Goal: Task Accomplishment & Management: Manage account settings

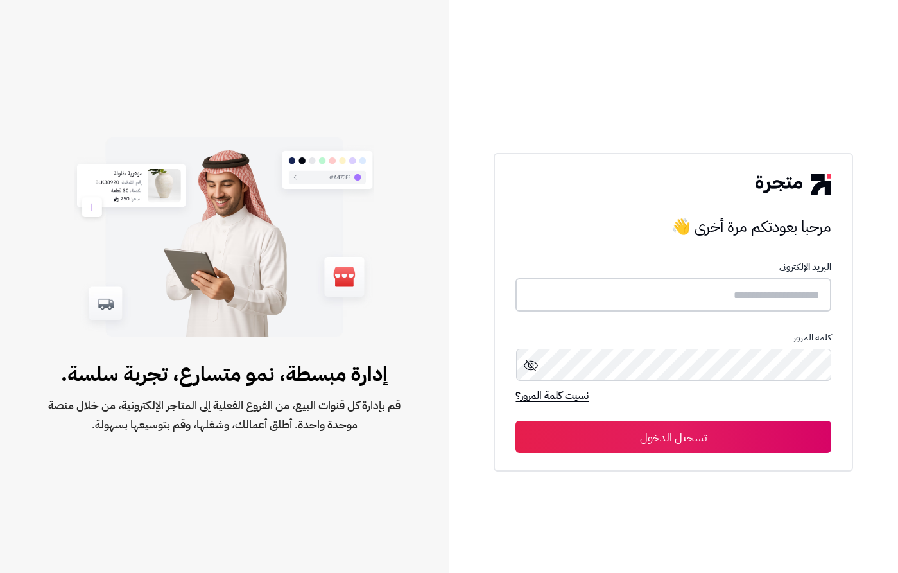
drag, startPoint x: 0, startPoint y: 0, endPoint x: 753, endPoint y: 286, distance: 805.5
click at [753, 286] on input "text" at bounding box center [674, 295] width 316 height 34
type input "**********"
click at [658, 440] on button "تسجيل الدخول" at bounding box center [674, 436] width 316 height 32
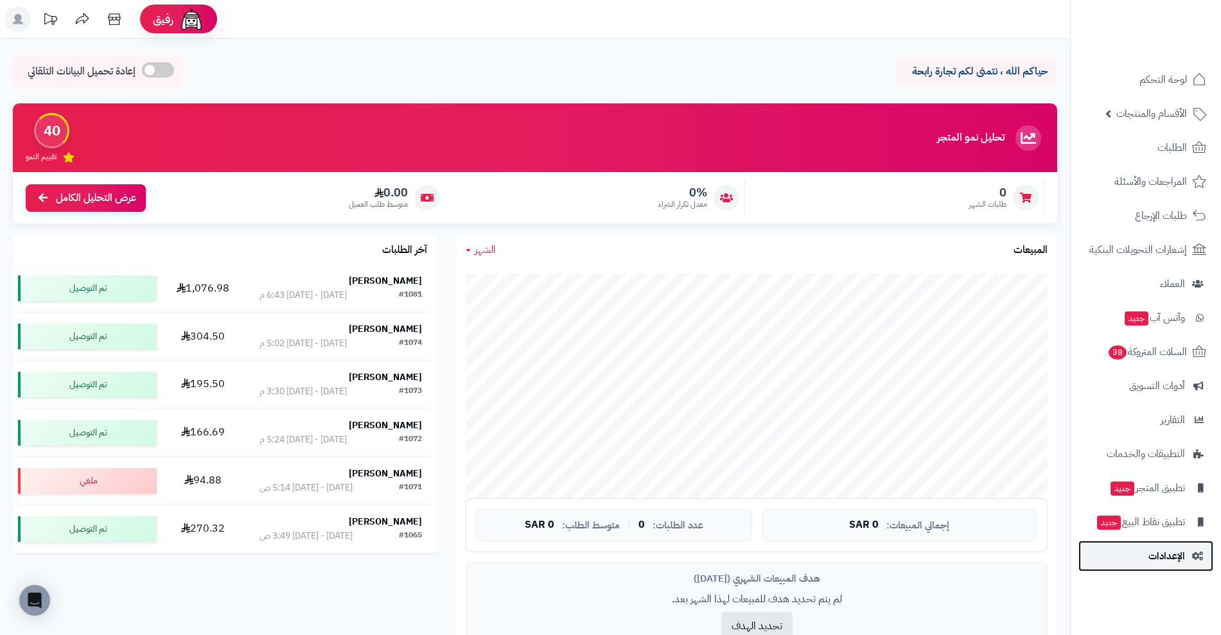
click at [898, 557] on span "الإعدادات" at bounding box center [1166, 556] width 37 height 18
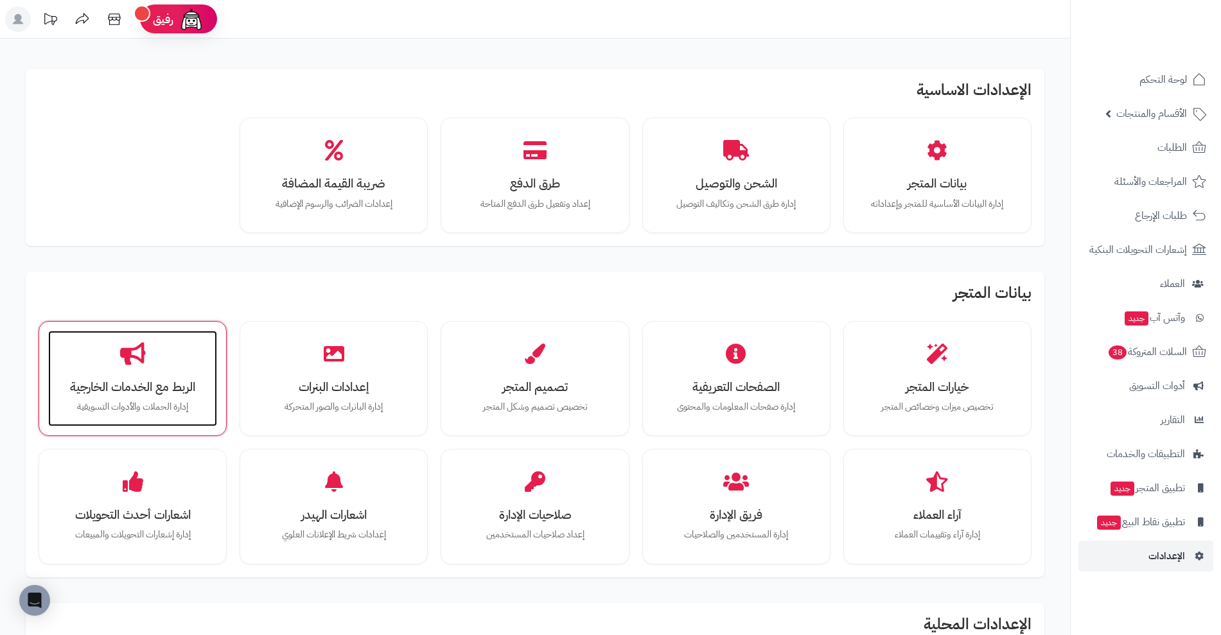
click at [180, 381] on h3 "الربط مع الخدمات الخارجية" at bounding box center [132, 386] width 143 height 13
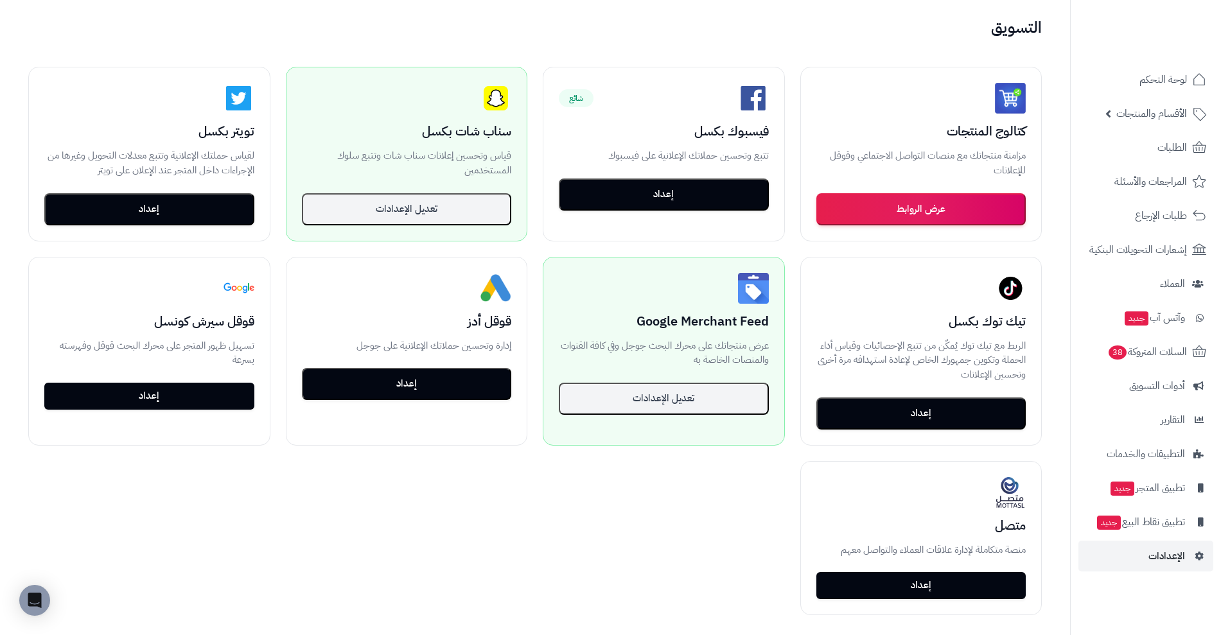
scroll to position [244, 0]
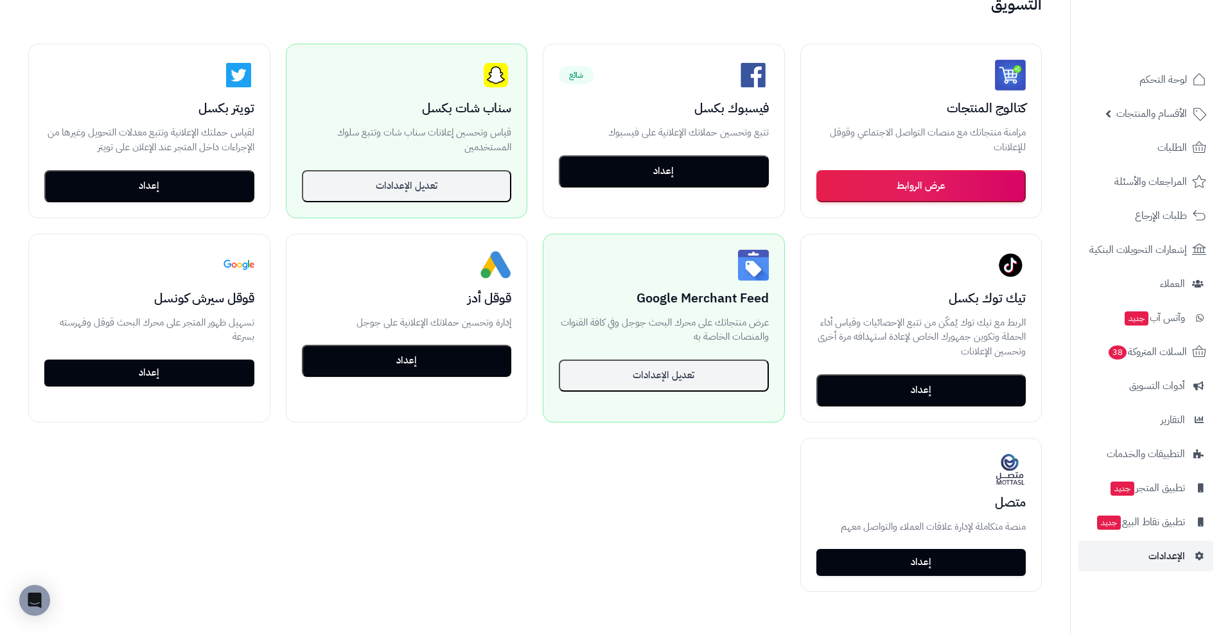
drag, startPoint x: 1228, startPoint y: 85, endPoint x: 1232, endPoint y: 139, distance: 54.7
click at [1221, 139] on html "رفيق ! الطلبات معالجة مكتمل إرجاع المنتجات العملاء المتواجدون الان 81 عملاء منت…" at bounding box center [610, 73] width 1221 height 635
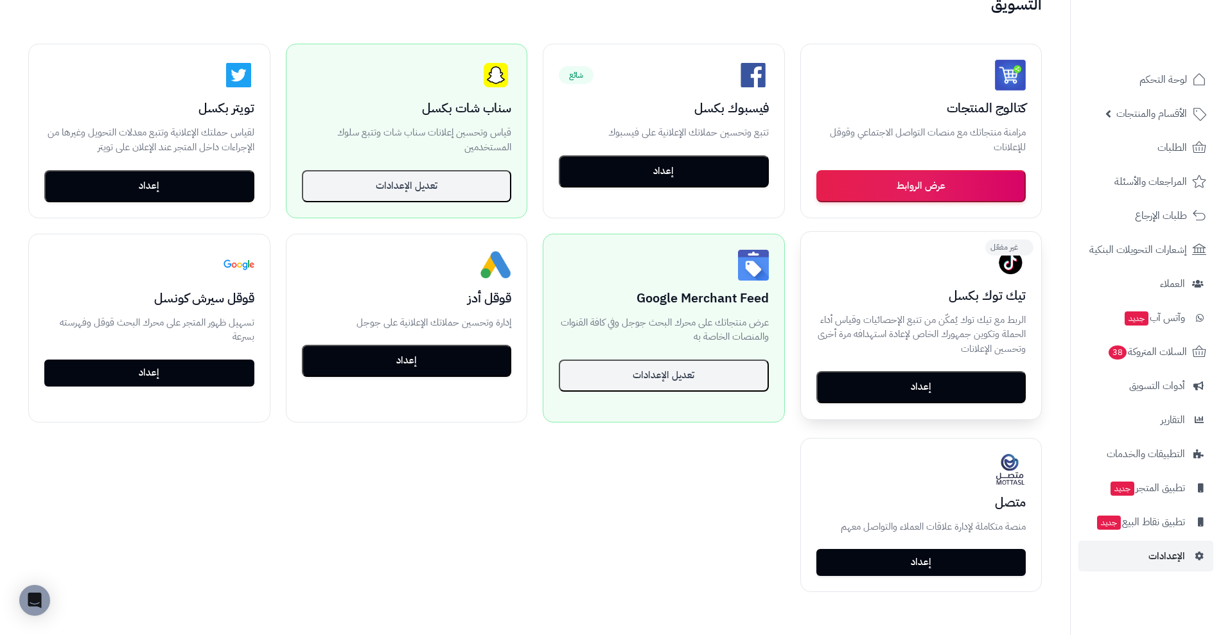
click at [971, 389] on button "إعداد" at bounding box center [921, 387] width 210 height 32
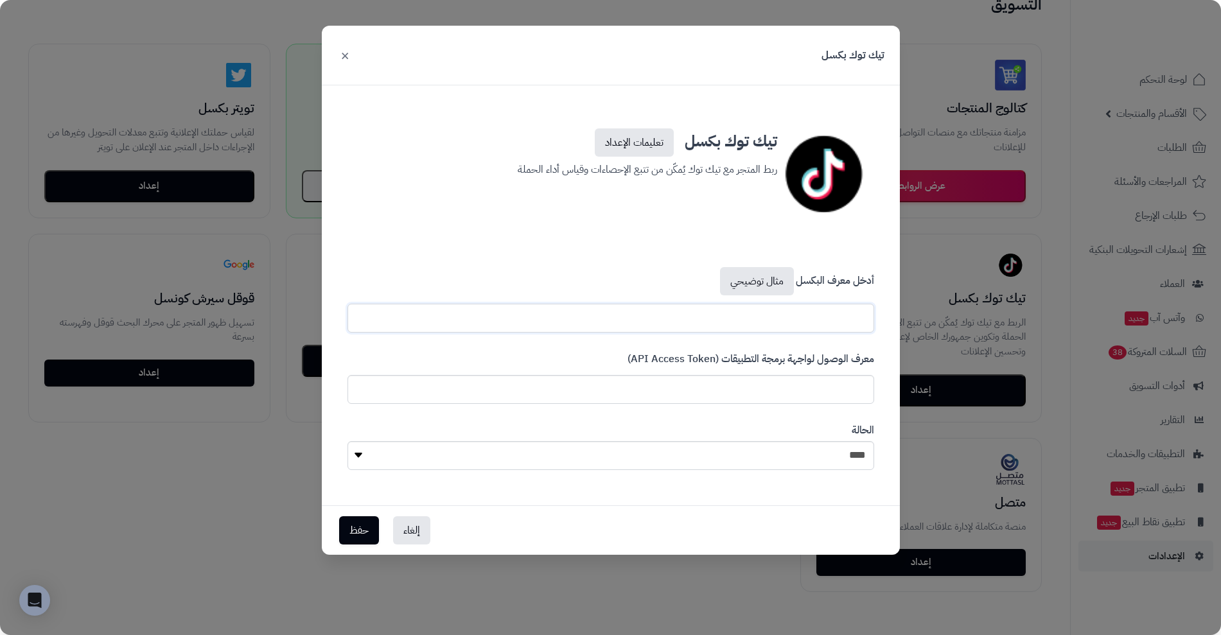
click at [831, 311] on input "text" at bounding box center [610, 318] width 526 height 29
click at [410, 532] on button "إلغاء" at bounding box center [411, 530] width 37 height 28
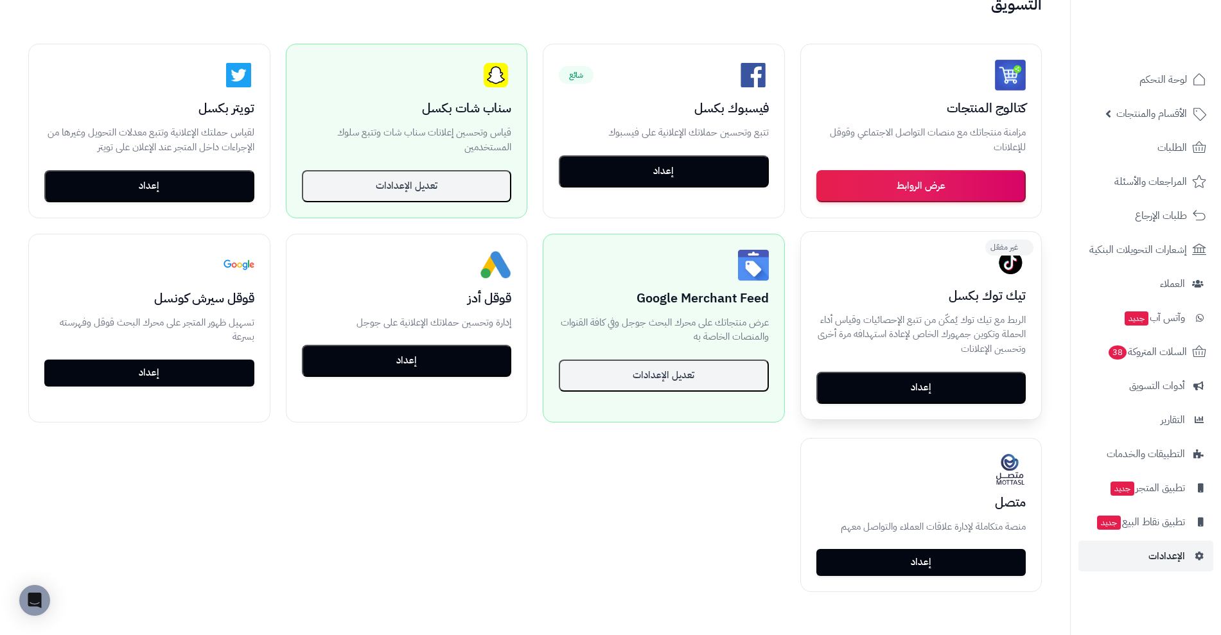
click at [977, 338] on p "الربط مع تيك توك يُمكّن من تتبع الإحصائيات وقياس أداء الحملة وتكوين جمهورك الخا…" at bounding box center [921, 335] width 210 height 44
click at [979, 374] on button "إعداد" at bounding box center [921, 387] width 210 height 32
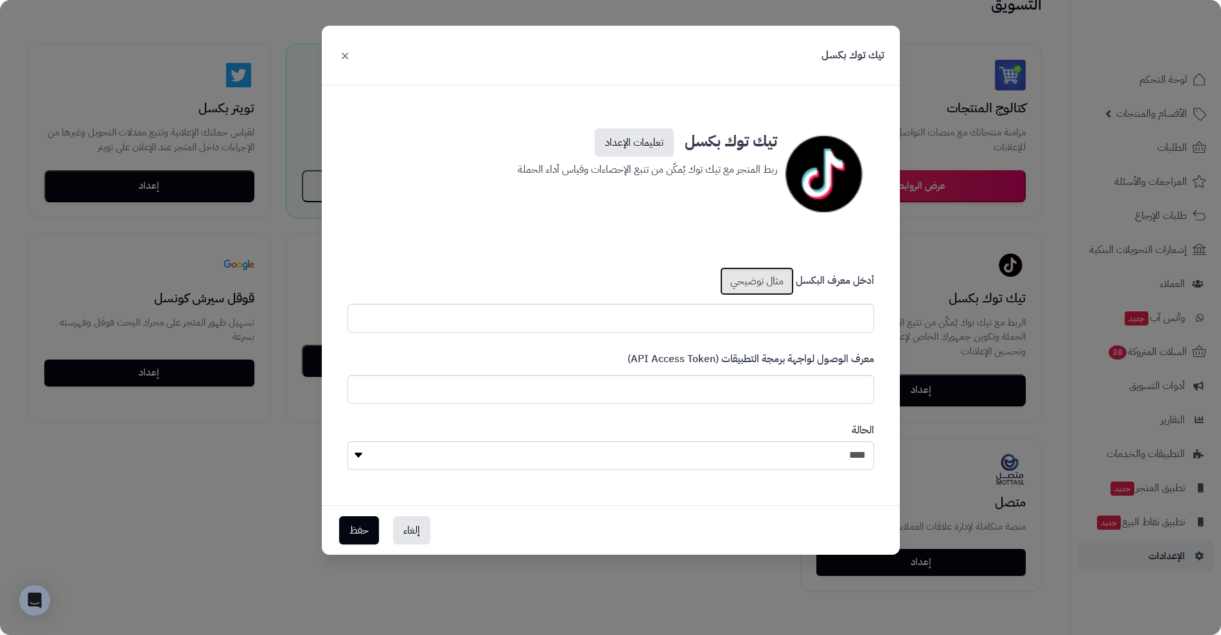
click at [752, 277] on link "مثال توضيحي" at bounding box center [757, 281] width 74 height 28
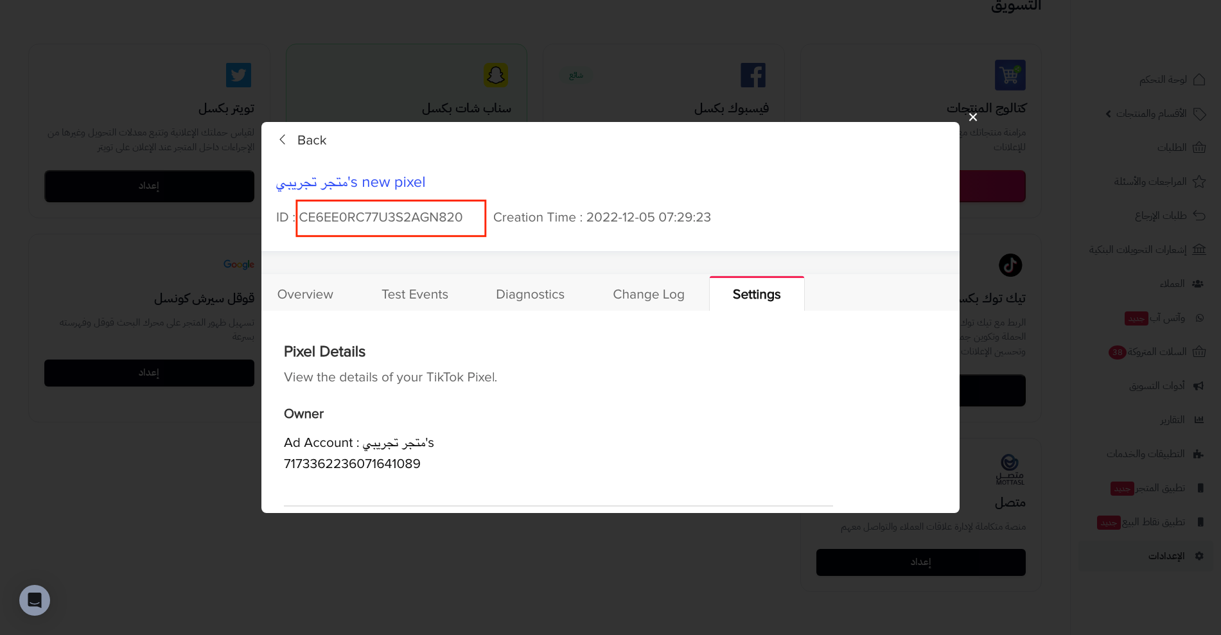
click at [565, 562] on div "×" at bounding box center [610, 317] width 1221 height 635
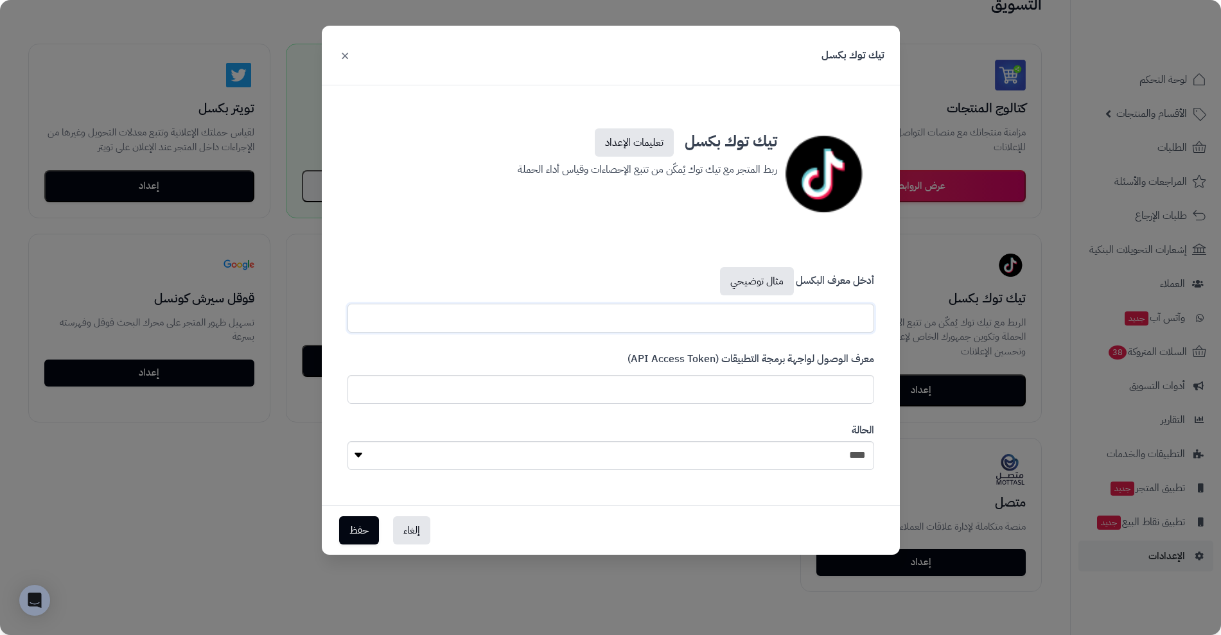
click at [680, 320] on input "text" at bounding box center [610, 318] width 526 height 29
paste input "**********"
type input "**********"
click at [839, 448] on select "**** ****" at bounding box center [610, 455] width 526 height 29
select select "*"
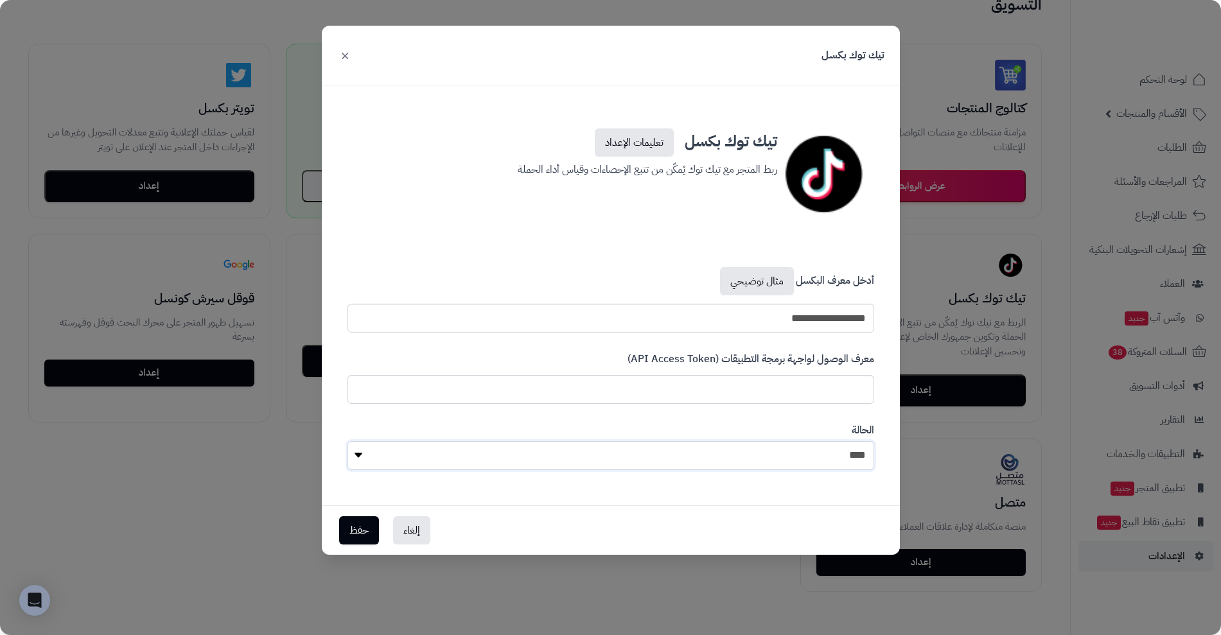
click at [347, 441] on select "**** ****" at bounding box center [610, 455] width 526 height 29
click at [349, 529] on button "حفظ" at bounding box center [359, 530] width 40 height 28
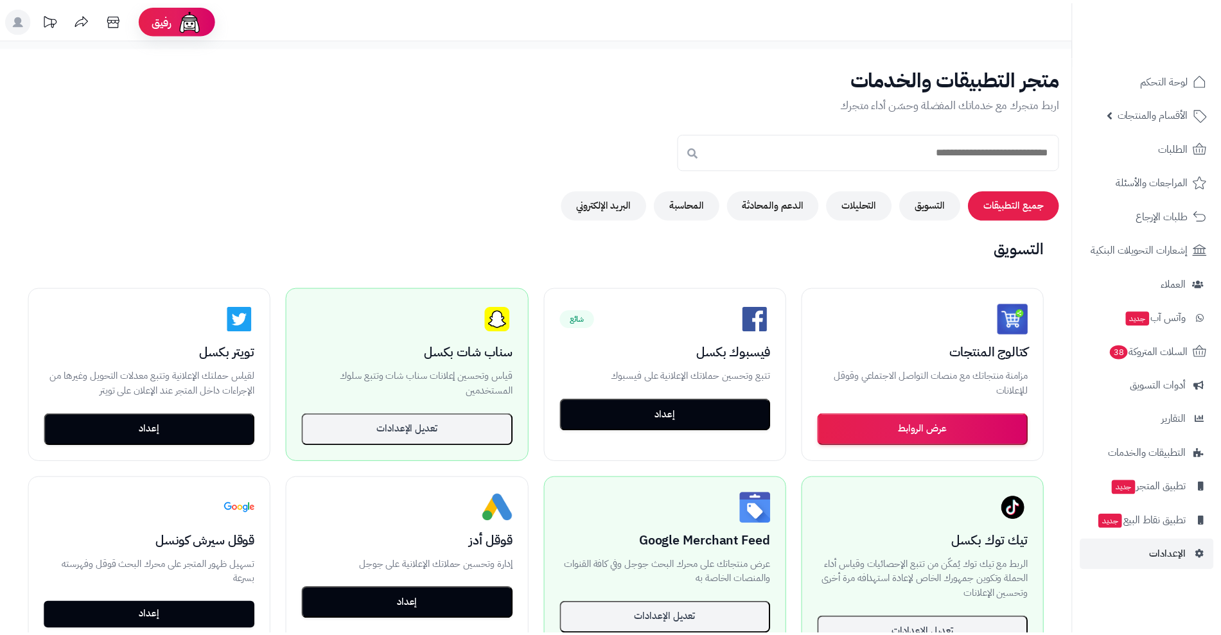
scroll to position [245, 0]
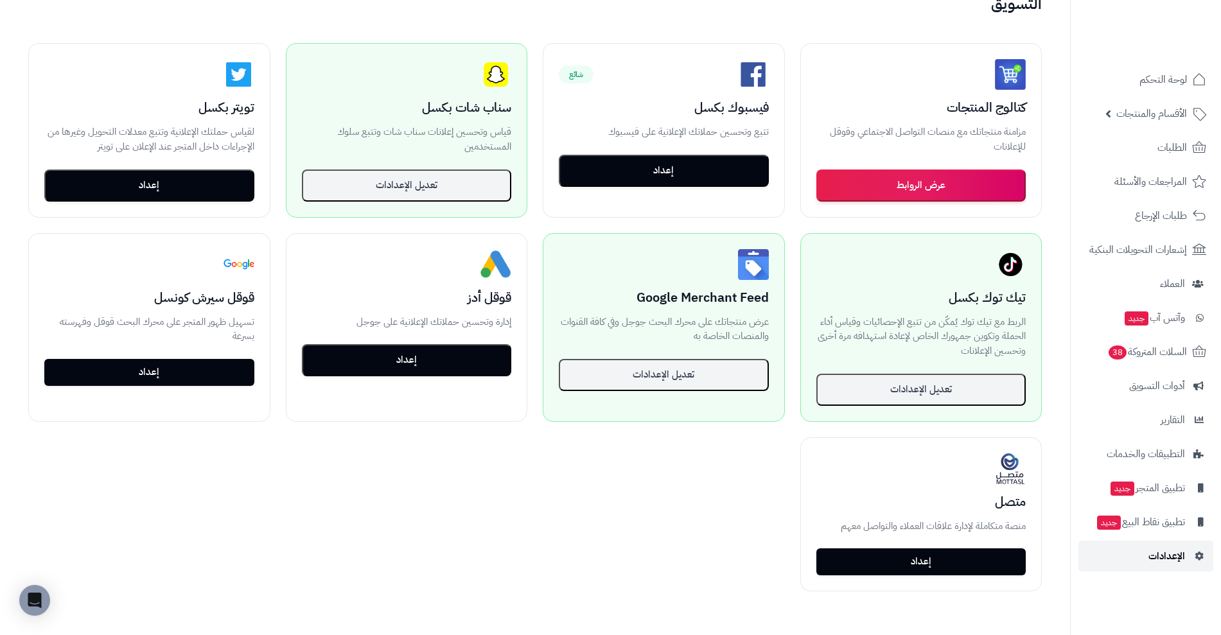
click at [1171, 555] on span "الإعدادات" at bounding box center [1166, 556] width 37 height 18
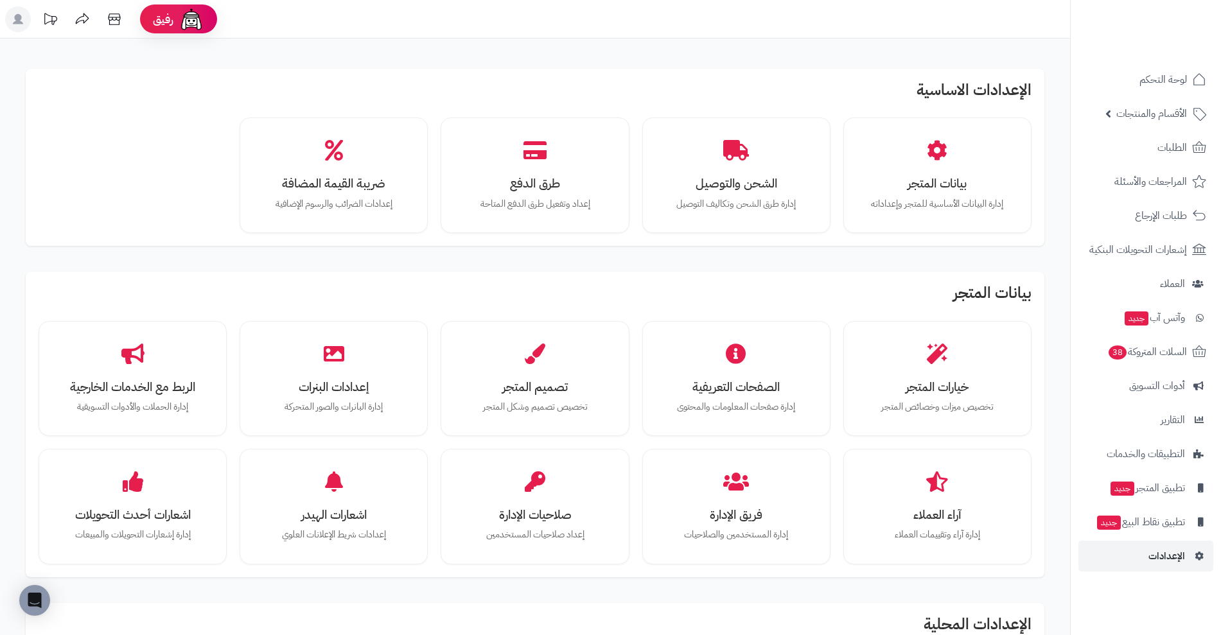
click at [28, 12] on rect at bounding box center [18, 19] width 26 height 26
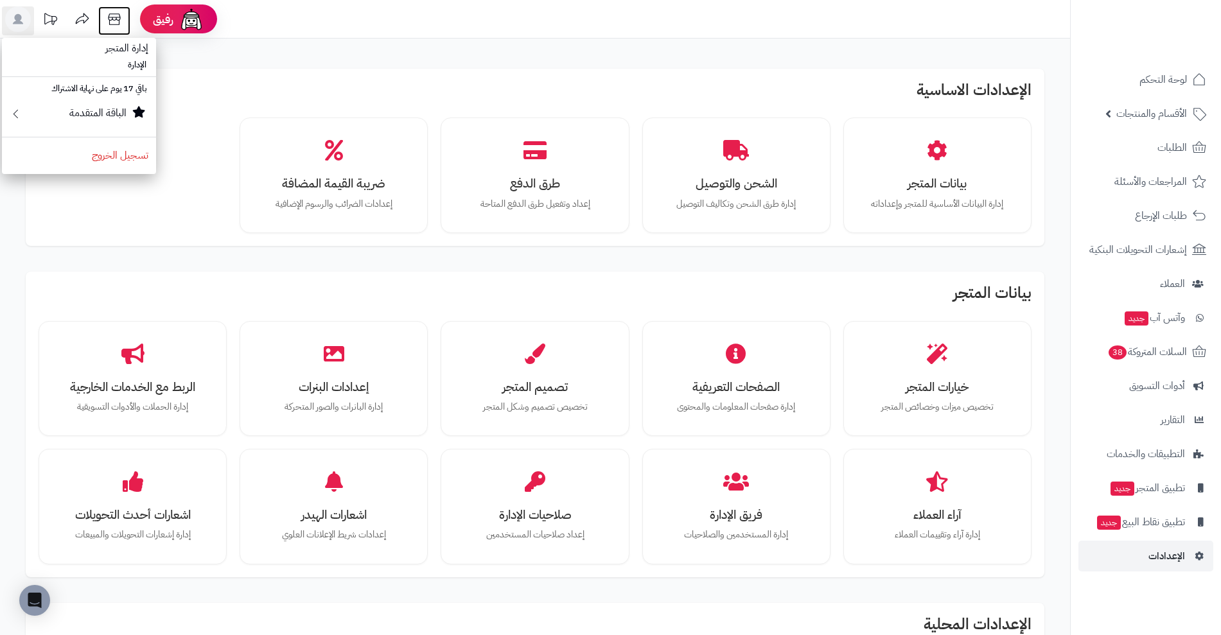
click at [111, 21] on icon at bounding box center [114, 19] width 26 height 26
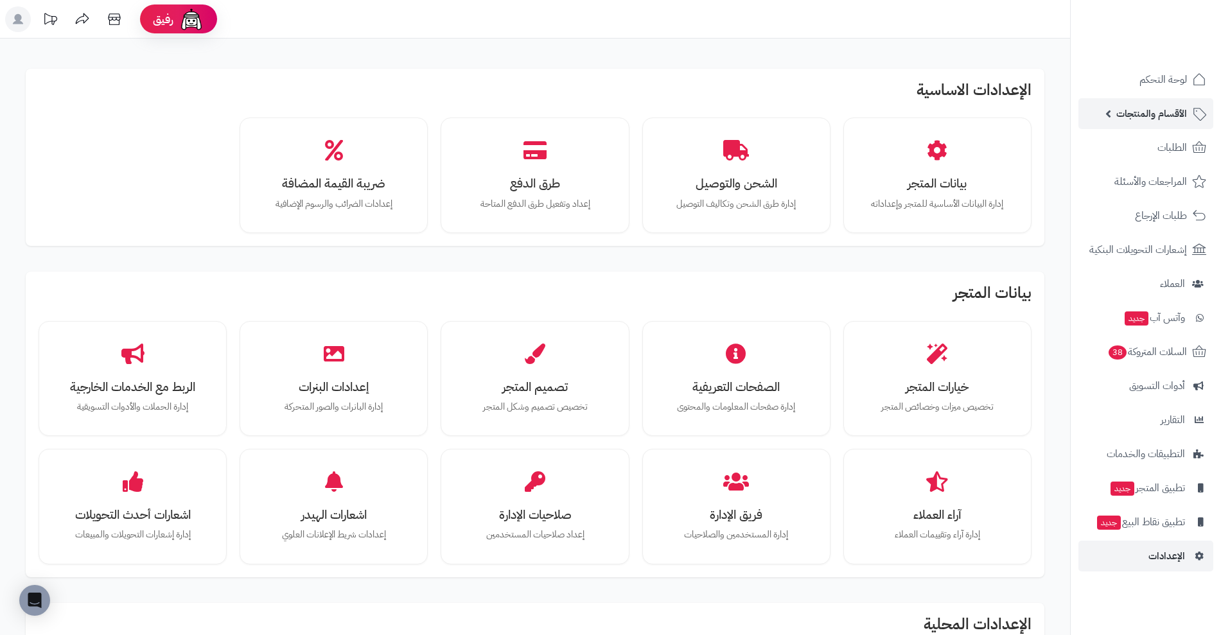
click at [1170, 106] on span "الأقسام والمنتجات" at bounding box center [1151, 114] width 71 height 18
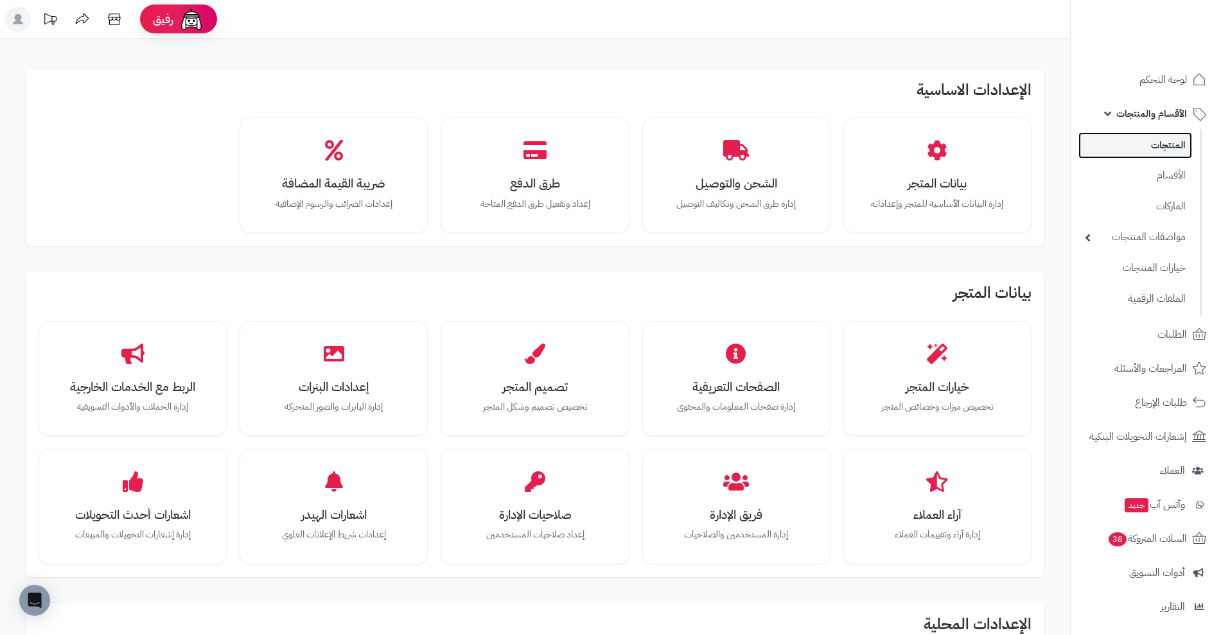
click at [1158, 135] on link "المنتجات" at bounding box center [1135, 145] width 114 height 26
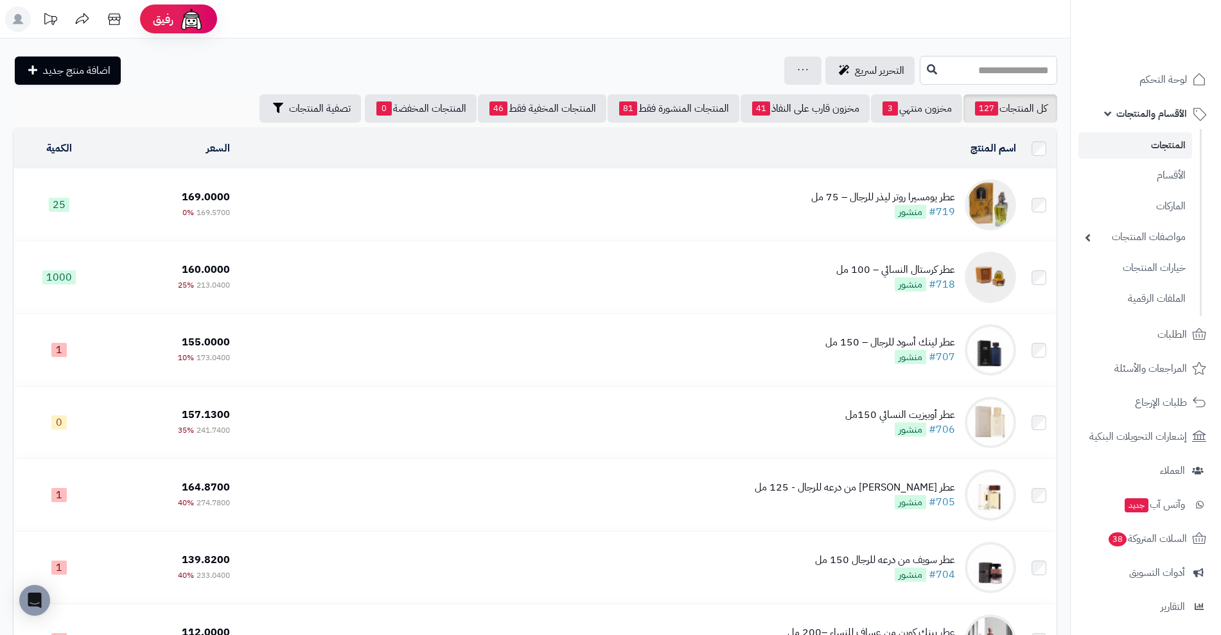
click at [1003, 64] on input "text" at bounding box center [987, 70] width 137 height 29
type input "**"
click at [919, 64] on input "**" at bounding box center [987, 70] width 137 height 29
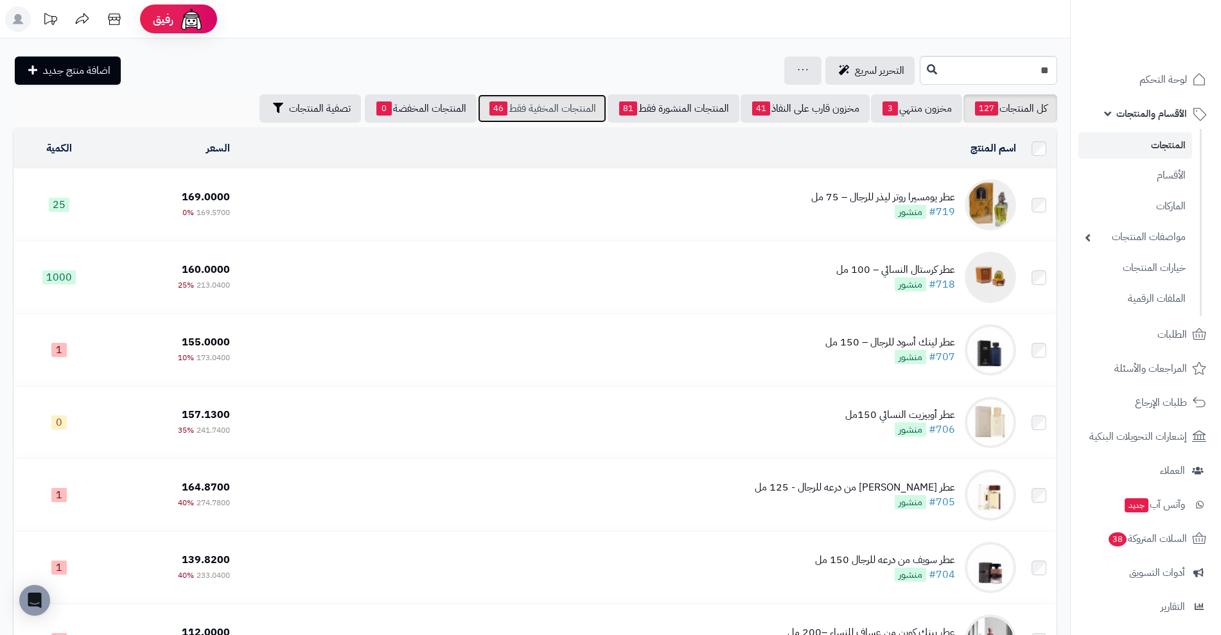
click at [566, 97] on link "المنتجات المخفية فقط 46" at bounding box center [542, 108] width 128 height 28
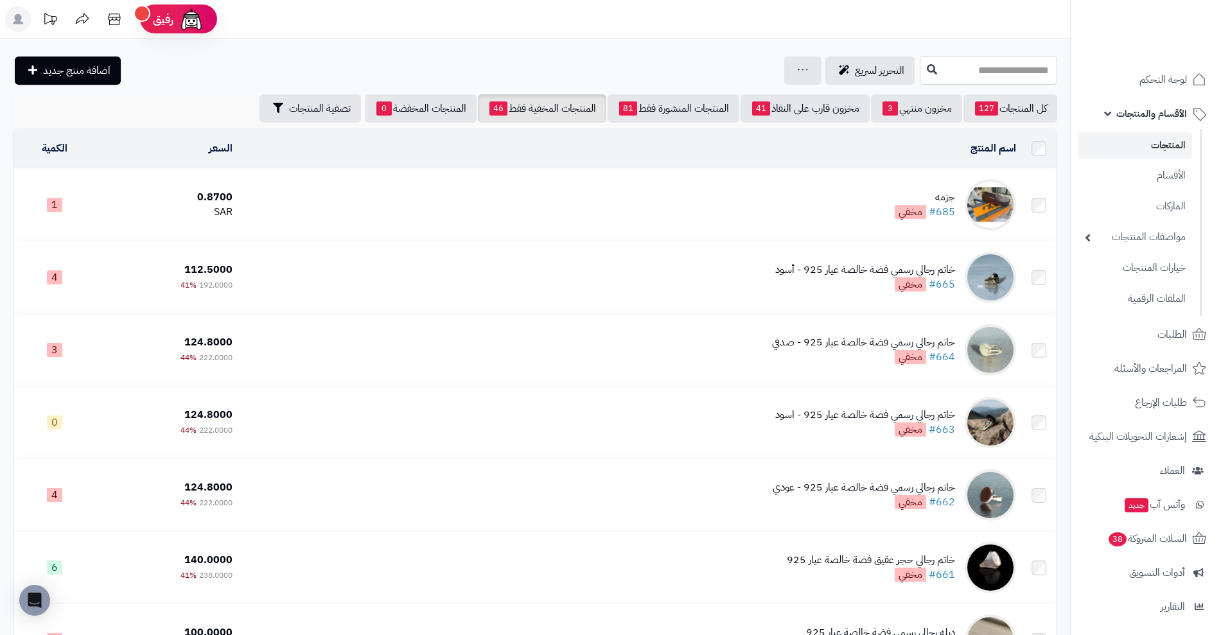
click at [977, 74] on input "text" at bounding box center [987, 70] width 137 height 29
type input "**"
click at [1028, 102] on link "كل المنتجات 127" at bounding box center [1010, 108] width 94 height 28
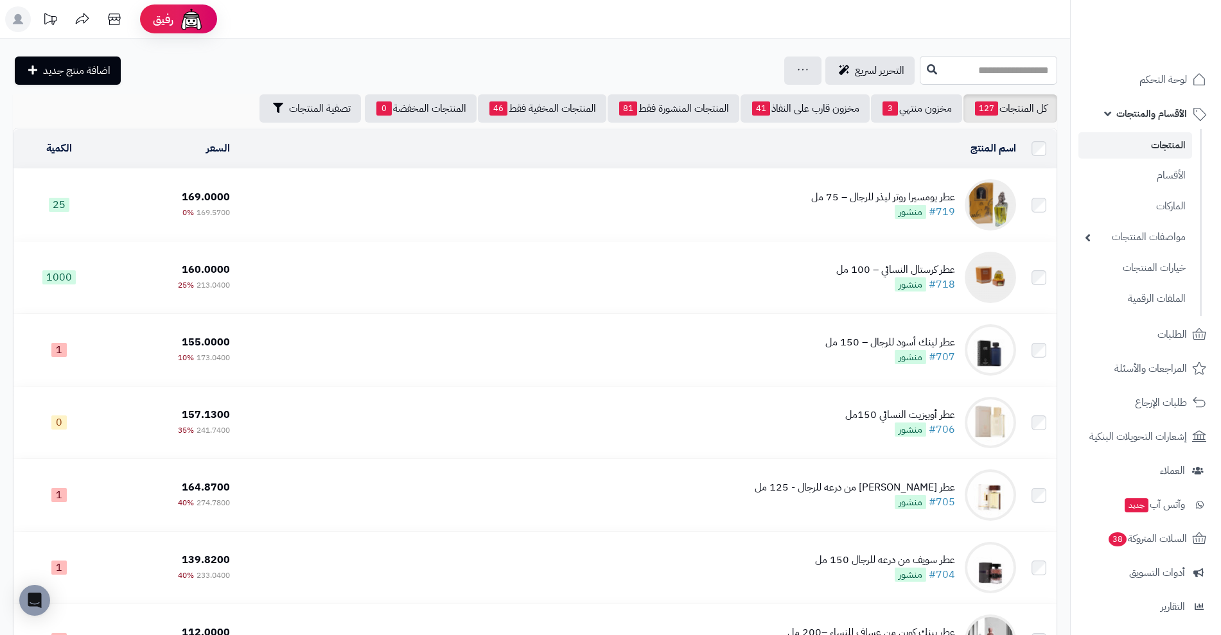
click at [1011, 78] on input "text" at bounding box center [987, 70] width 137 height 29
type input "**"
click at [919, 80] on input "**" at bounding box center [987, 70] width 137 height 29
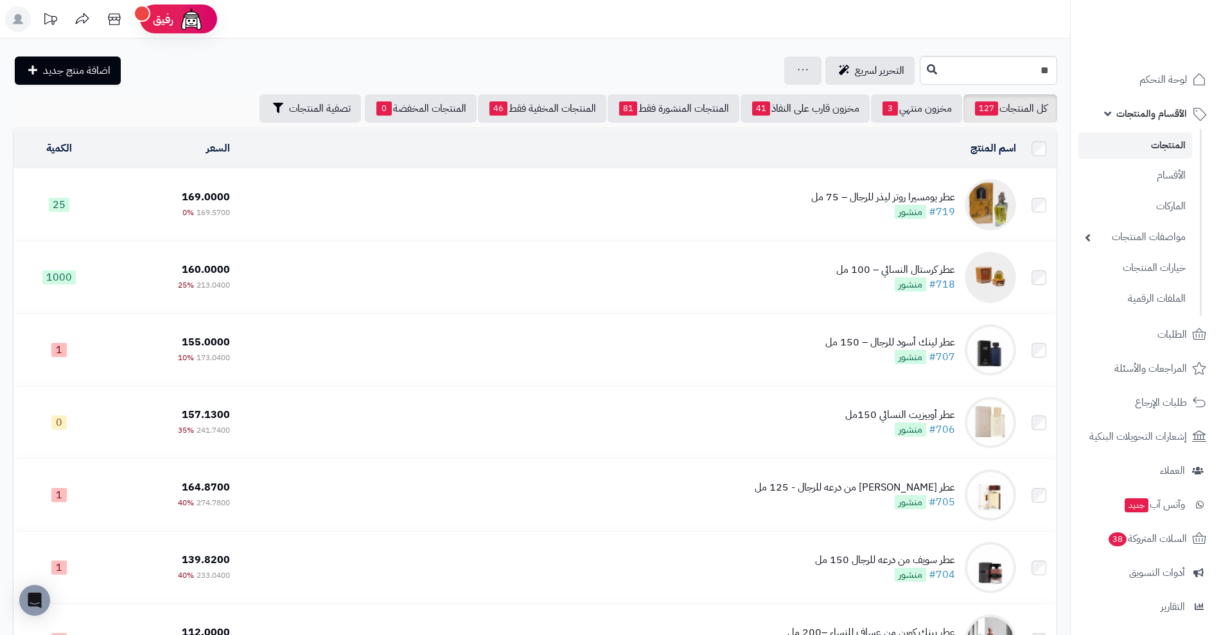
click at [1013, 60] on input "**" at bounding box center [987, 70] width 137 height 29
click at [1013, 69] on input "**" at bounding box center [987, 70] width 137 height 29
click at [1018, 97] on link "شماغ [PERSON_NAME] بلس 19" at bounding box center [987, 101] width 137 height 24
click at [1018, 97] on link "كل المنتجات 127" at bounding box center [1010, 108] width 94 height 28
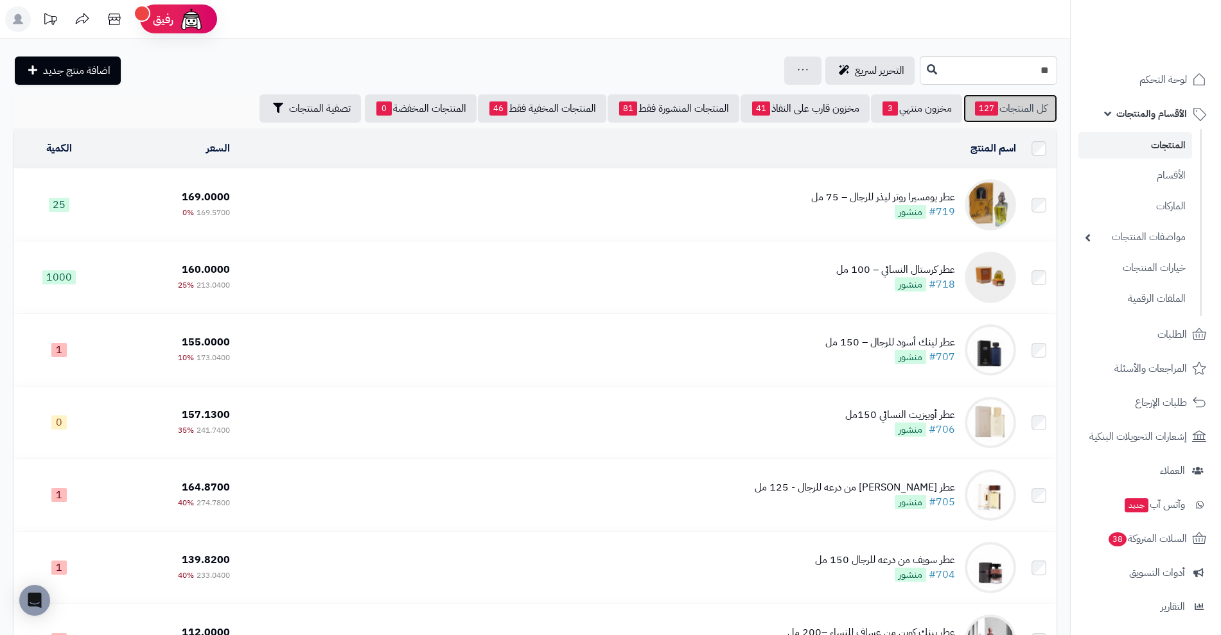
click at [1018, 97] on link "كل المنتجات 127" at bounding box center [1010, 108] width 94 height 28
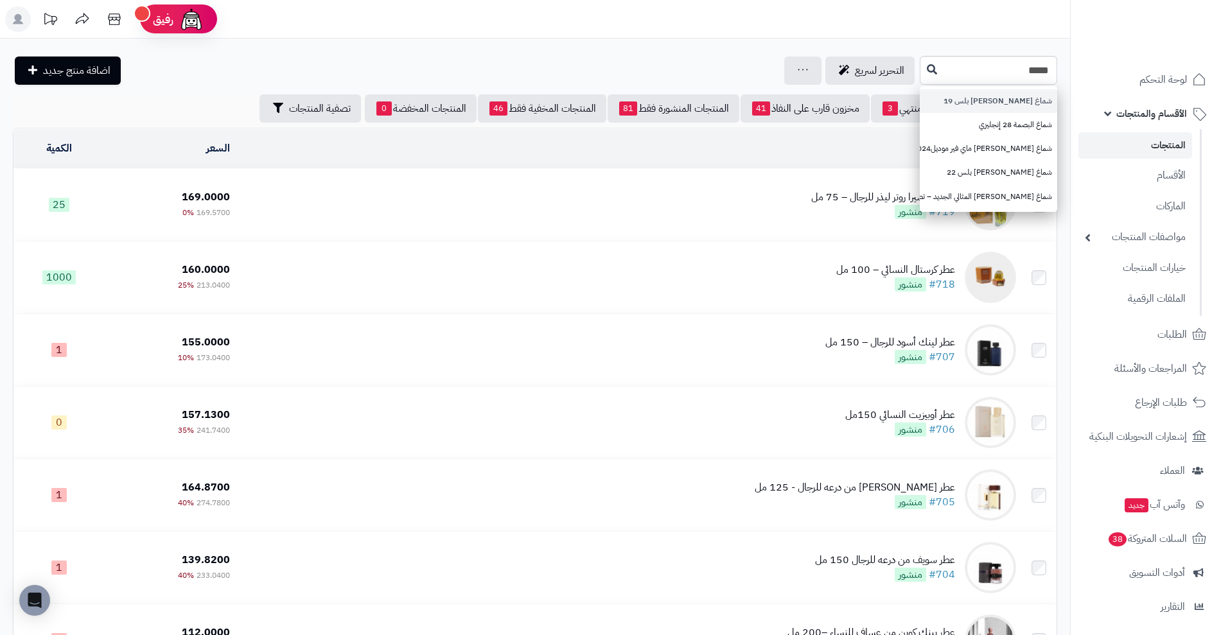
type input "****"
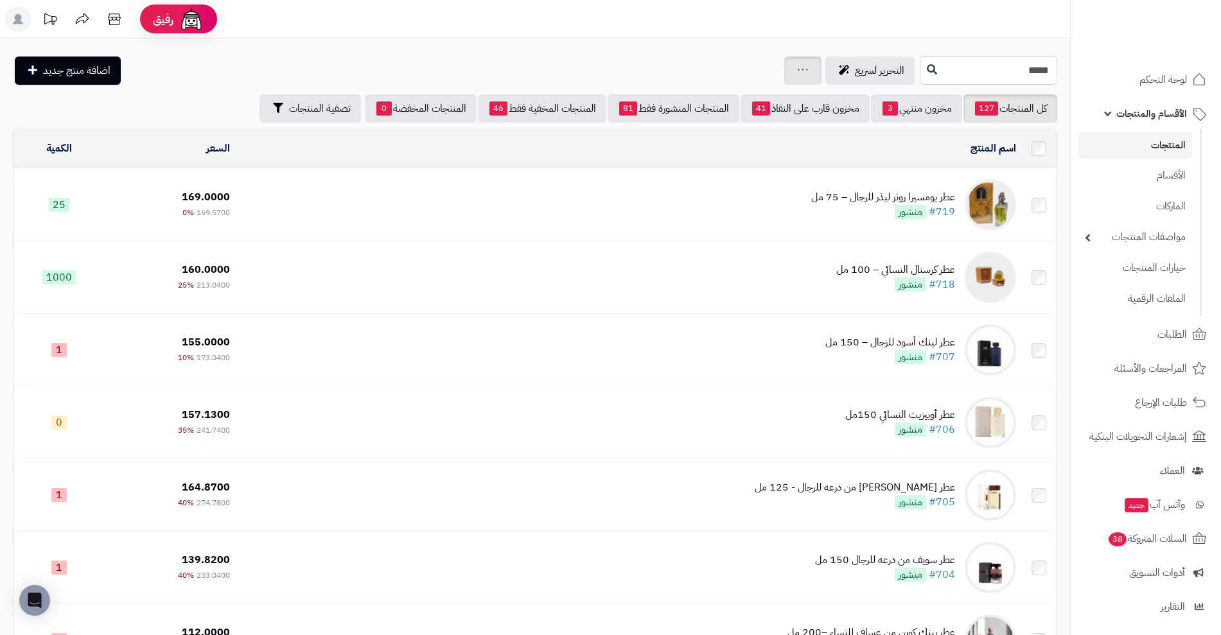
click at [784, 72] on div "جرد مخزون المنتجات جرد مخزون الخيارات فقط تعديل أسعار المنتجات الملصقات تصدير ا…" at bounding box center [802, 70] width 37 height 28
click at [855, 72] on span "التحرير لسريع" at bounding box center [879, 70] width 49 height 15
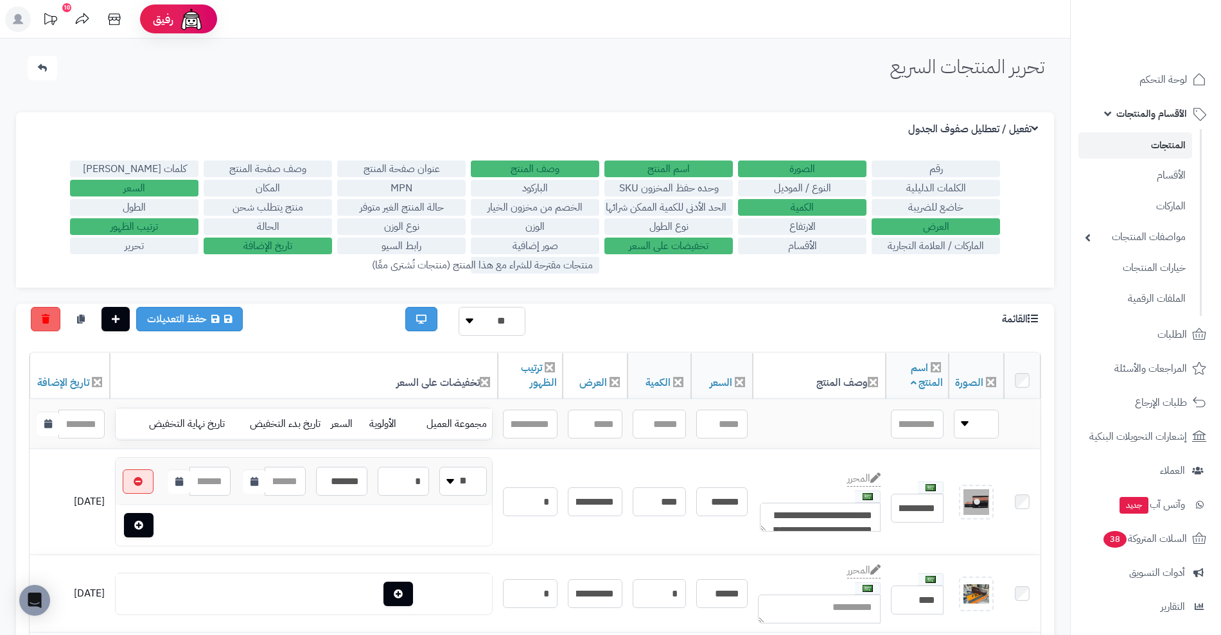
click at [1166, 141] on link "المنتجات" at bounding box center [1135, 145] width 114 height 26
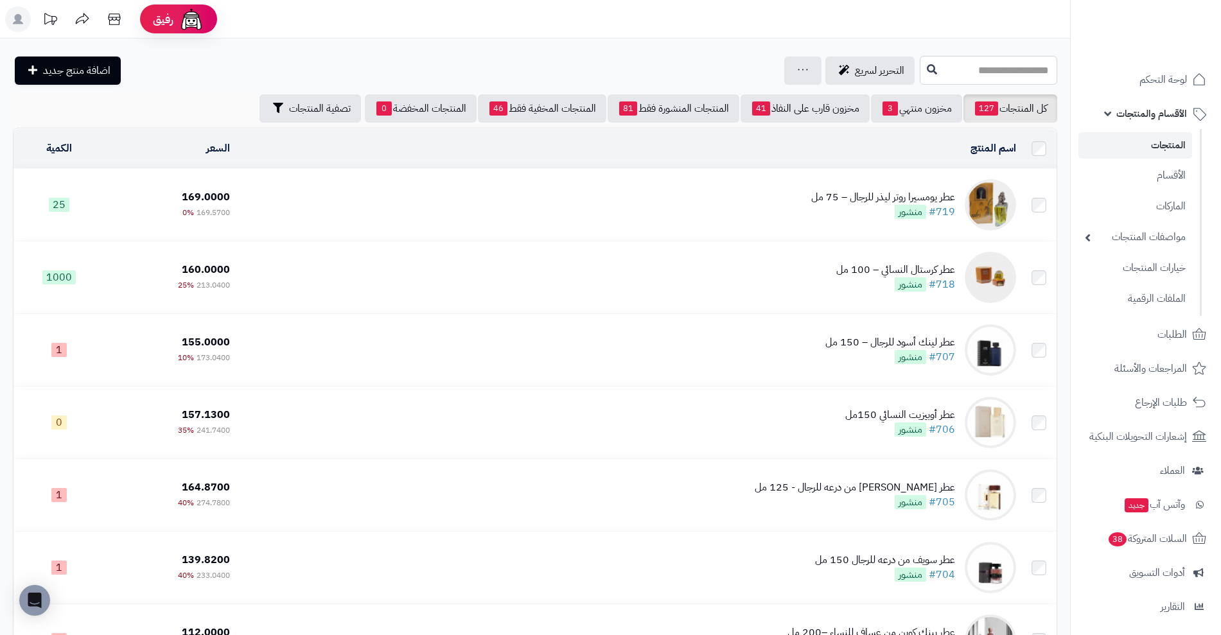
click at [1008, 76] on input "text" at bounding box center [987, 70] width 137 height 29
type input "**"
click at [855, 67] on span "التحرير لسريع" at bounding box center [879, 70] width 49 height 15
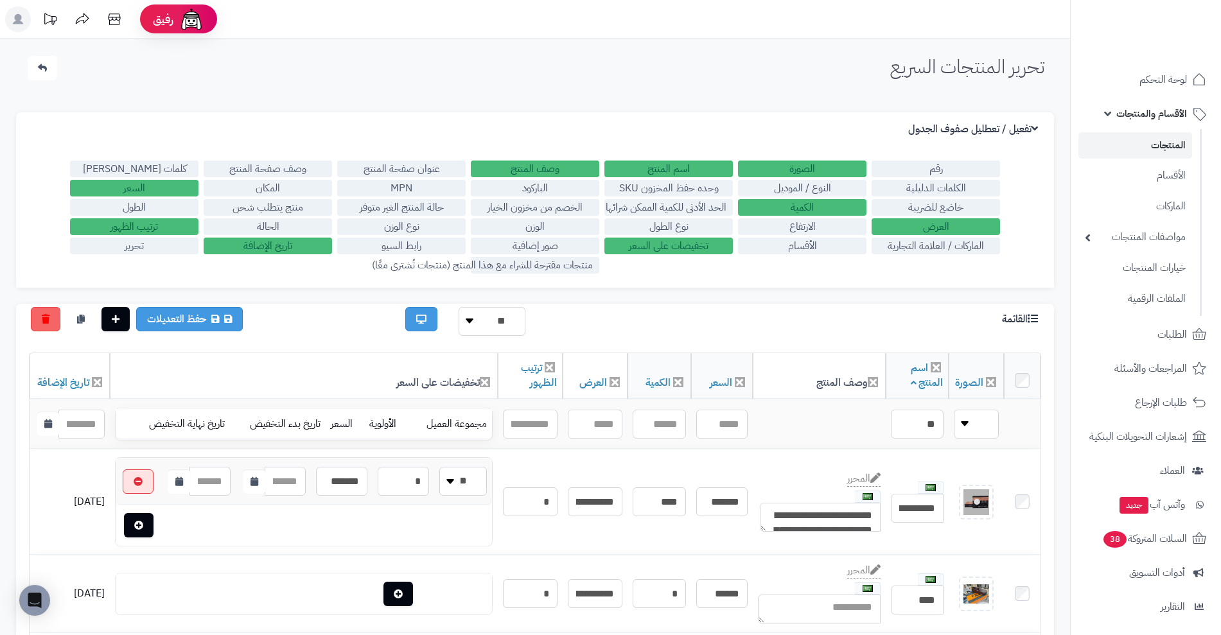
click at [1220, 0] on html "رفيق ! الطلبات معالجة مكتمل إرجاع المنتجات العملاء المتواجدون الان 81 عملاء منت…" at bounding box center [610, 317] width 1221 height 635
click at [929, 244] on label "الماركات / العلامة التجارية" at bounding box center [935, 246] width 128 height 17
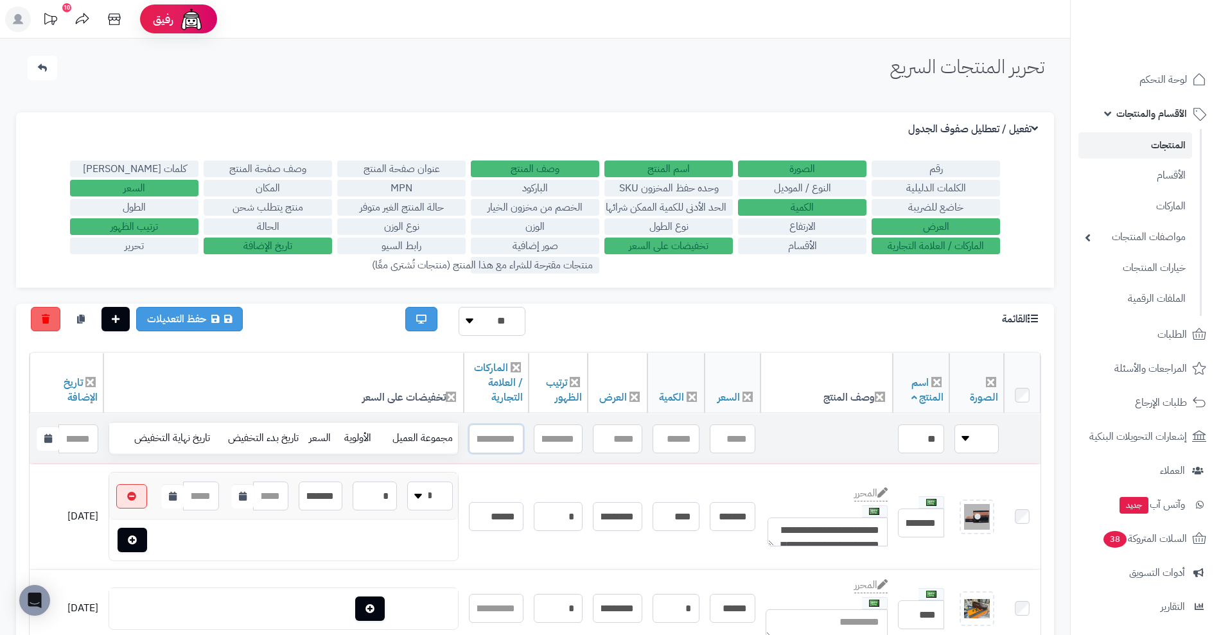
click at [512, 432] on input "text" at bounding box center [496, 438] width 55 height 29
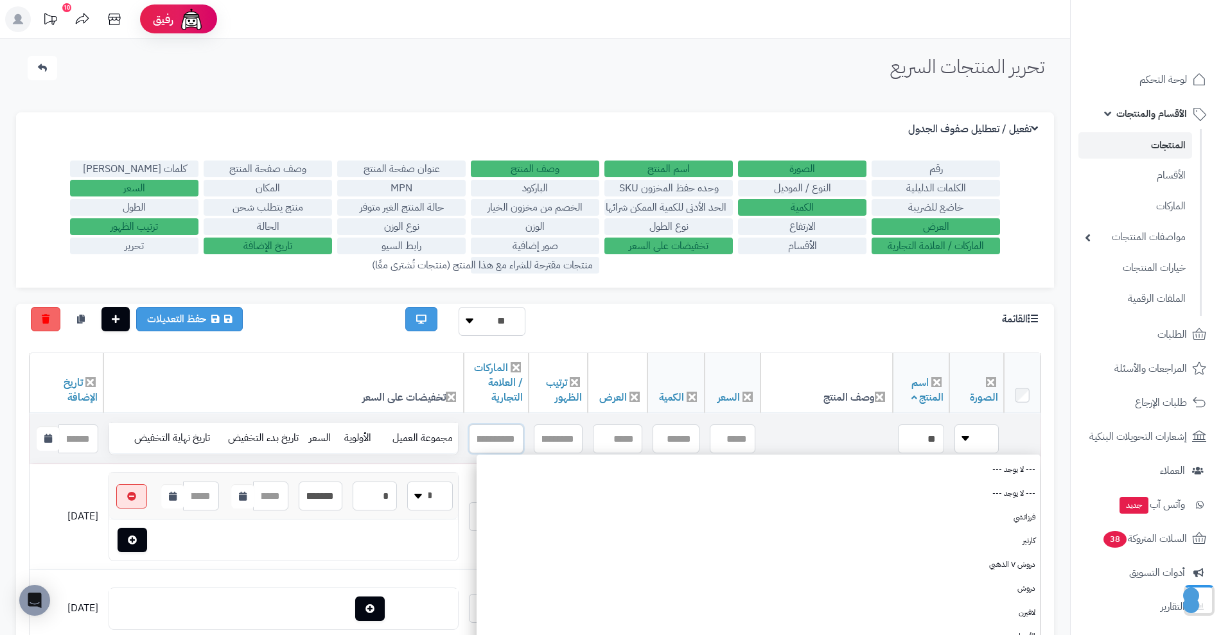
click at [512, 432] on input "text" at bounding box center [496, 438] width 55 height 29
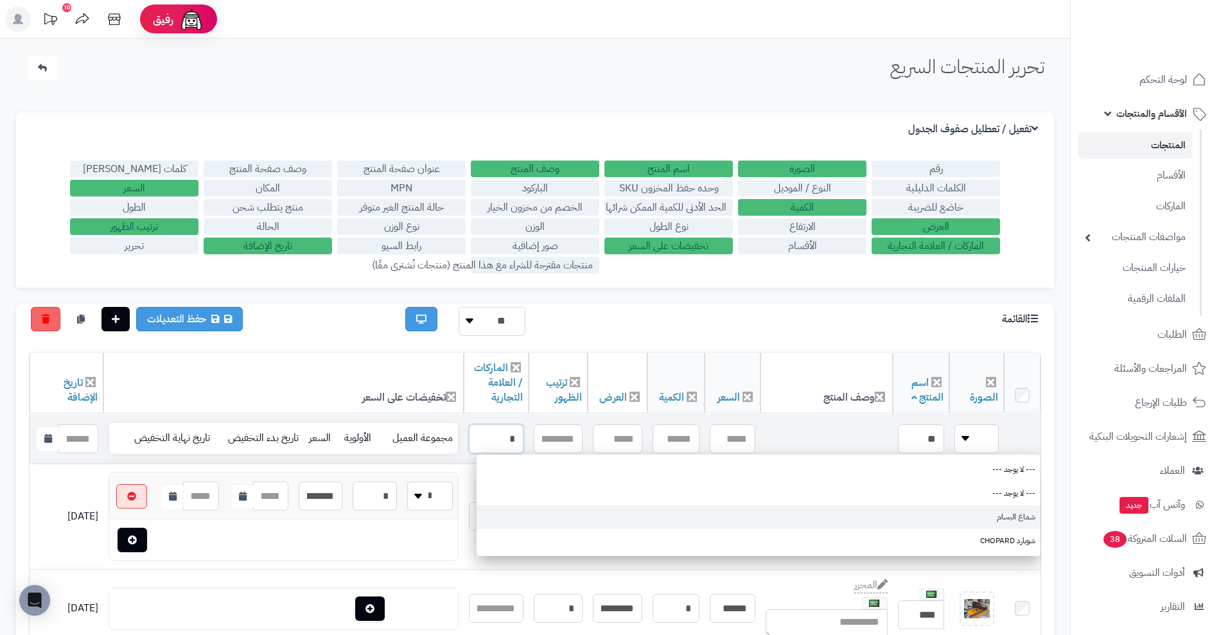
type input "*"
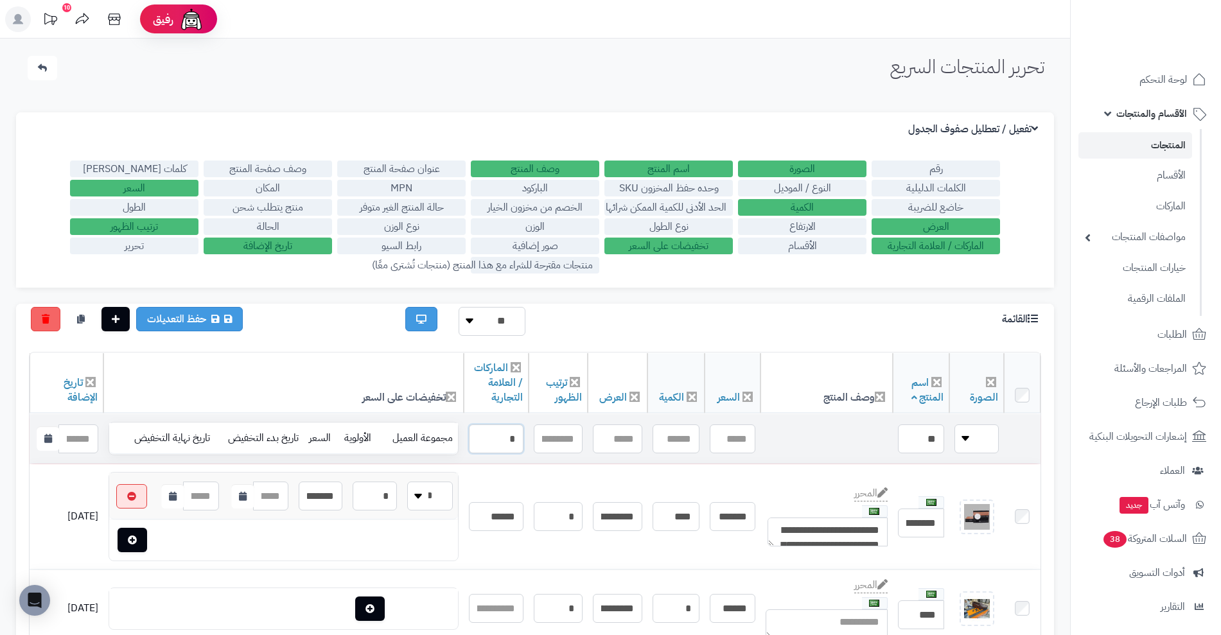
click at [500, 437] on input "*" at bounding box center [496, 438] width 55 height 29
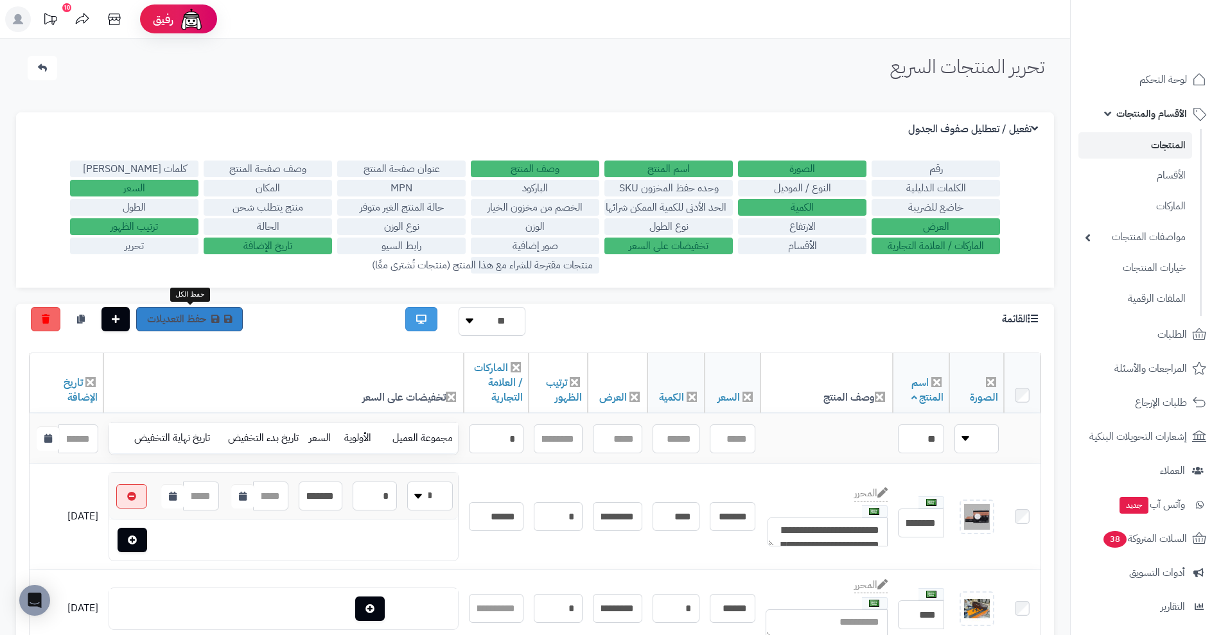
click at [211, 322] on icon at bounding box center [215, 319] width 8 height 9
click at [1167, 148] on link "المنتجات" at bounding box center [1135, 145] width 114 height 26
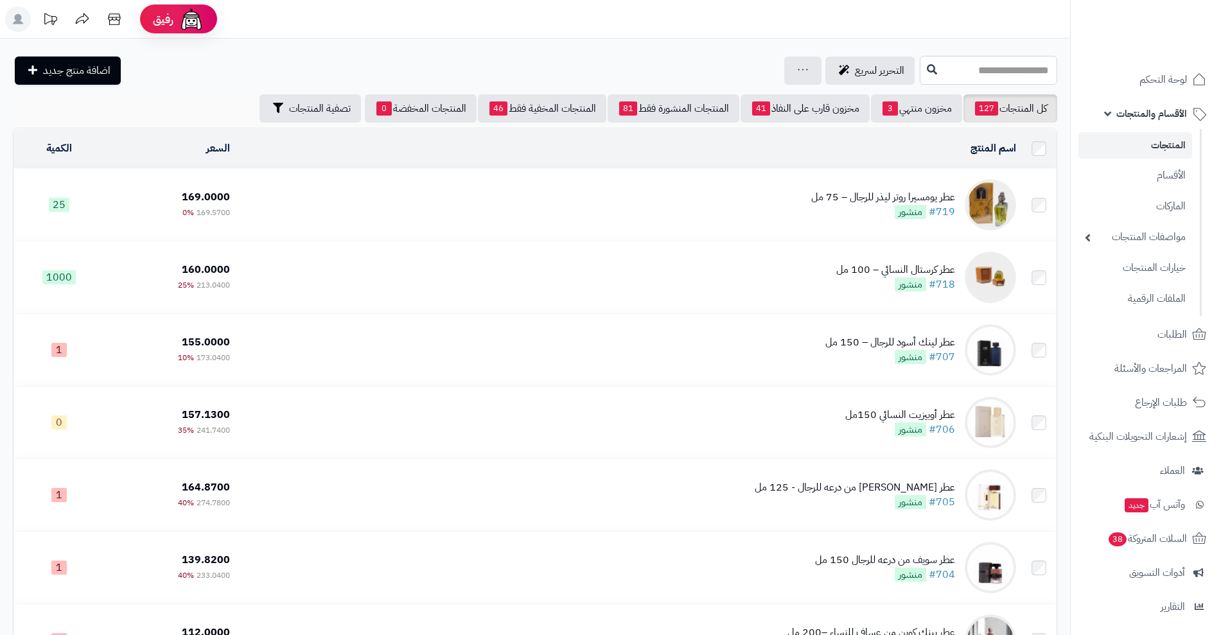
click at [972, 68] on input "text" at bounding box center [987, 70] width 137 height 29
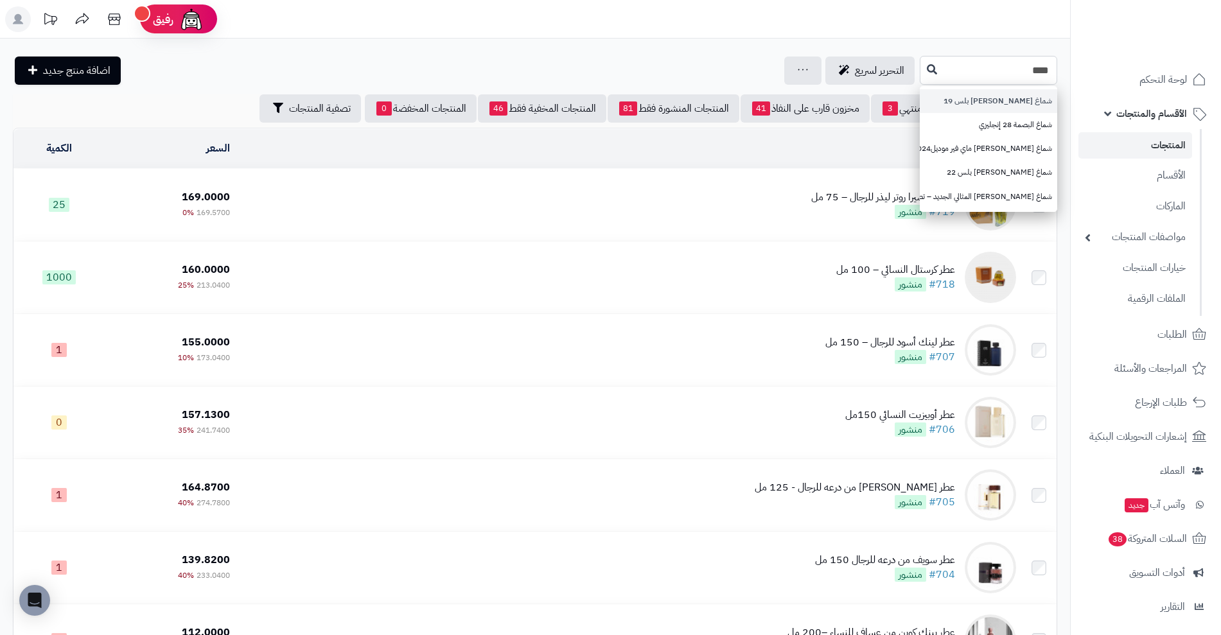
type input "****"
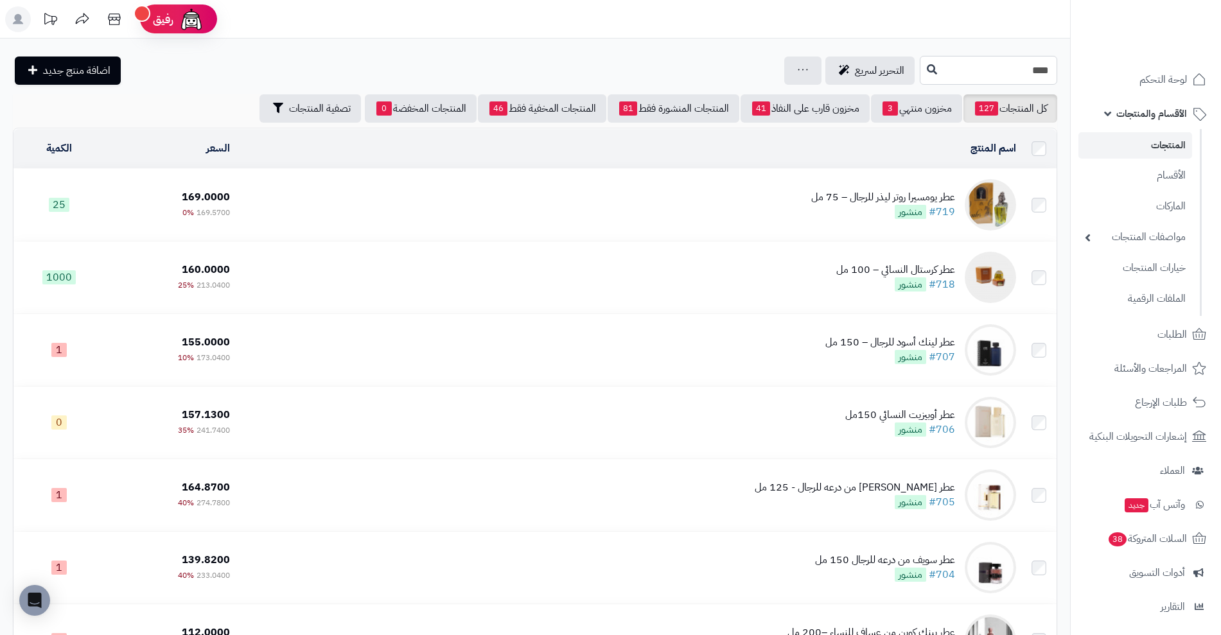
click at [919, 78] on input "****" at bounding box center [987, 70] width 137 height 29
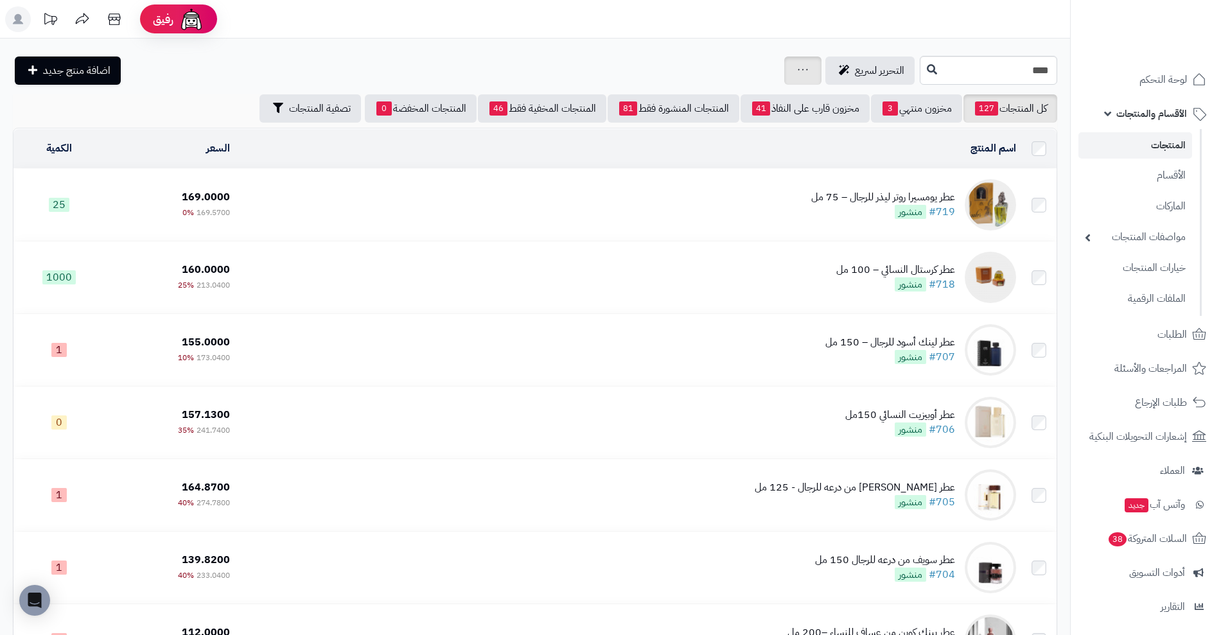
click at [784, 67] on div "جرد مخزون المنتجات جرد مخزون الخيارات فقط تعديل أسعار المنتجات الملصقات تصدير ا…" at bounding box center [802, 70] width 37 height 28
click at [797, 67] on icon at bounding box center [802, 69] width 10 height 8
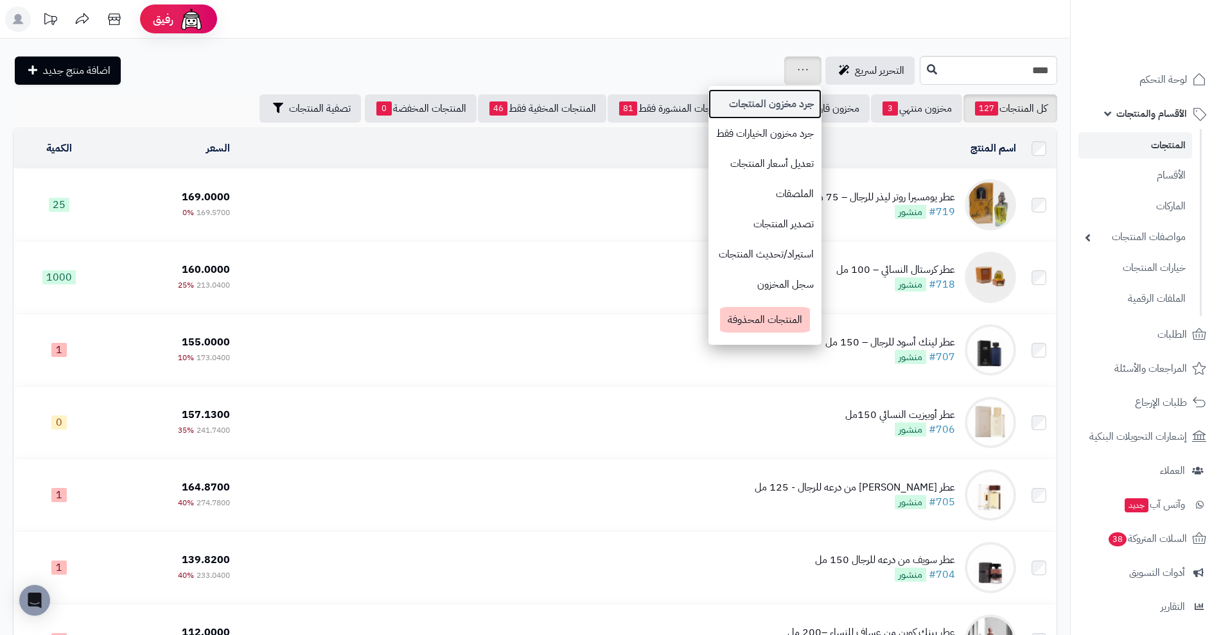
click at [718, 109] on link "جرد مخزون المنتجات" at bounding box center [764, 104] width 113 height 30
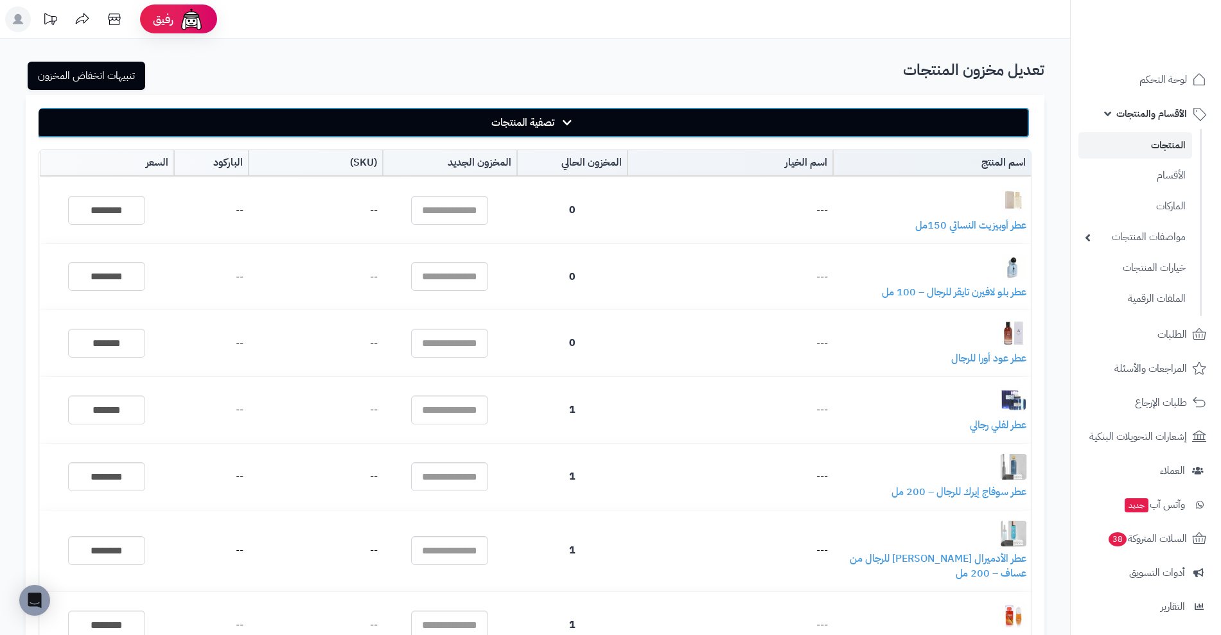
click at [566, 114] on button "تصفية المنتجات" at bounding box center [533, 122] width 993 height 31
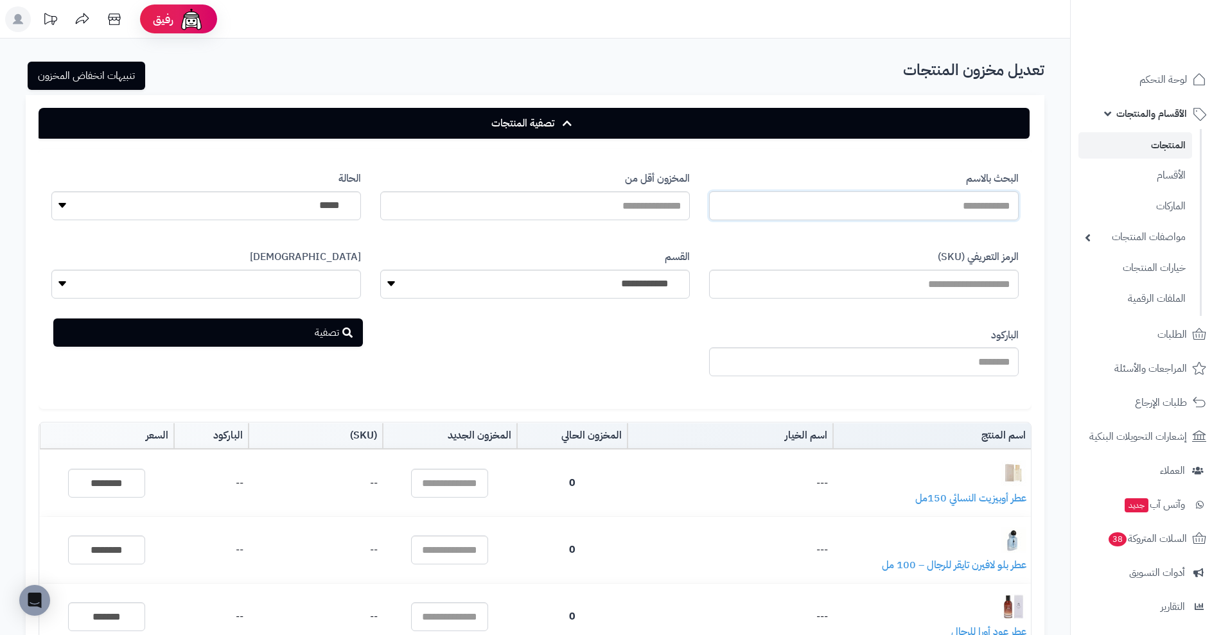
click at [805, 195] on input "البحث بالاسم" at bounding box center [863, 205] width 309 height 29
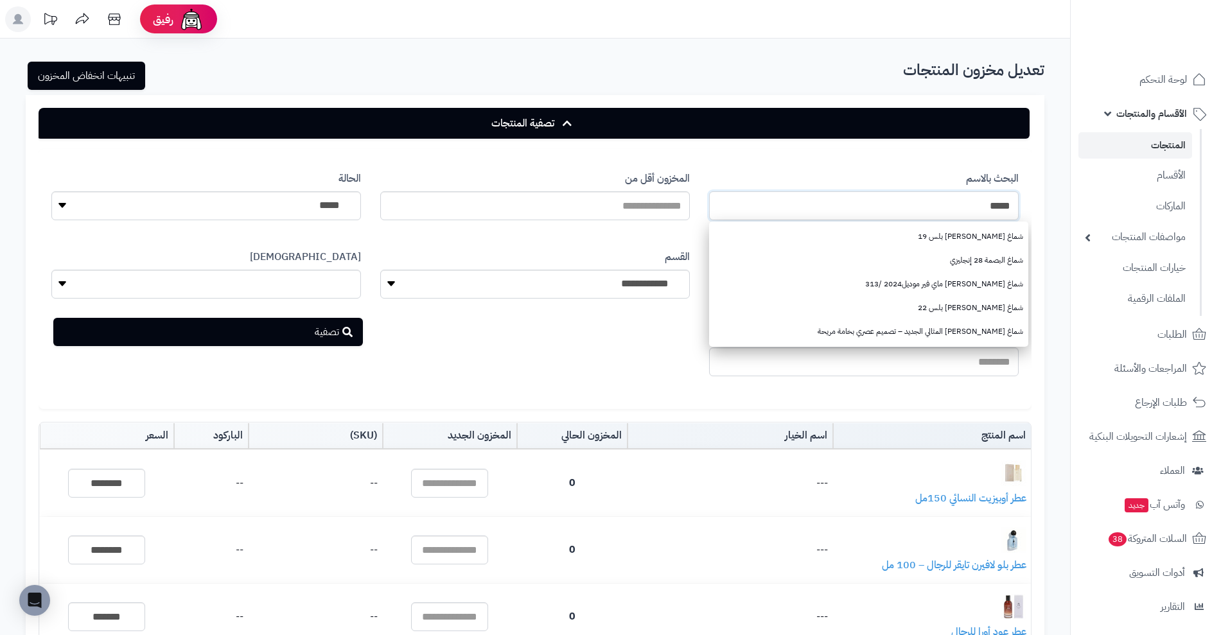
type input "****"
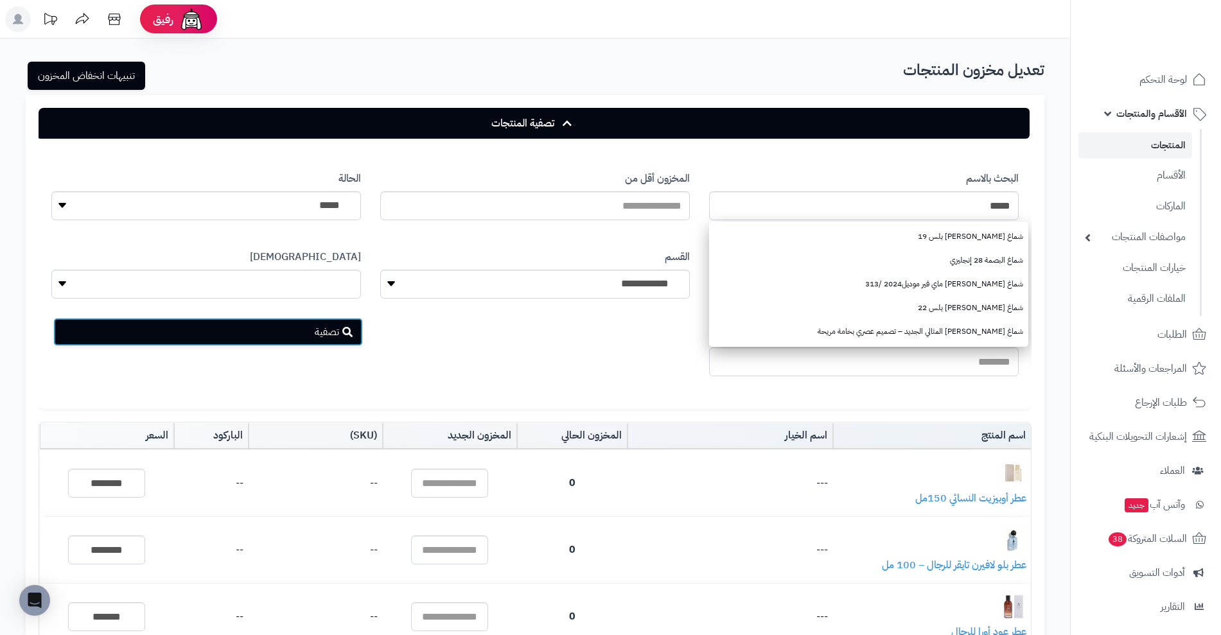
click at [316, 330] on button "تصفية" at bounding box center [207, 332] width 309 height 28
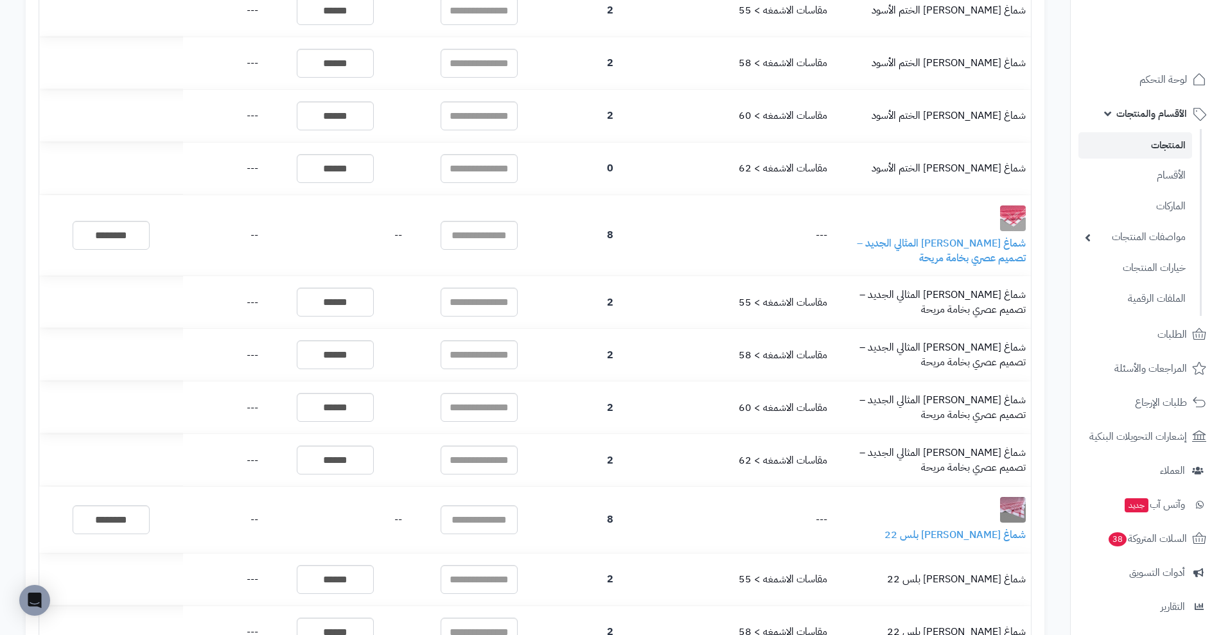
scroll to position [1445, 0]
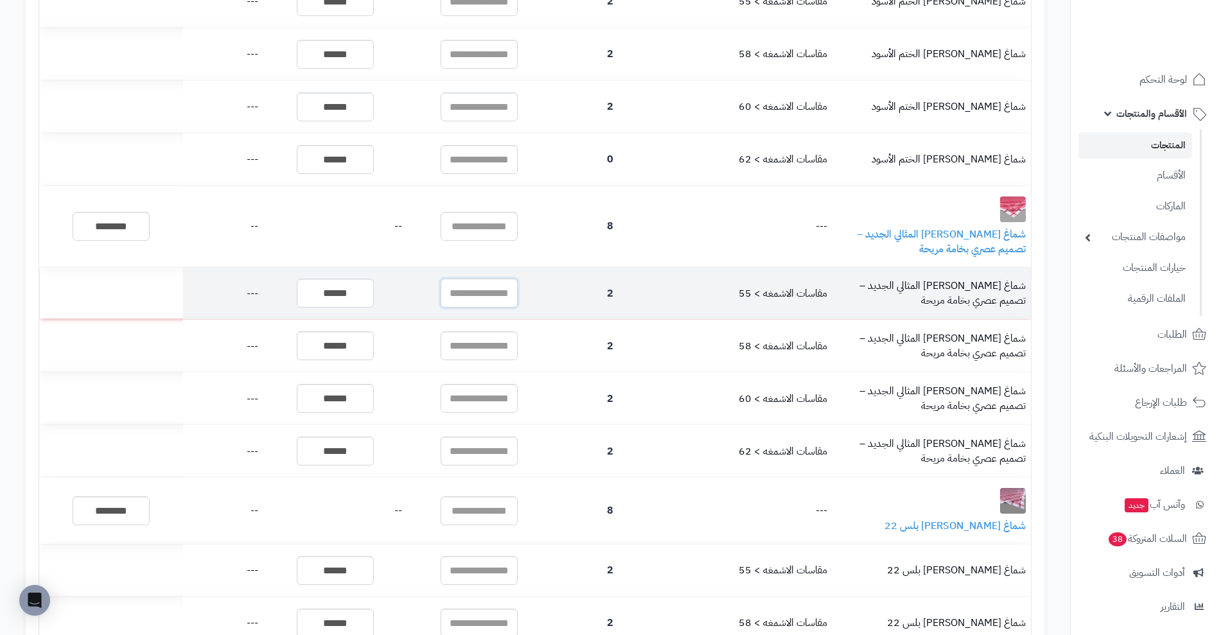
click at [485, 282] on input "text" at bounding box center [478, 293] width 77 height 29
click at [508, 280] on input "text" at bounding box center [478, 293] width 77 height 29
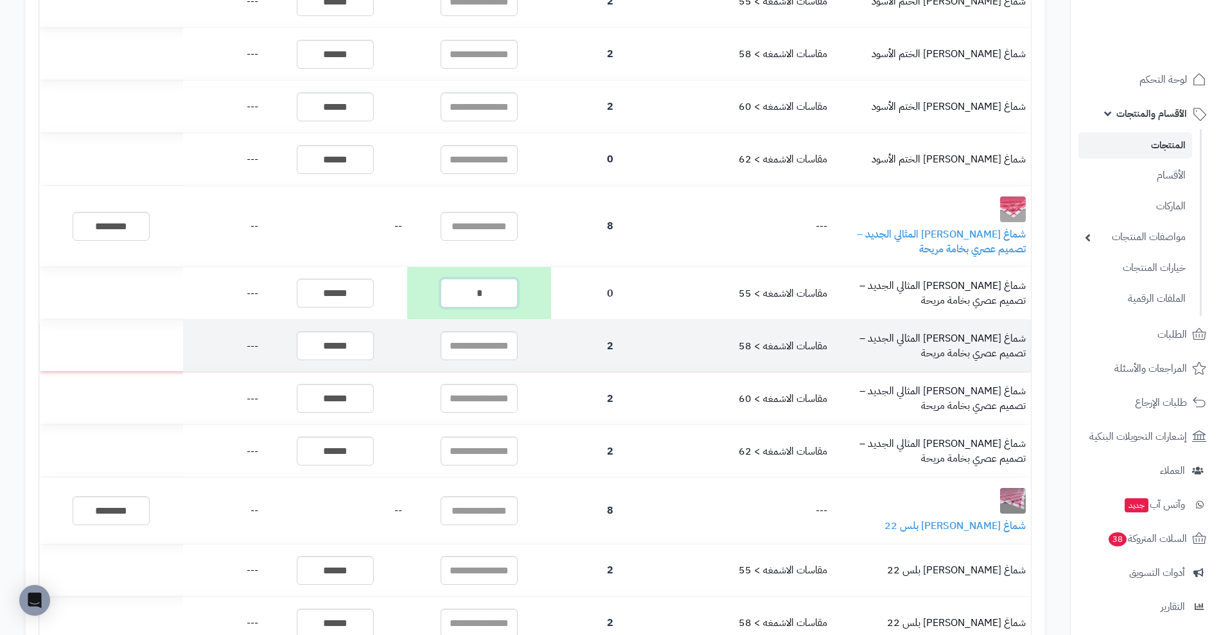
type input "*"
click at [487, 331] on input "text" at bounding box center [478, 345] width 77 height 29
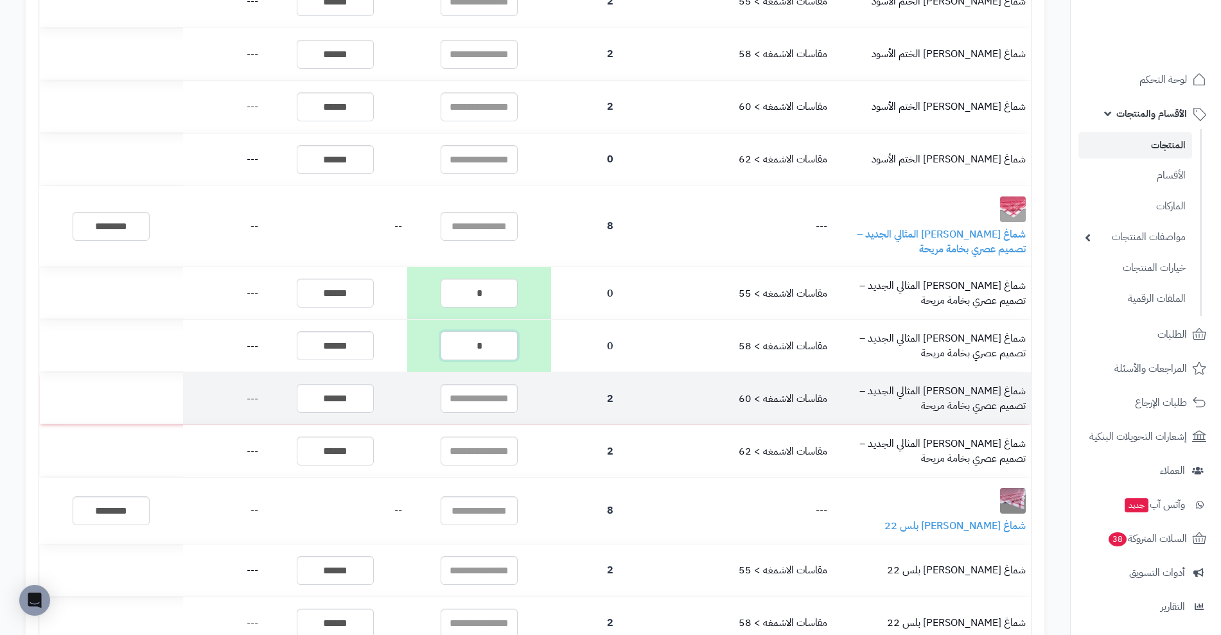
type input "*"
click at [482, 384] on input "text" at bounding box center [478, 398] width 77 height 29
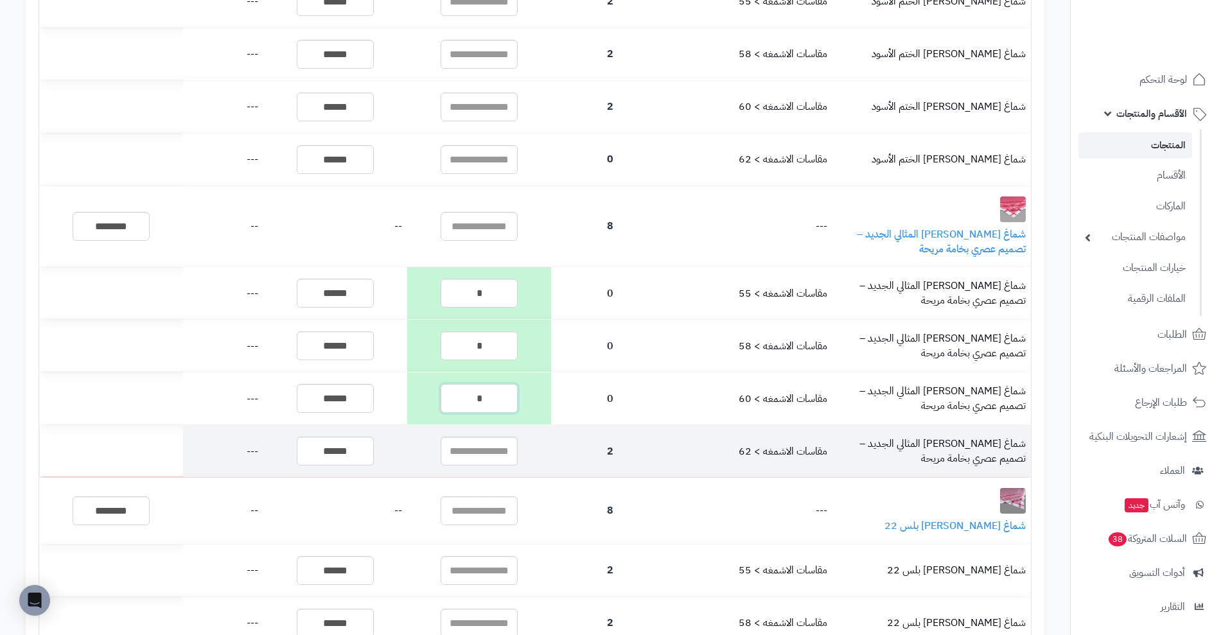
type input "*"
click at [485, 439] on input "text" at bounding box center [478, 451] width 77 height 29
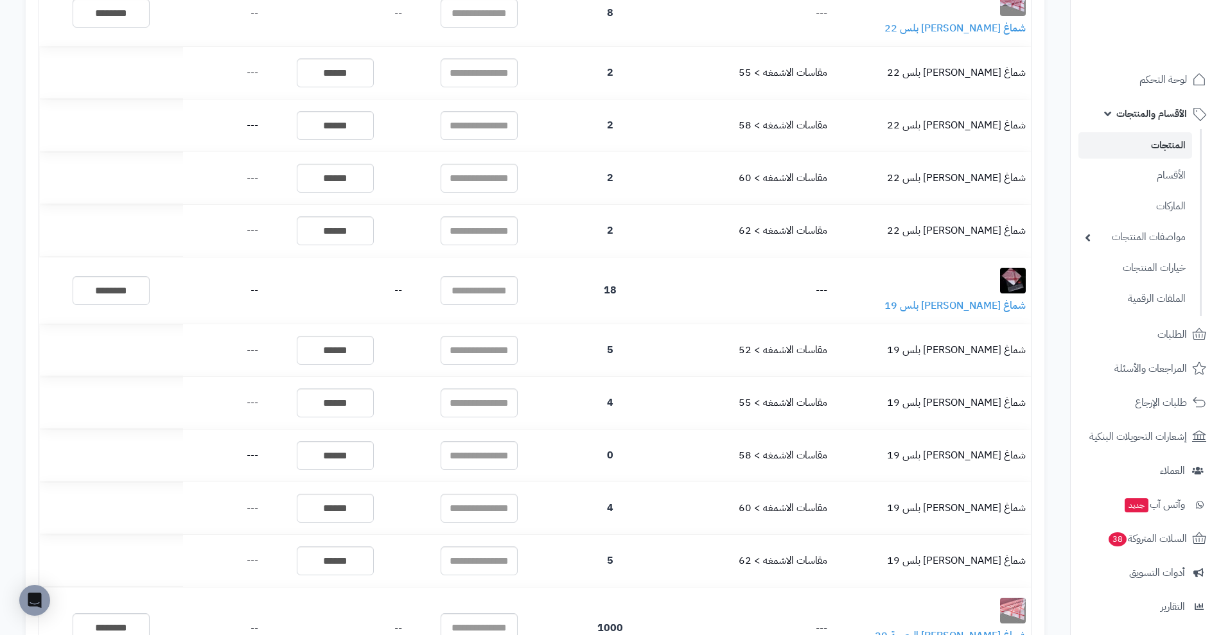
scroll to position [1974, 0]
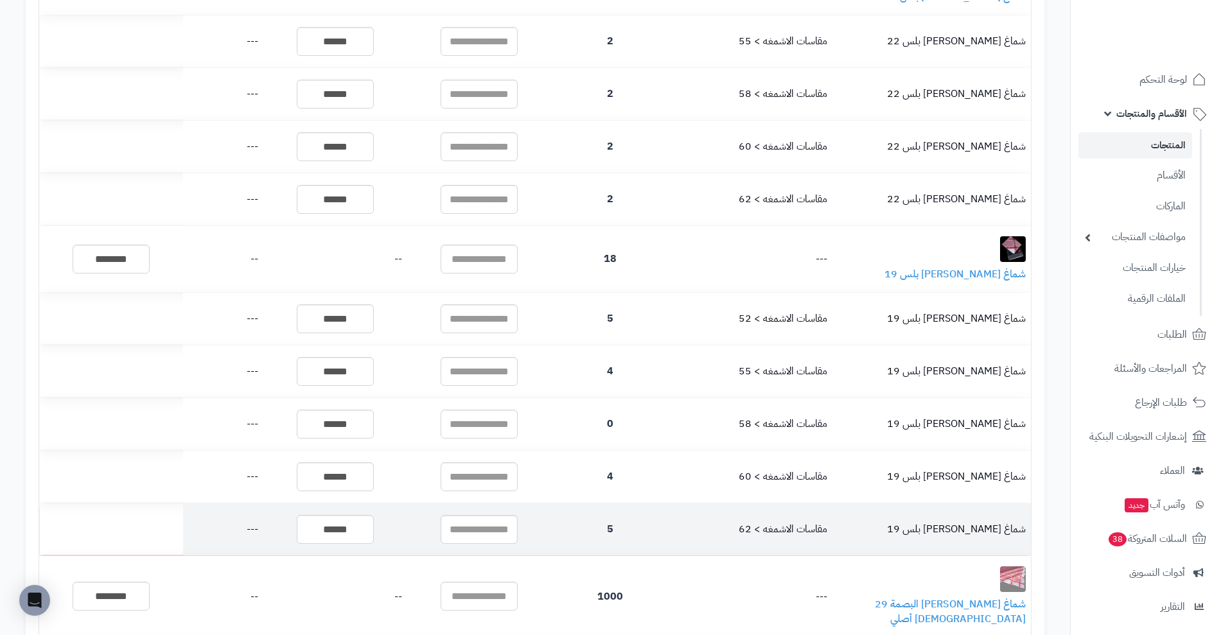
type input "*"
click at [482, 515] on input "text" at bounding box center [478, 529] width 77 height 29
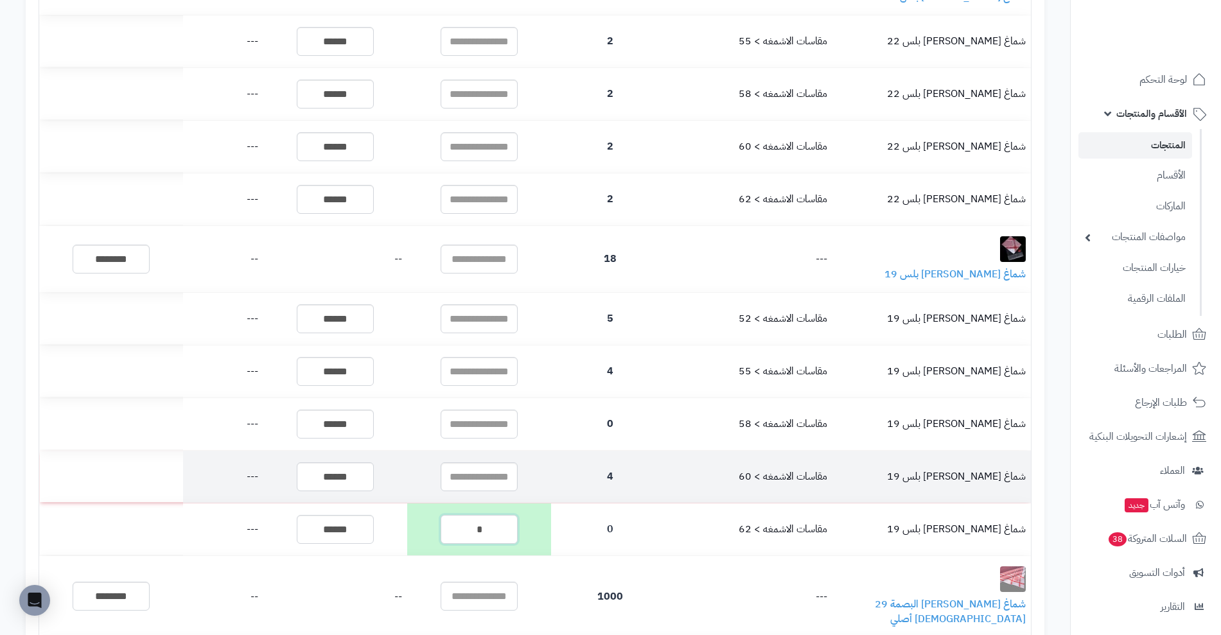
type input "*"
click at [470, 462] on input "text" at bounding box center [478, 476] width 77 height 29
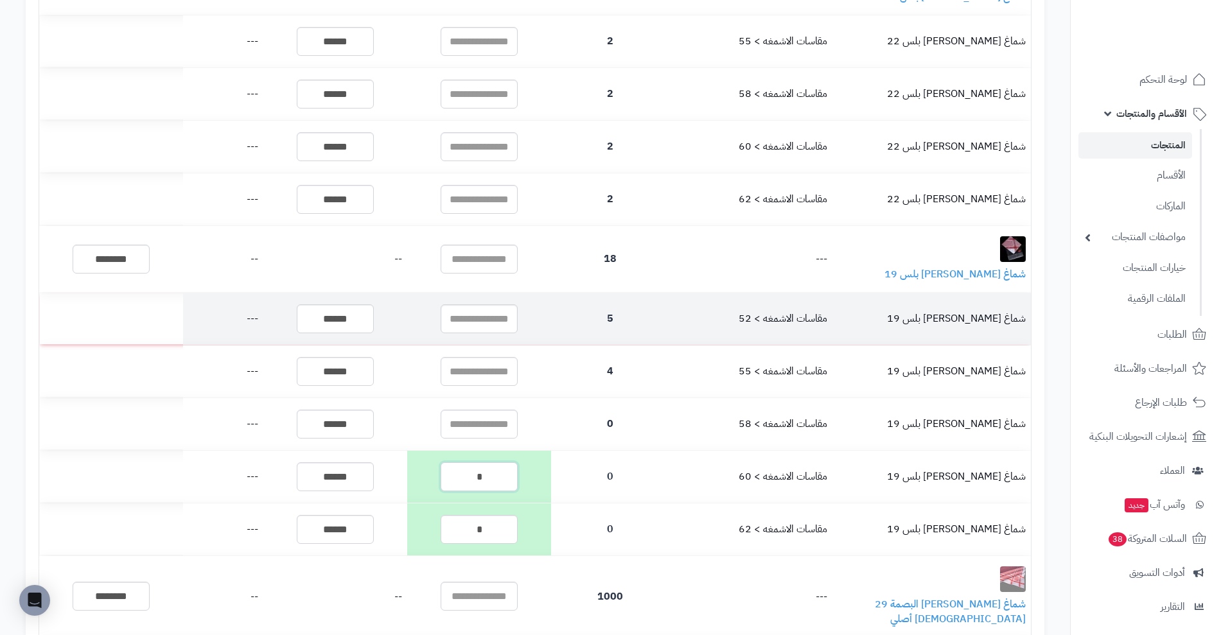
type input "*"
click at [484, 304] on input "text" at bounding box center [478, 318] width 77 height 29
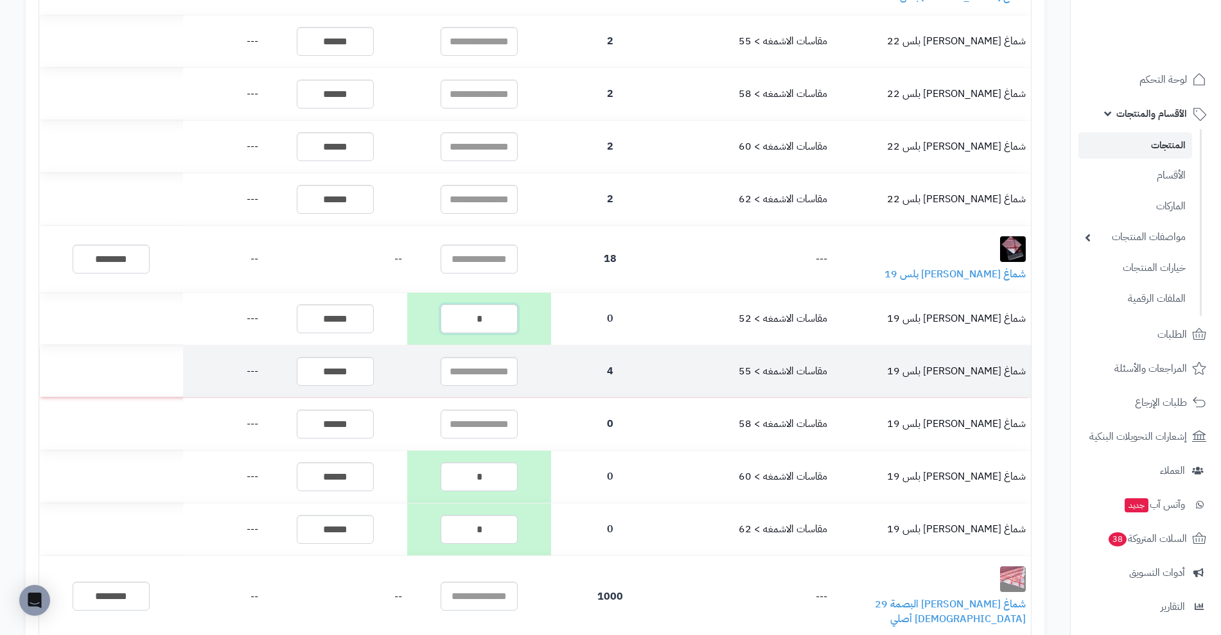
type input "*"
click at [479, 357] on input "text" at bounding box center [478, 371] width 77 height 29
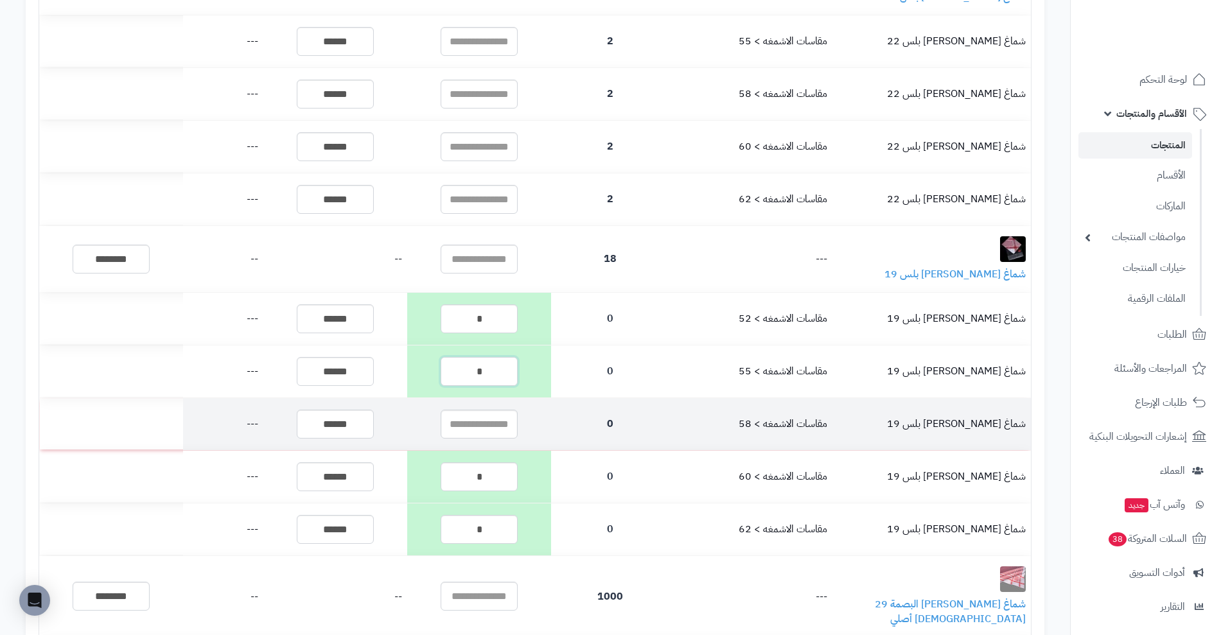
type input "*"
click at [499, 410] on input "text" at bounding box center [478, 424] width 77 height 29
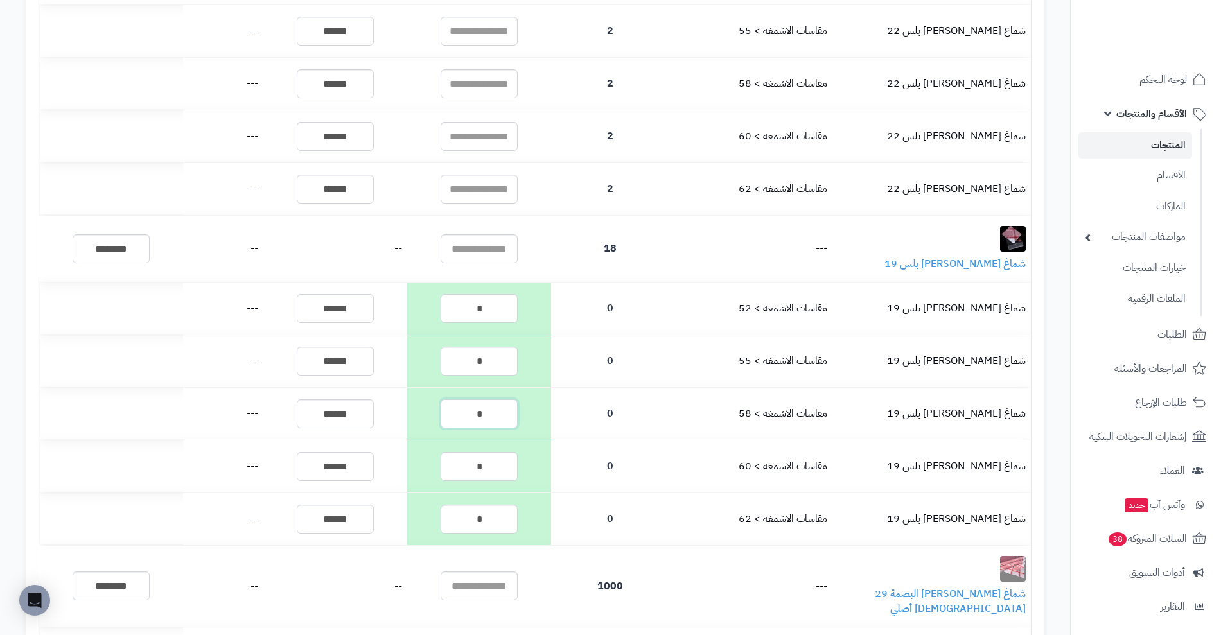
scroll to position [1988, 0]
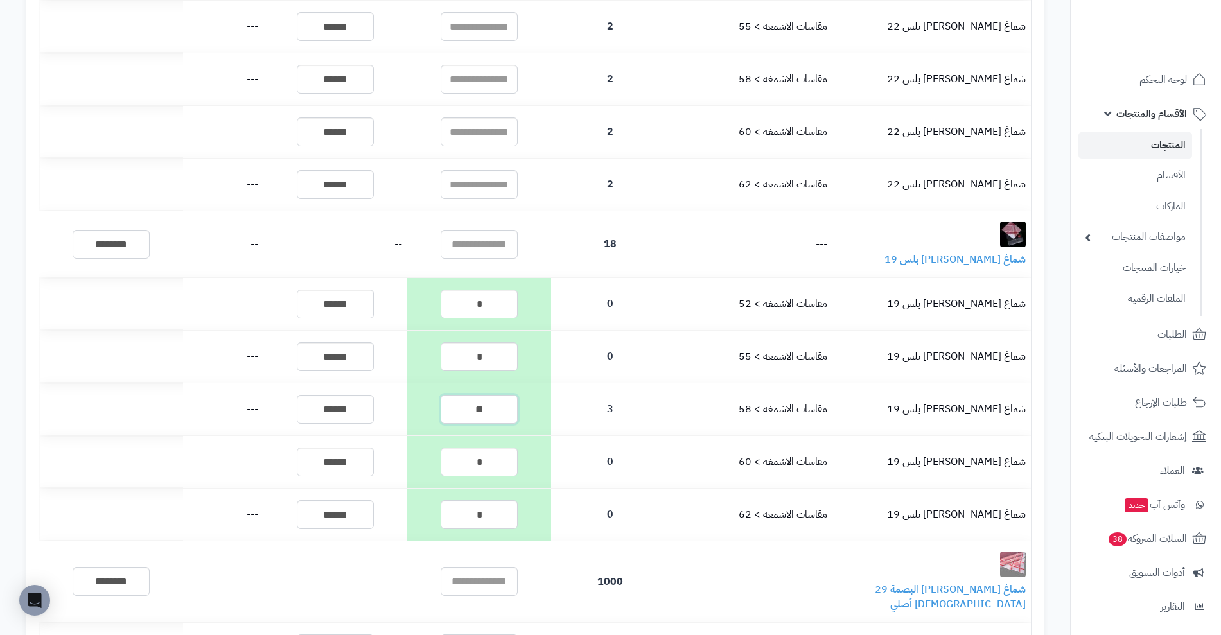
type input "*"
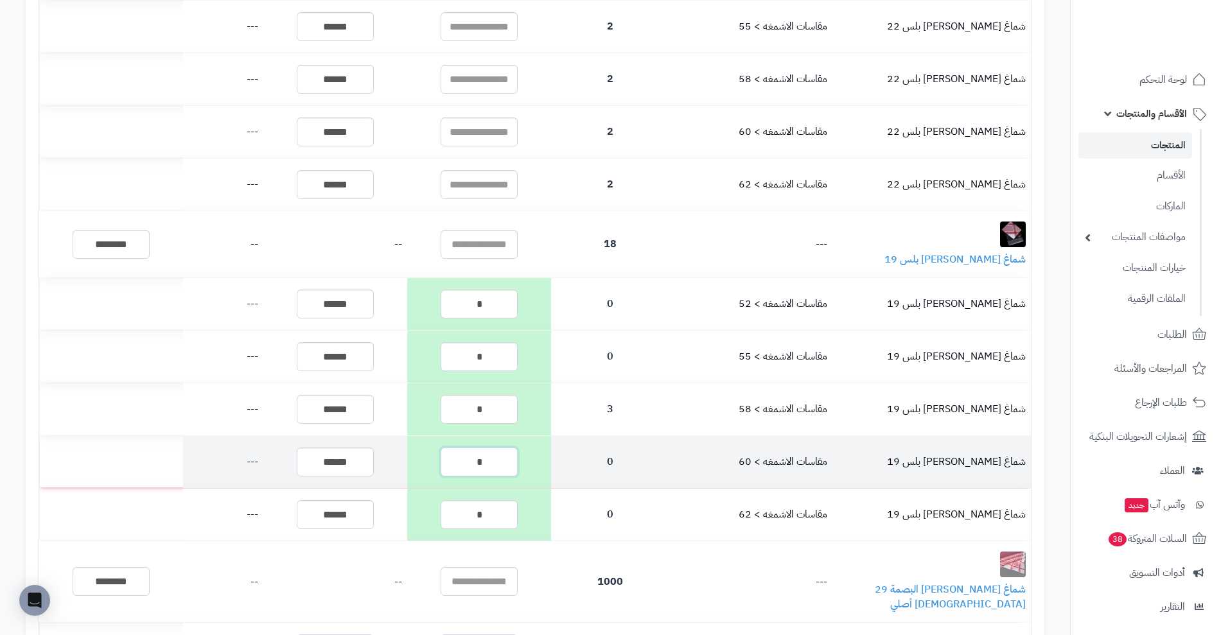
click at [507, 448] on input "*" at bounding box center [478, 462] width 77 height 29
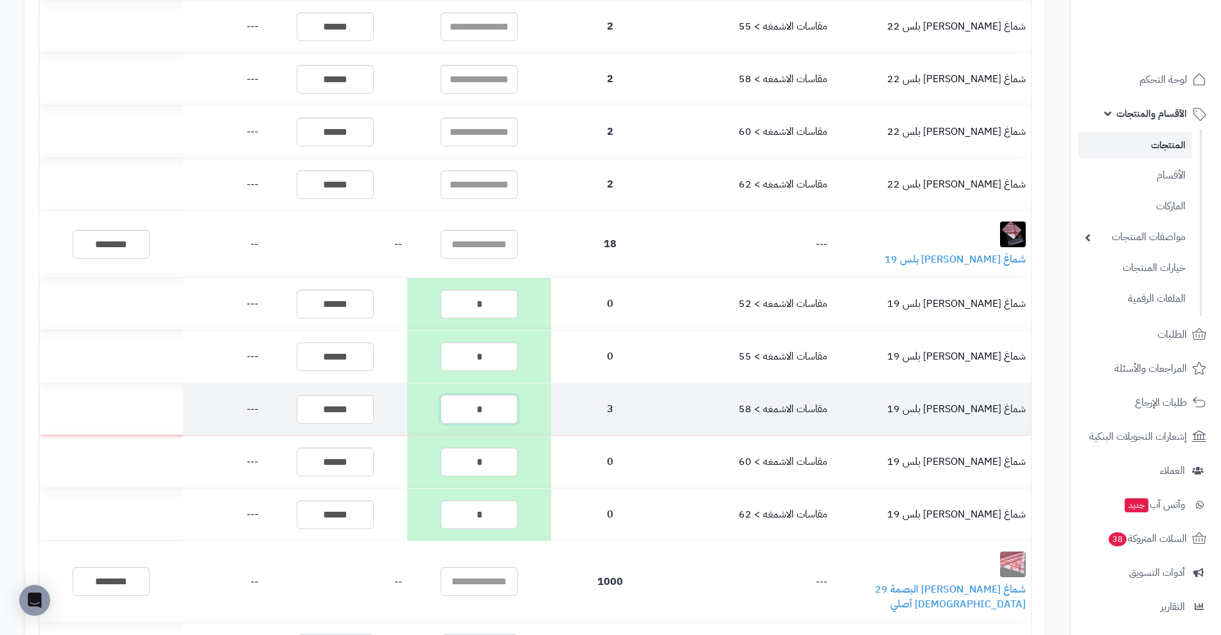
click at [463, 399] on input "*" at bounding box center [478, 409] width 77 height 29
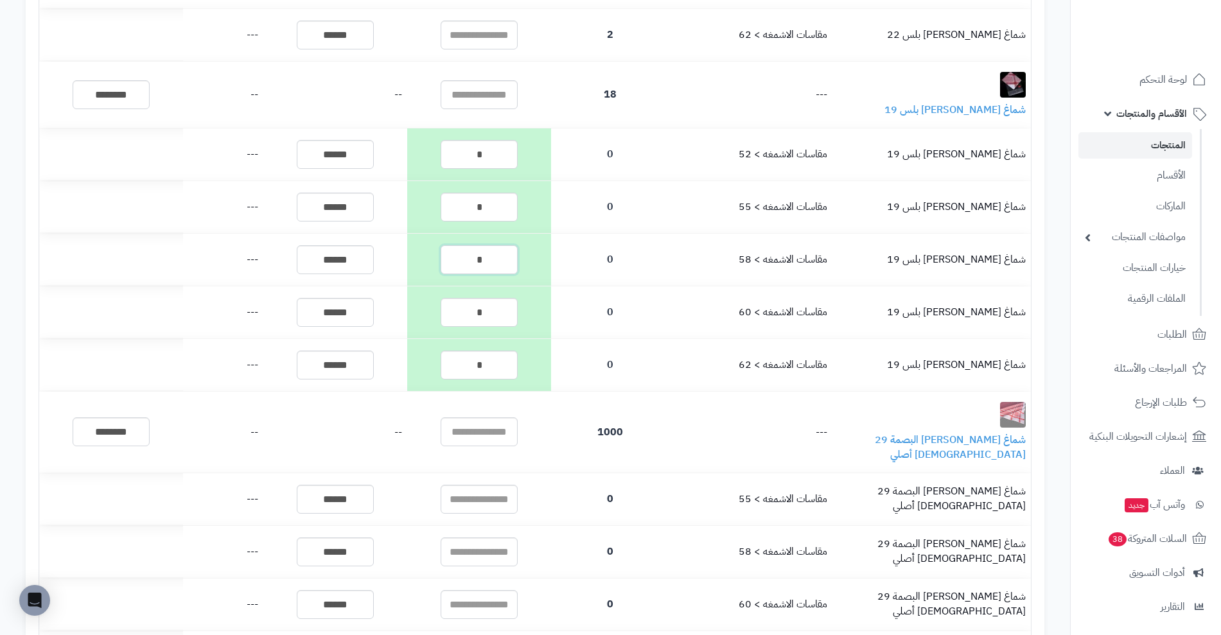
scroll to position [2157, 0]
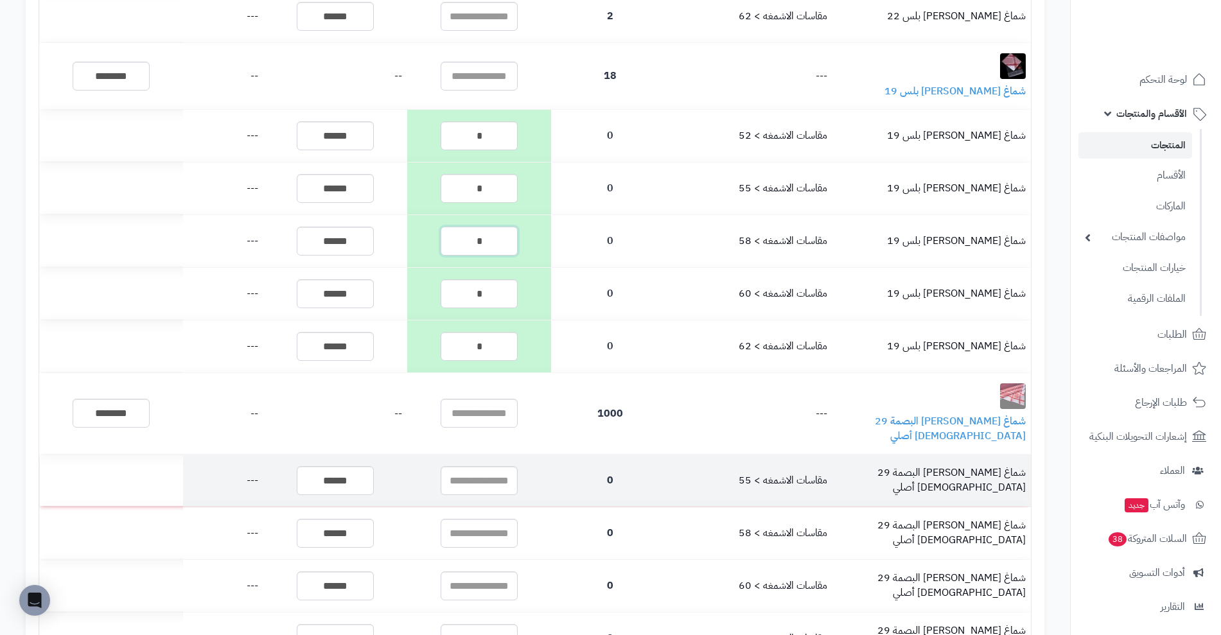
type input "*"
click at [471, 466] on input "text" at bounding box center [478, 480] width 77 height 29
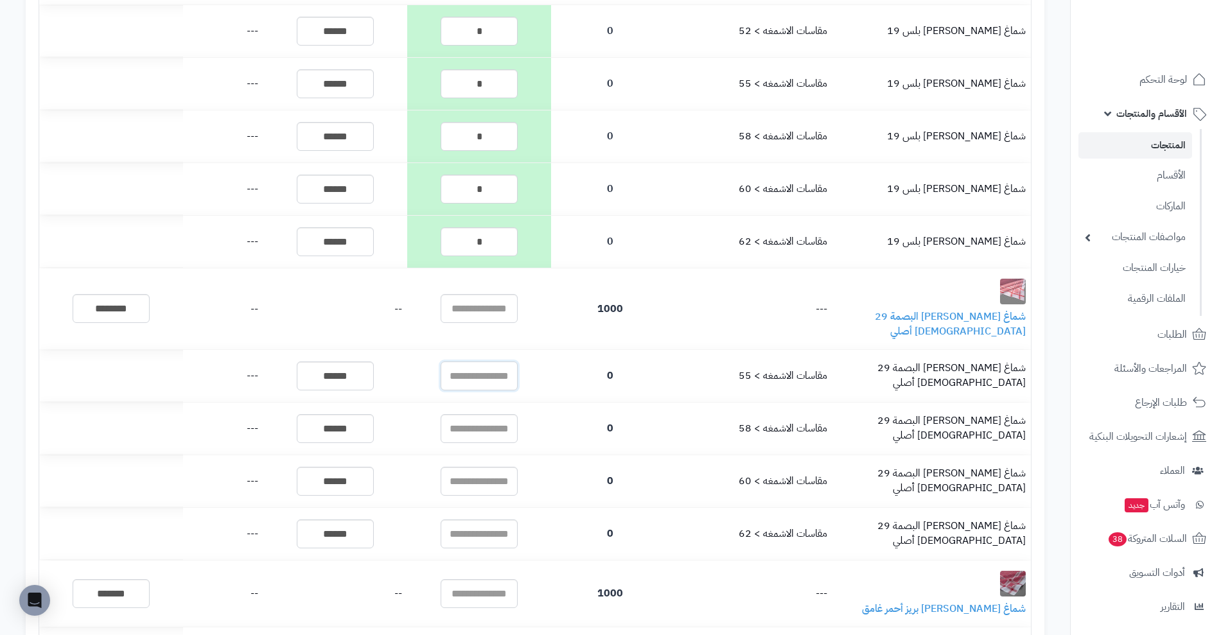
scroll to position [2275, 0]
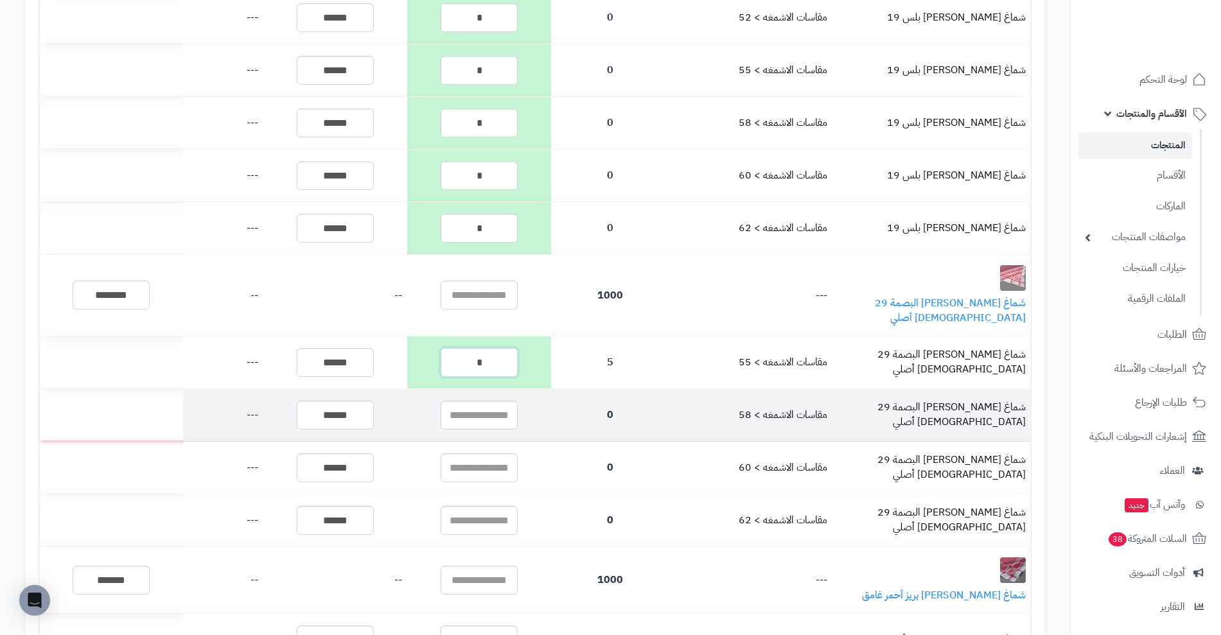
type input "*"
click at [490, 401] on input "text" at bounding box center [478, 415] width 77 height 29
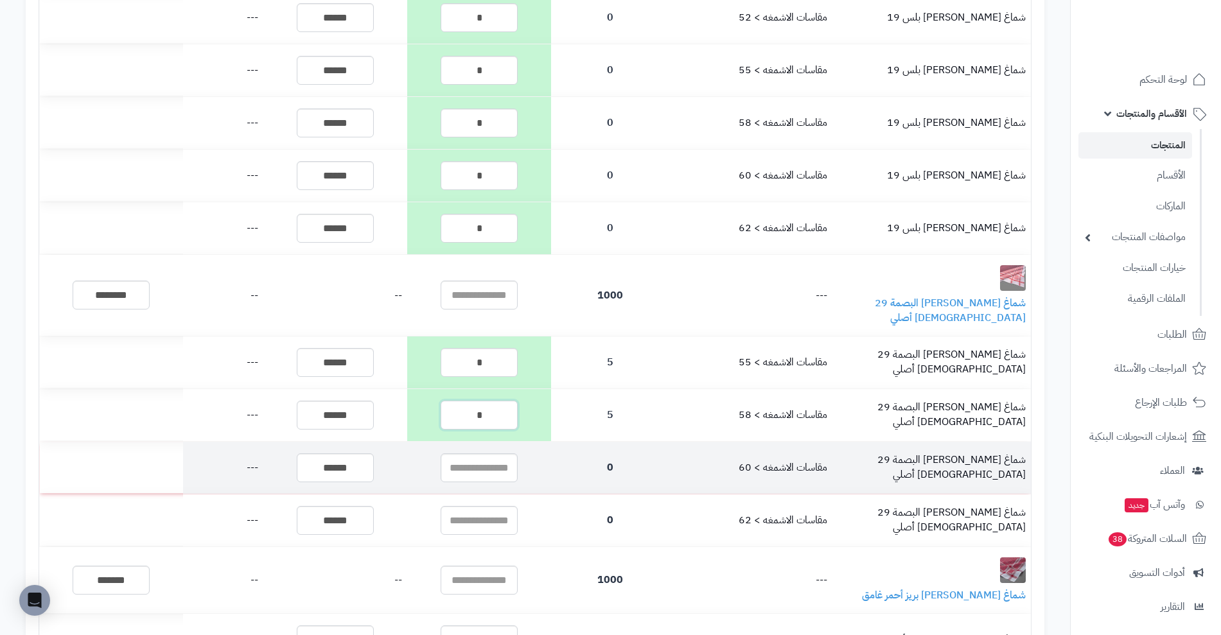
type input "*"
click at [482, 453] on input "text" at bounding box center [478, 467] width 77 height 29
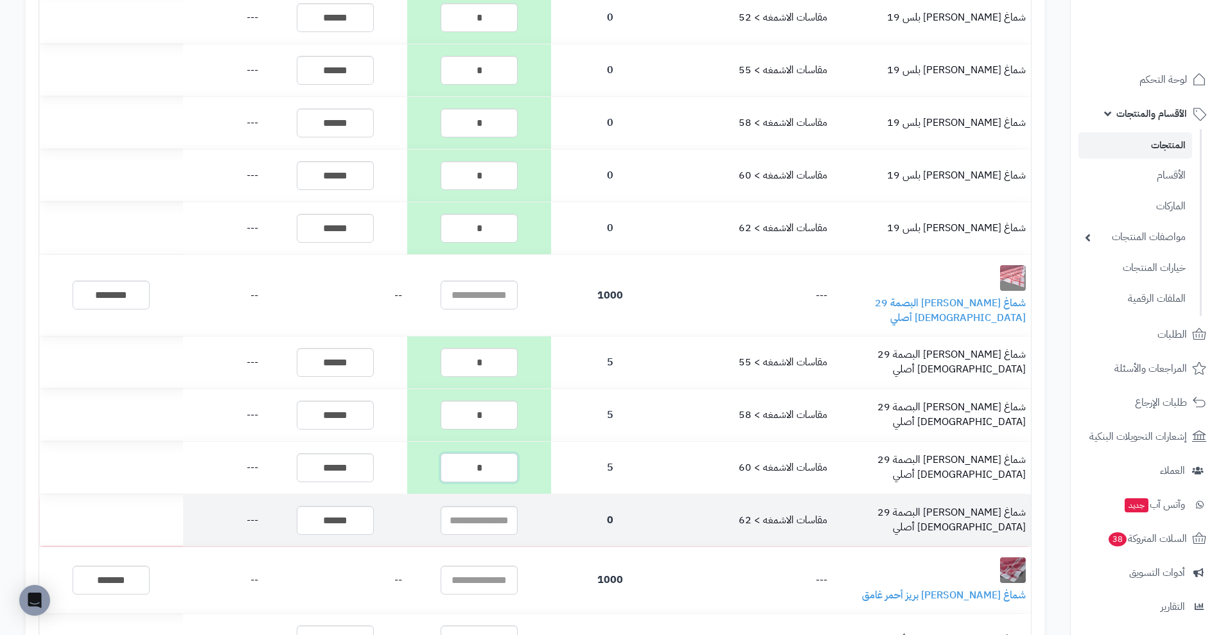
type input "*"
click at [490, 506] on input "text" at bounding box center [478, 520] width 77 height 29
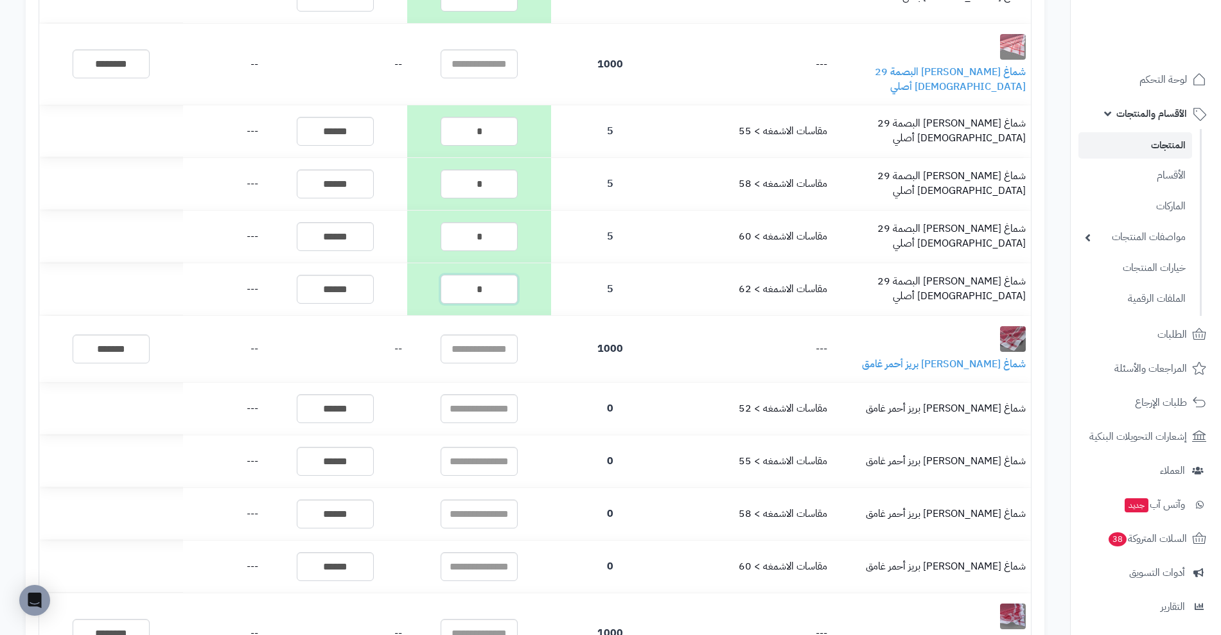
scroll to position [2555, 0]
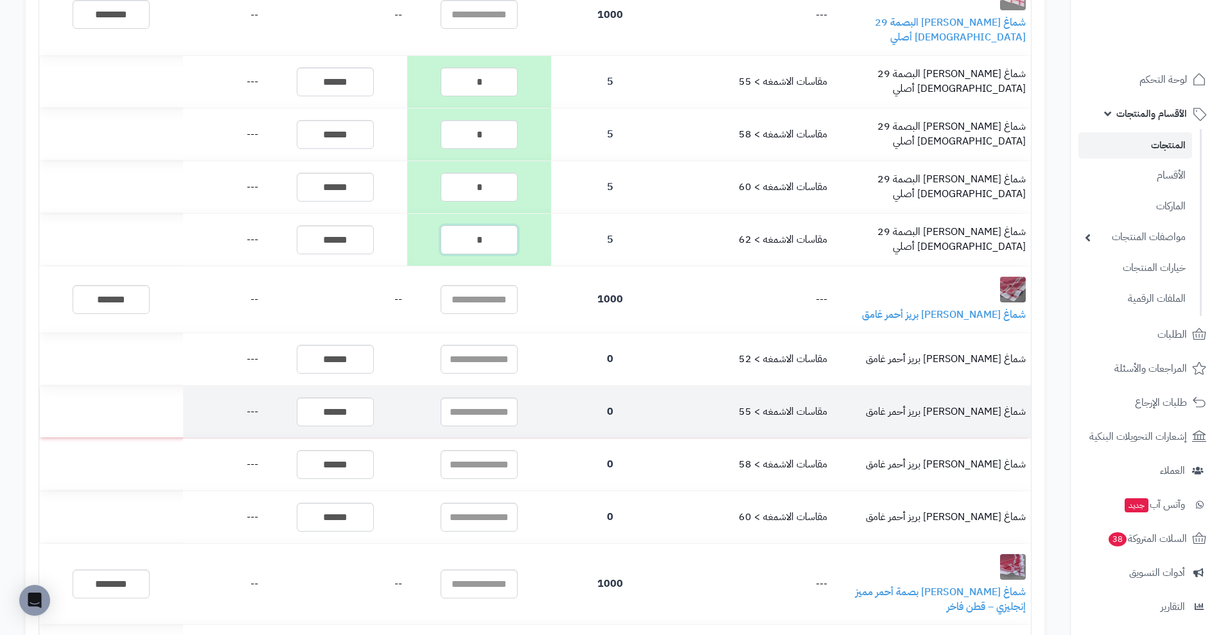
type input "*"
click at [472, 397] on input "text" at bounding box center [478, 411] width 77 height 29
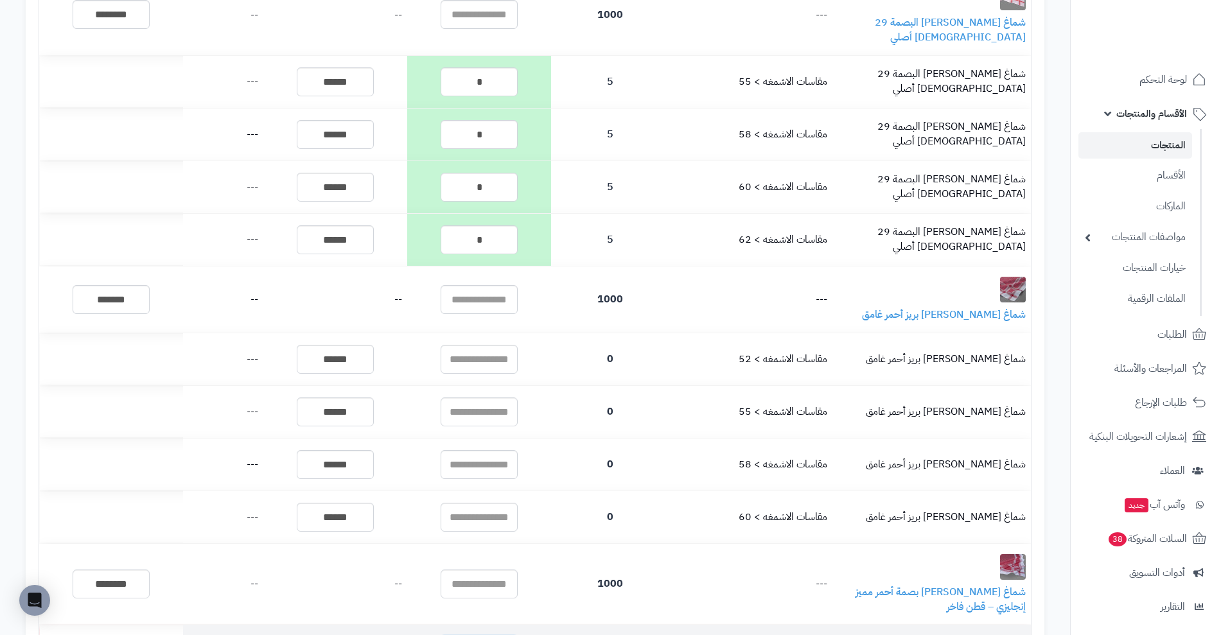
type input "*"
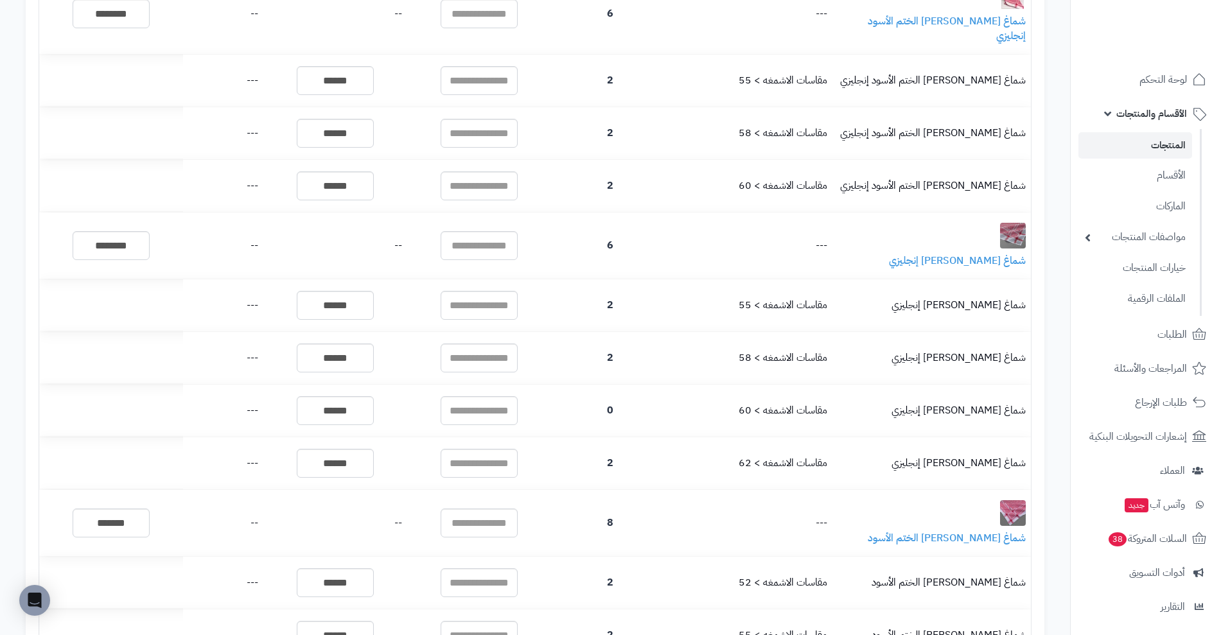
scroll to position [0, 0]
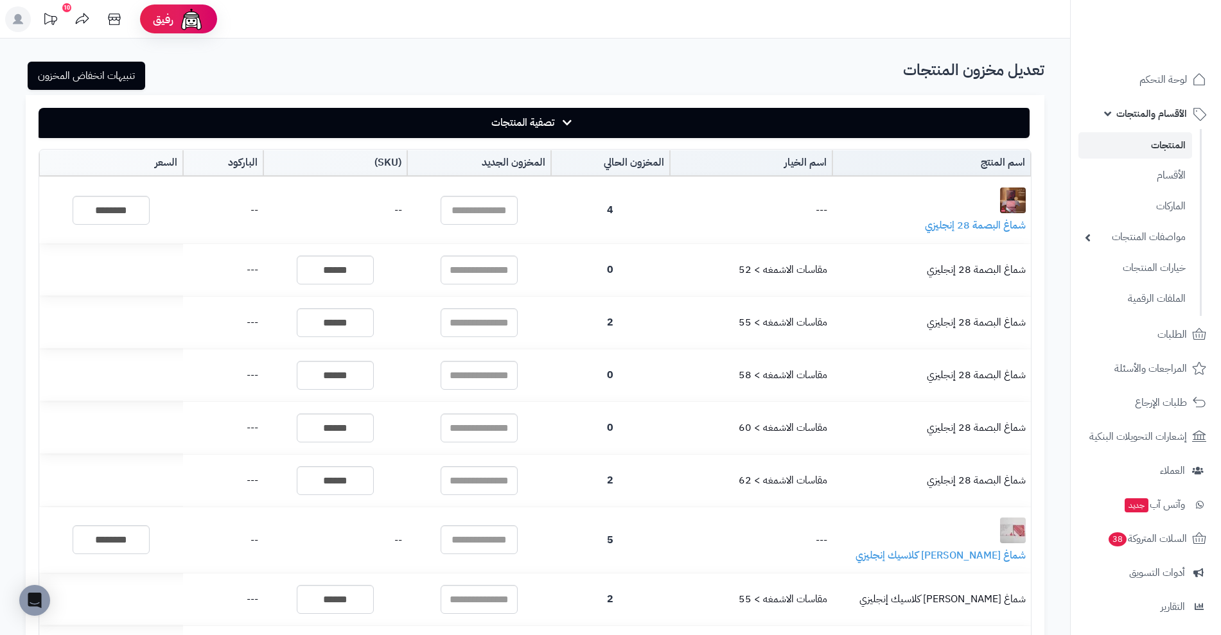
type input "*"
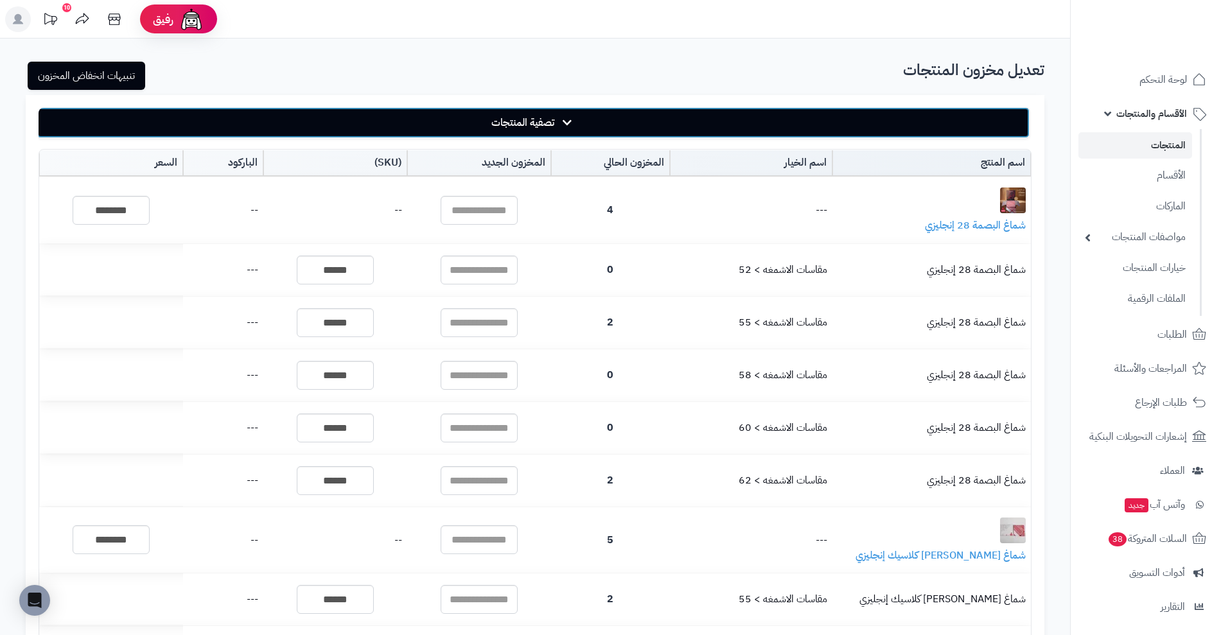
click at [582, 118] on button "تصفية المنتجات" at bounding box center [533, 122] width 993 height 31
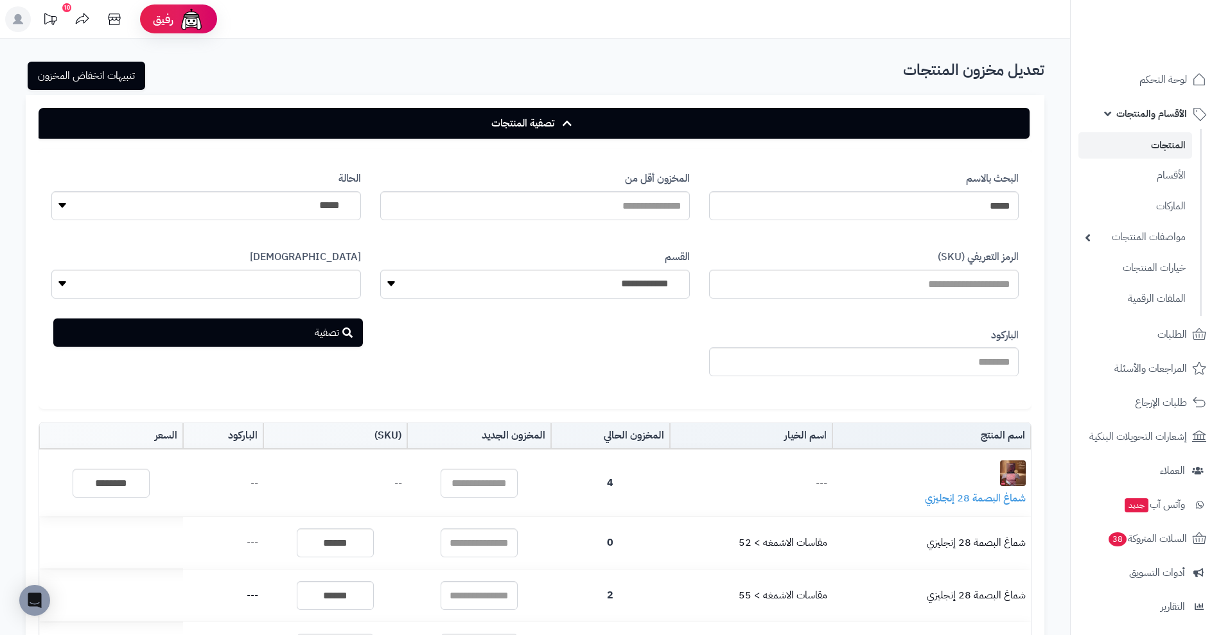
click at [1145, 144] on link "المنتجات" at bounding box center [1135, 145] width 114 height 26
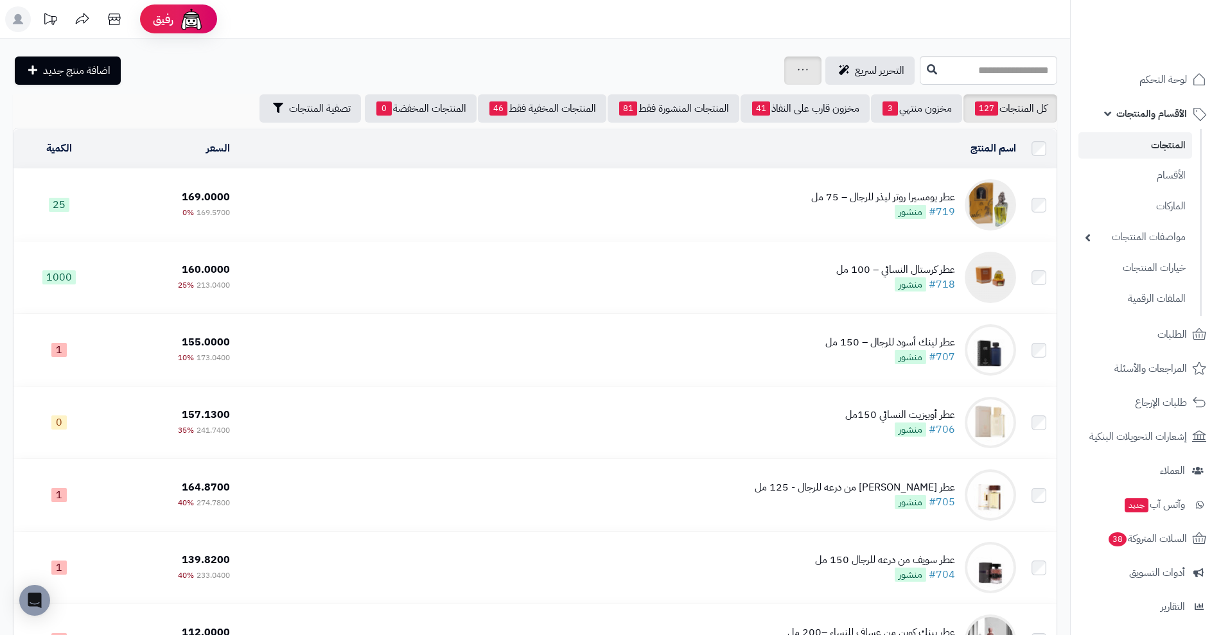
click at [797, 70] on icon at bounding box center [802, 69] width 10 height 8
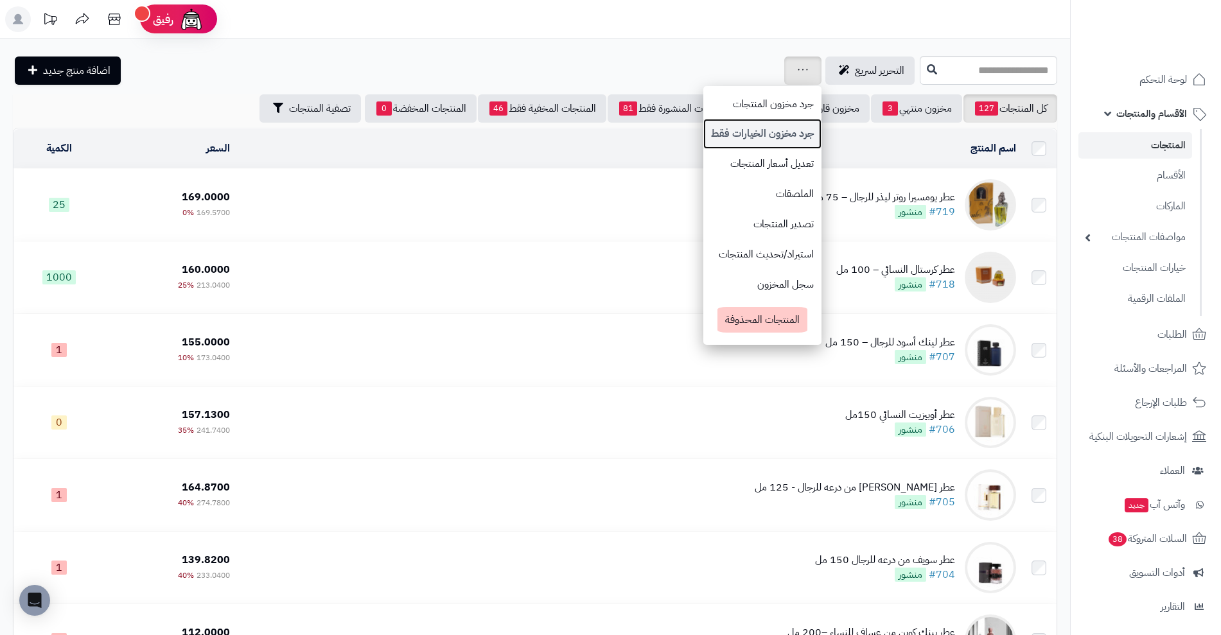
click at [717, 139] on link "جرد مخزون الخيارات فقط" at bounding box center [762, 134] width 118 height 30
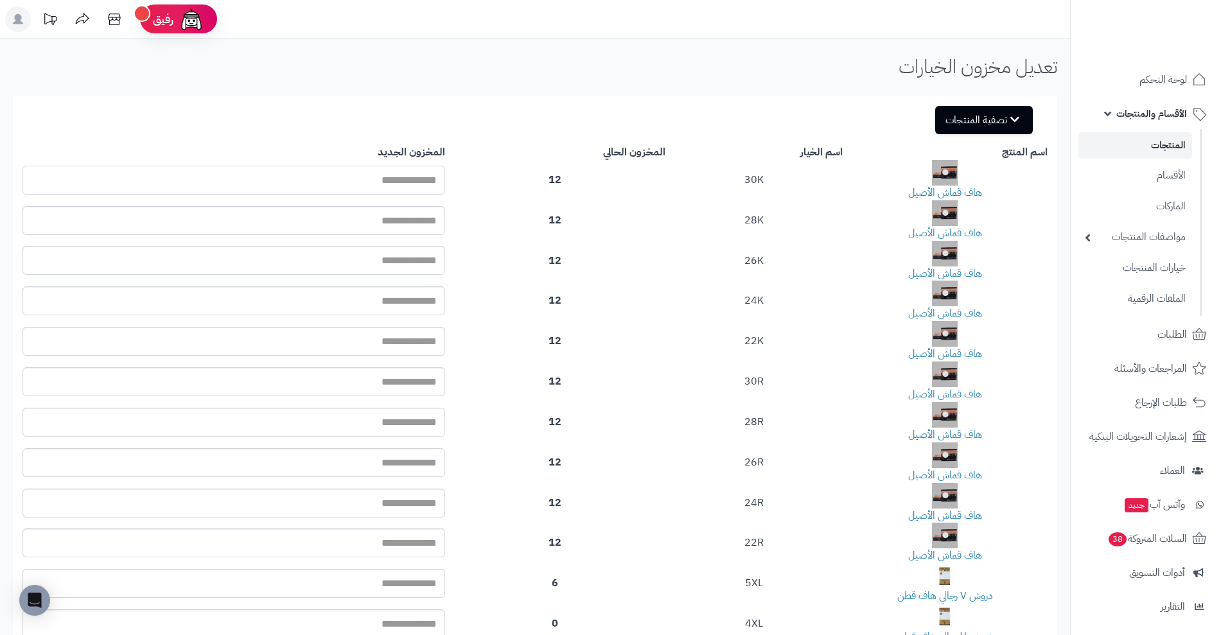
click at [445, 184] on input "text" at bounding box center [233, 180] width 422 height 29
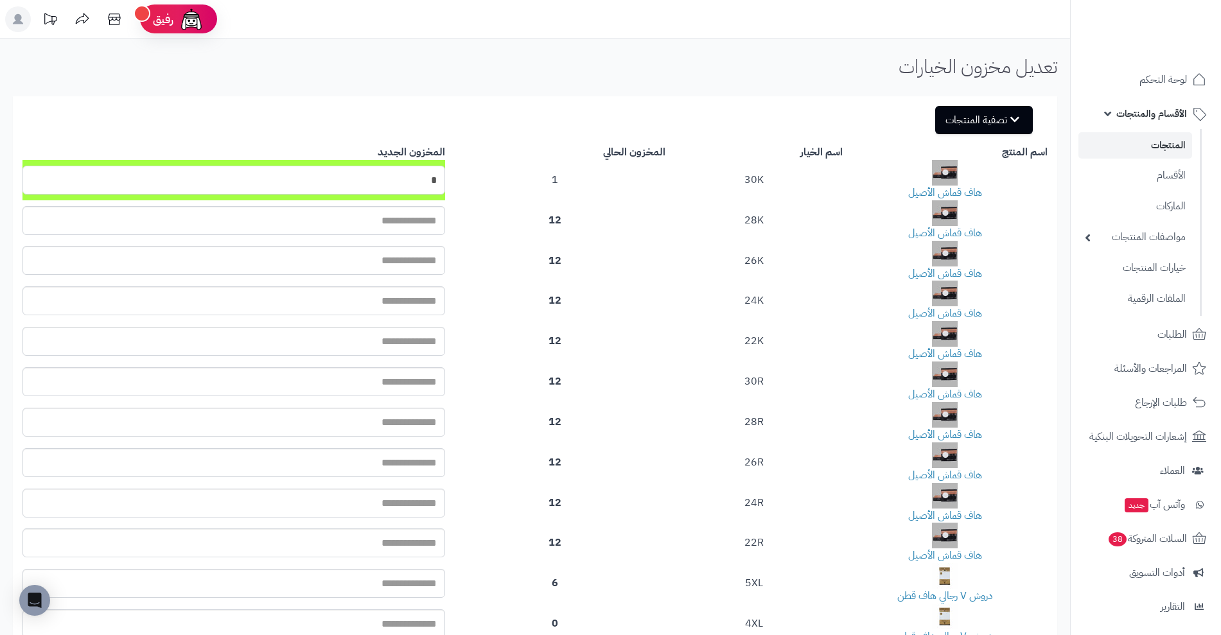
type input "**"
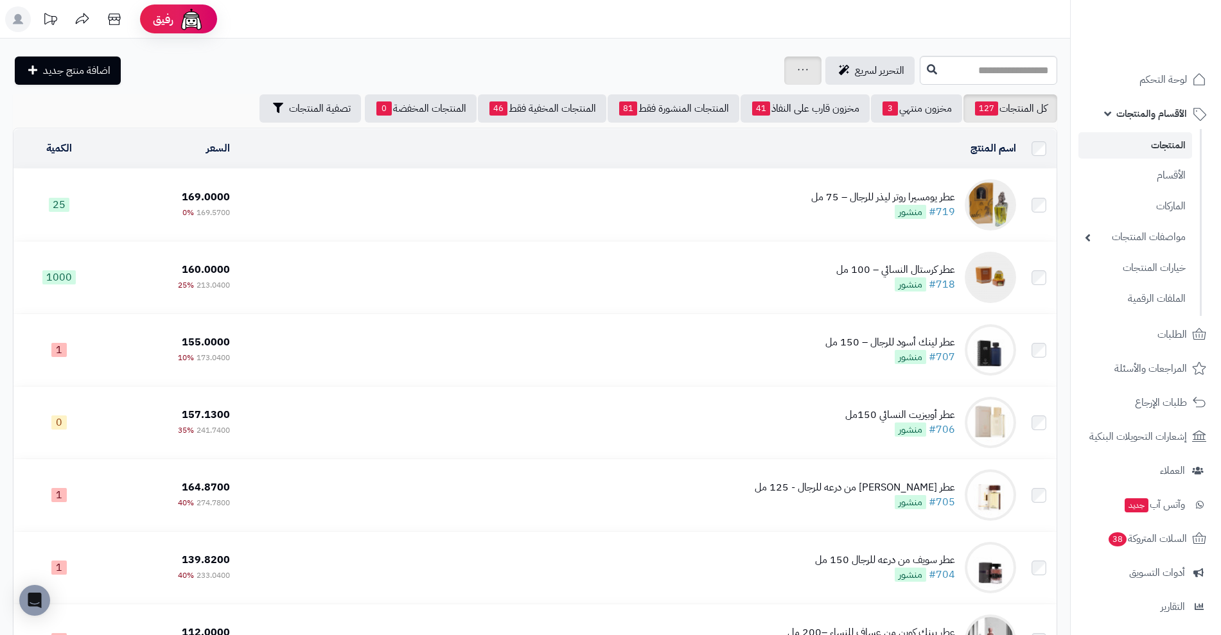
click at [784, 71] on div "جرد مخزون المنتجات جرد مخزون الخيارات فقط تعديل أسعار المنتجات الملصقات تصدير ا…" at bounding box center [802, 70] width 37 height 28
click at [797, 66] on icon at bounding box center [802, 69] width 10 height 8
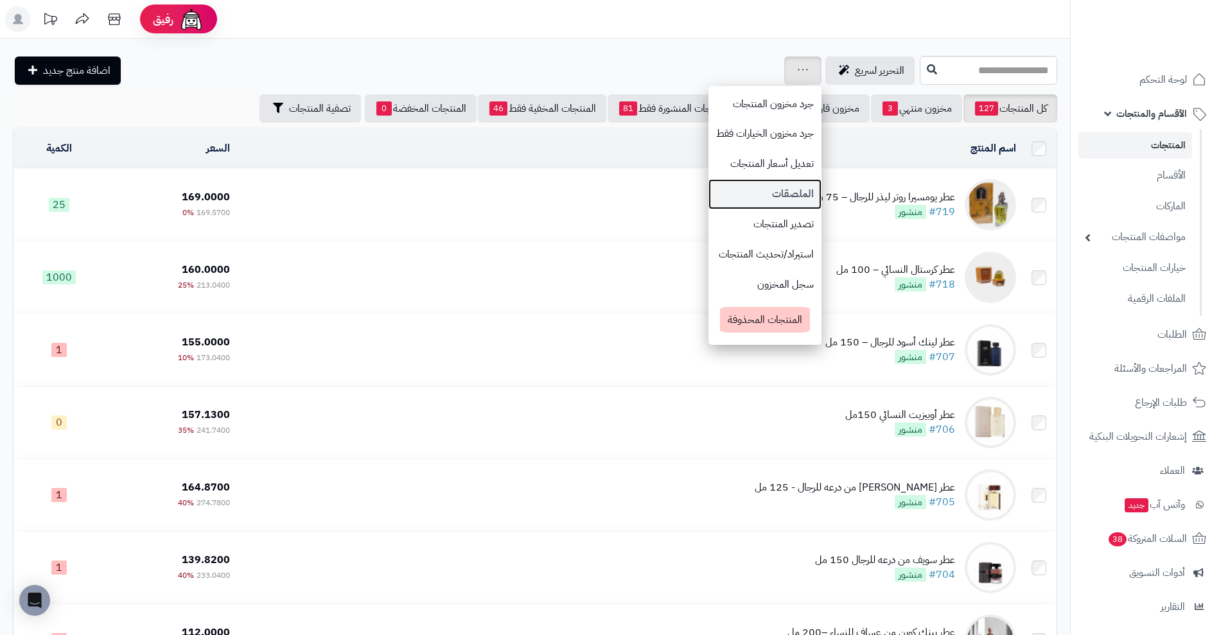
click at [718, 188] on link "الملصقات" at bounding box center [764, 194] width 113 height 30
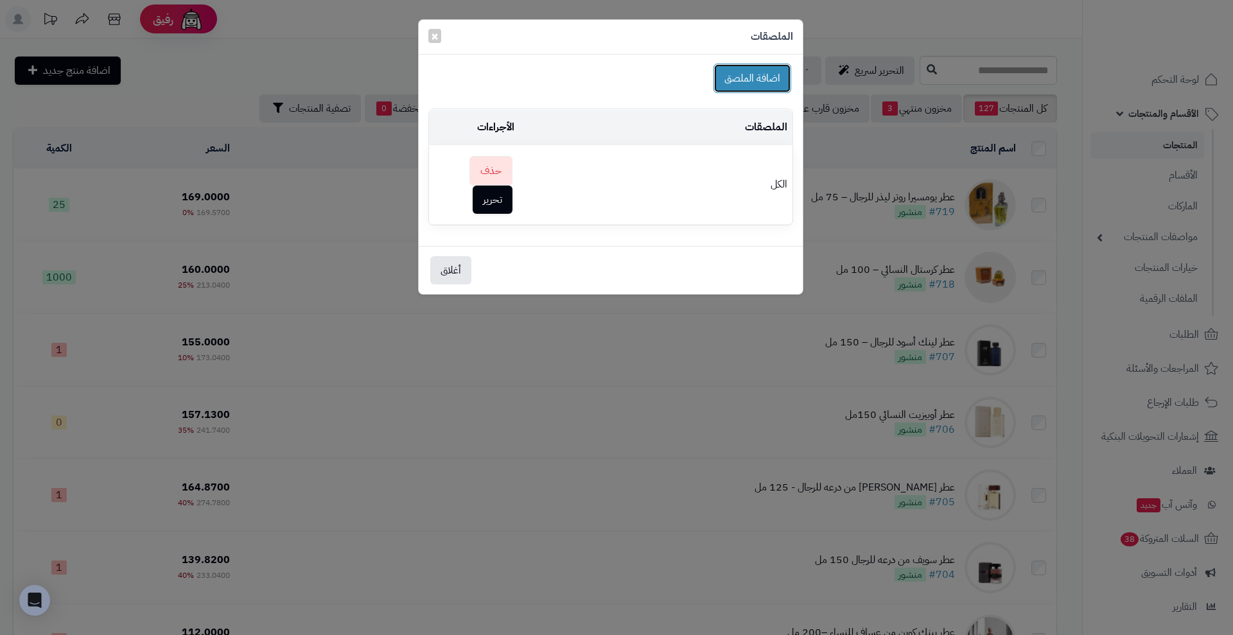
click at [756, 86] on button "اضافة الملصق" at bounding box center [752, 79] width 78 height 30
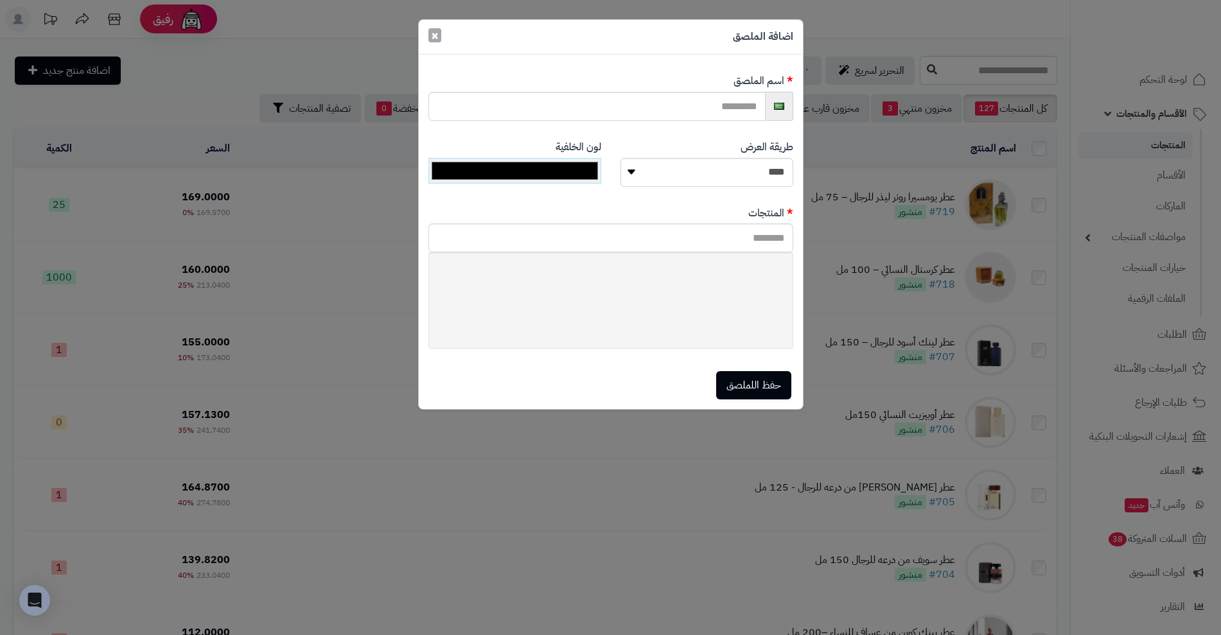
click at [440, 30] on button "×" at bounding box center [434, 35] width 13 height 14
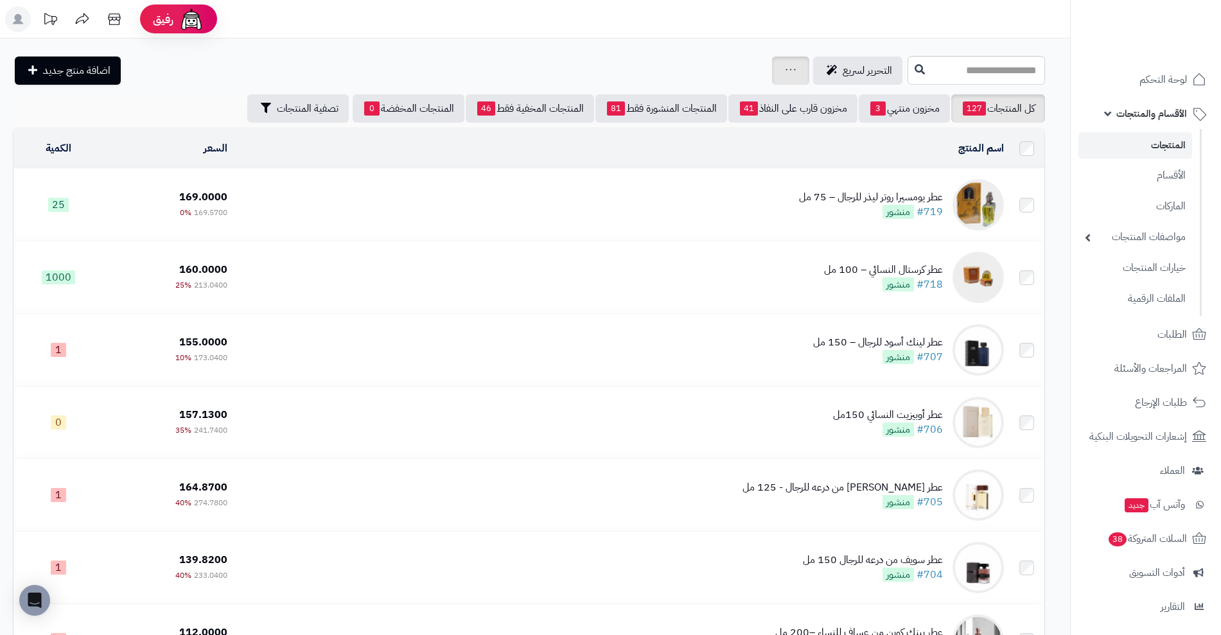
click at [785, 69] on icon at bounding box center [790, 69] width 10 height 8
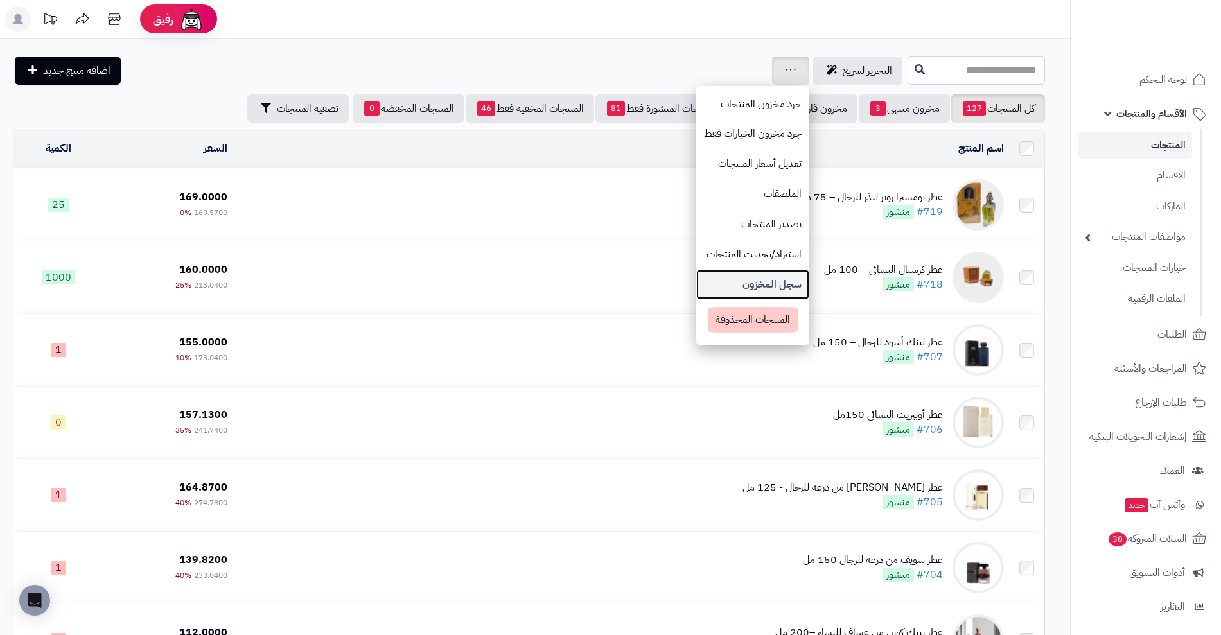
click at [729, 273] on link "سجل المخزون" at bounding box center [752, 285] width 113 height 30
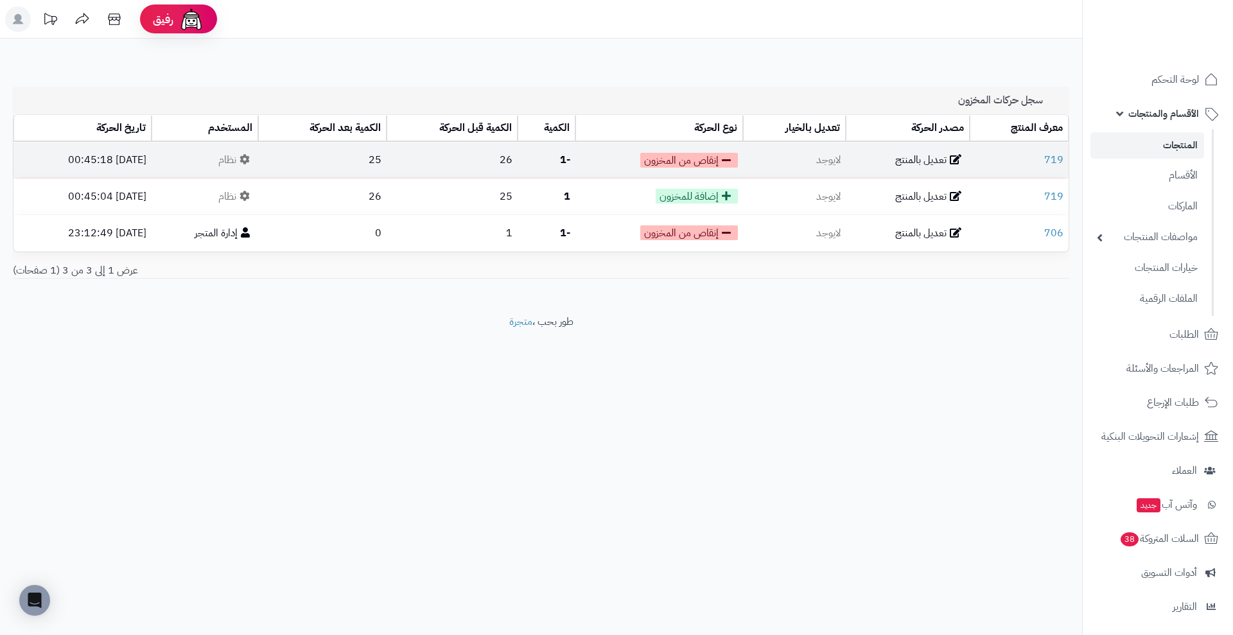
click at [961, 155] on icon at bounding box center [956, 159] width 12 height 10
click at [955, 158] on icon at bounding box center [956, 159] width 12 height 10
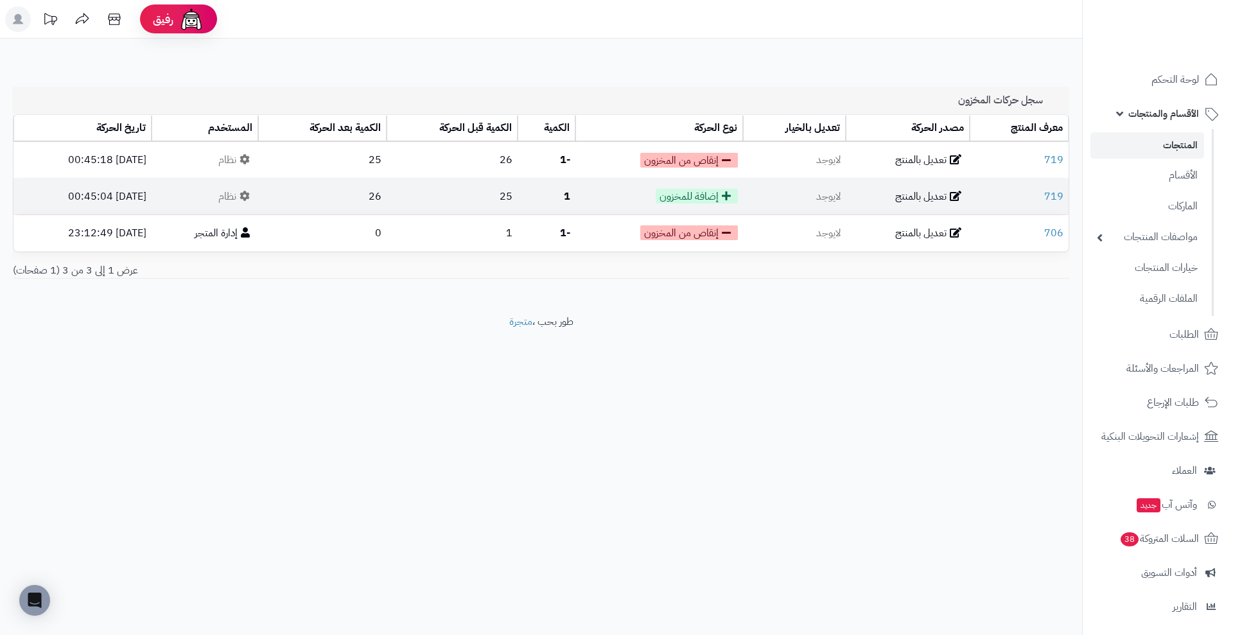
click at [733, 198] on span "إضافة للمخزون" at bounding box center [697, 196] width 82 height 15
click at [731, 195] on icon at bounding box center [726, 196] width 9 height 10
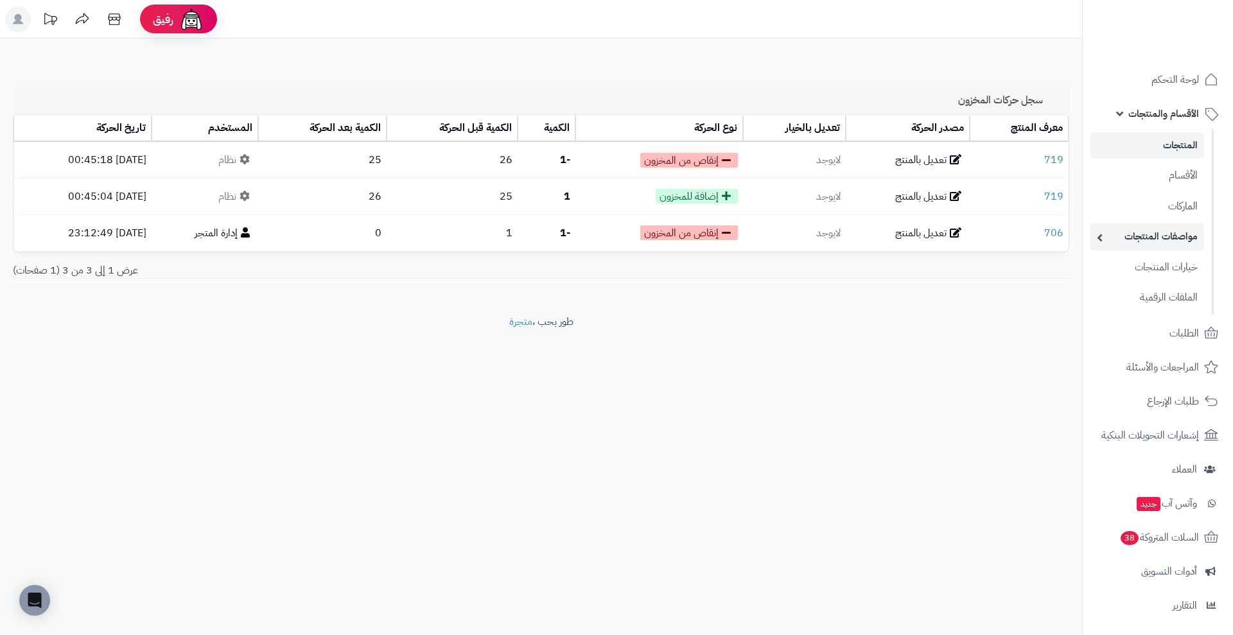
click at [1133, 247] on link "مواصفات المنتجات" at bounding box center [1147, 236] width 114 height 26
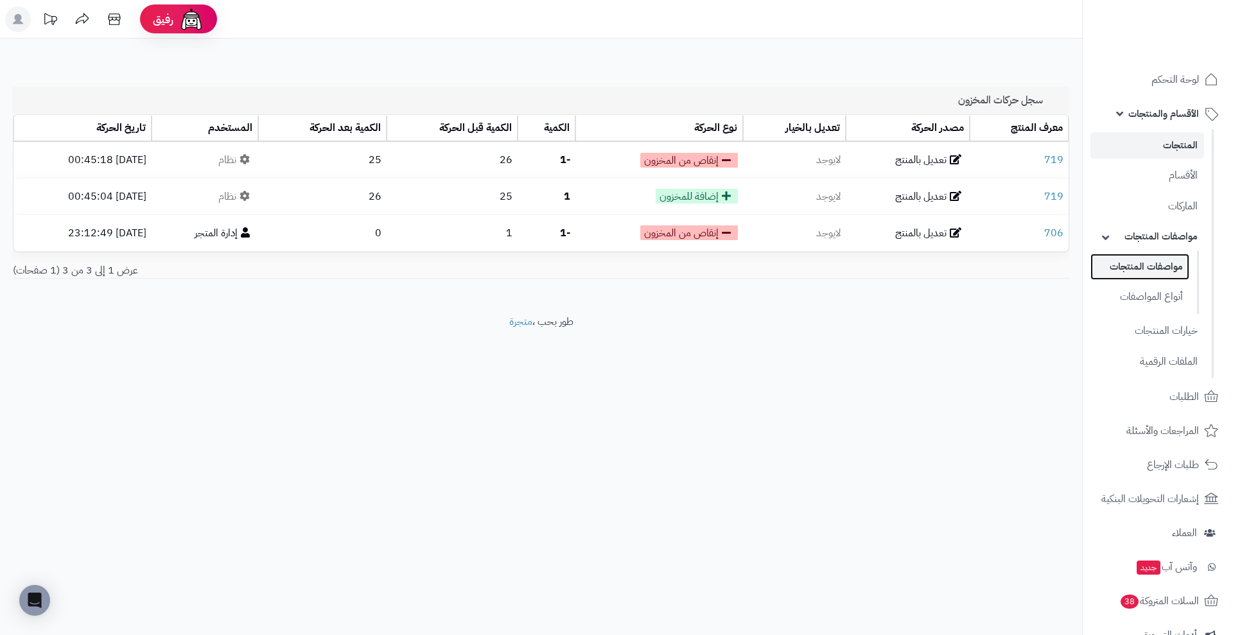
click at [1156, 268] on link "مواصفات المنتجات" at bounding box center [1139, 267] width 99 height 26
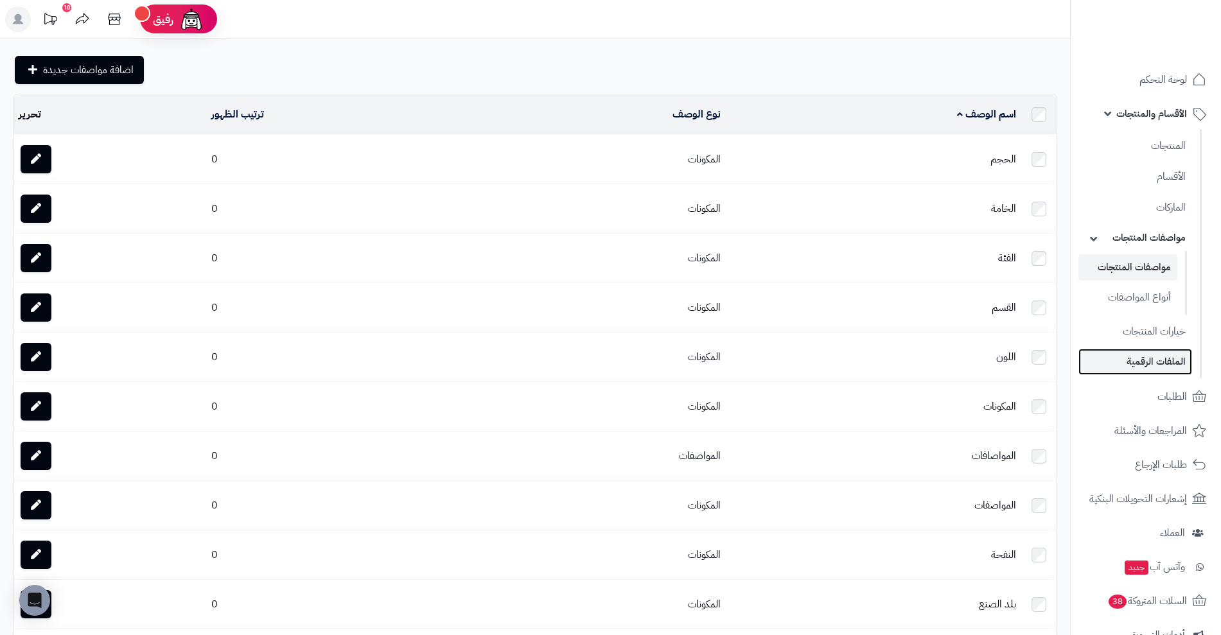
click at [1167, 361] on link "الملفات الرقمية" at bounding box center [1135, 362] width 114 height 26
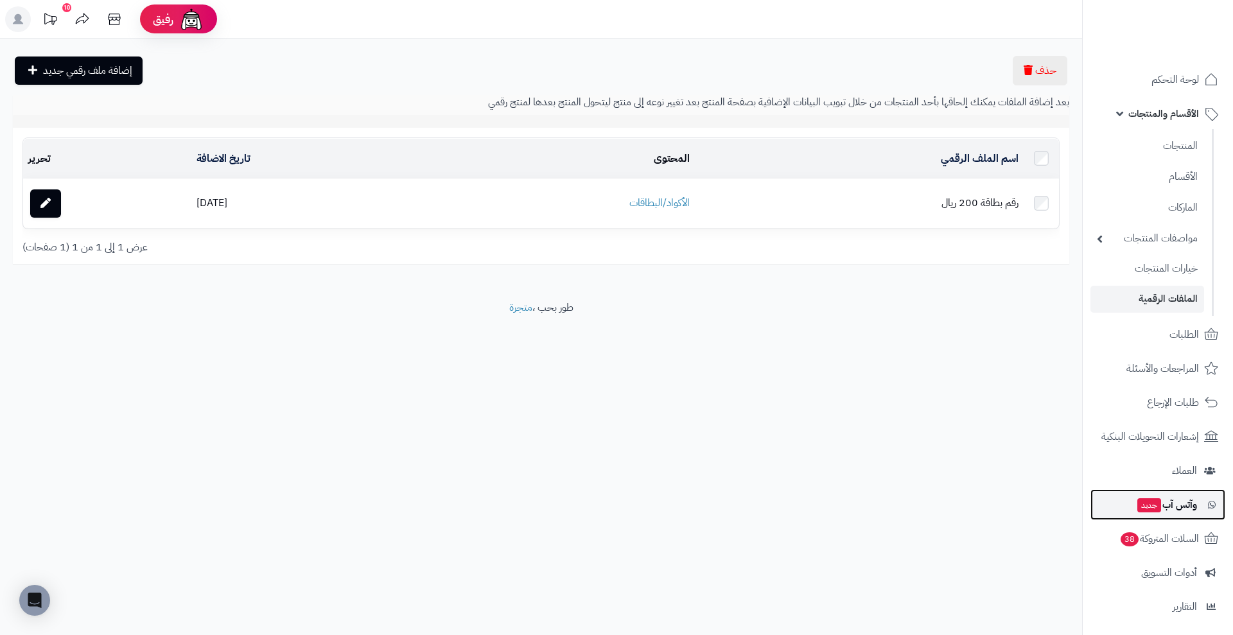
click at [1176, 501] on span "وآتس آب جديد" at bounding box center [1166, 505] width 61 height 18
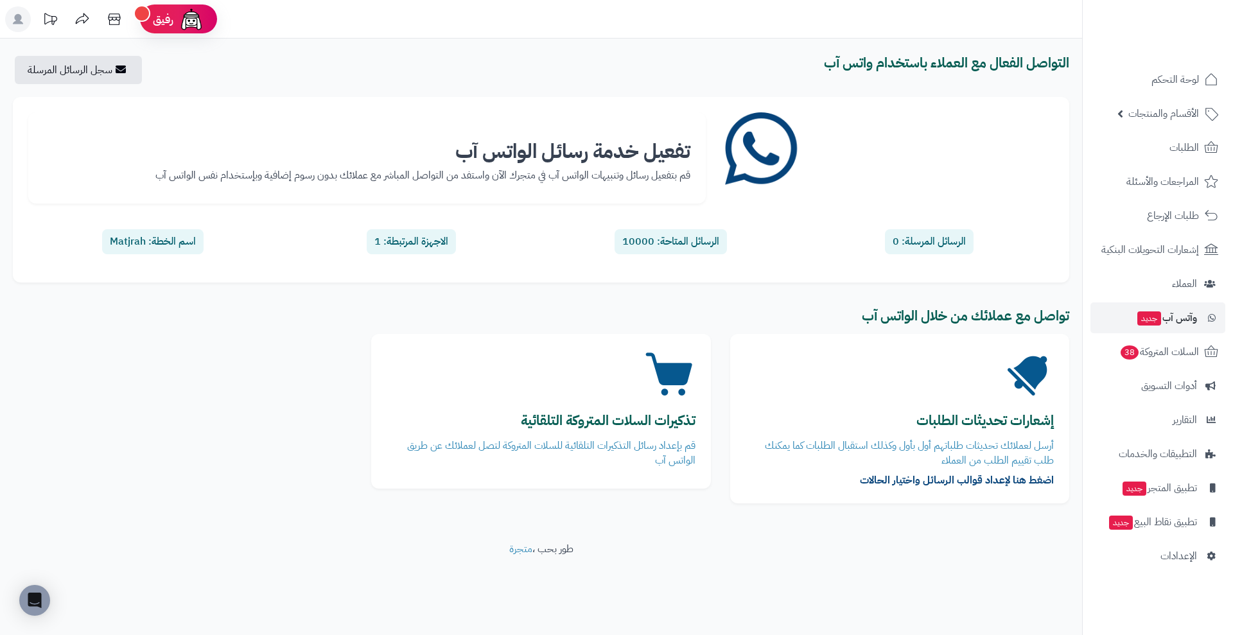
click at [415, 235] on div "الاجهزة المرتبطة: 1" at bounding box center [411, 241] width 89 height 25
click at [1175, 555] on span "الإعدادات" at bounding box center [1178, 556] width 37 height 18
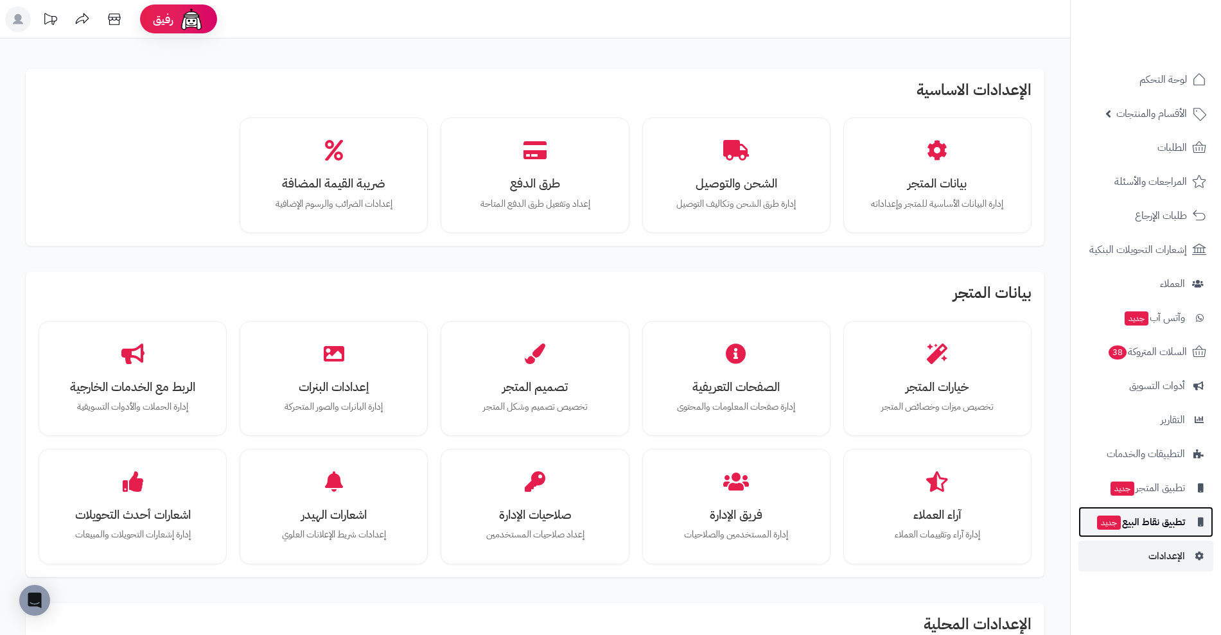
click at [1154, 516] on span "تطبيق نقاط البيع جديد" at bounding box center [1139, 522] width 89 height 18
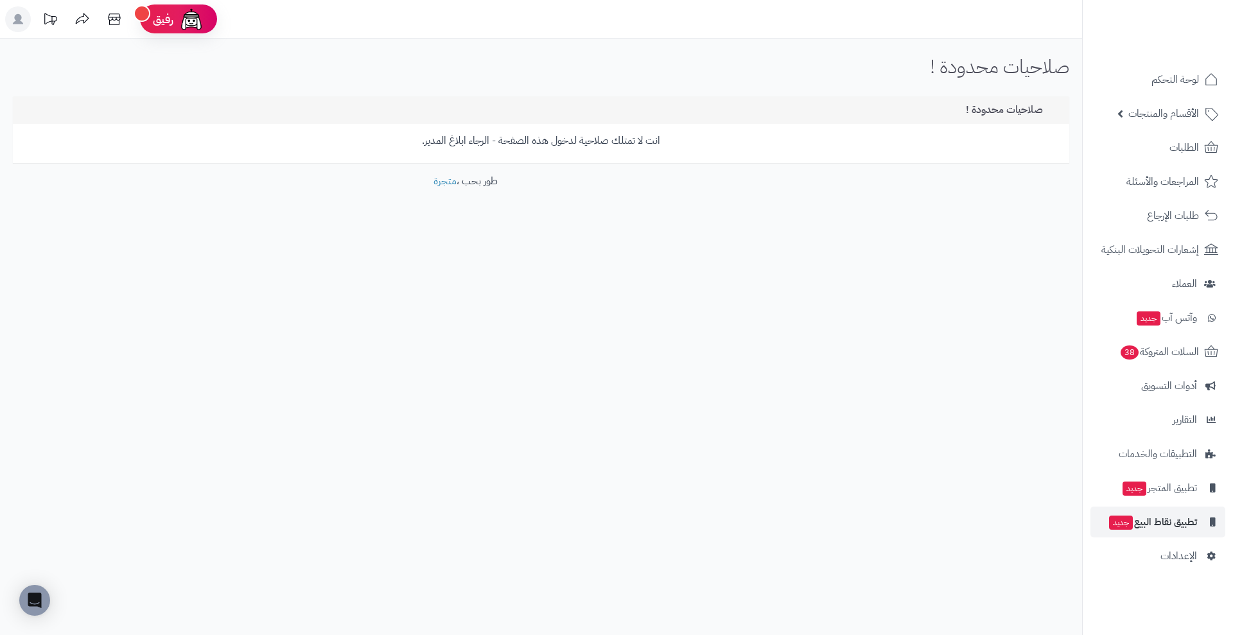
click at [455, 141] on p "انت لا تمتلك صلاحية لدخول هذه الصفحة - الرجاء ابلاغ المدير." at bounding box center [540, 141] width 1037 height 15
click at [22, 22] on icon at bounding box center [18, 19] width 10 height 10
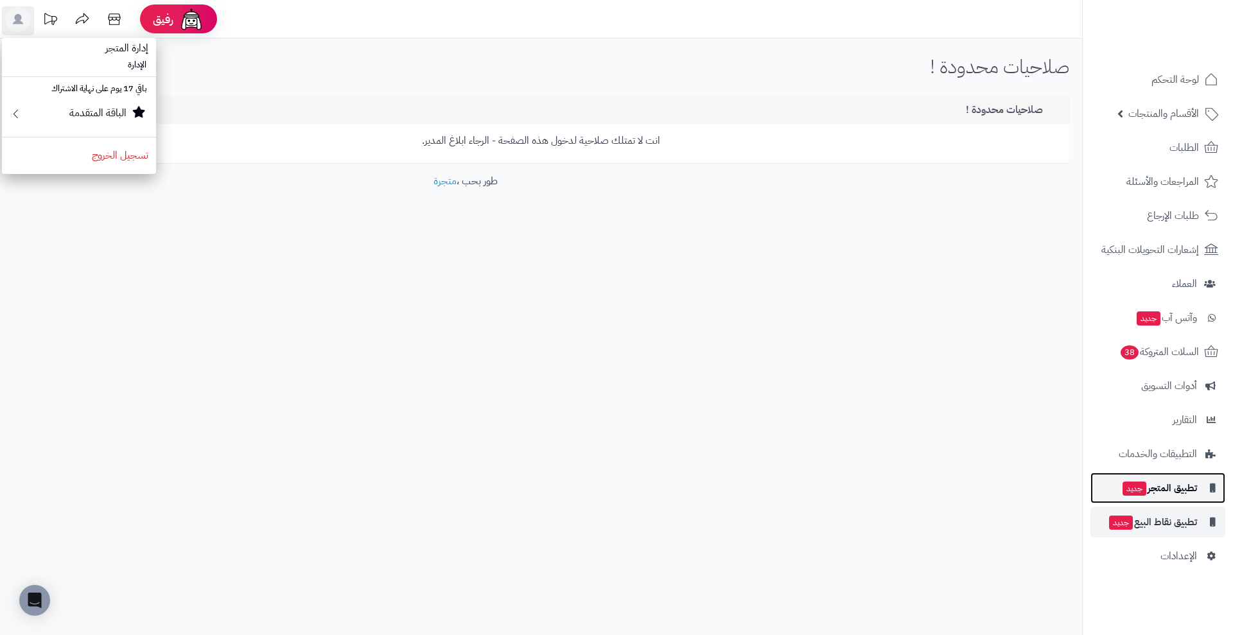
click at [1161, 486] on span "تطبيق المتجر جديد" at bounding box center [1159, 488] width 76 height 18
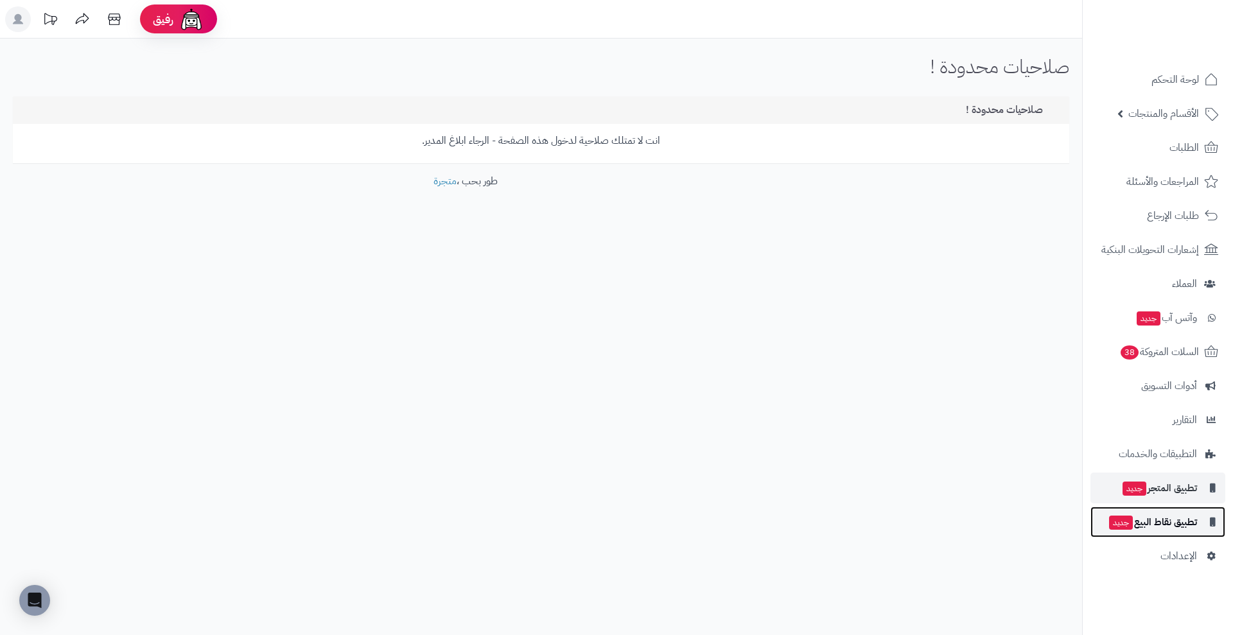
click at [1186, 530] on span "تطبيق نقاط البيع جديد" at bounding box center [1152, 522] width 89 height 18
click at [15, 19] on icon at bounding box center [18, 19] width 10 height 10
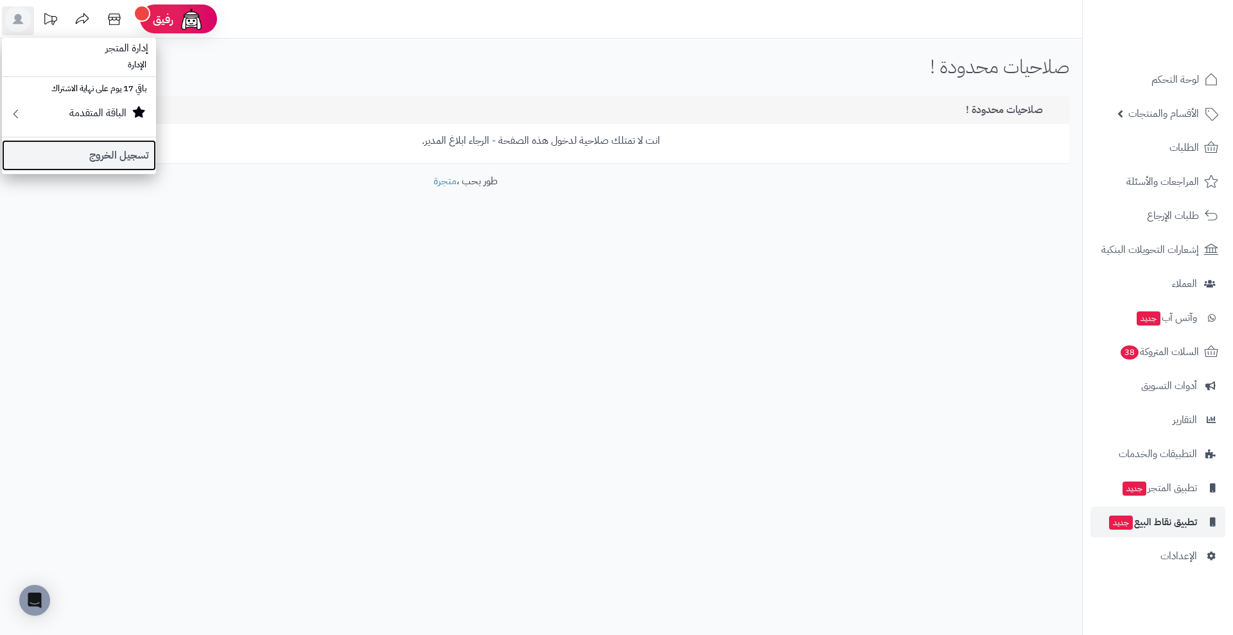
click at [126, 154] on link "تسجيل الخروج" at bounding box center [79, 155] width 154 height 31
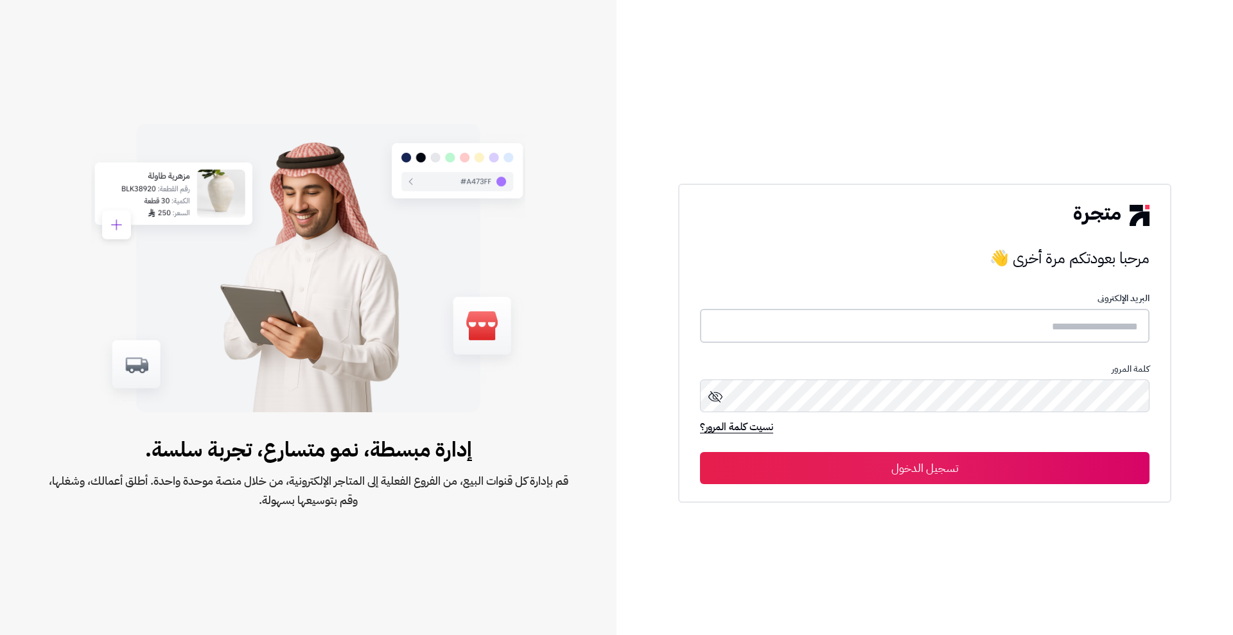
click at [859, 314] on input "text" at bounding box center [924, 326] width 449 height 34
type input "**********"
click at [984, 463] on button "تسجيل الدخول" at bounding box center [924, 467] width 449 height 32
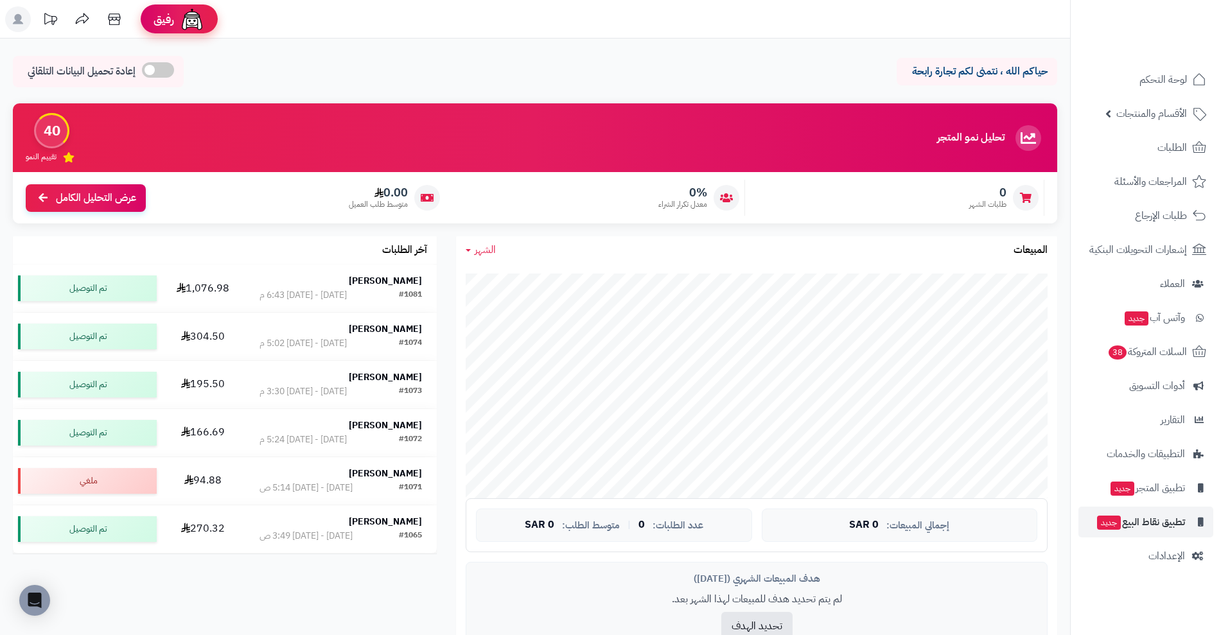
click at [190, 8] on img at bounding box center [192, 19] width 26 height 26
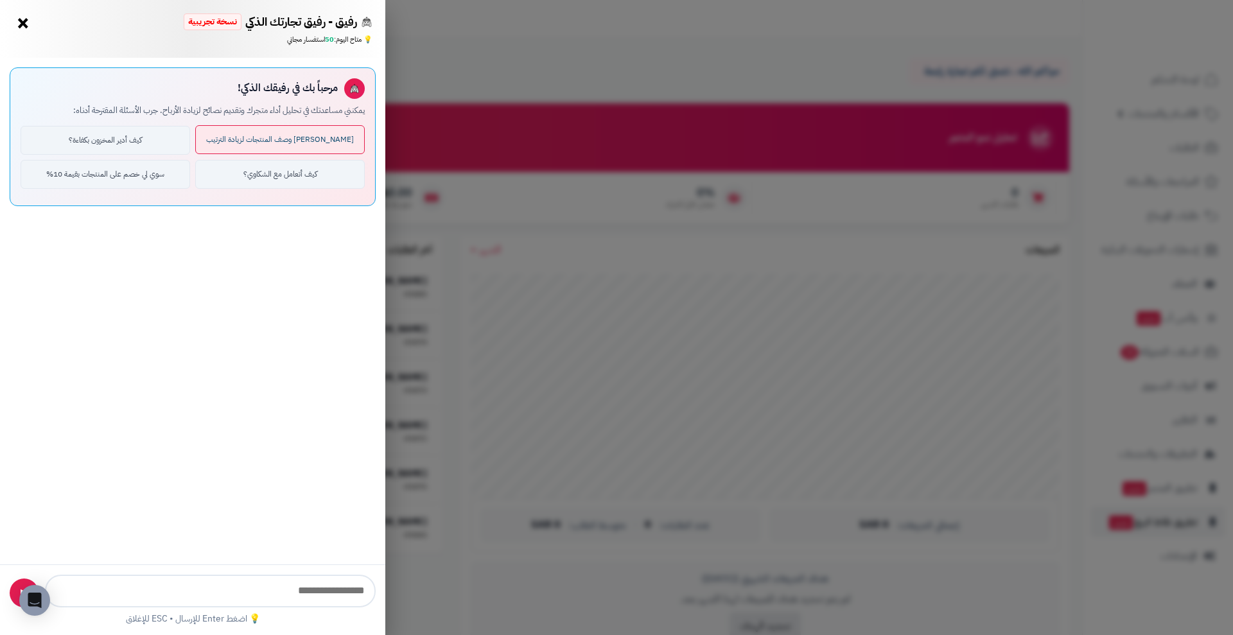
click at [320, 134] on button "حسن لي وصف المنتجات لزيادة الترتيب" at bounding box center [279, 139] width 169 height 29
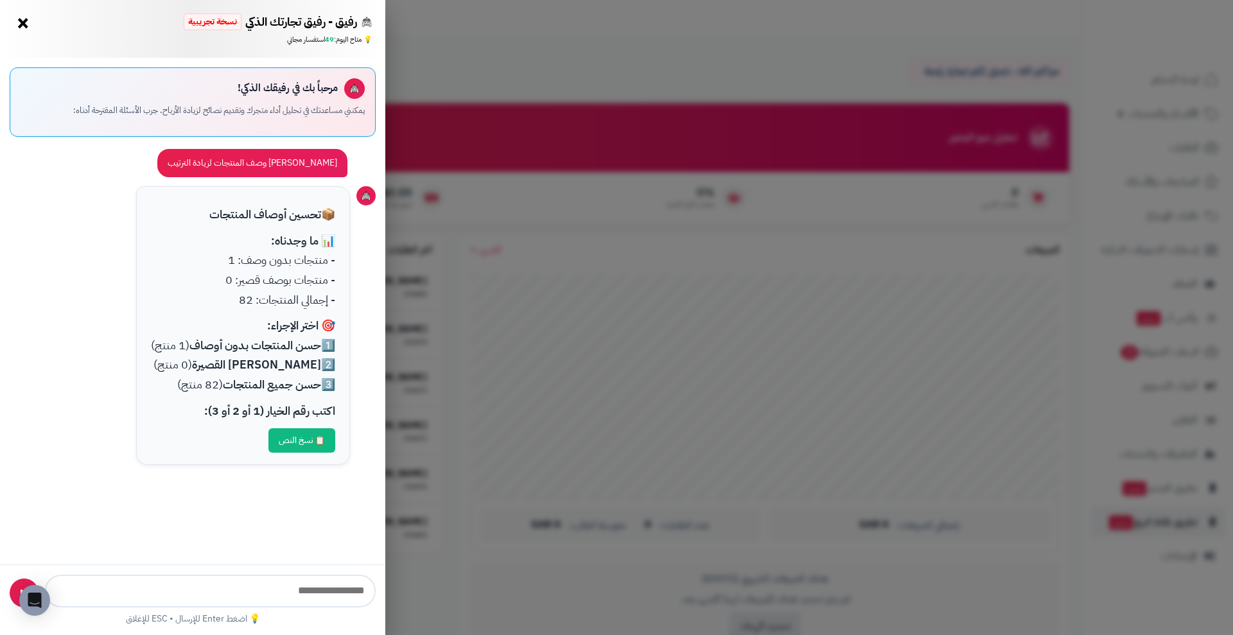
click at [126, 591] on input "text" at bounding box center [210, 591] width 331 height 33
type input "**********"
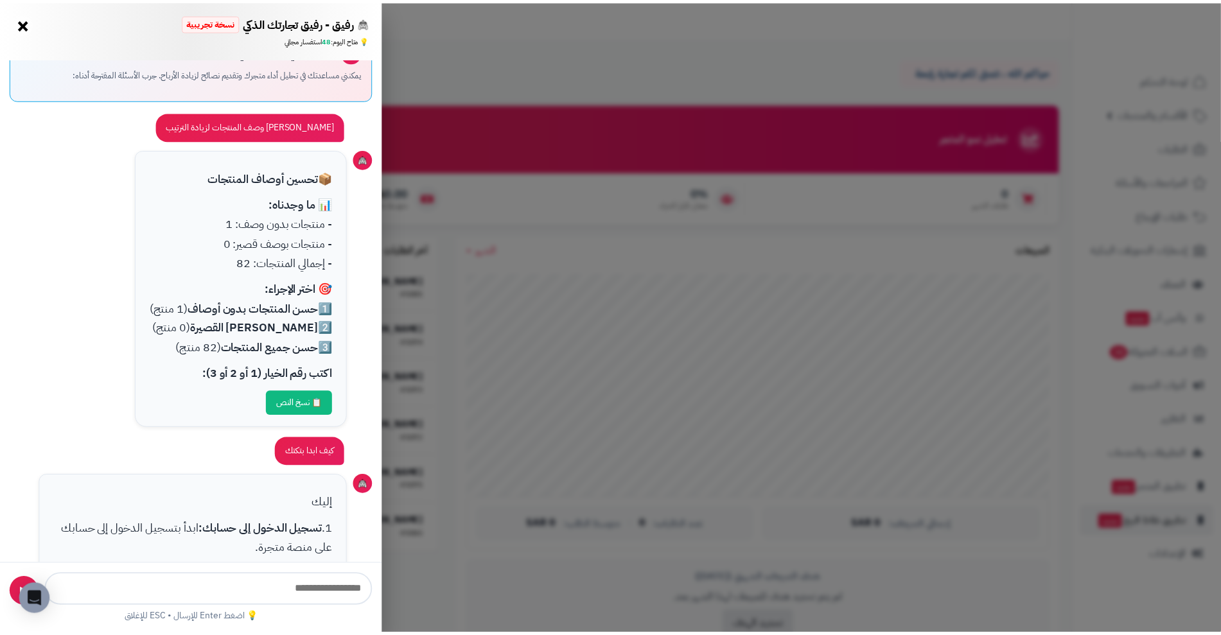
scroll to position [488, 0]
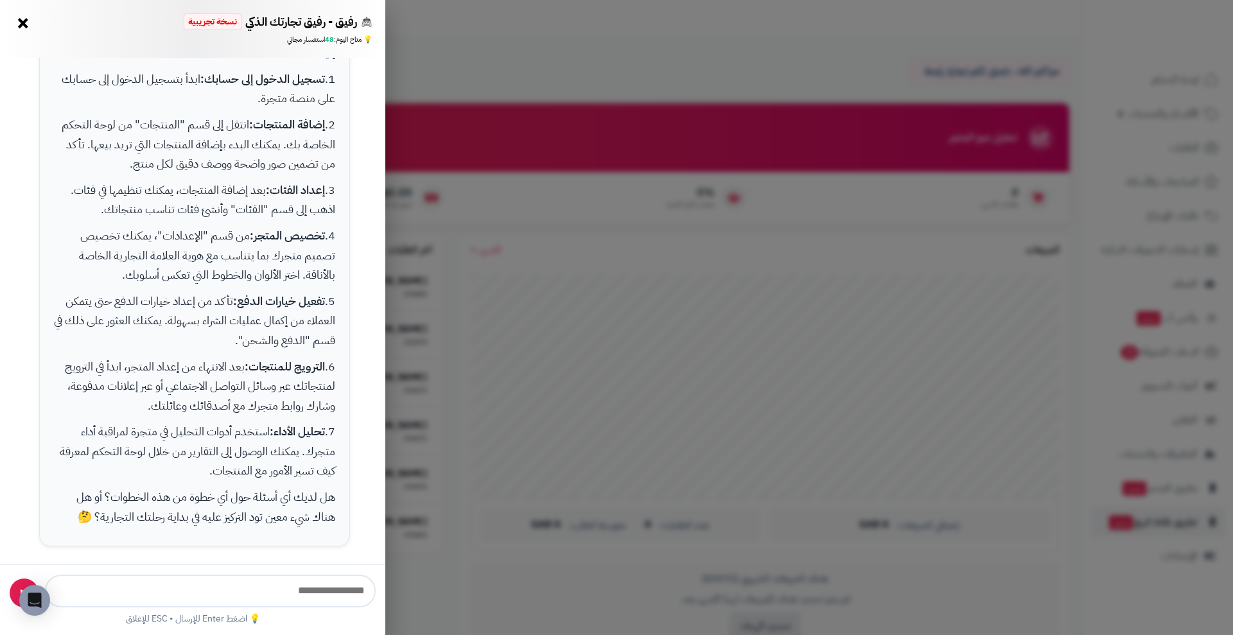
click at [348, 76] on div "إليك 1. تسجيل الدخول إلى حسابك: ابدأ بتسجيل الدخول إلى حسابك على منصة متجرة. 2.…" at bounding box center [194, 285] width 311 height 522
click at [412, 72] on div "رفيق - رفيق تجارتك الذكي نسخة تجريبية 🌱 تاجر جديد × 💡 متاح اليوم: 48 استفسار مج…" at bounding box center [616, 317] width 1233 height 635
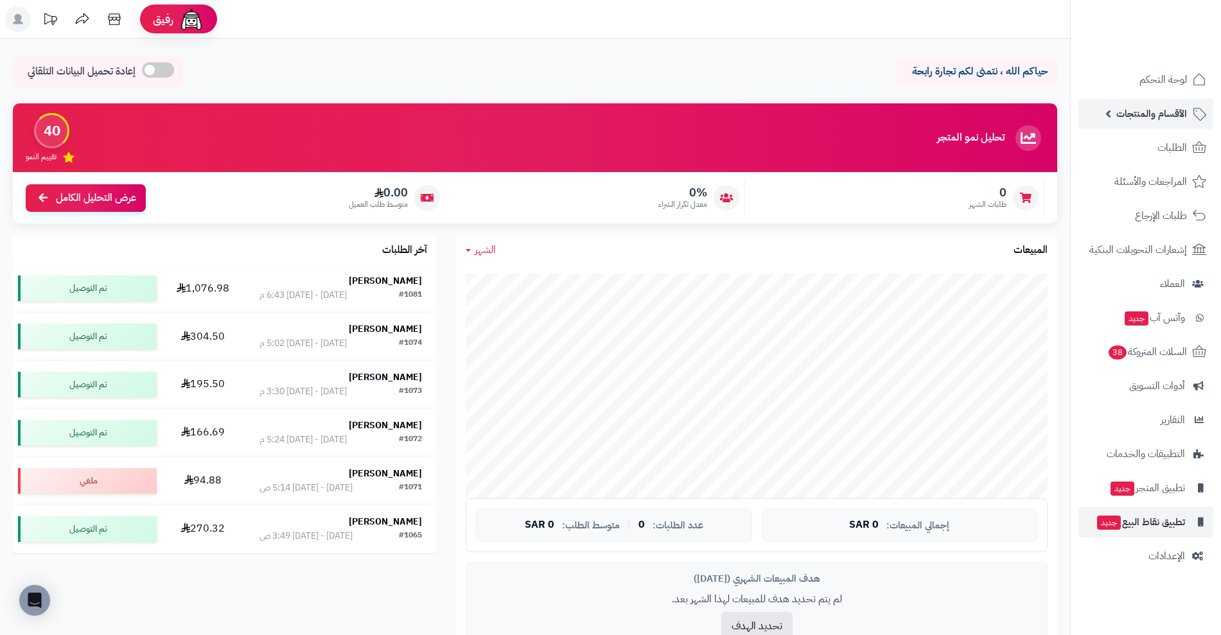
click at [1167, 116] on span "الأقسام والمنتجات" at bounding box center [1151, 114] width 71 height 18
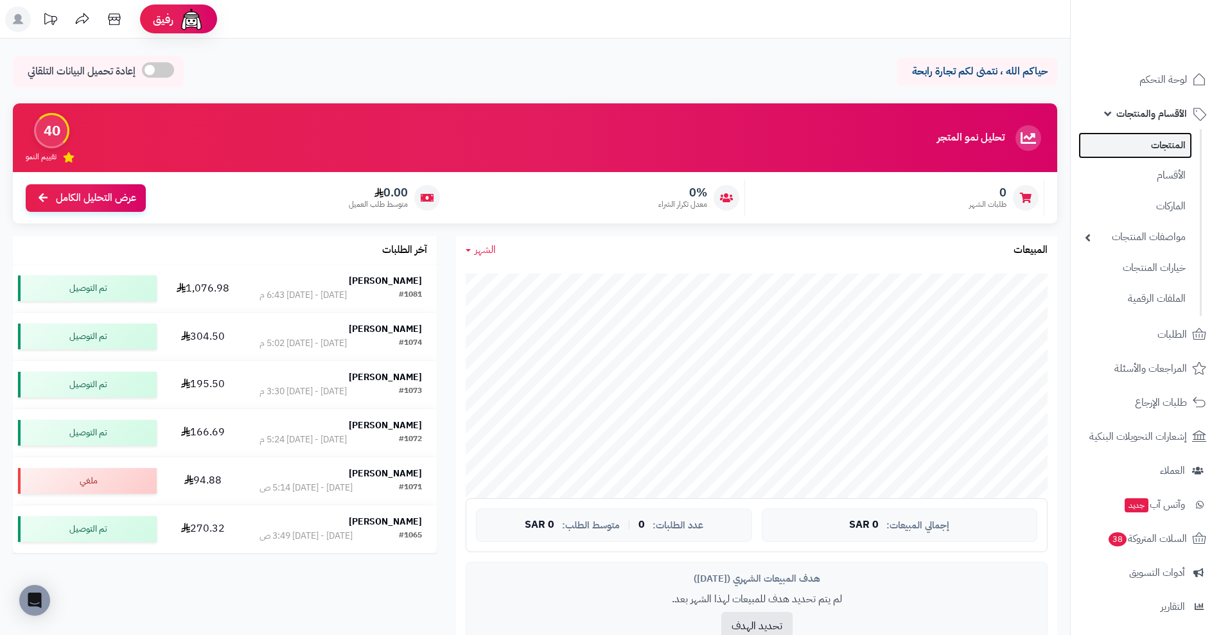
click at [1174, 146] on link "المنتجات" at bounding box center [1135, 145] width 114 height 26
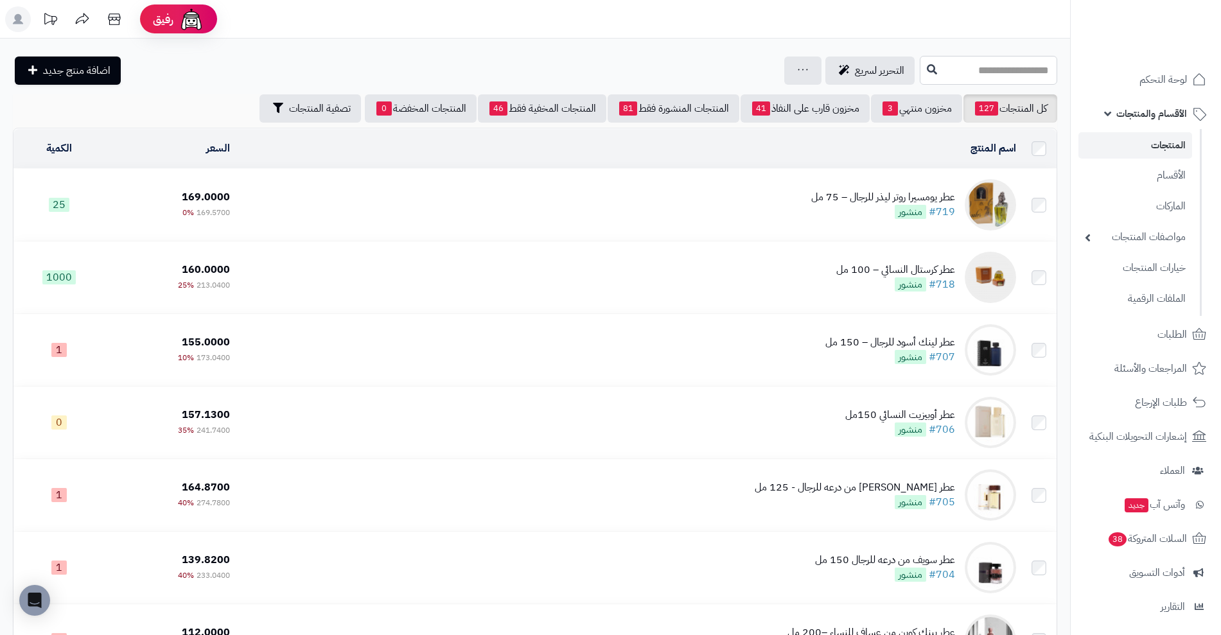
click at [919, 65] on input "text" at bounding box center [987, 70] width 137 height 29
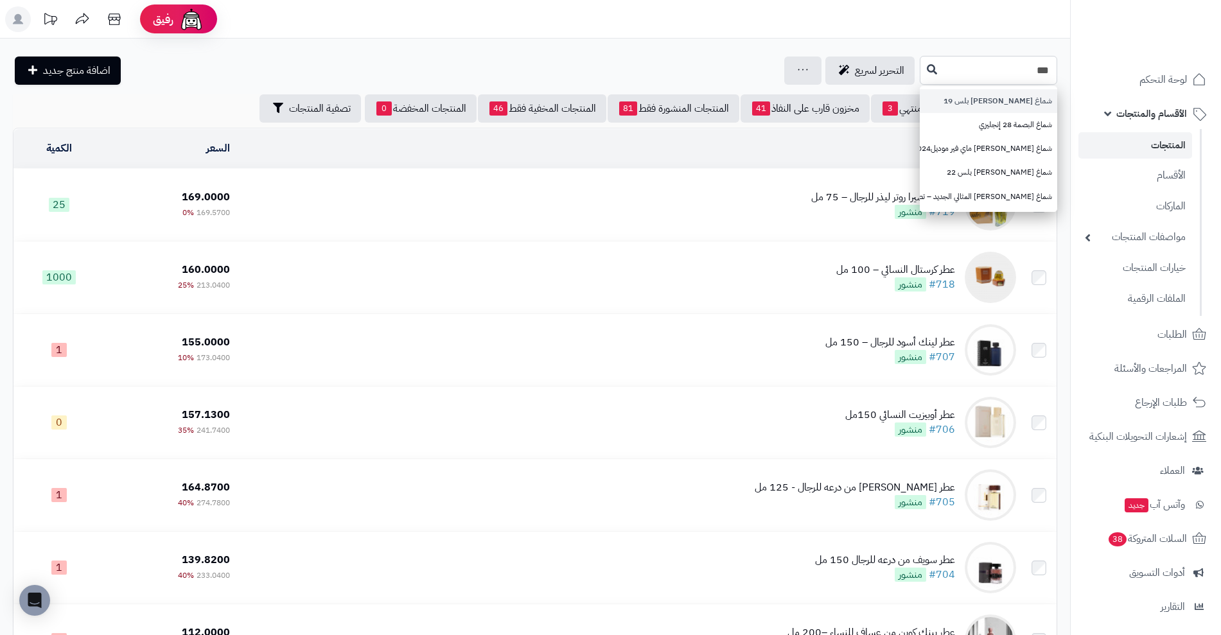
type input "***"
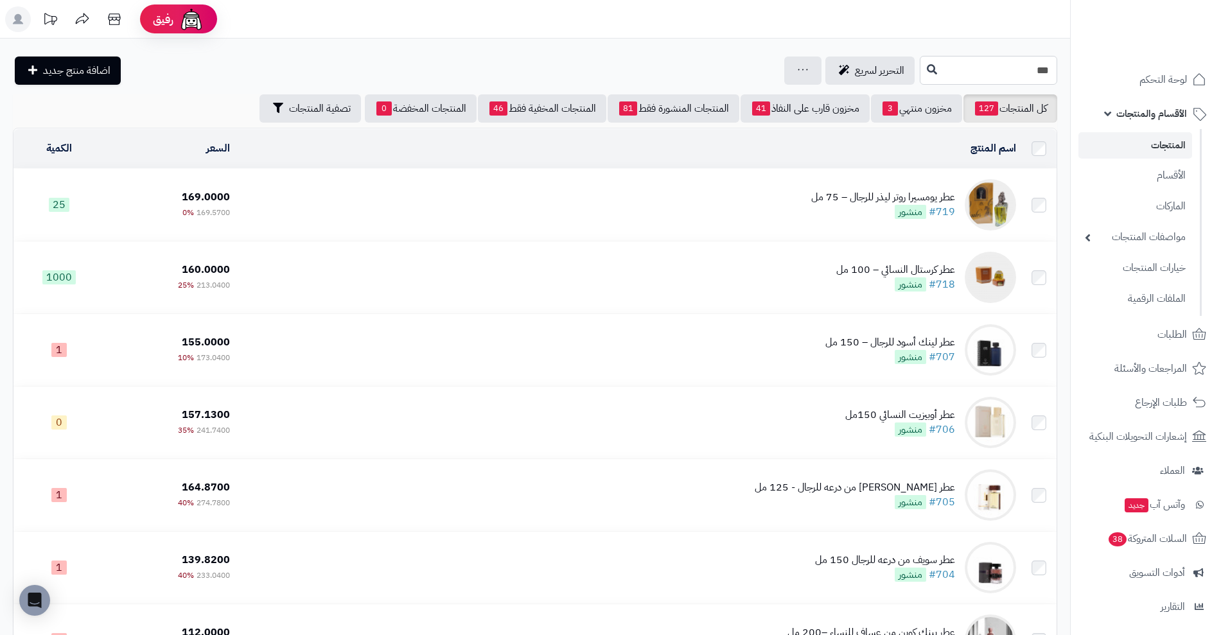
click at [989, 71] on input "***" at bounding box center [987, 70] width 137 height 29
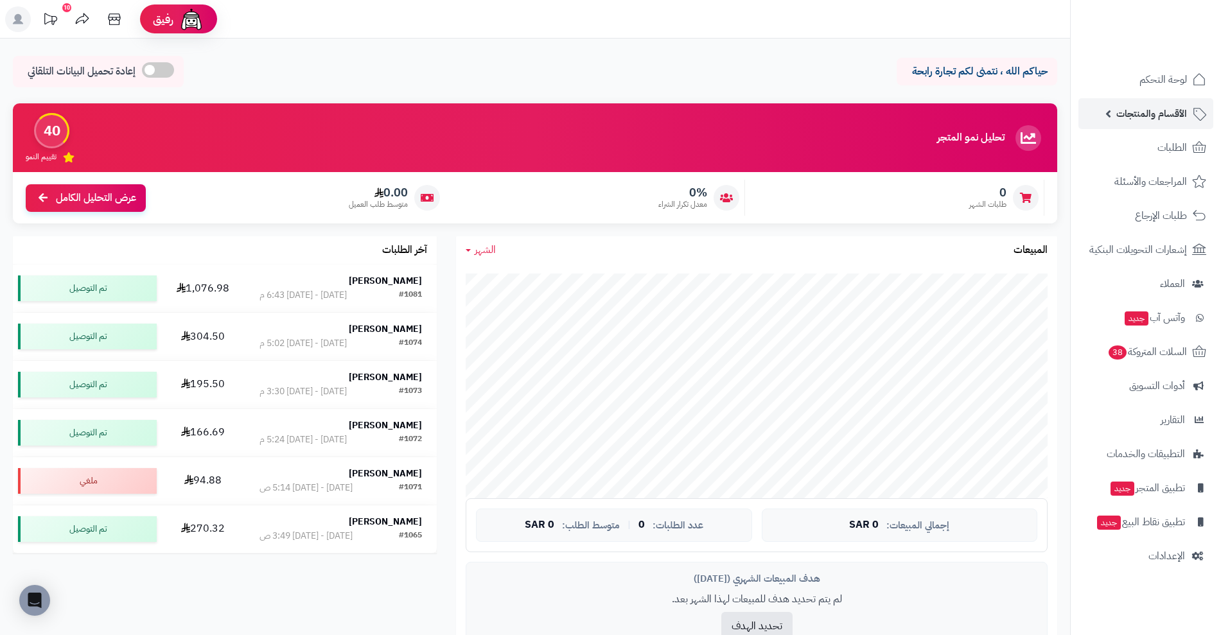
click at [1169, 116] on span "الأقسام والمنتجات" at bounding box center [1151, 114] width 71 height 18
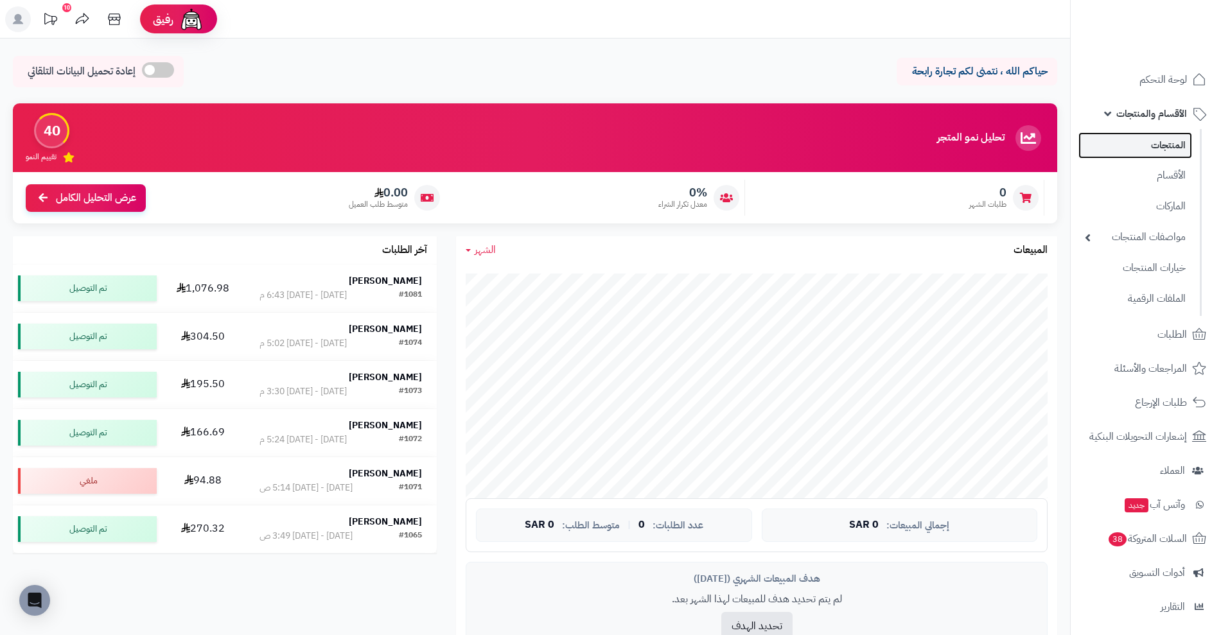
click at [1146, 145] on link "المنتجات" at bounding box center [1135, 145] width 114 height 26
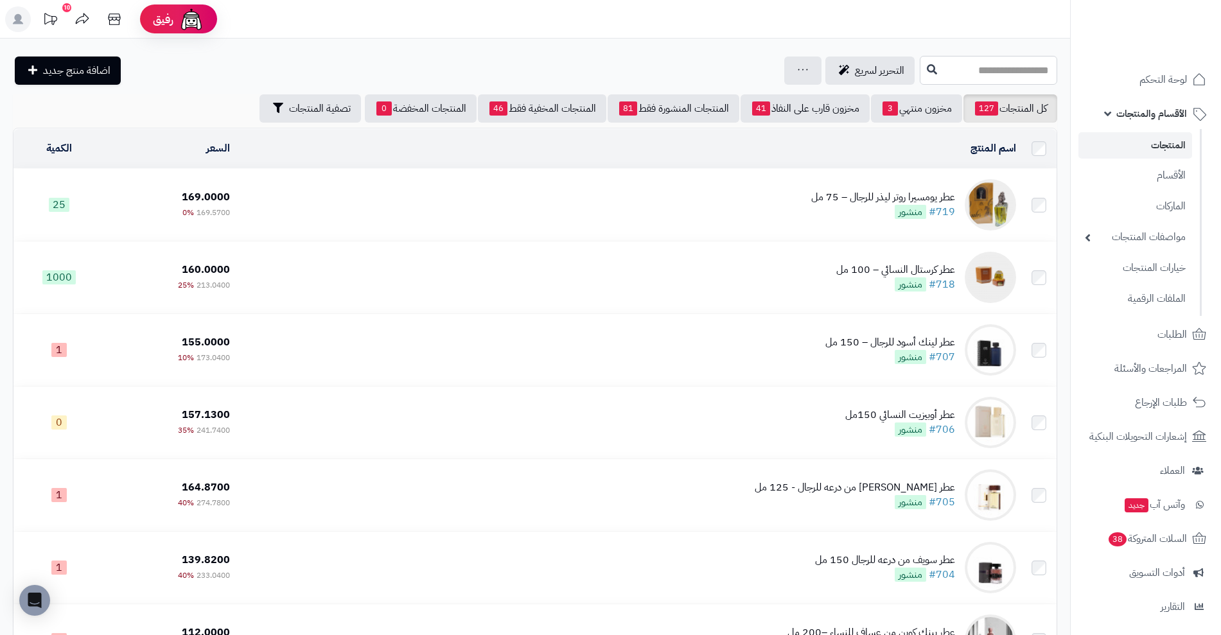
click at [981, 72] on input "text" at bounding box center [987, 70] width 137 height 29
type input "**"
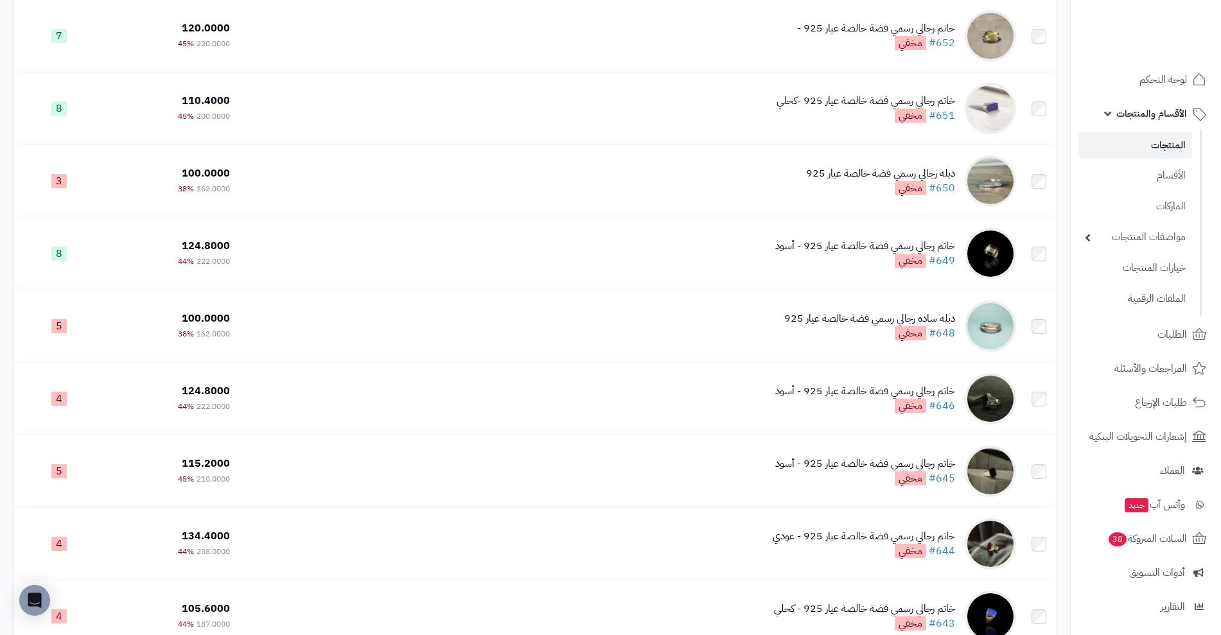
scroll to position [3336, 0]
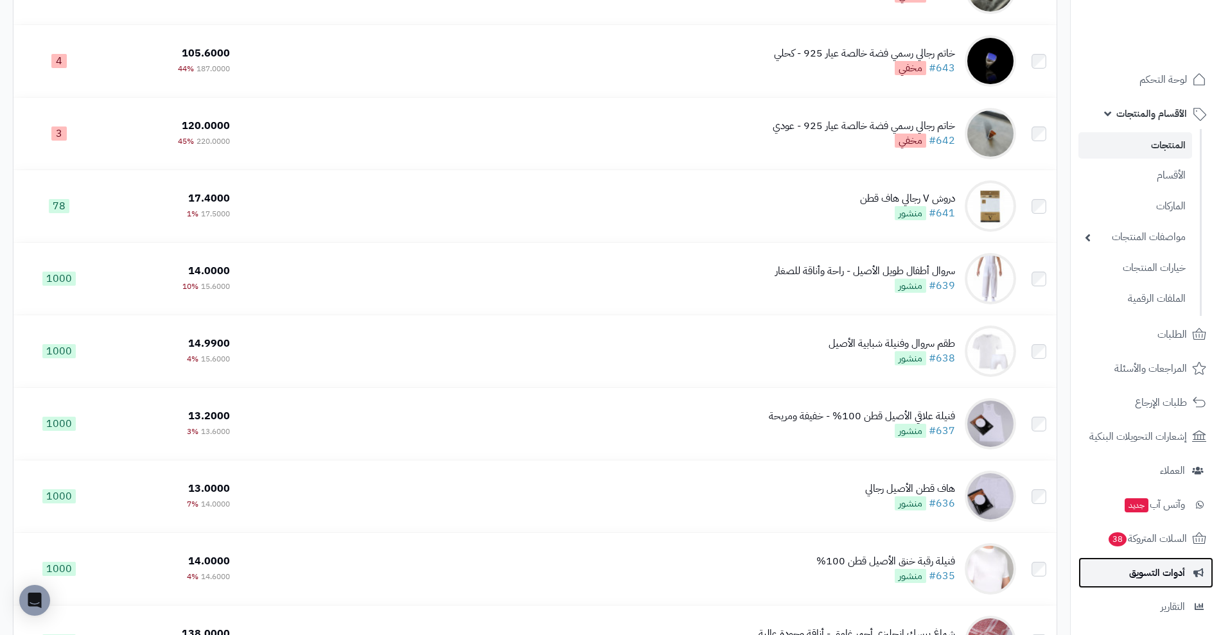
click at [1178, 580] on span "أدوات التسويق" at bounding box center [1157, 573] width 56 height 18
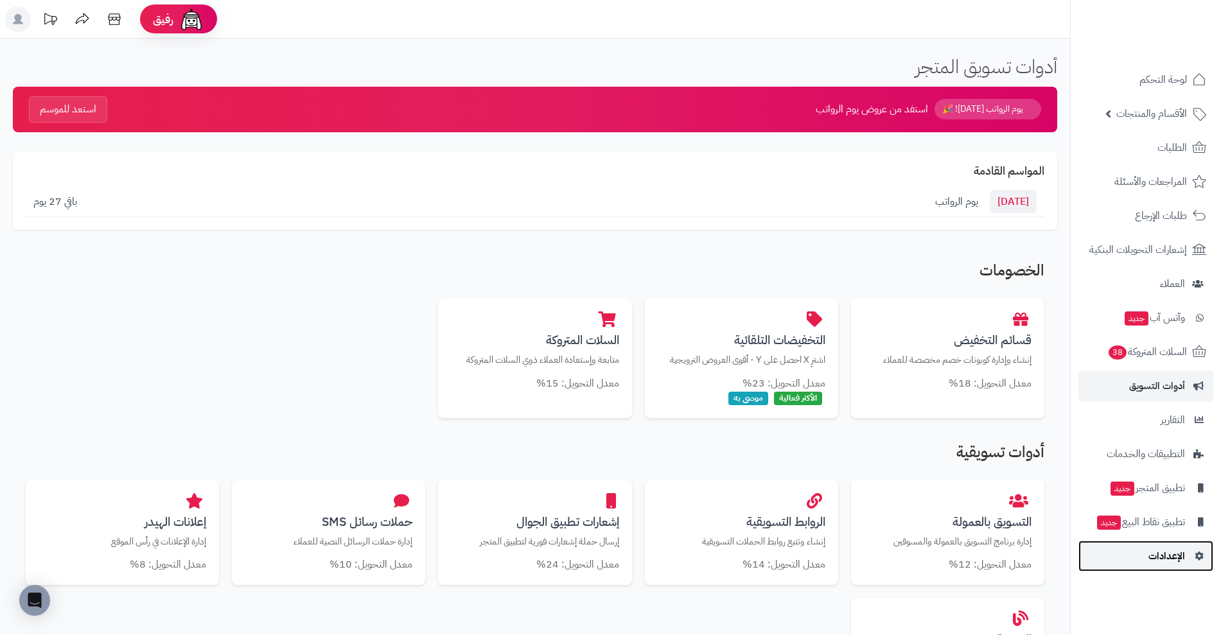
click at [1169, 550] on span "الإعدادات" at bounding box center [1166, 556] width 37 height 18
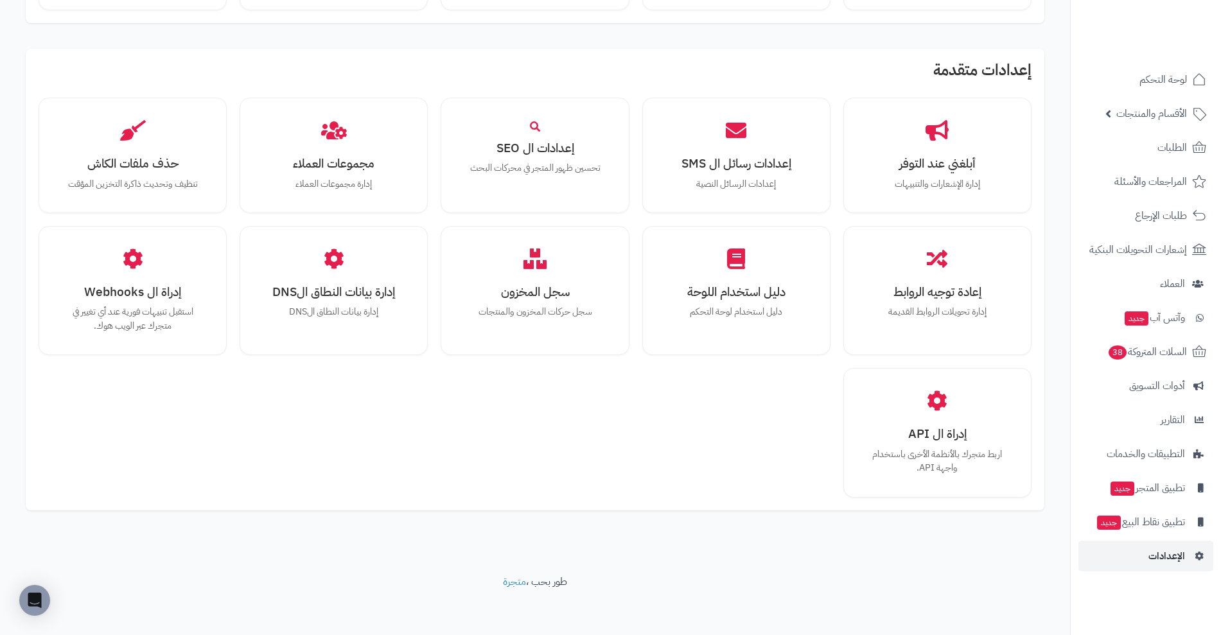
scroll to position [761, 0]
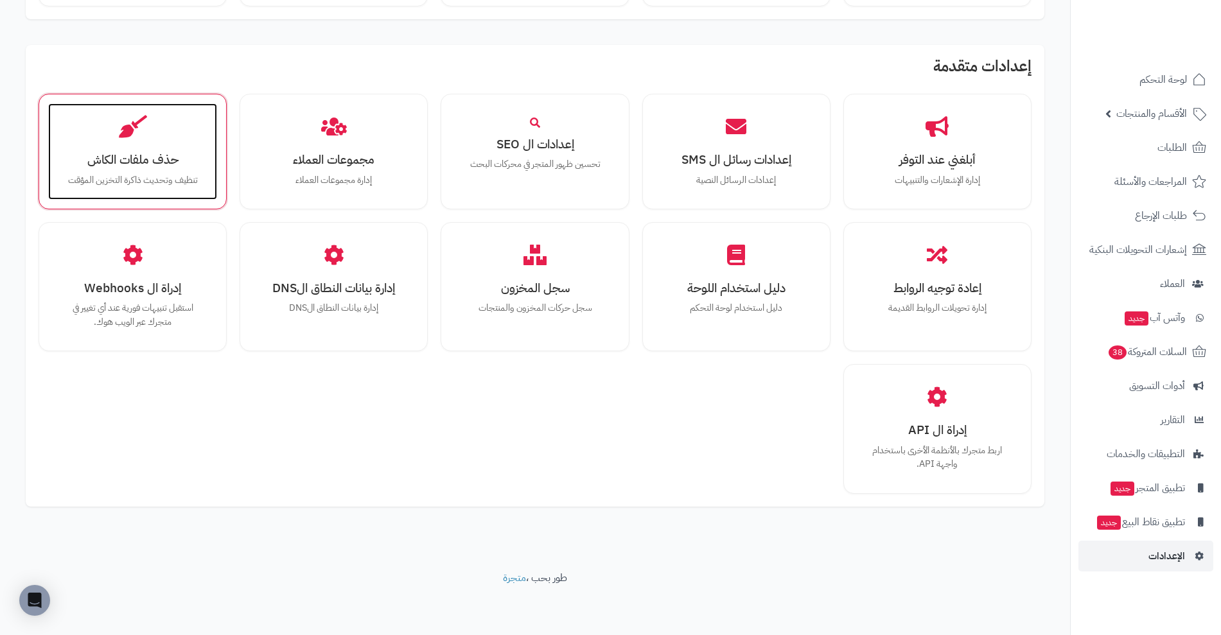
click at [168, 145] on div "حذف ملفات الكاش تنظيف وتحديث ذاكرة التخزين المؤقت" at bounding box center [132, 151] width 169 height 96
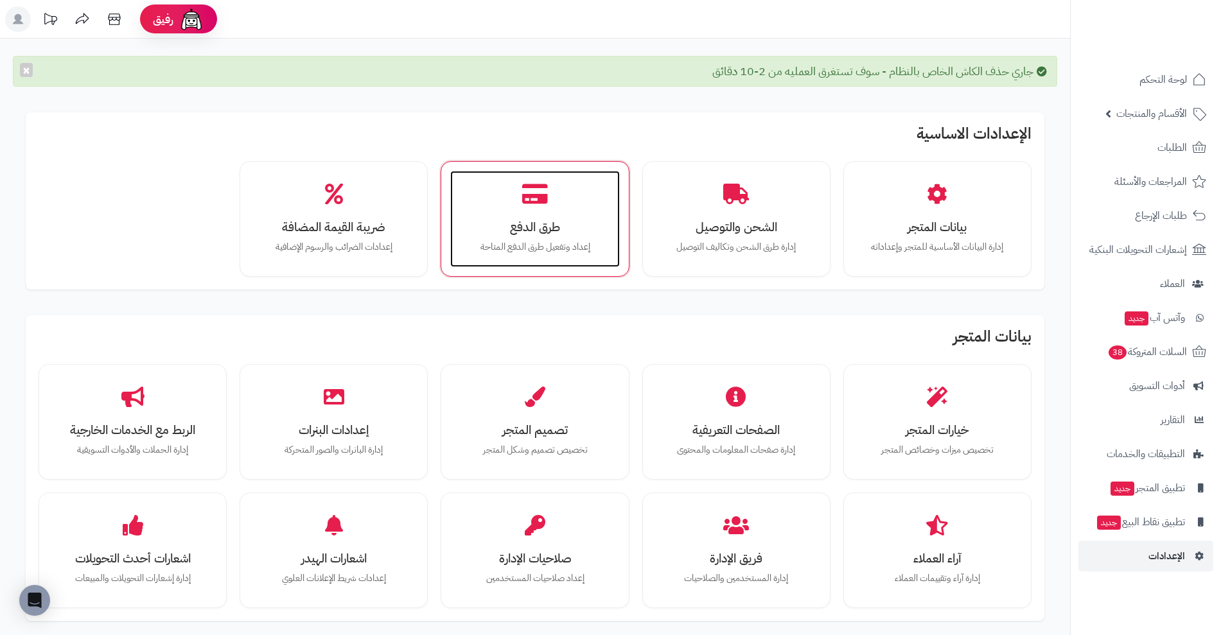
click at [607, 258] on div "طرق الدفع إعداد وتفعيل طرق الدفع المتاحة" at bounding box center [534, 219] width 169 height 96
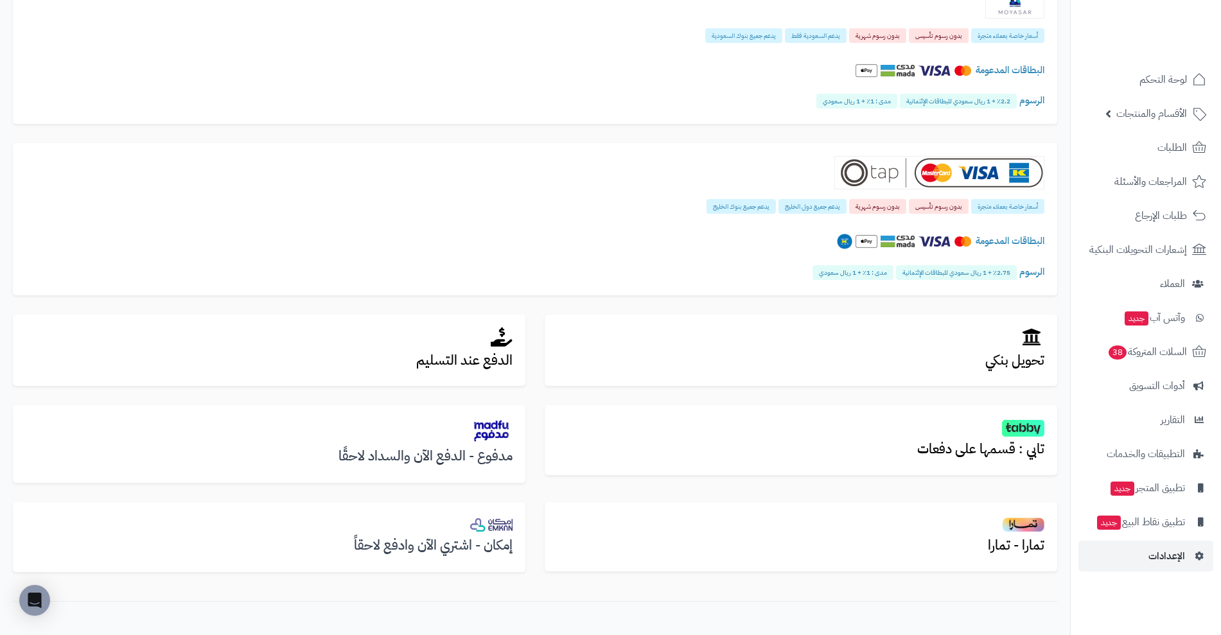
scroll to position [229, 0]
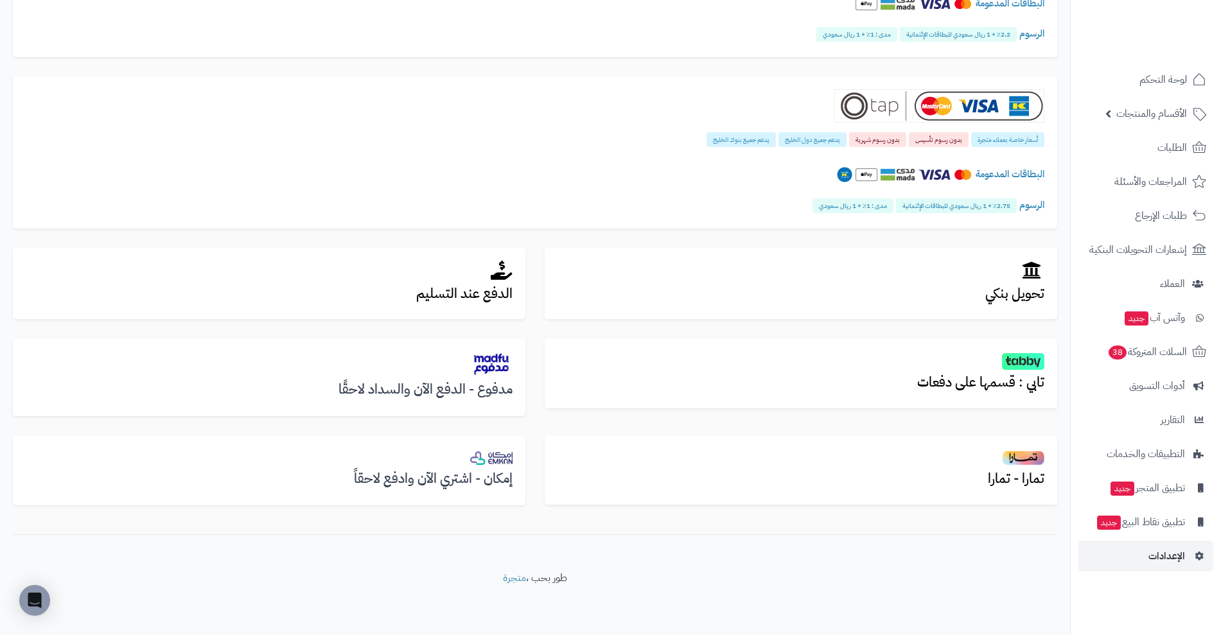
click at [481, 370] on img at bounding box center [491, 363] width 42 height 25
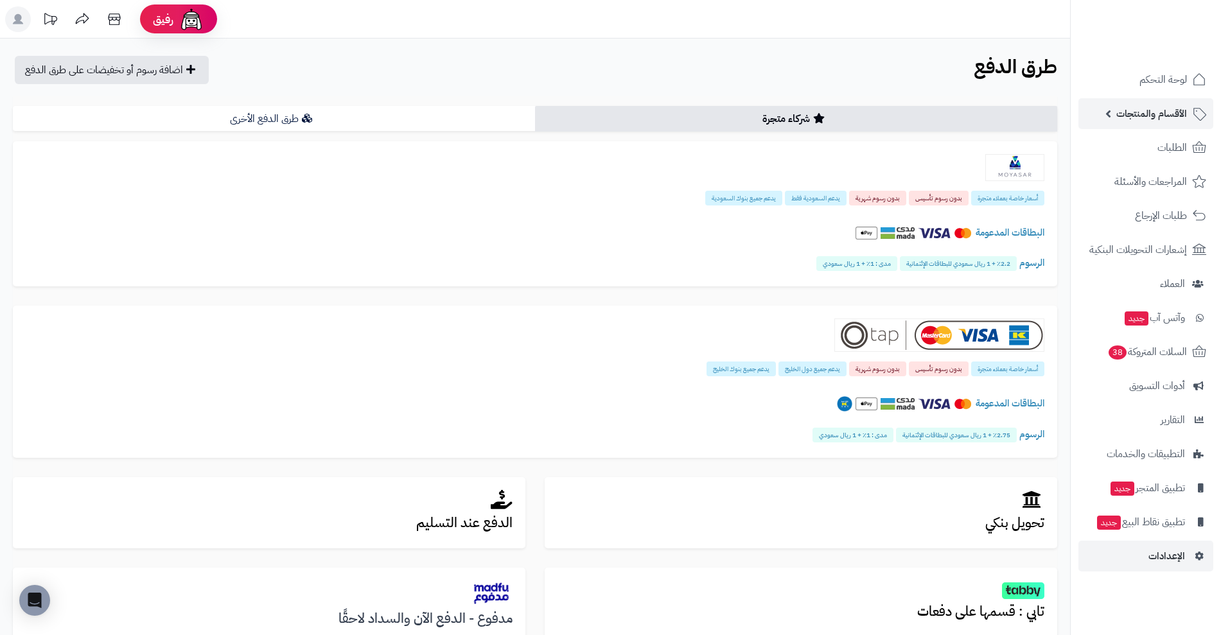
click at [1158, 122] on span "الأقسام والمنتجات" at bounding box center [1151, 114] width 71 height 18
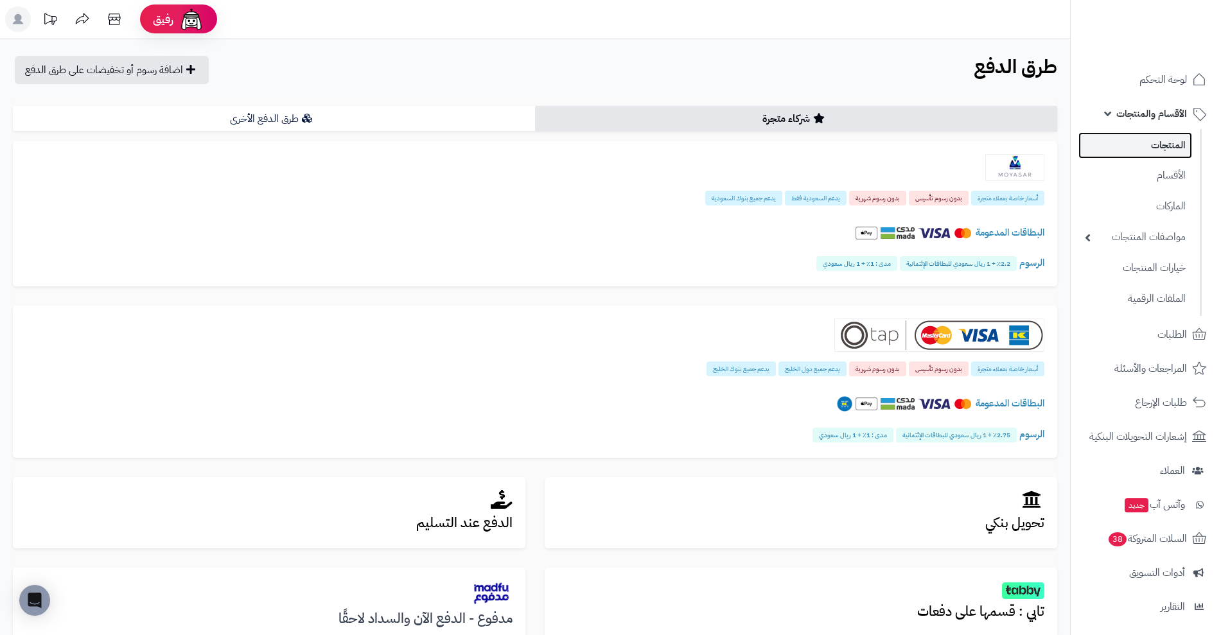
click at [1152, 143] on link "المنتجات" at bounding box center [1135, 145] width 114 height 26
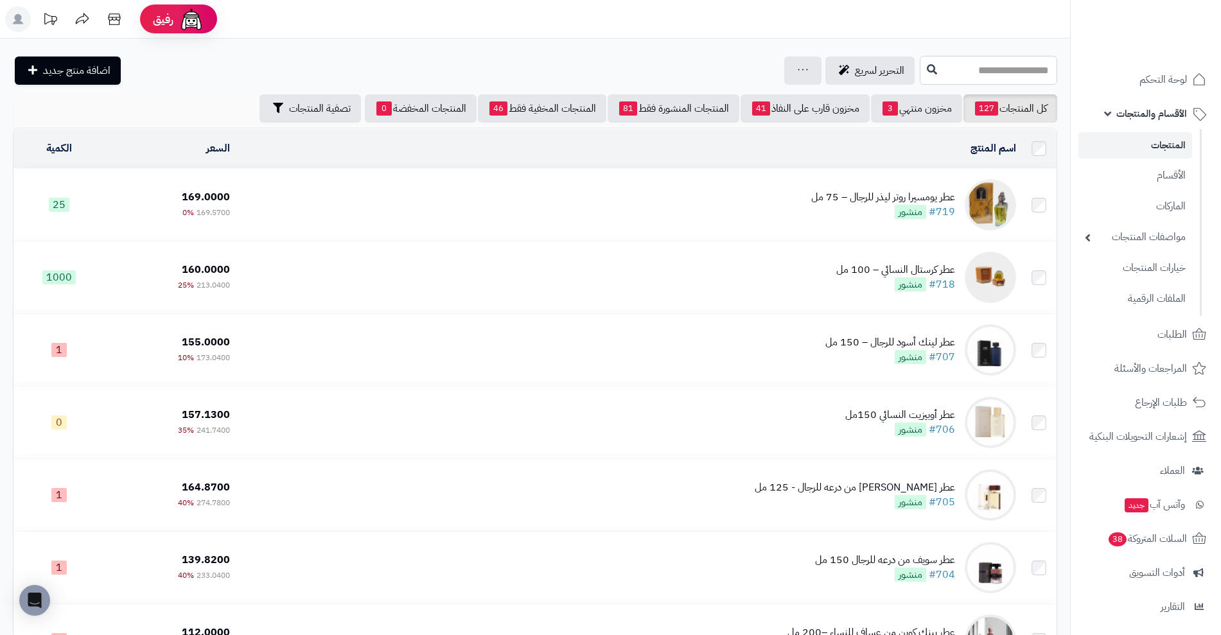
click at [995, 60] on input "text" at bounding box center [987, 70] width 137 height 29
type input "**"
click at [35, 604] on icon "Open Intercom Messenger" at bounding box center [34, 600] width 17 height 17
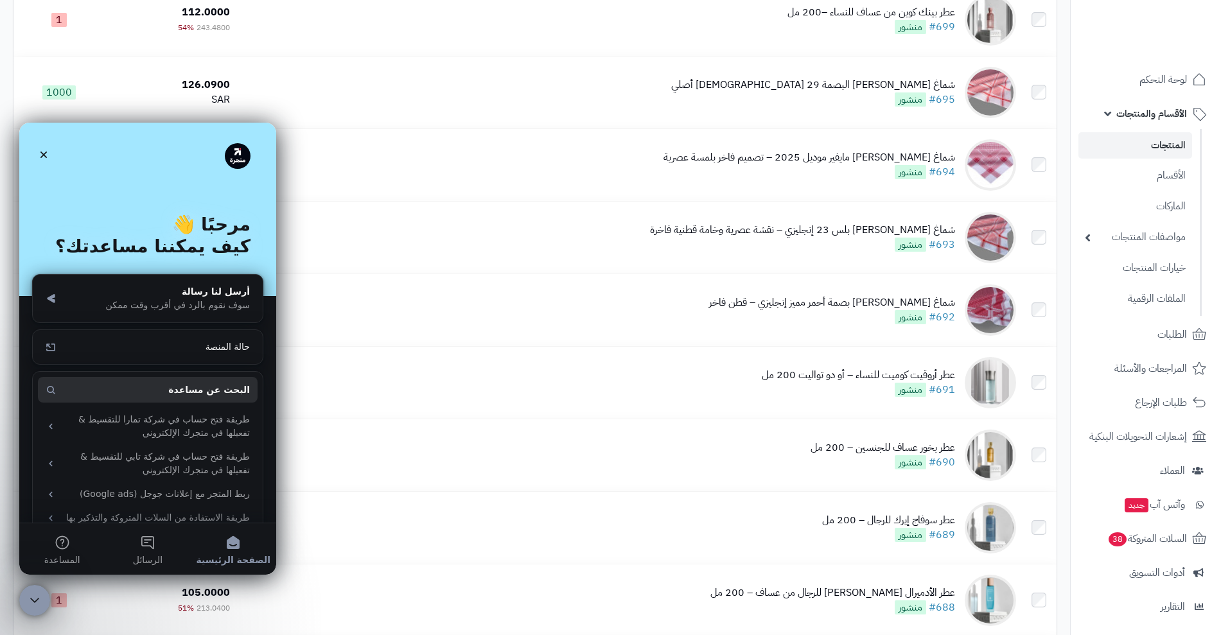
scroll to position [607, 0]
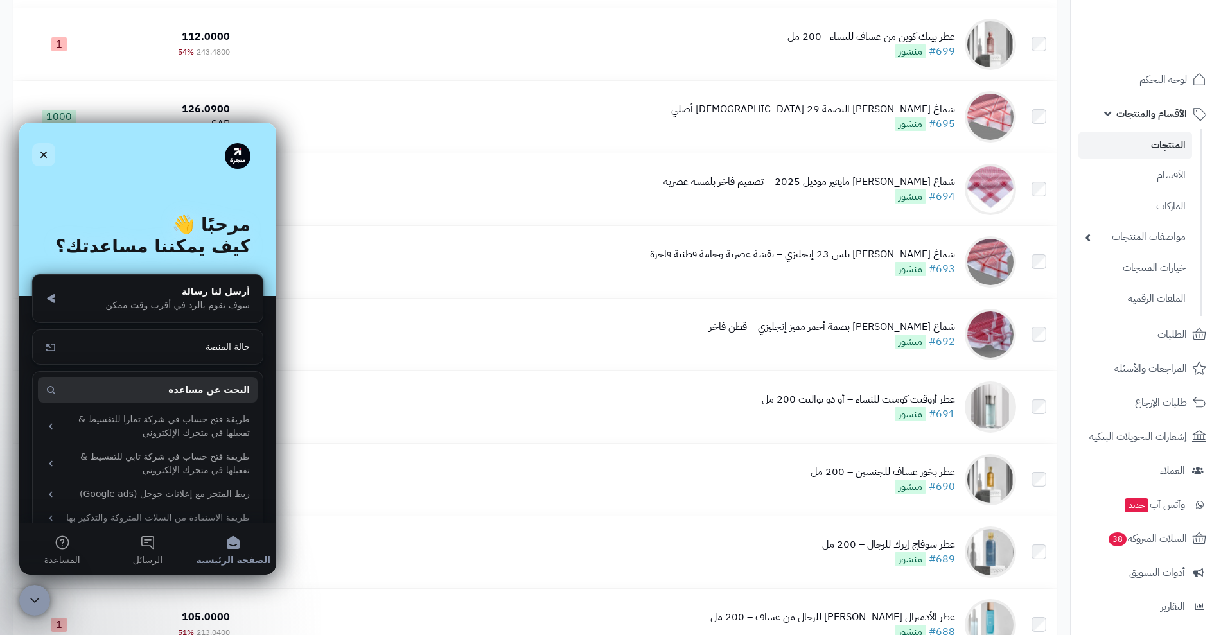
click at [47, 156] on icon "إغلاق" at bounding box center [44, 155] width 10 height 10
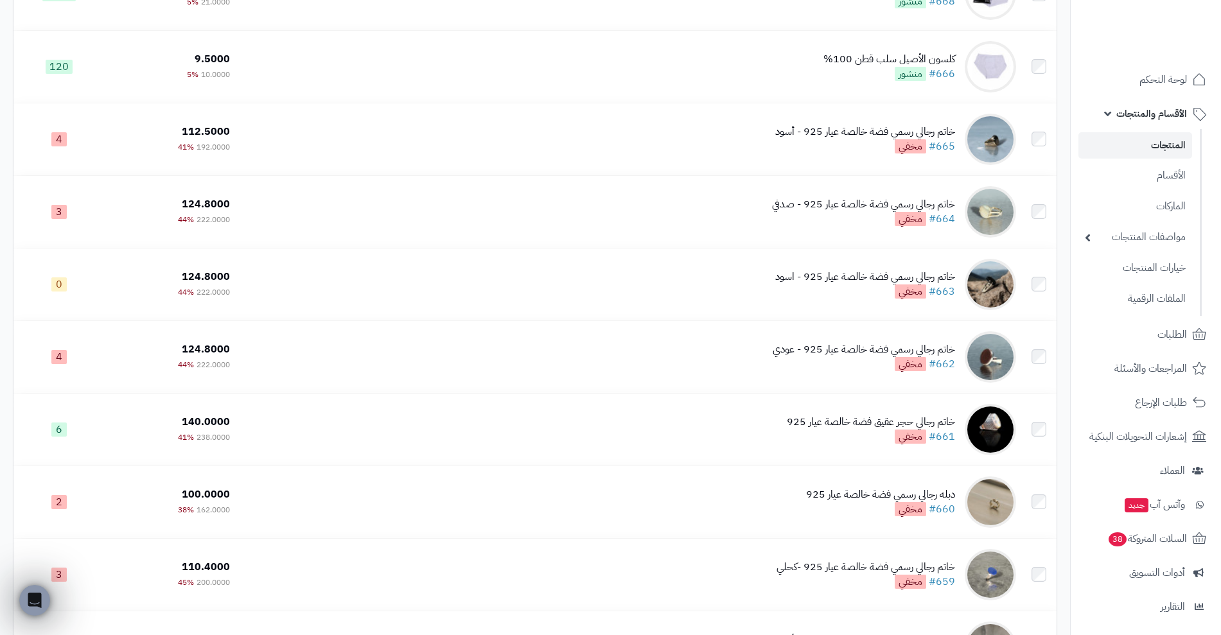
scroll to position [0, 0]
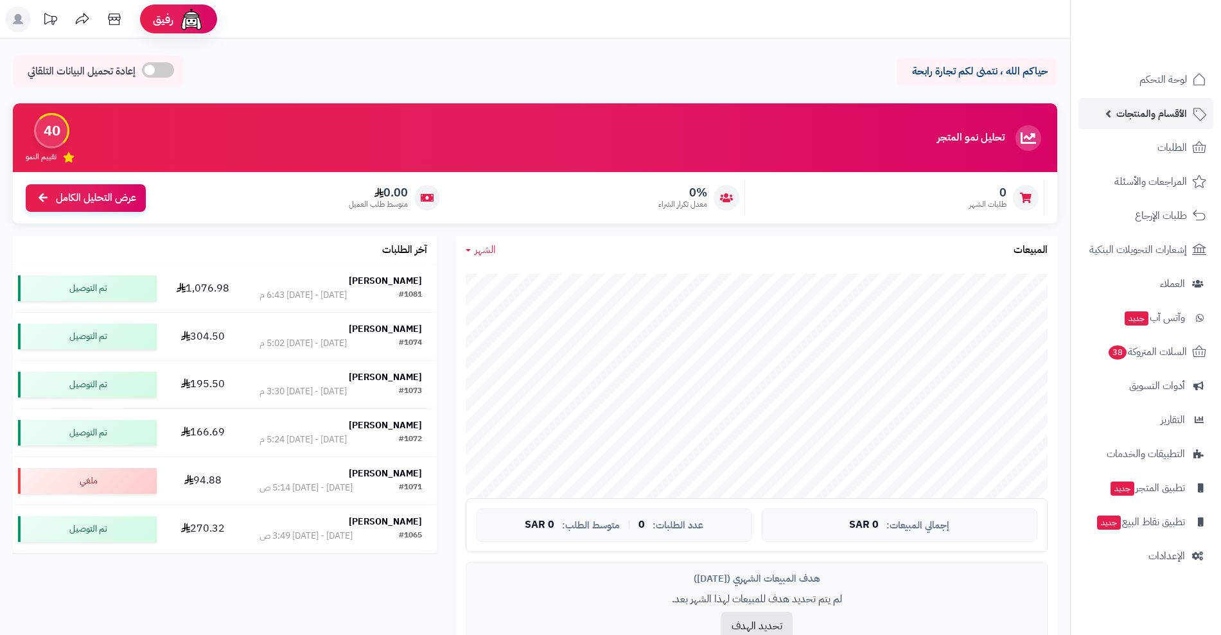
click at [1152, 106] on span "الأقسام والمنتجات" at bounding box center [1151, 114] width 71 height 18
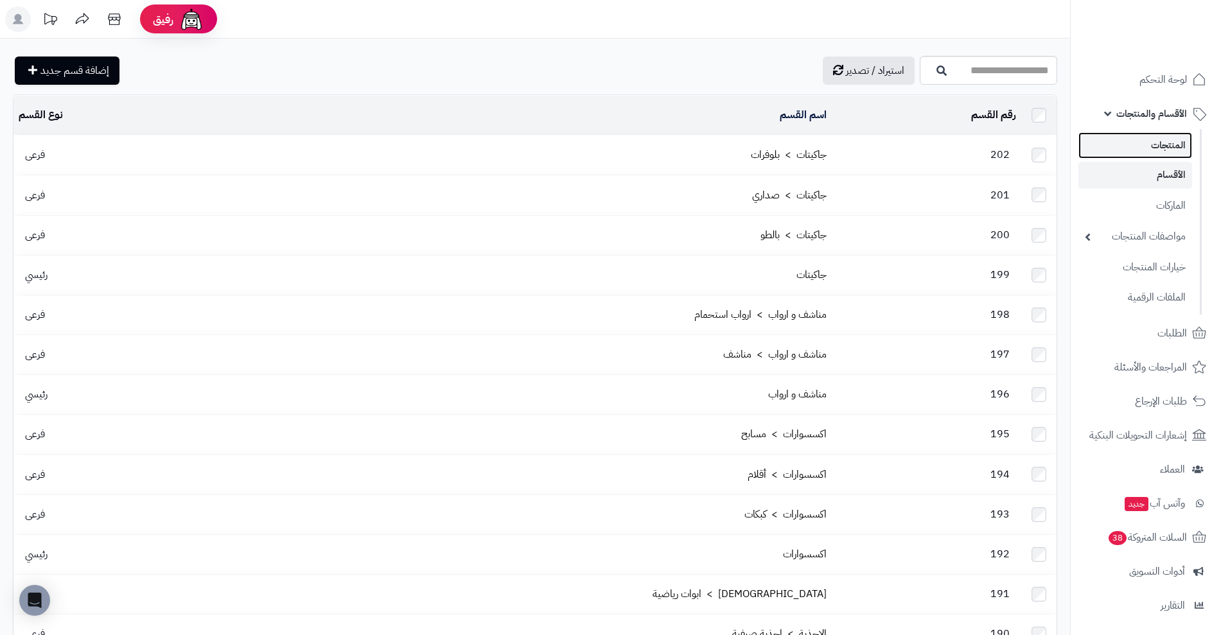
click at [1151, 153] on link "المنتجات" at bounding box center [1135, 145] width 114 height 26
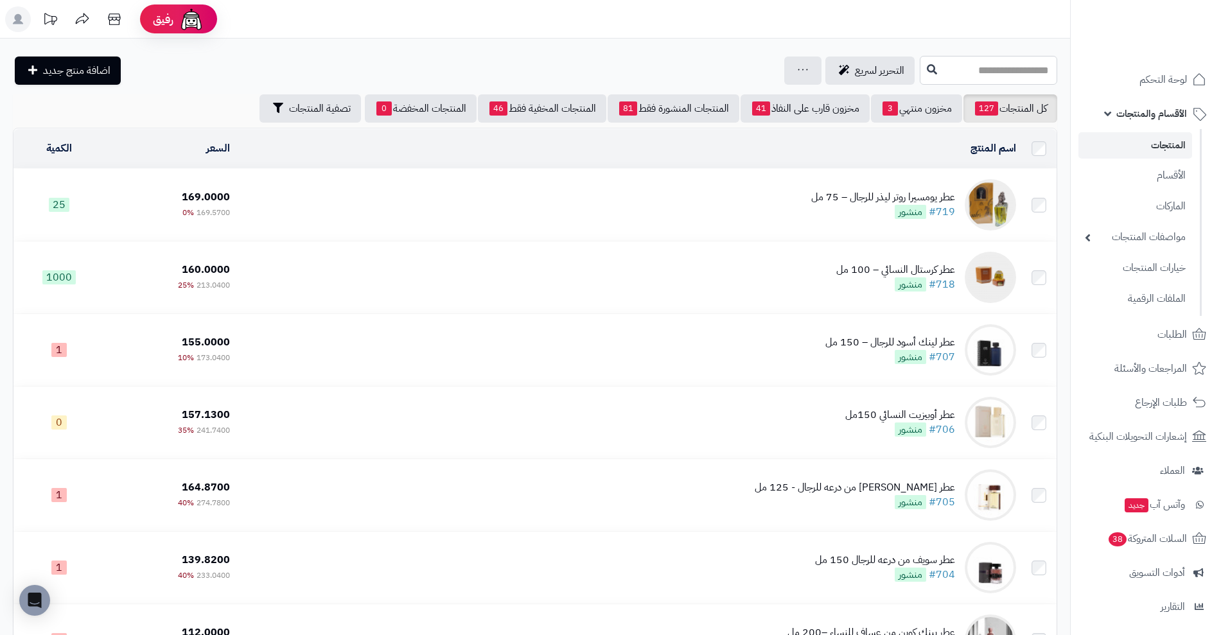
click at [982, 73] on input "text" at bounding box center [987, 70] width 137 height 29
click at [784, 62] on div "جرد مخزون المنتجات جرد مخزون الخيارات فقط تعديل أسعار المنتجات الملصقات تصدير ا…" at bounding box center [802, 70] width 37 height 28
click at [919, 69] on input "**" at bounding box center [987, 70] width 137 height 29
type input "*"
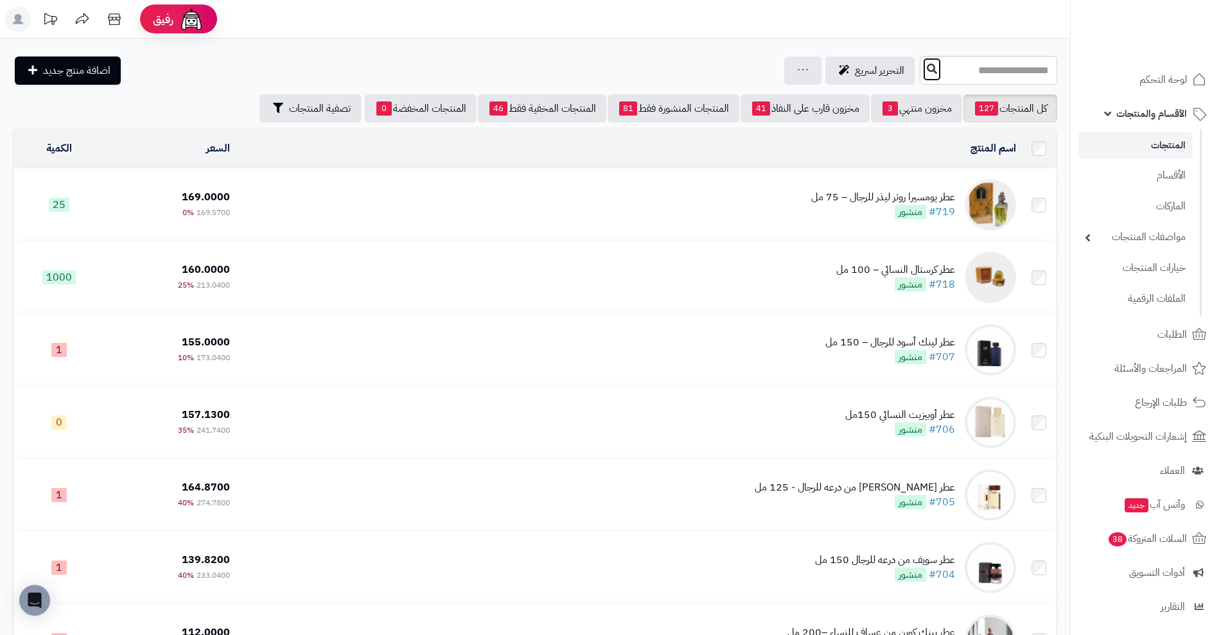
click at [926, 71] on icon at bounding box center [931, 69] width 10 height 10
click at [919, 73] on input "text" at bounding box center [987, 70] width 137 height 29
type input "**"
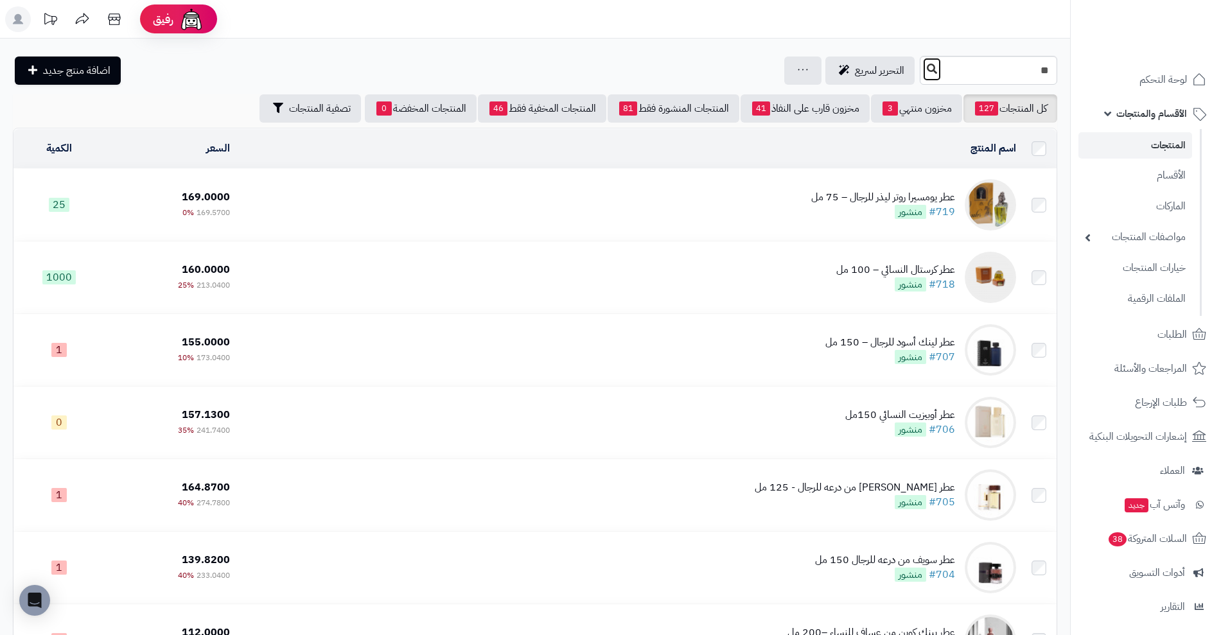
click at [922, 62] on button at bounding box center [931, 69] width 19 height 24
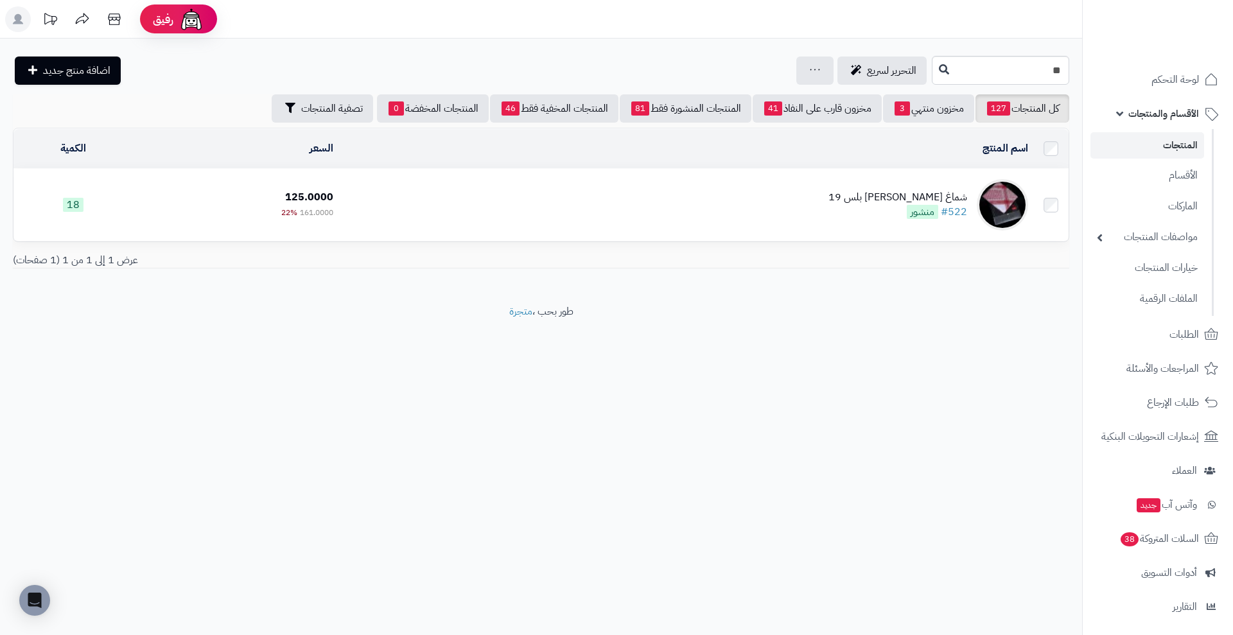
click at [937, 196] on div "شماغ [PERSON_NAME] بلس 19" at bounding box center [897, 197] width 139 height 15
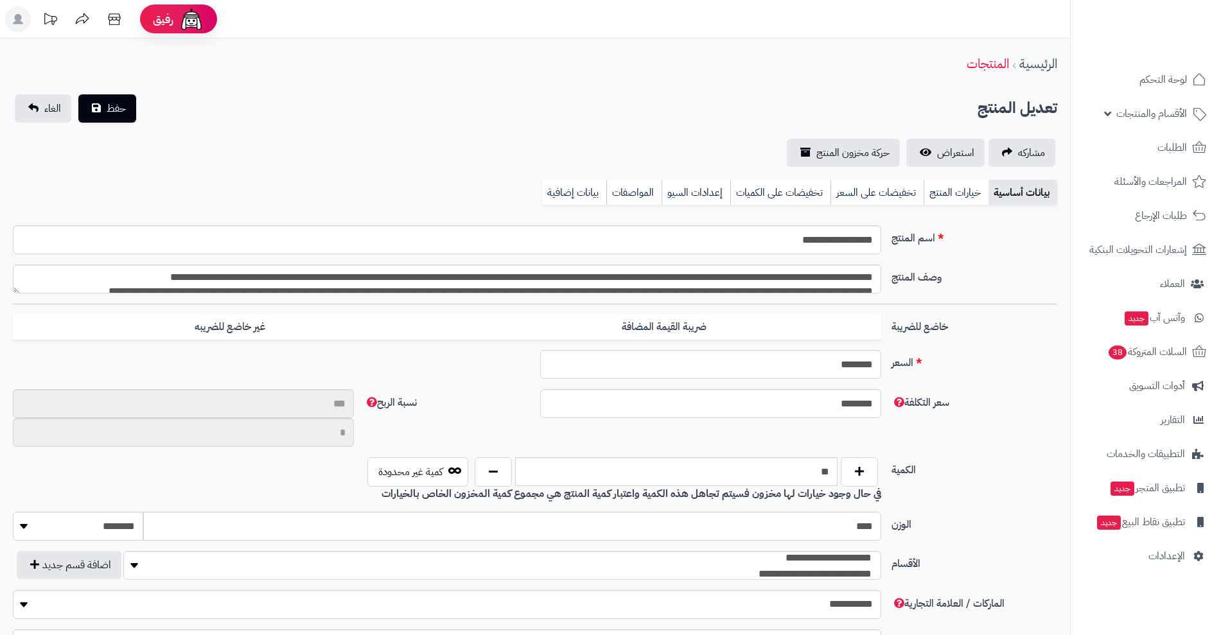
type input "******"
type input "*********"
type input "******"
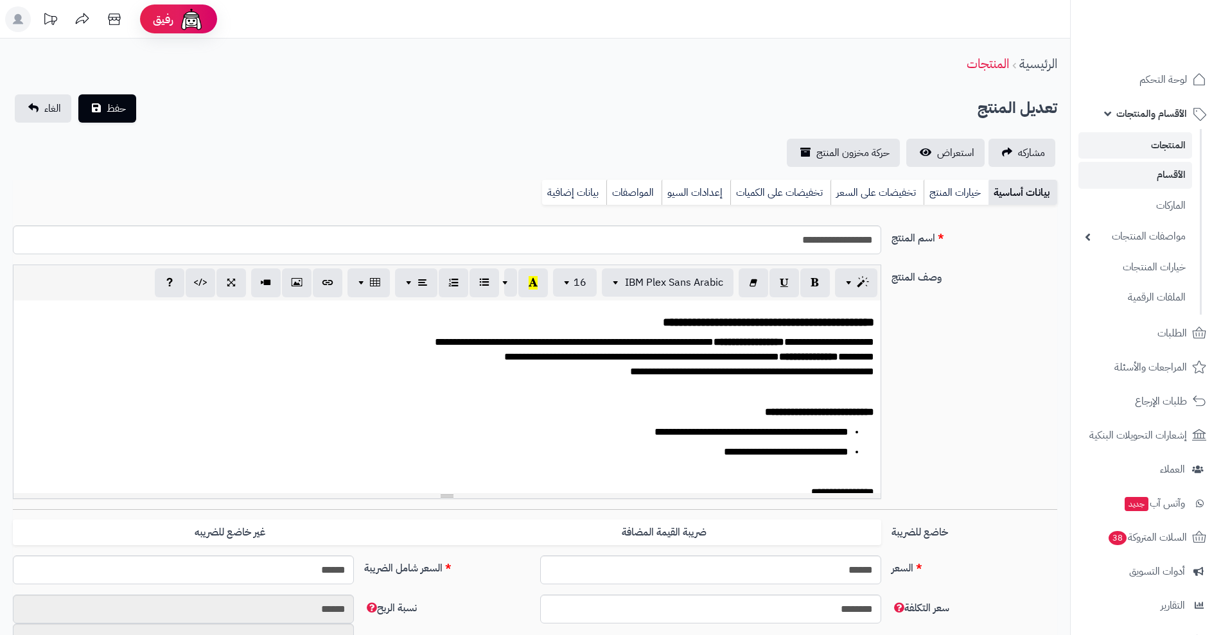
scroll to position [327, 0]
click at [965, 186] on link "خيارات المنتج" at bounding box center [955, 193] width 65 height 26
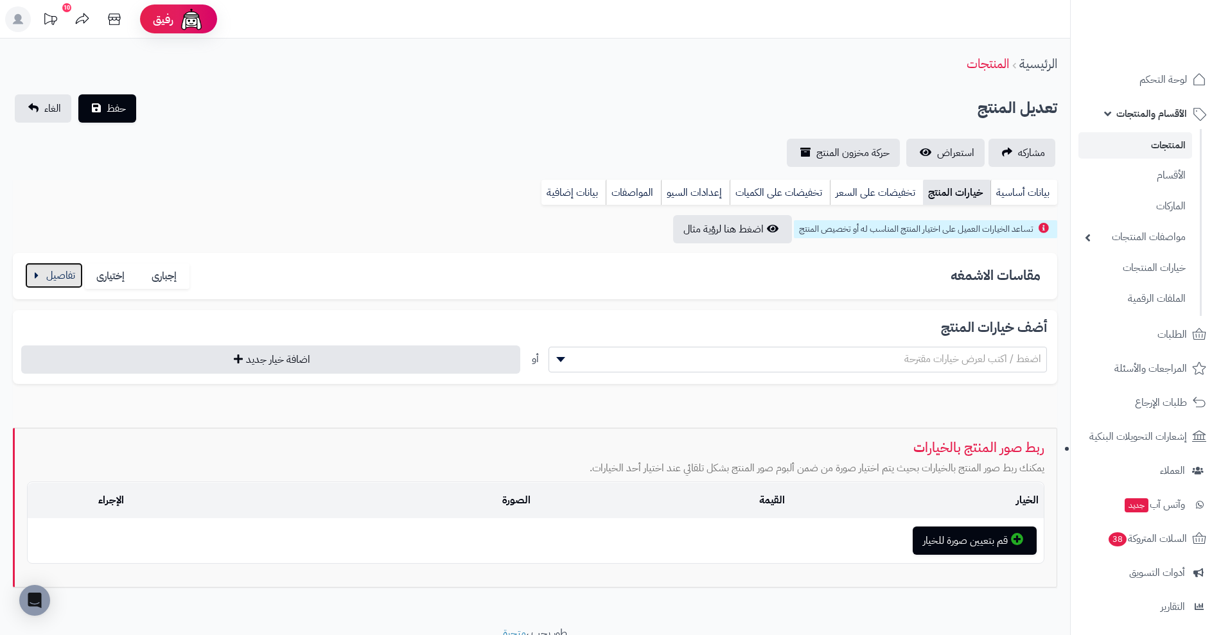
click at [55, 280] on button "button" at bounding box center [54, 276] width 58 height 26
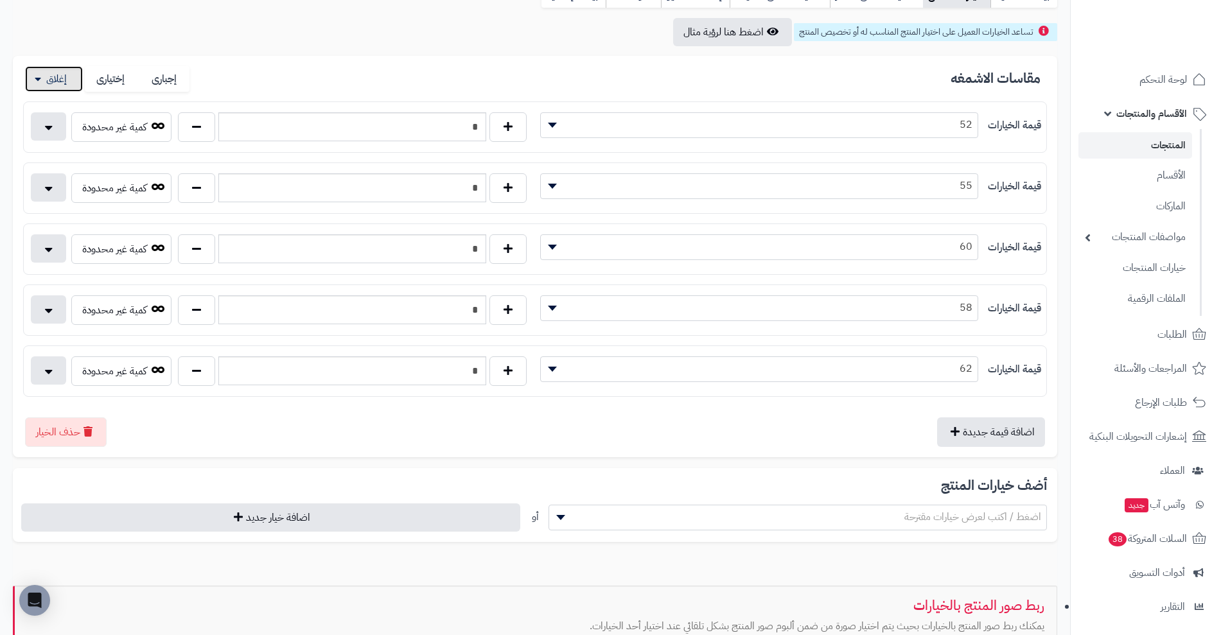
scroll to position [0, 0]
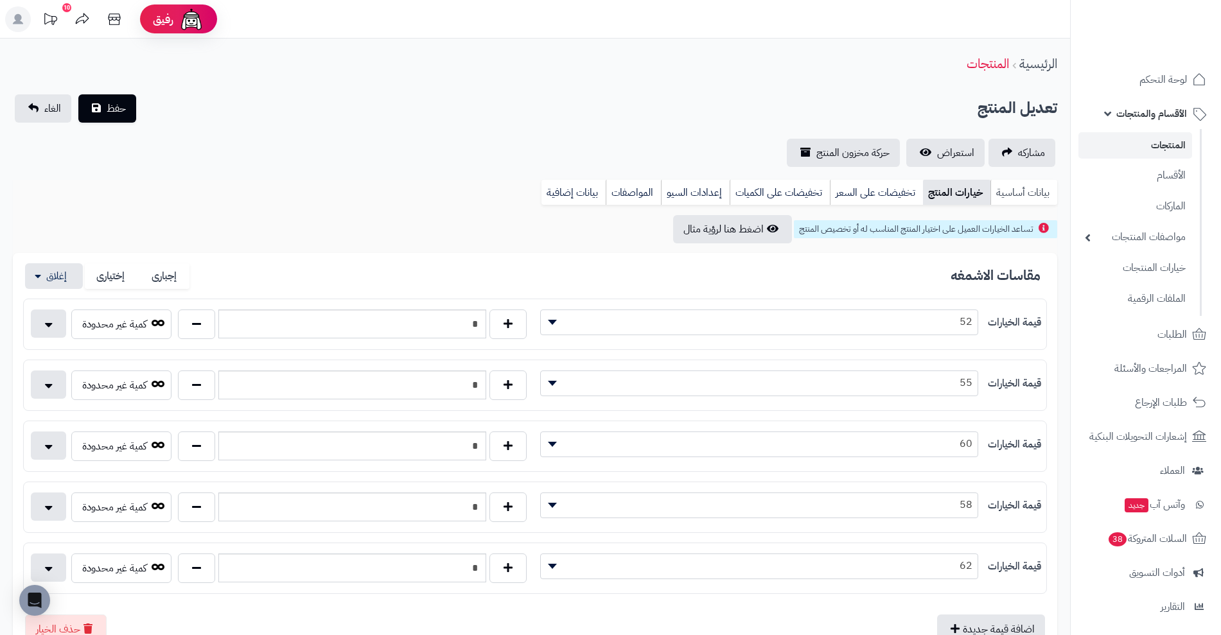
click at [1021, 182] on link "بيانات أساسية" at bounding box center [1023, 193] width 67 height 26
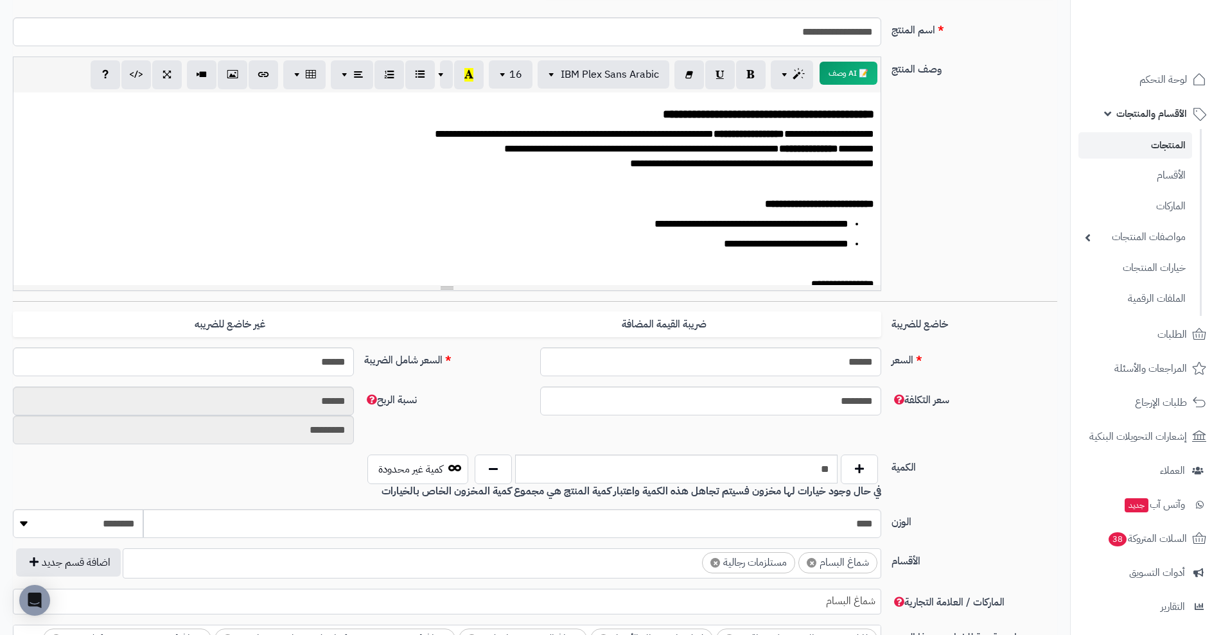
scroll to position [232, 0]
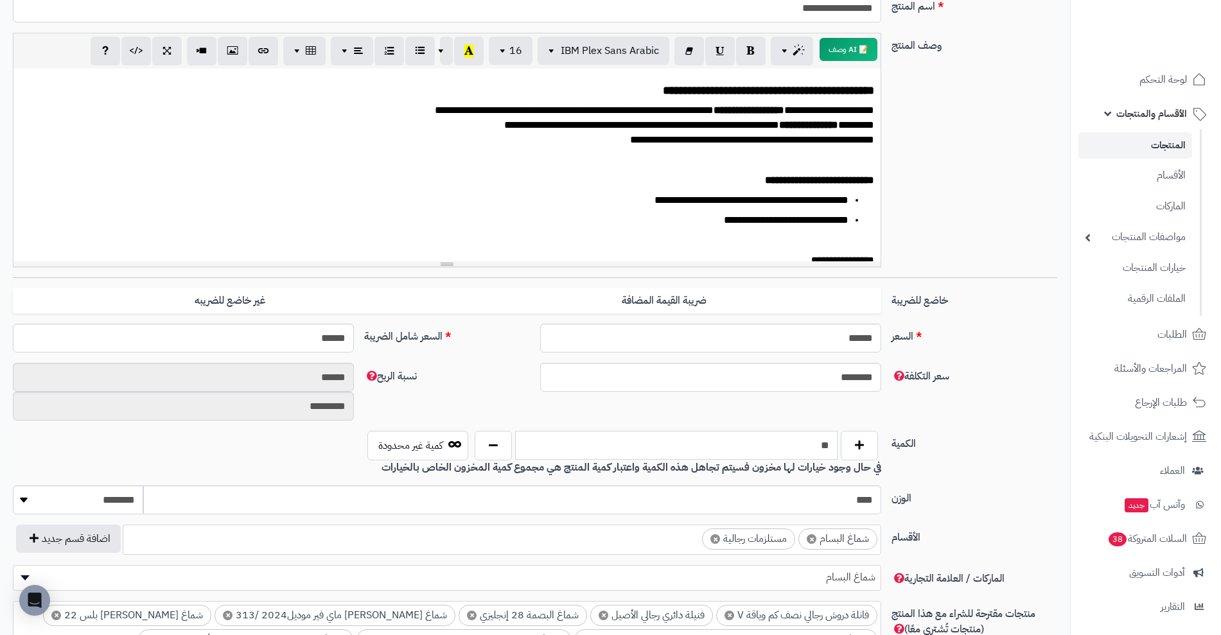
click at [702, 451] on input "**" at bounding box center [676, 445] width 323 height 29
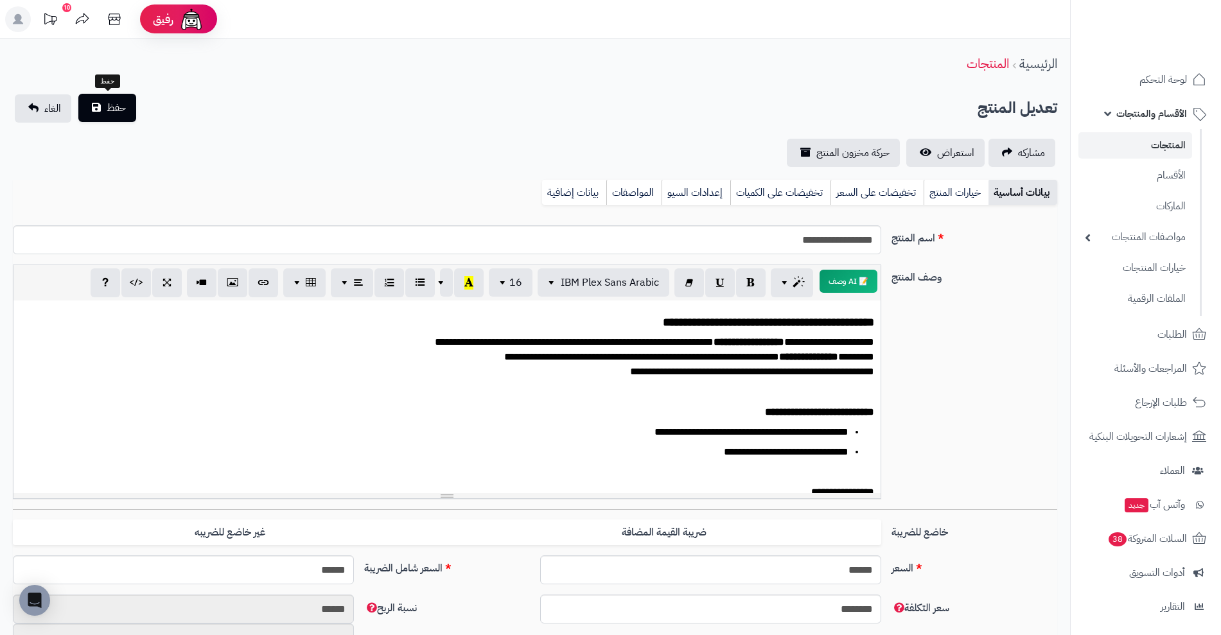
type input "*"
click at [95, 108] on button "حفظ" at bounding box center [107, 108] width 58 height 28
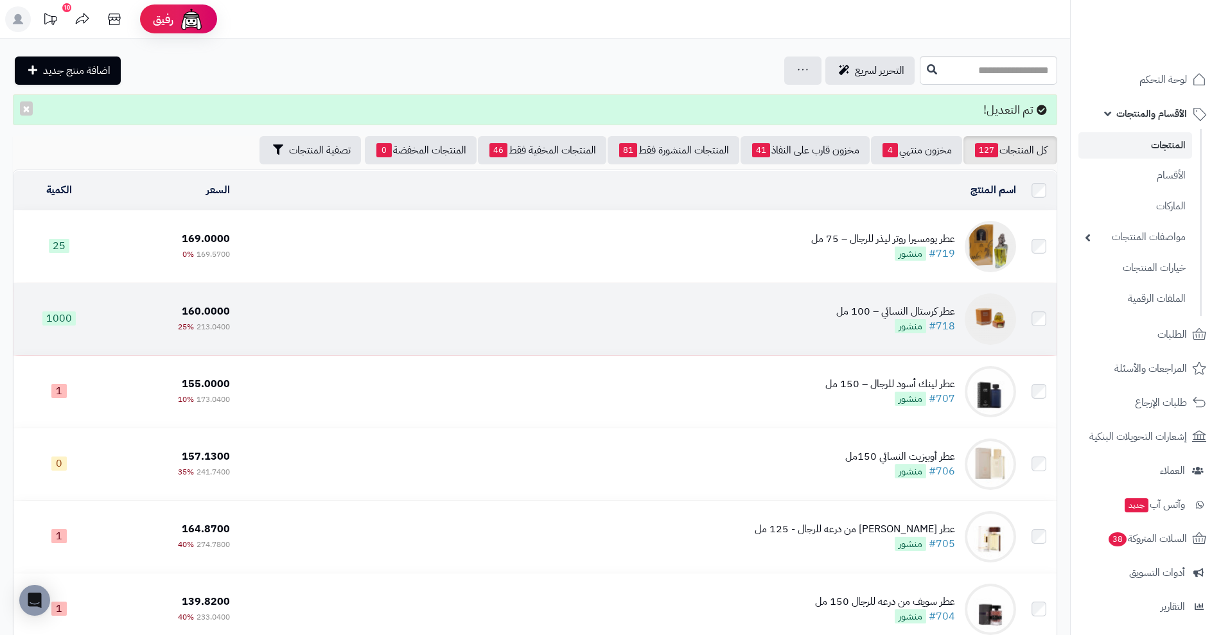
click at [953, 304] on div "عطر كرستال النسائي – 100 مل" at bounding box center [895, 311] width 119 height 15
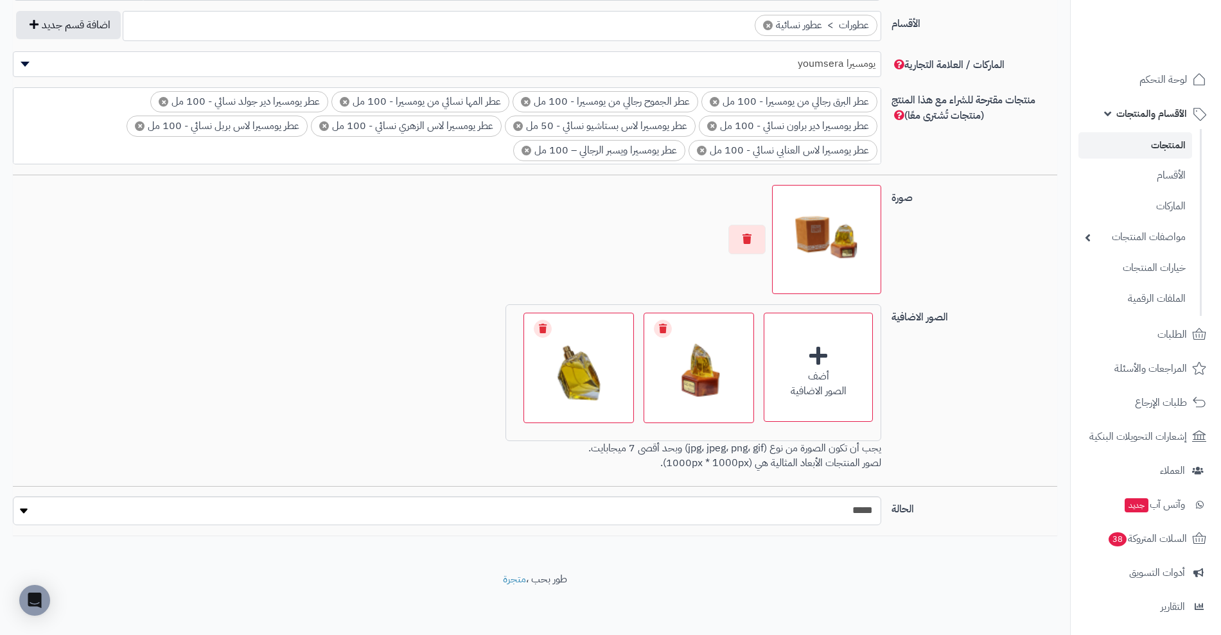
scroll to position [732, 0]
click at [1156, 206] on link "الماركات" at bounding box center [1135, 206] width 114 height 26
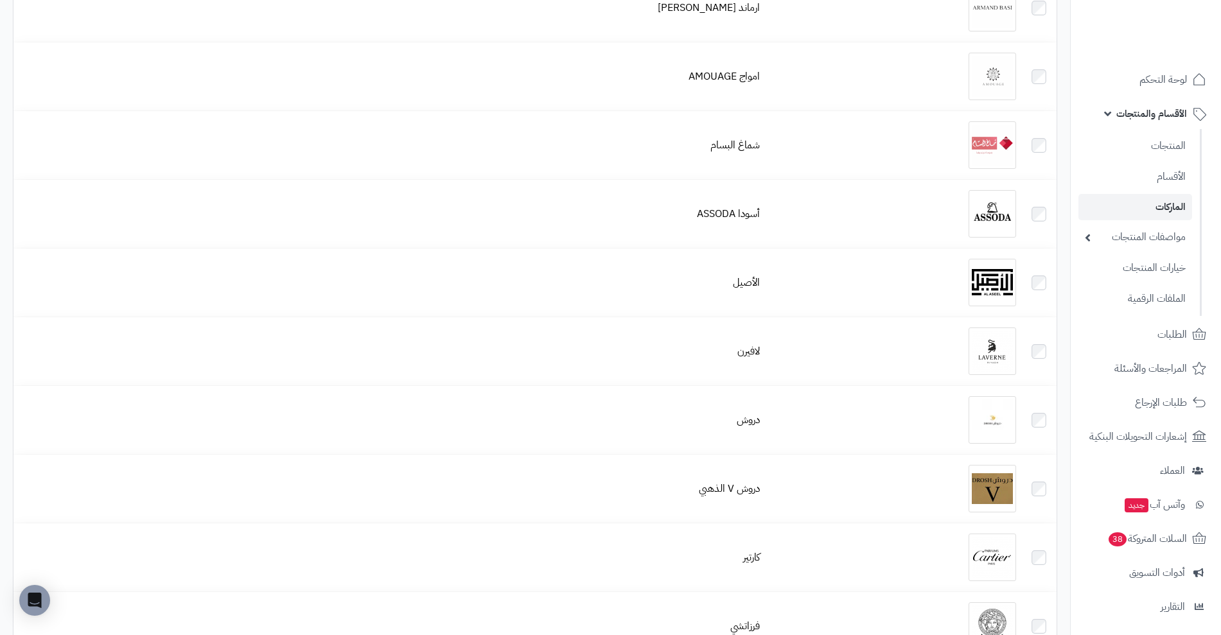
scroll to position [2236, 0]
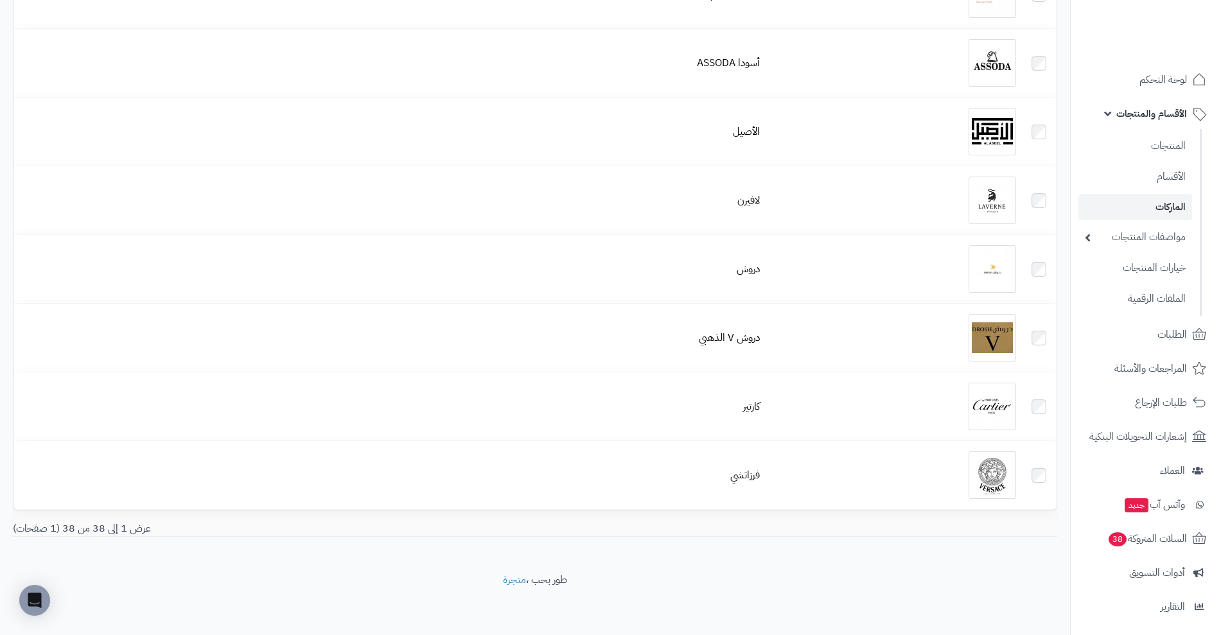
click at [1169, 109] on span "الأقسام والمنتجات" at bounding box center [1151, 114] width 71 height 18
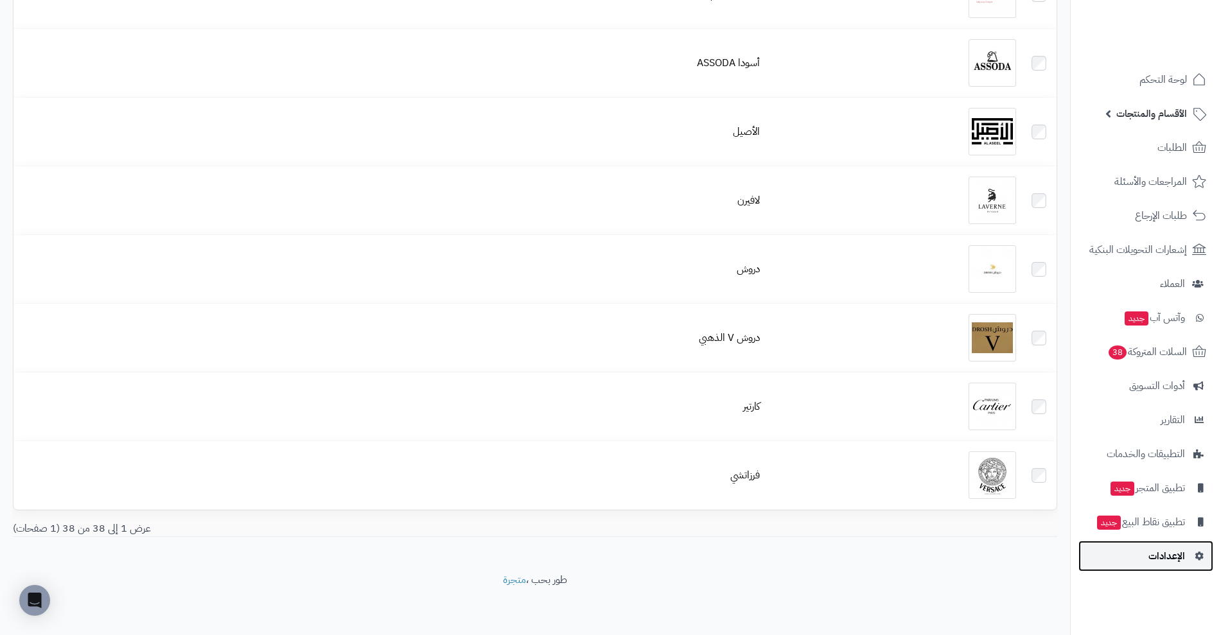
click at [1167, 548] on span "الإعدادات" at bounding box center [1166, 556] width 37 height 18
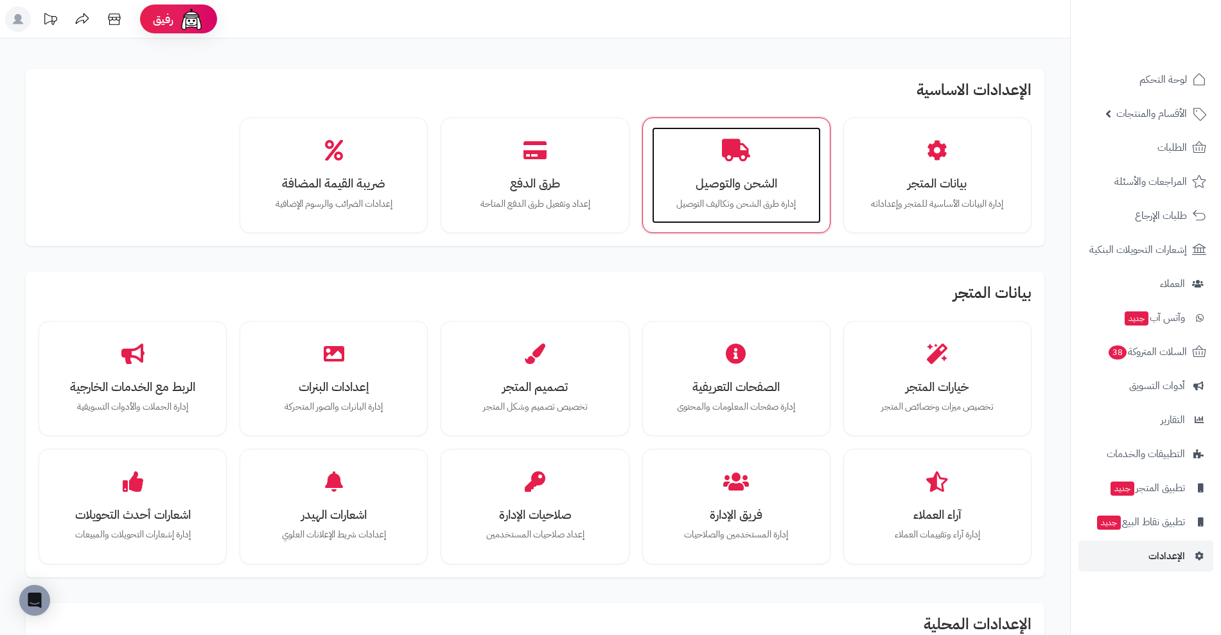
click at [776, 161] on div "الشحن والتوصيل إدارة طرق الشحن وتكاليف التوصيل" at bounding box center [736, 175] width 169 height 96
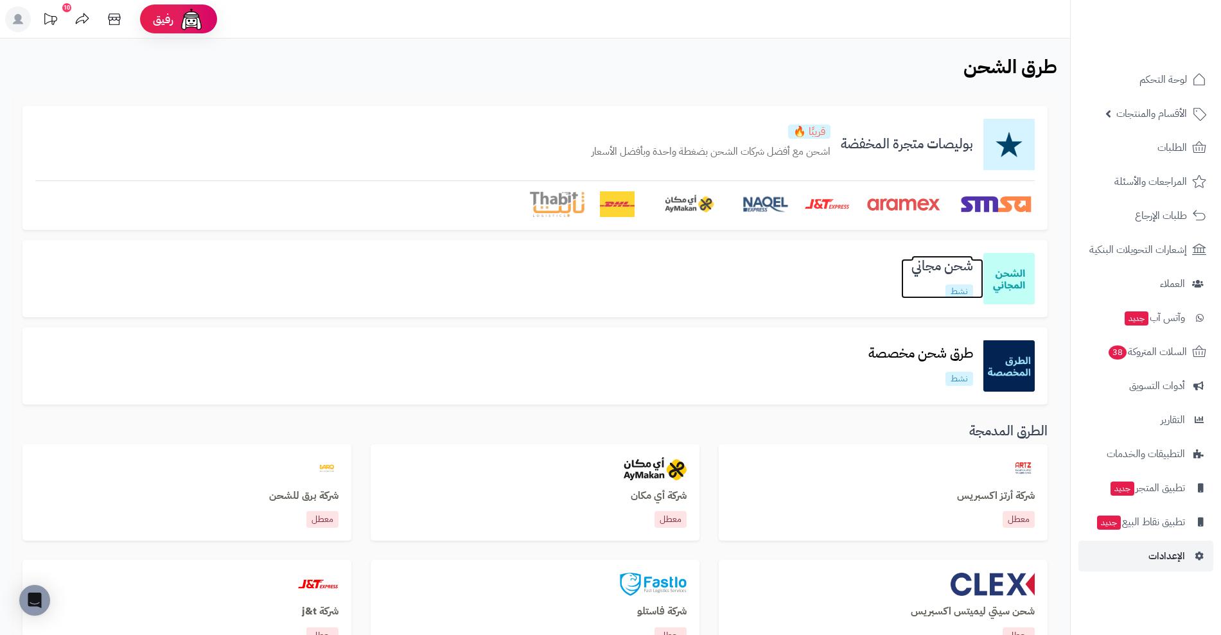
click at [957, 277] on link "شحن مجاني نشط" at bounding box center [942, 278] width 82 height 39
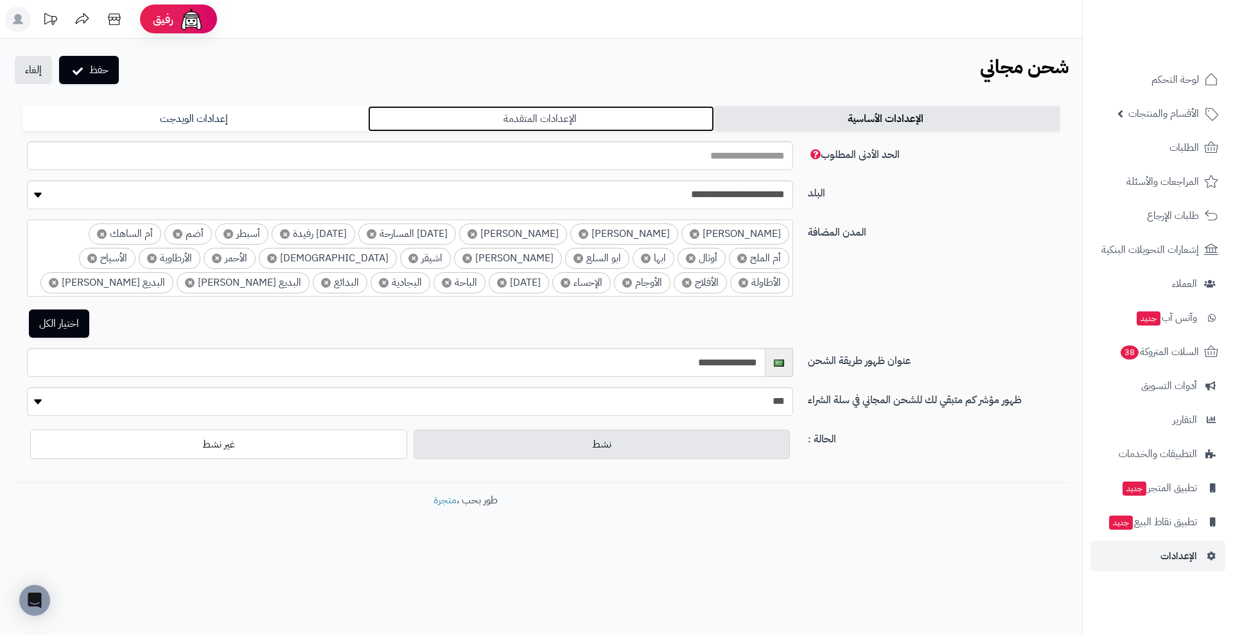
click at [634, 117] on link "الإعدادات المتقدمة" at bounding box center [540, 119] width 345 height 26
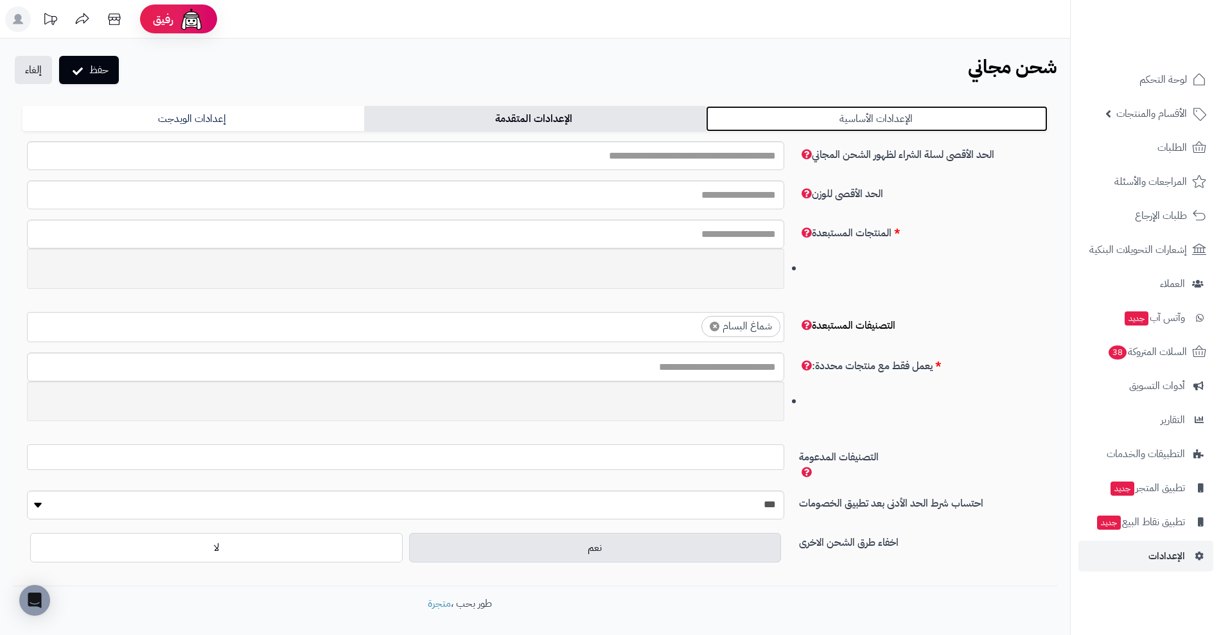
click at [740, 119] on link "الإعدادات الأساسية" at bounding box center [877, 119] width 342 height 26
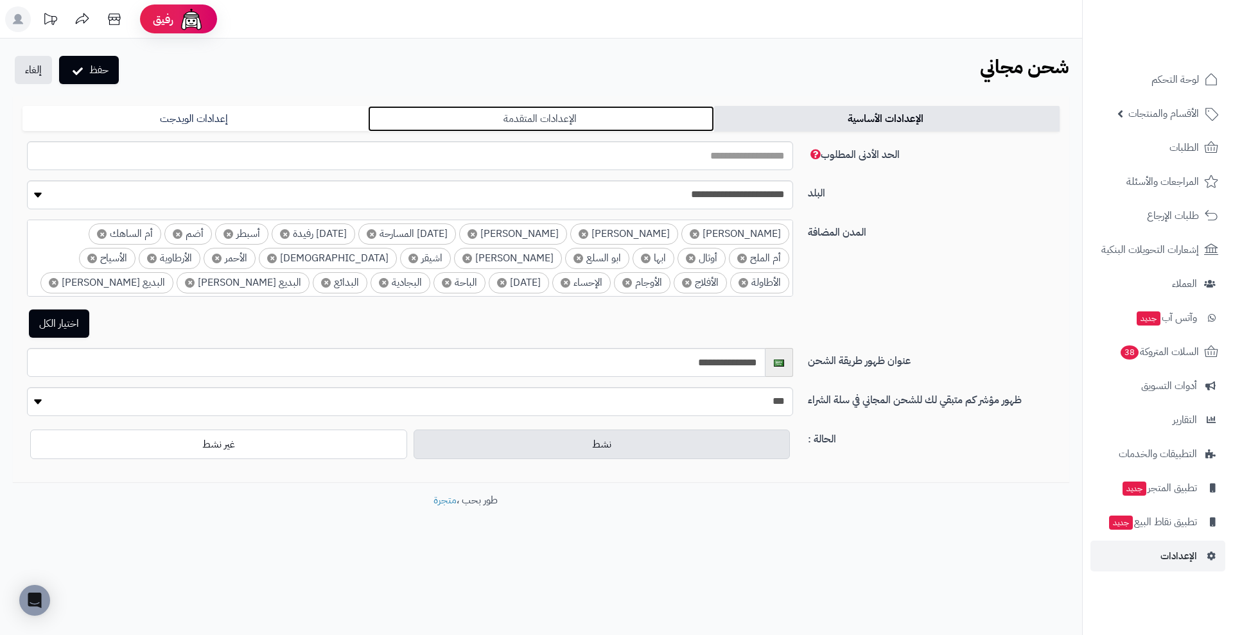
click at [675, 110] on link "الإعدادات المتقدمة" at bounding box center [540, 119] width 345 height 26
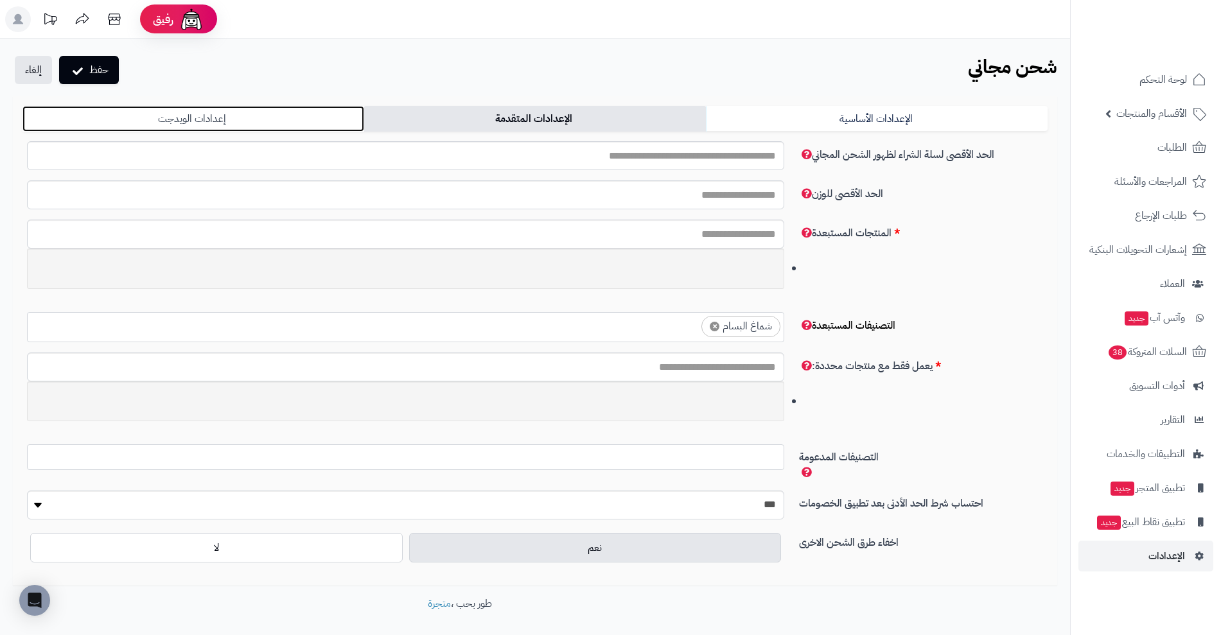
click at [312, 119] on link "إعدادات الويدجت" at bounding box center [193, 119] width 342 height 26
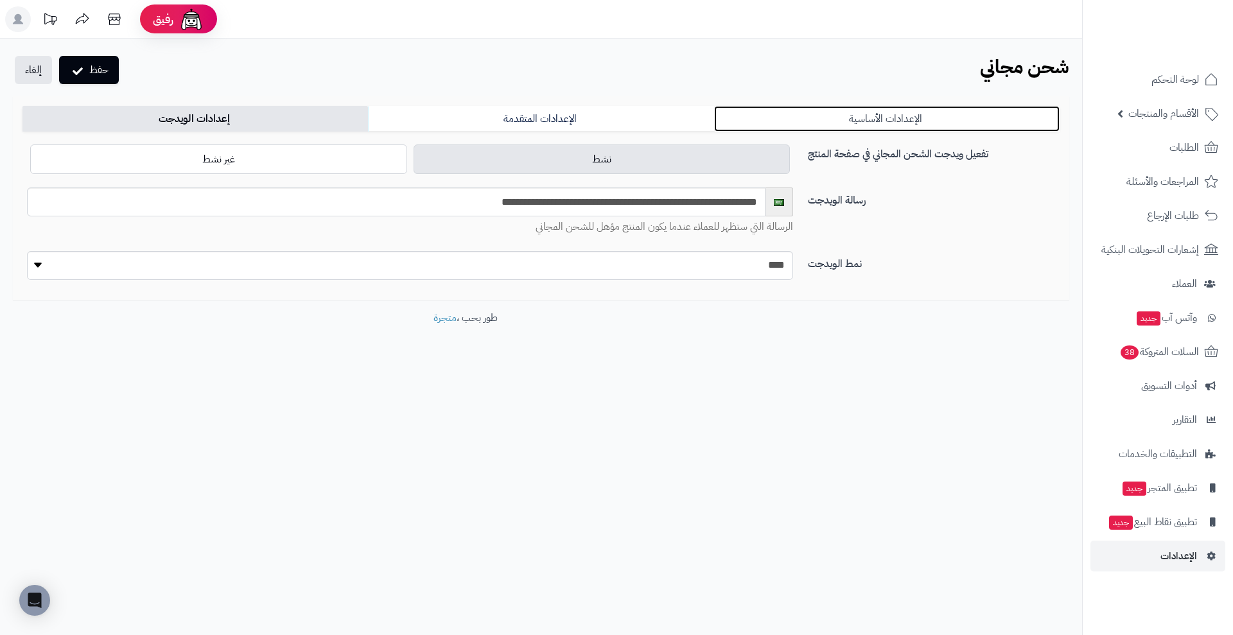
click at [842, 119] on link "الإعدادات الأساسية" at bounding box center [886, 119] width 345 height 26
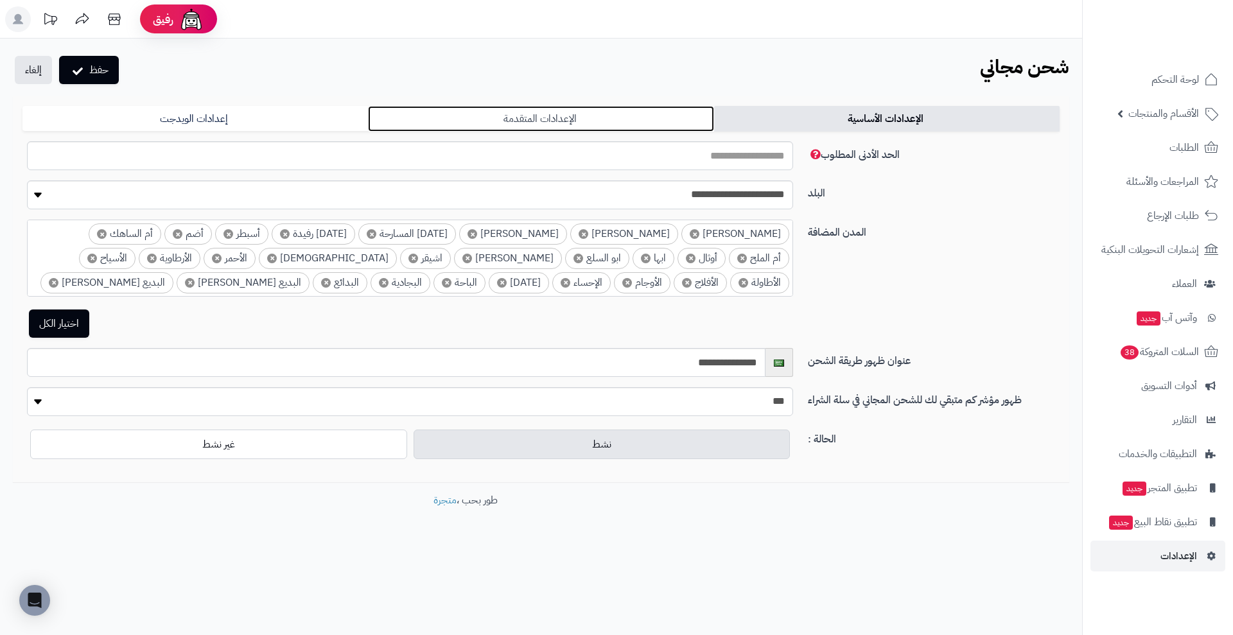
click at [598, 112] on link "الإعدادات المتقدمة" at bounding box center [540, 119] width 345 height 26
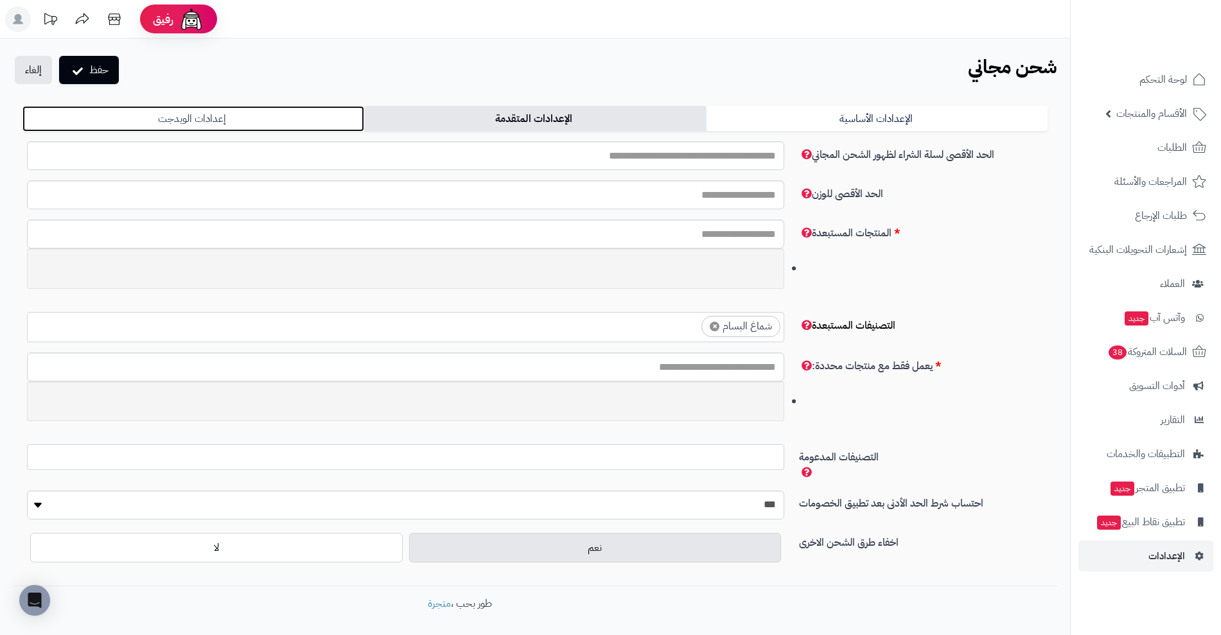
click at [316, 119] on link "إعدادات الويدجت" at bounding box center [193, 119] width 342 height 26
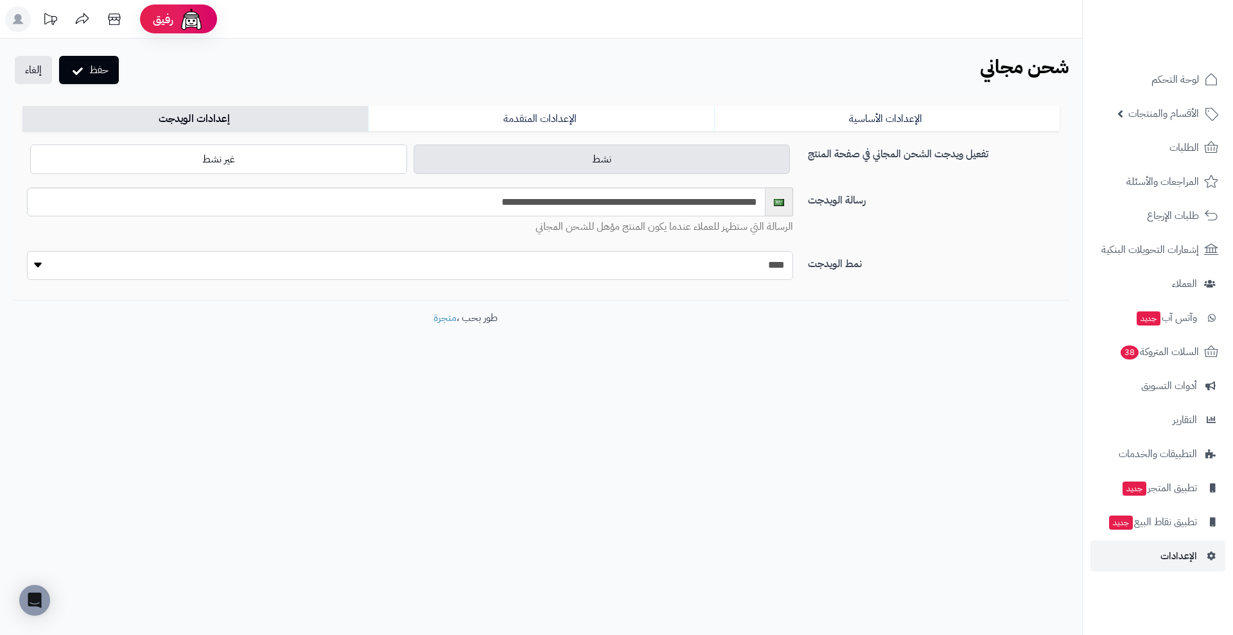
click at [688, 276] on select "**** **** ****" at bounding box center [410, 265] width 766 height 29
click at [891, 118] on link "الإعدادات الأساسية" at bounding box center [886, 119] width 345 height 26
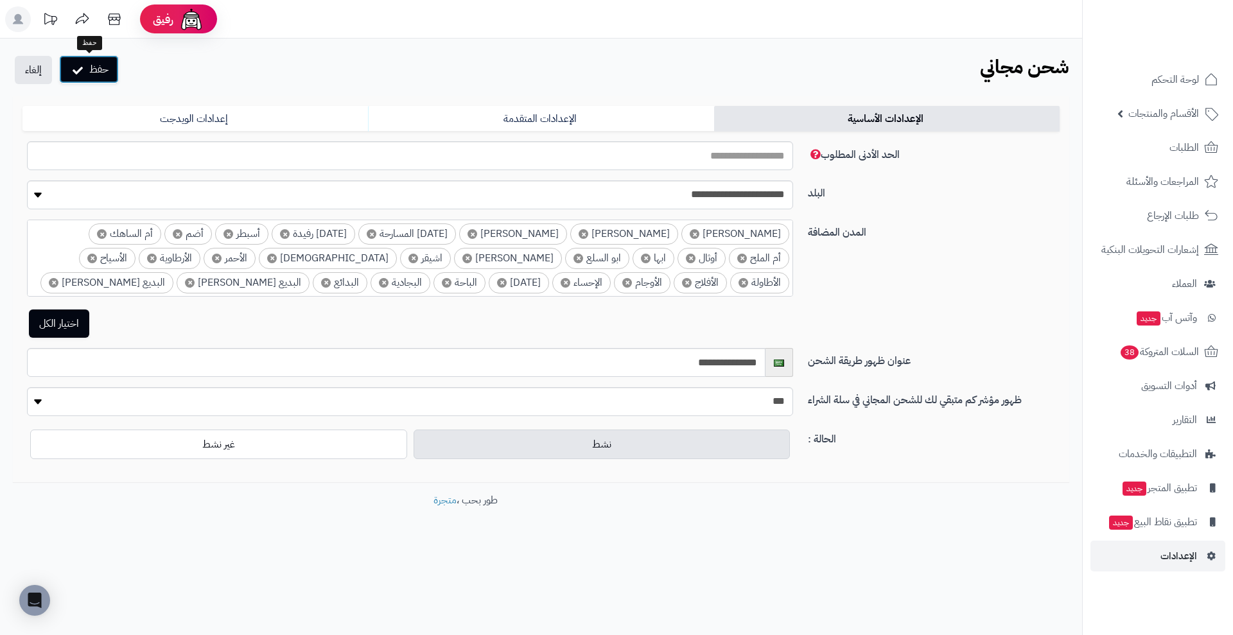
click at [79, 70] on icon "submit" at bounding box center [78, 69] width 10 height 13
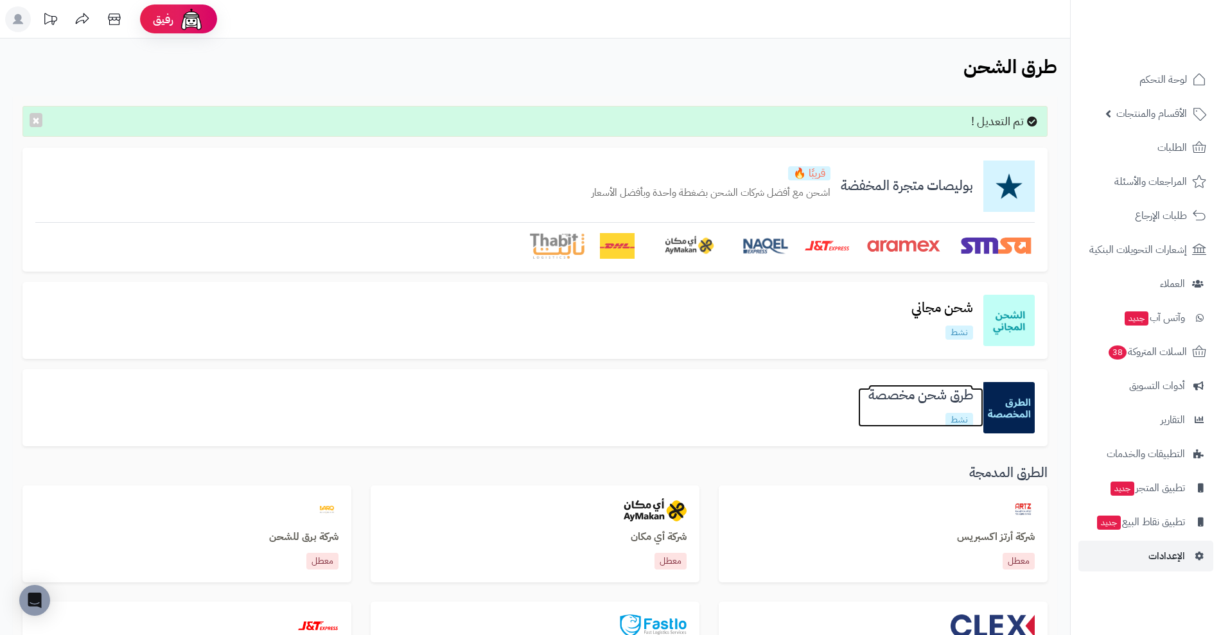
click at [939, 401] on h3 "طرق شحن مخصصة" at bounding box center [920, 395] width 125 height 15
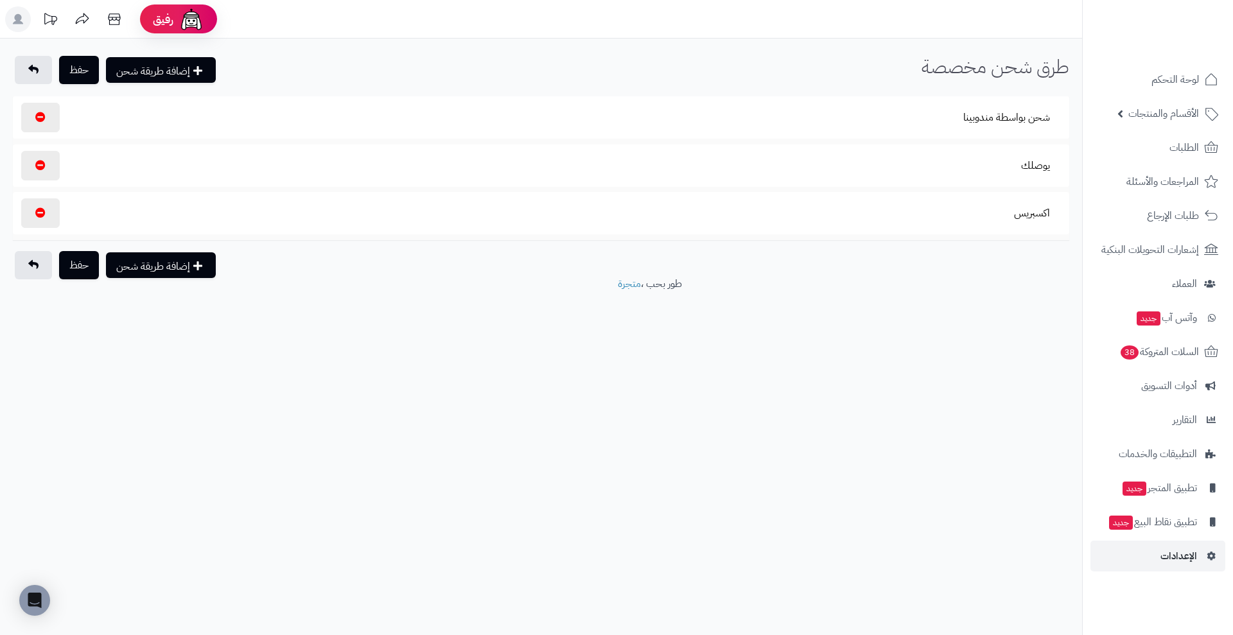
click at [977, 164] on section "يوصلك" at bounding box center [540, 166] width 1043 height 30
click at [869, 123] on section "شحن بواسطة مندوبينا" at bounding box center [540, 118] width 1043 height 30
click at [162, 124] on section "شحن بواسطة مندوبينا" at bounding box center [540, 118] width 1043 height 30
click at [984, 122] on button "شحن بواسطة مندوبينا" at bounding box center [1006, 117] width 109 height 30
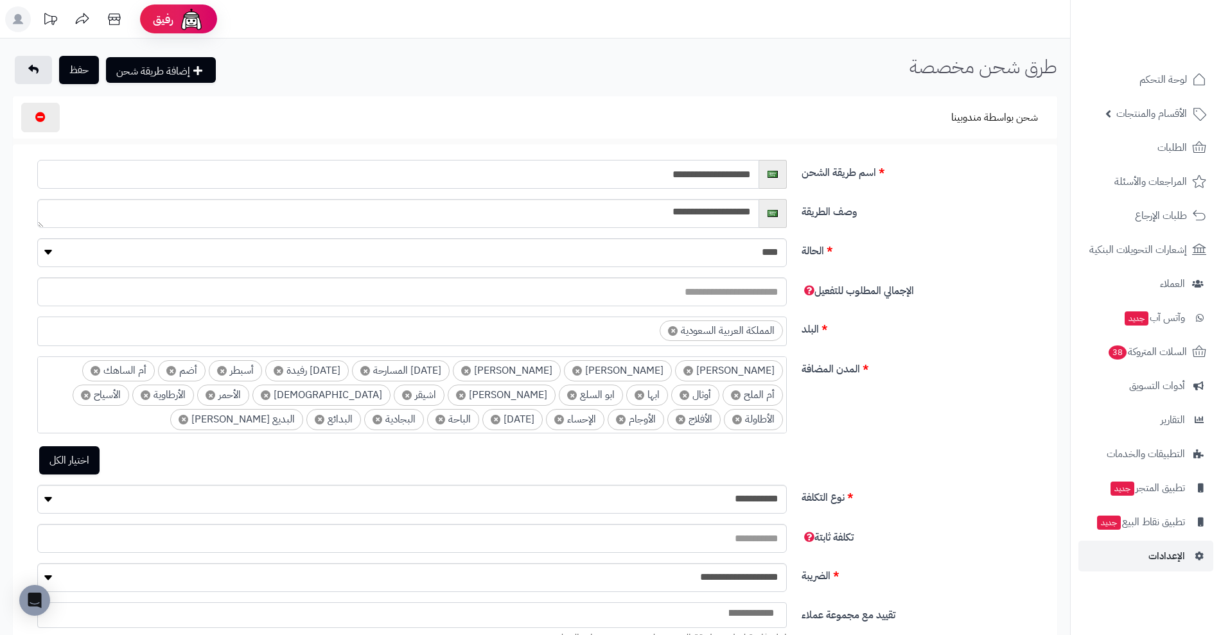
click at [717, 178] on input "**********" at bounding box center [398, 174] width 722 height 29
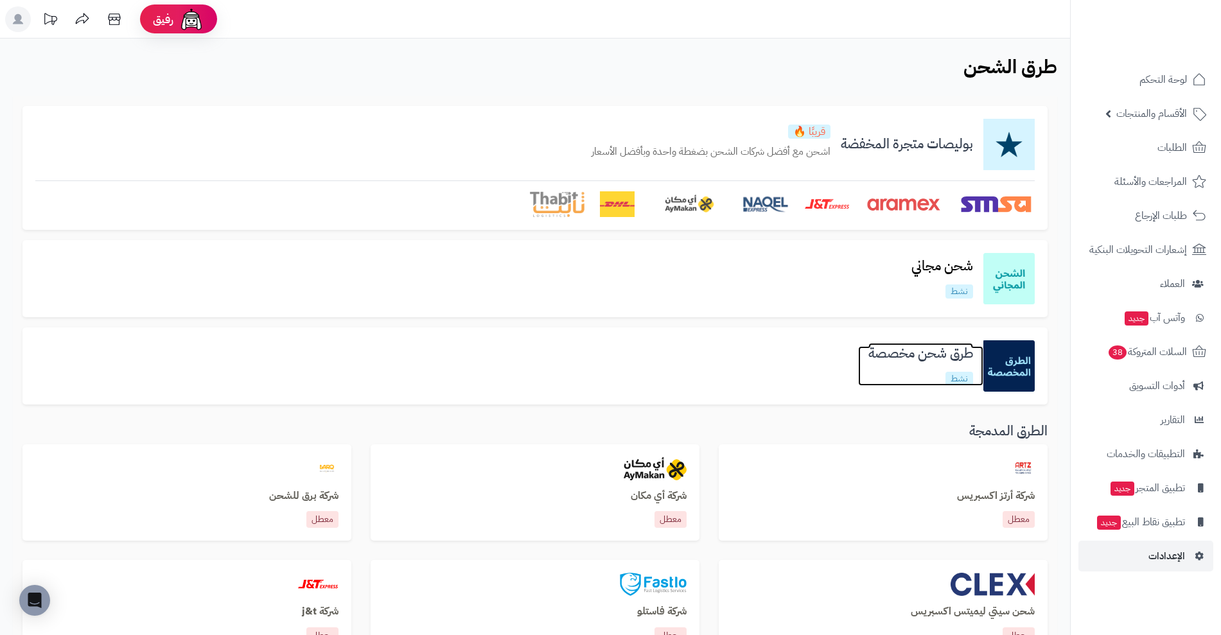
click at [957, 355] on h3 "طرق شحن مخصصة" at bounding box center [920, 353] width 125 height 15
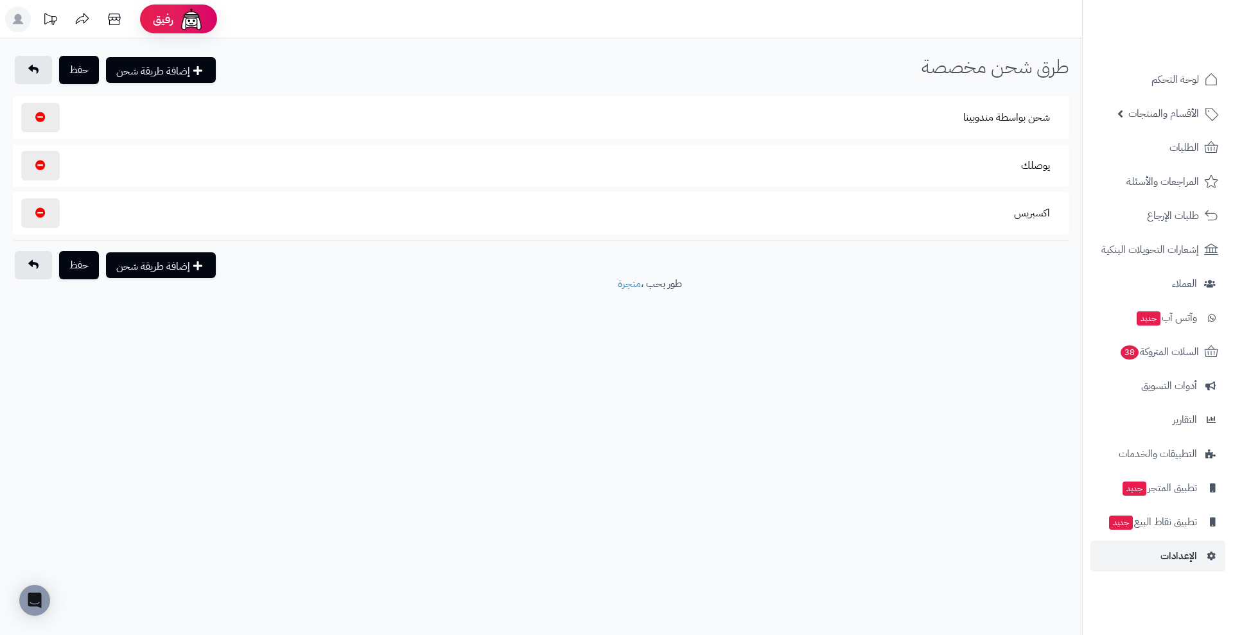
select select
click at [1023, 211] on button "اكسبريس" at bounding box center [1032, 213] width 58 height 30
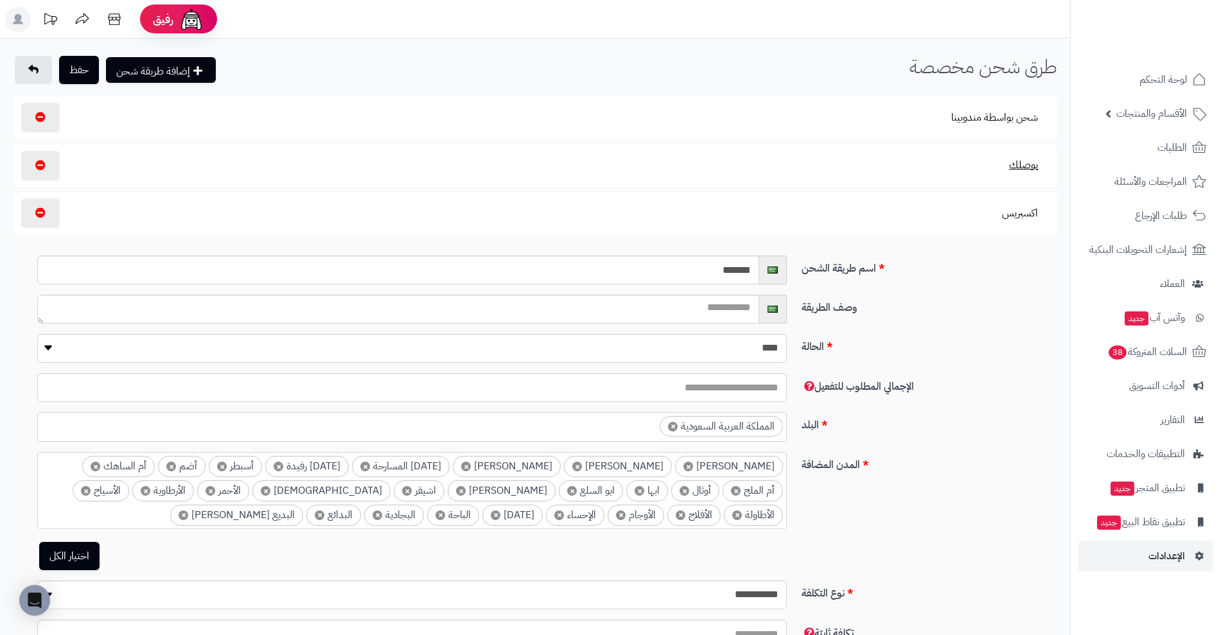
click at [1014, 172] on button "يوصلك" at bounding box center [1023, 165] width 51 height 30
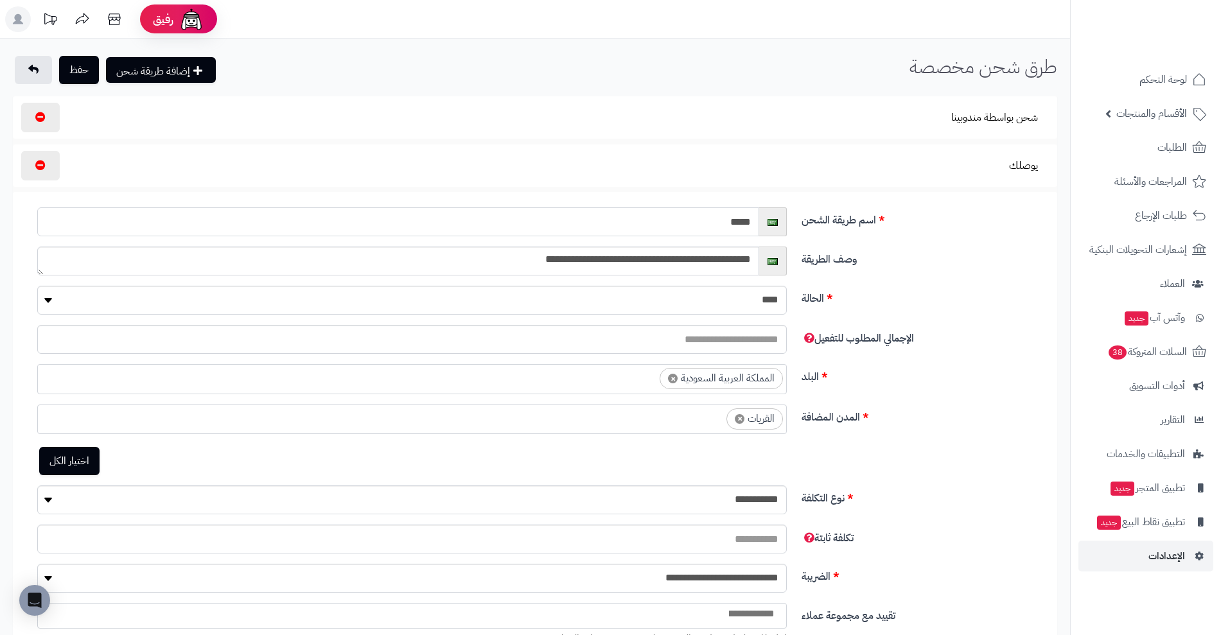
click at [745, 232] on input "*****" at bounding box center [398, 221] width 722 height 29
paste input "**********"
type input "**********"
click at [78, 74] on button "حفظ" at bounding box center [79, 69] width 40 height 28
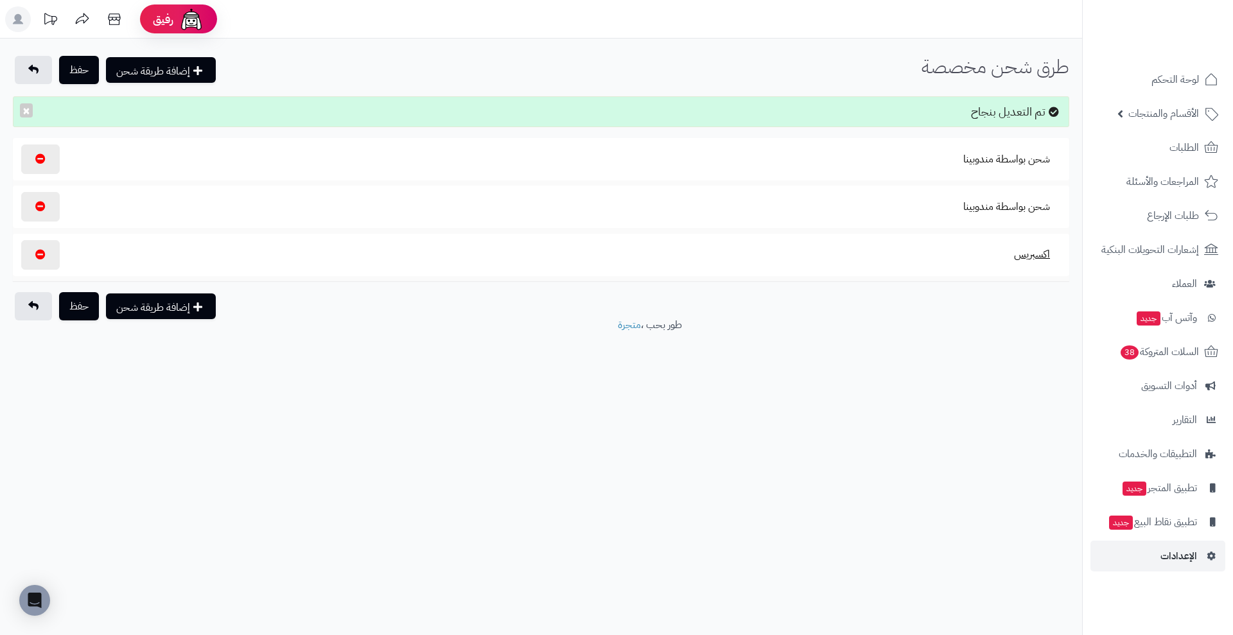
click at [1021, 261] on button "اكسبريس" at bounding box center [1032, 254] width 58 height 30
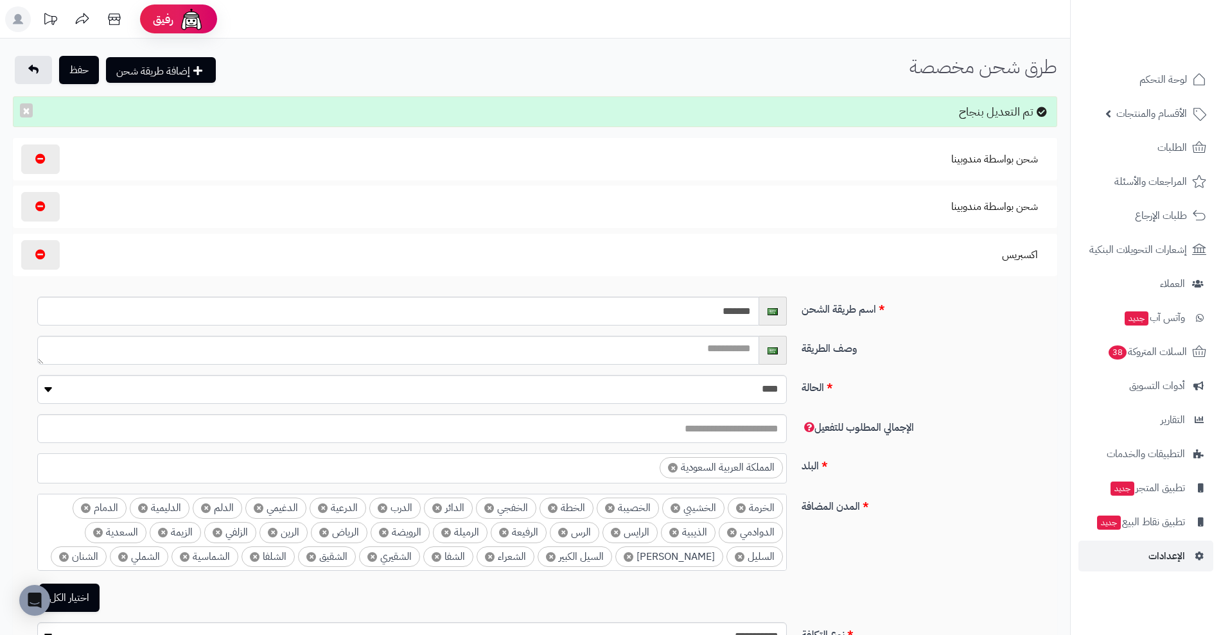
scroll to position [127, 0]
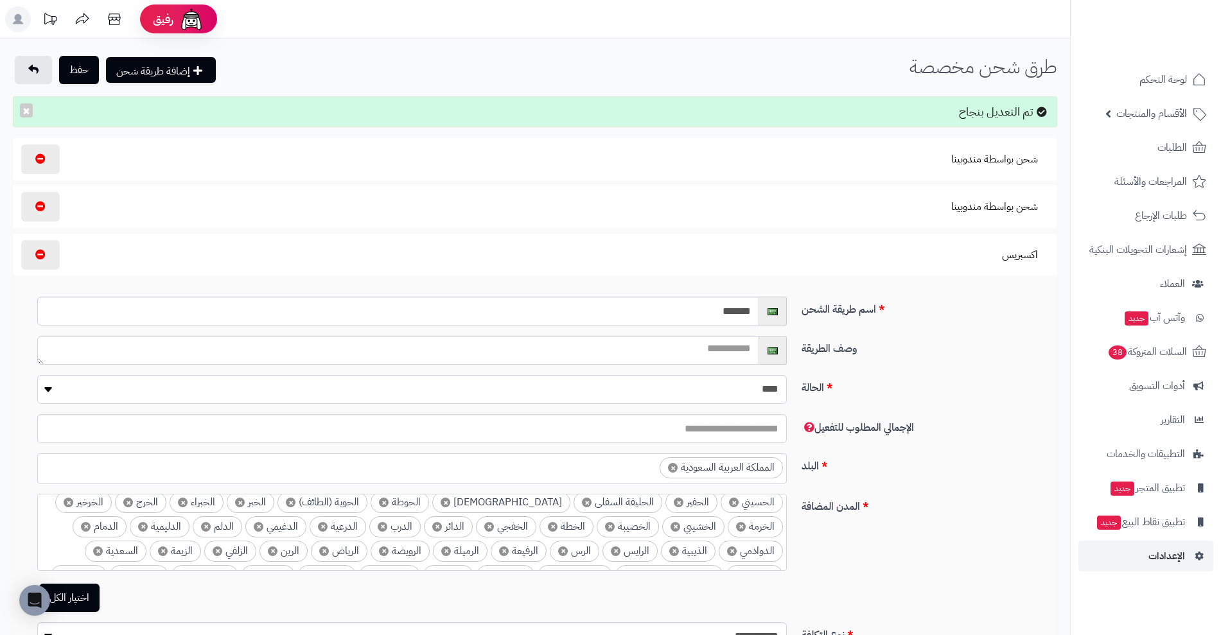
click at [914, 512] on label "المدن المضافة" at bounding box center [924, 504] width 256 height 21
click at [787, 494] on select "**********" at bounding box center [786, 493] width 1 height 1
click at [914, 512] on label "المدن المضافة" at bounding box center [924, 504] width 256 height 21
click at [787, 494] on select "**********" at bounding box center [786, 493] width 1 height 1
click at [96, 66] on button "حفظ" at bounding box center [79, 69] width 40 height 28
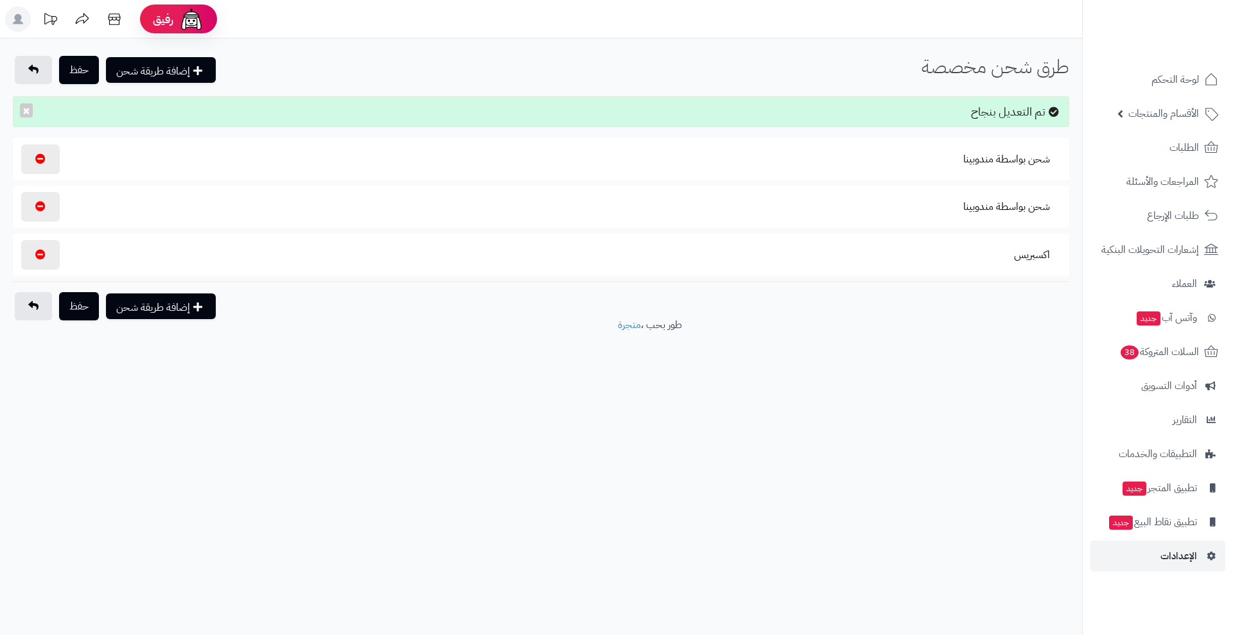
select select
click at [988, 169] on button "شحن بواسطة مندوبينا" at bounding box center [1006, 159] width 109 height 30
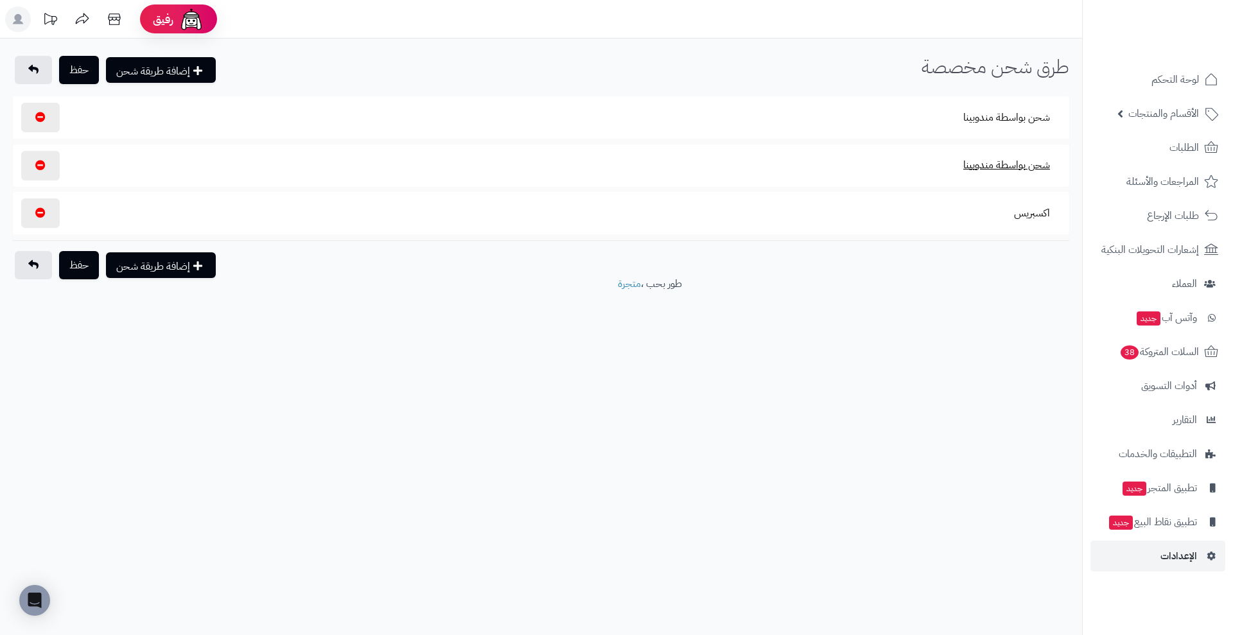
click at [987, 157] on button "شحن بواسطة مندوبينا" at bounding box center [1006, 165] width 109 height 30
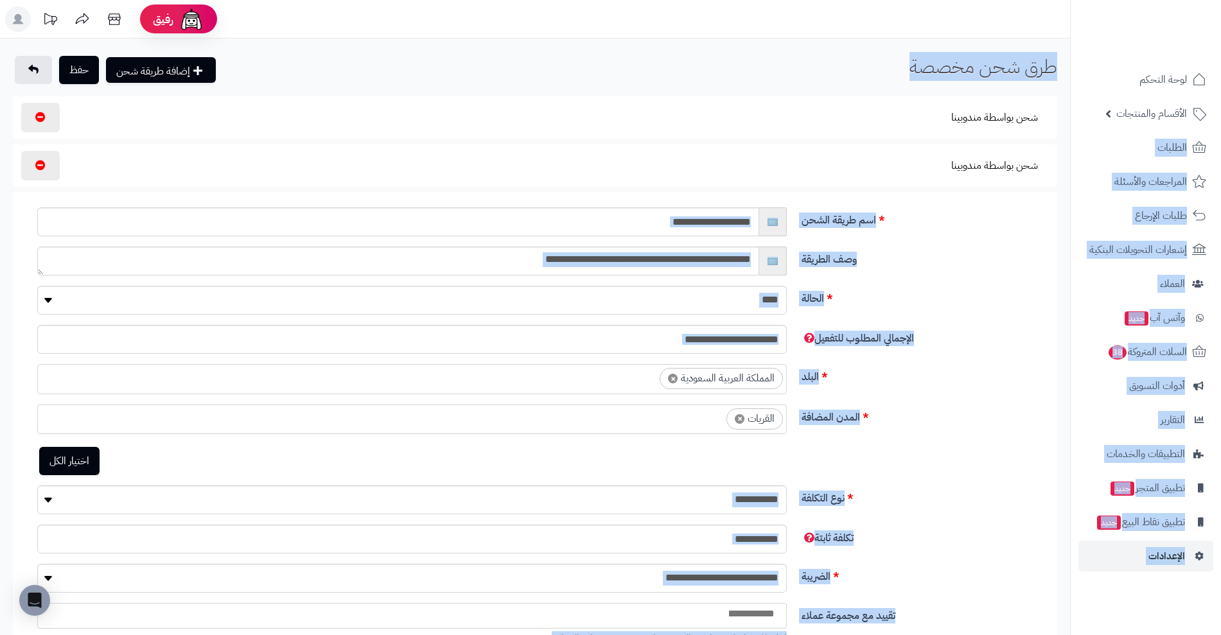
drag, startPoint x: 1217, startPoint y: 152, endPoint x: 1232, endPoint y: 243, distance: 92.5
click at [1221, 243] on html "رفيق ! الطلبات معالجة مكتمل إرجاع المنتجات العملاء المتواجدون الان 81 عملاء منت…" at bounding box center [610, 317] width 1221 height 635
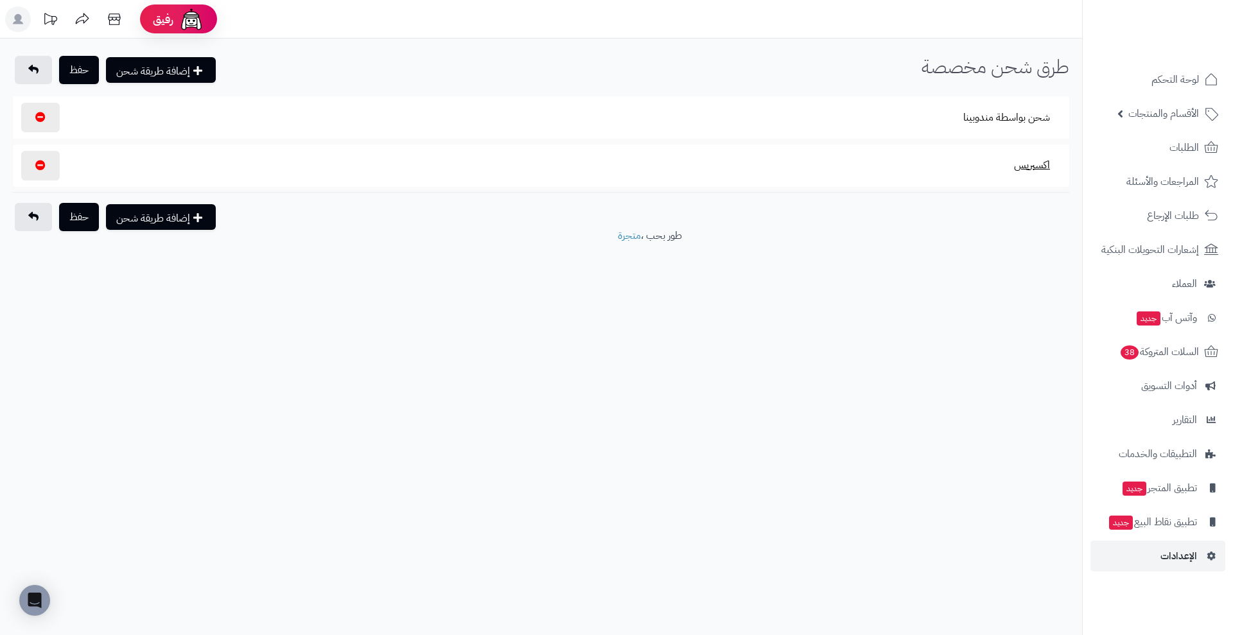
click at [1030, 167] on button "اكسبريس" at bounding box center [1032, 165] width 58 height 30
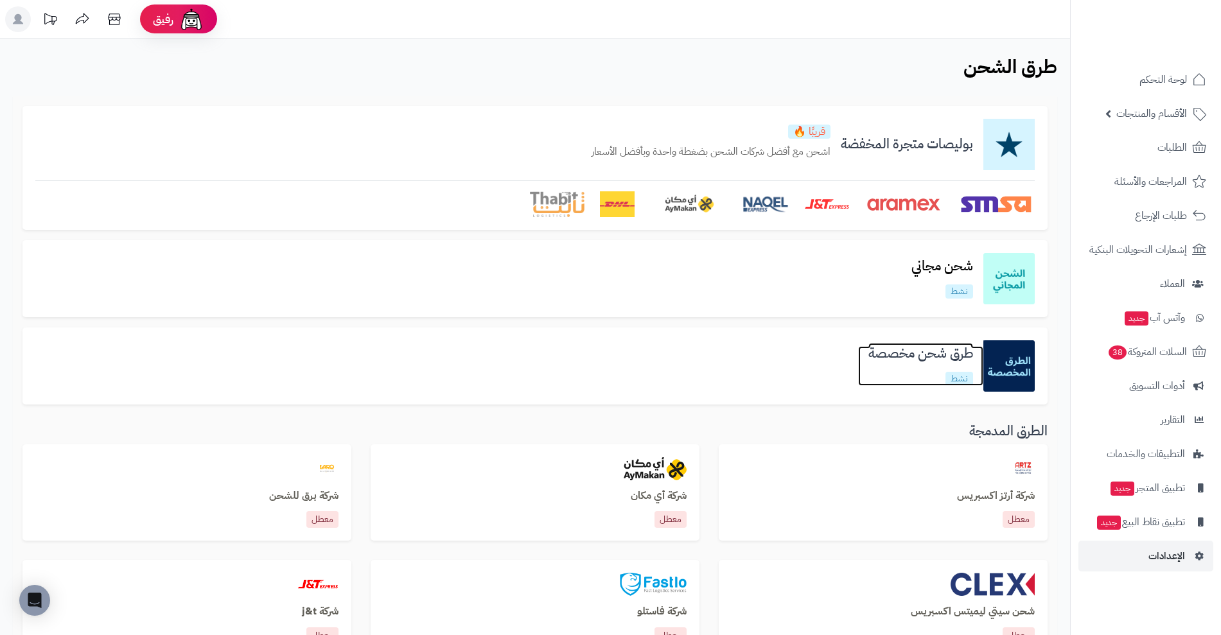
click at [912, 350] on h3 "طرق شحن مخصصة" at bounding box center [920, 353] width 125 height 15
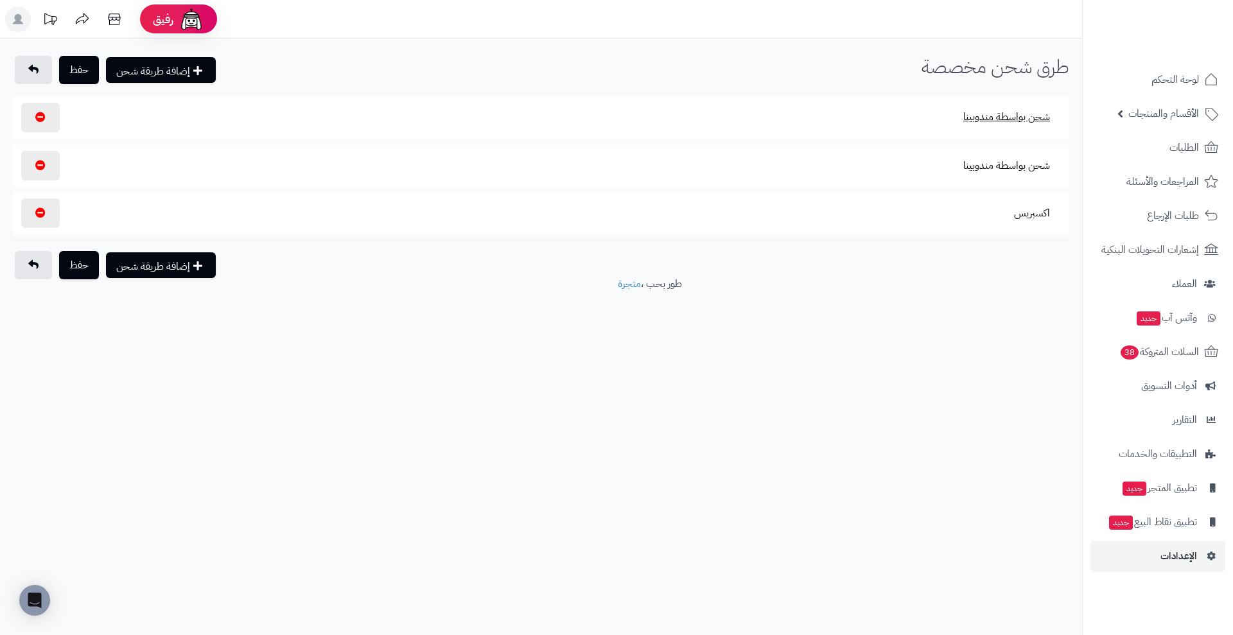
click at [989, 115] on button "شحن بواسطة مندوبينا" at bounding box center [1006, 117] width 109 height 30
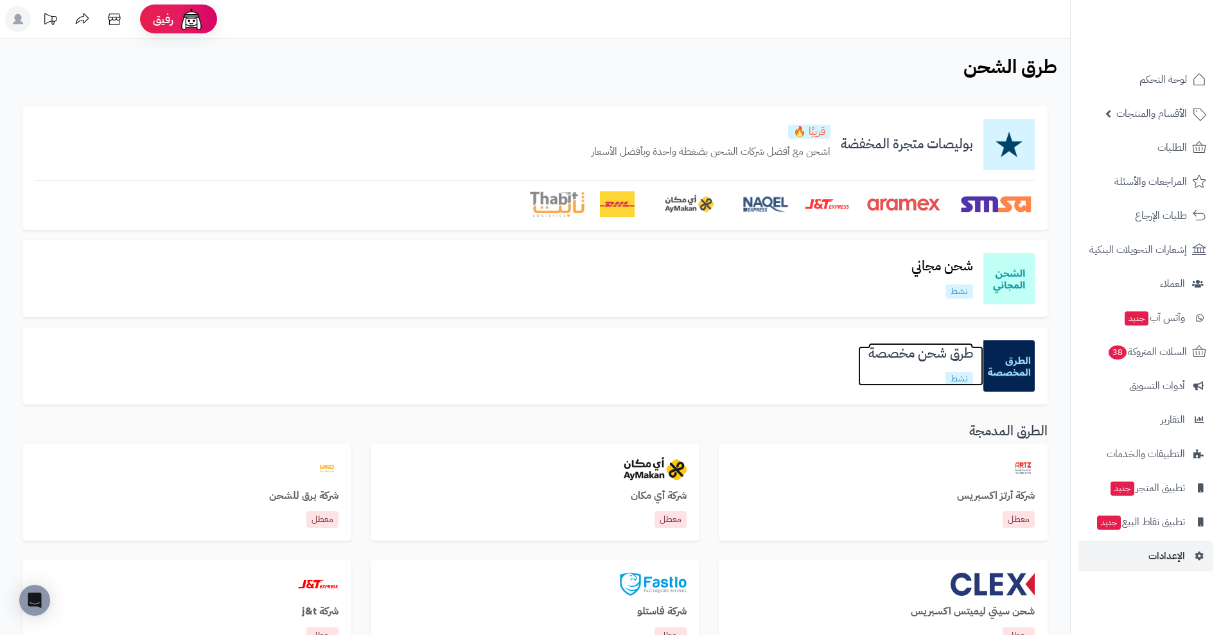
click at [923, 361] on h3 "طرق شحن مخصصة" at bounding box center [920, 353] width 125 height 15
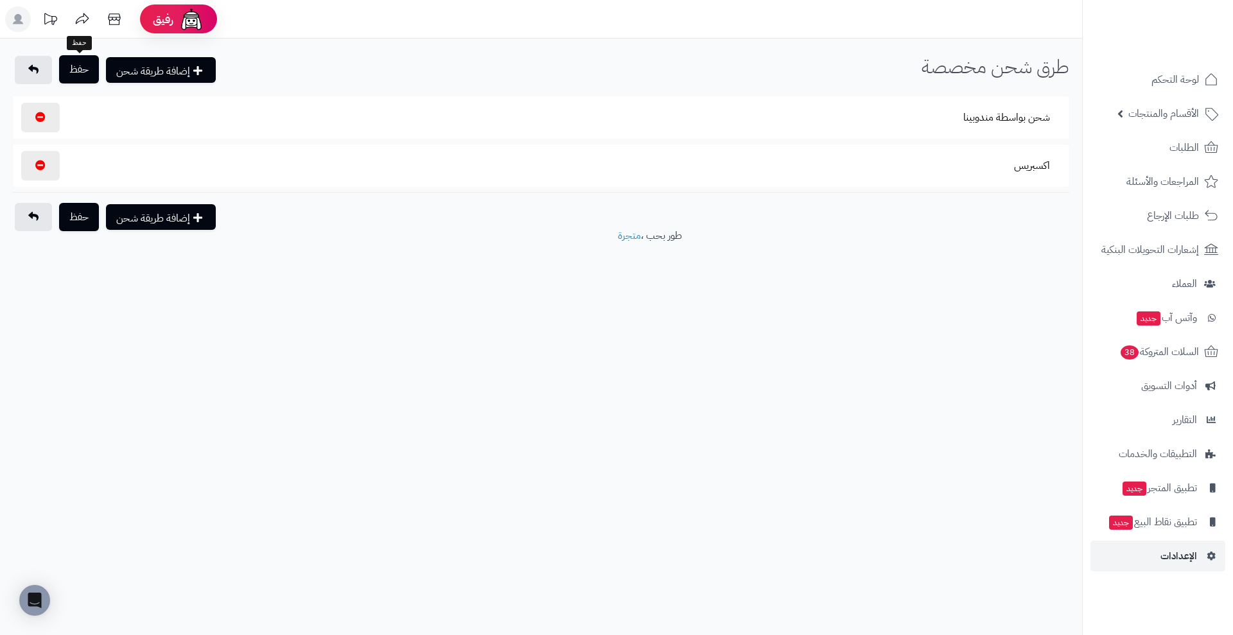
click at [89, 66] on button "حفظ" at bounding box center [79, 69] width 40 height 28
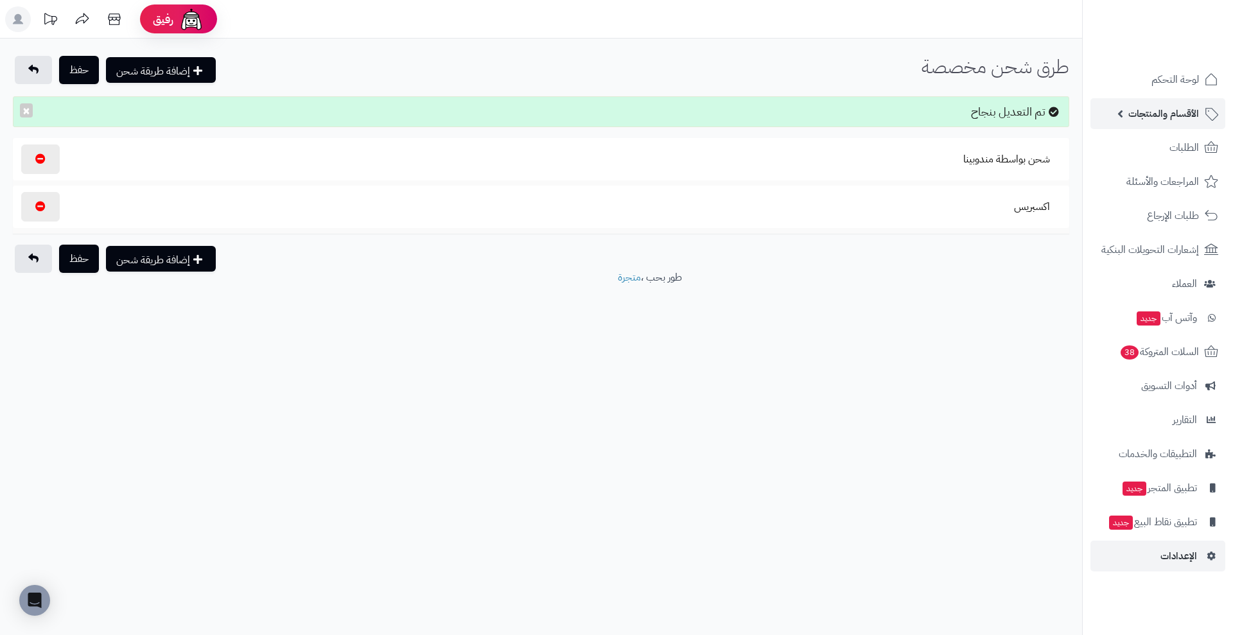
click at [1179, 110] on span "الأقسام والمنتجات" at bounding box center [1163, 114] width 71 height 18
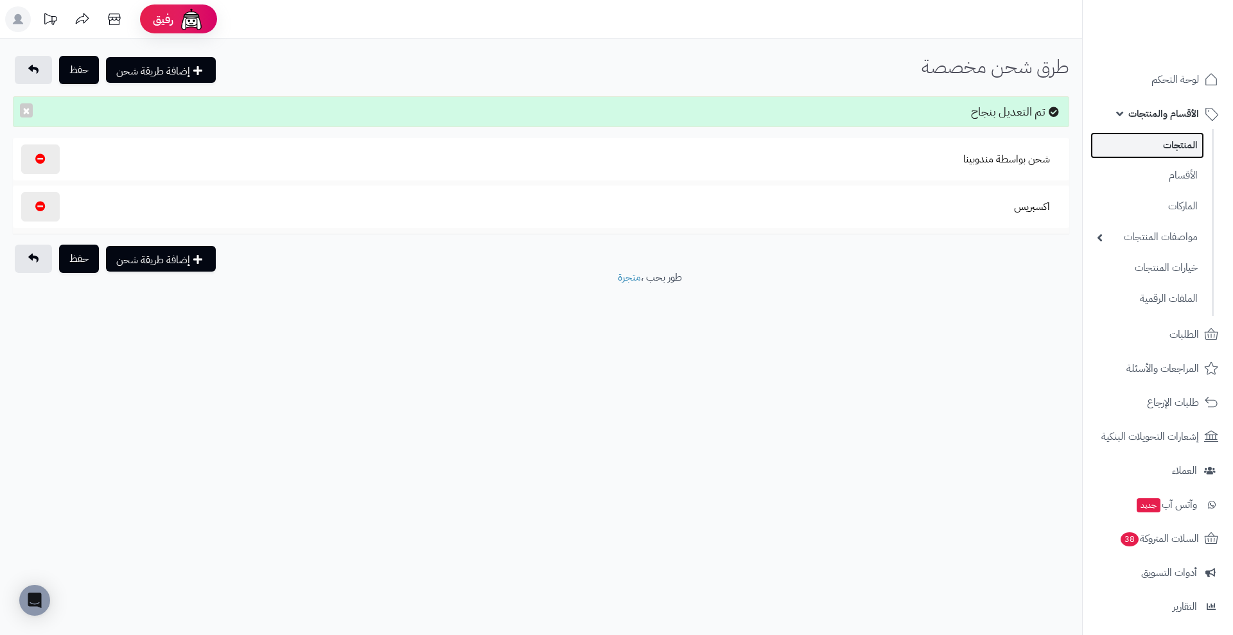
click at [1138, 153] on link "المنتجات" at bounding box center [1147, 145] width 114 height 26
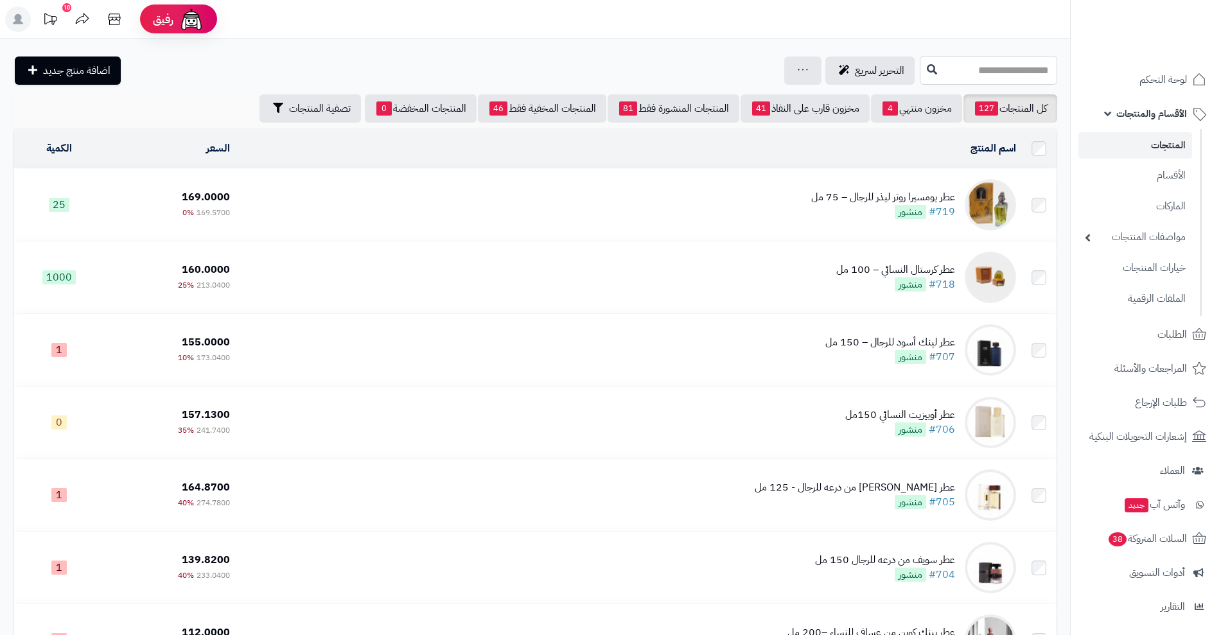
click at [989, 69] on input "text" at bounding box center [987, 70] width 137 height 29
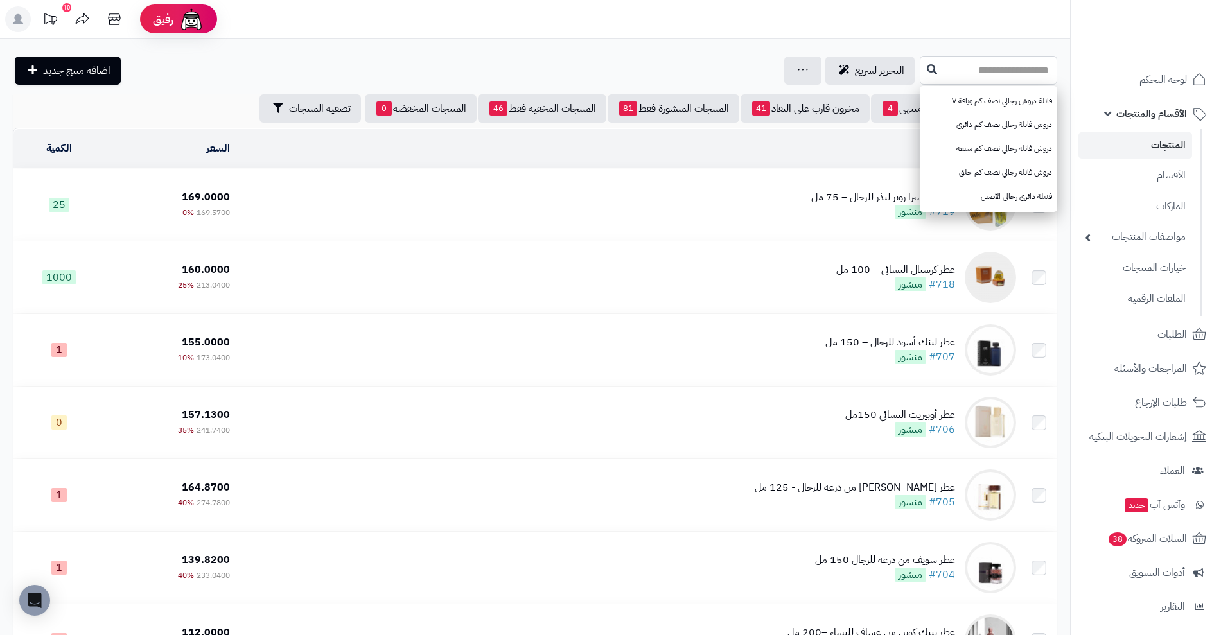
paste input "**********"
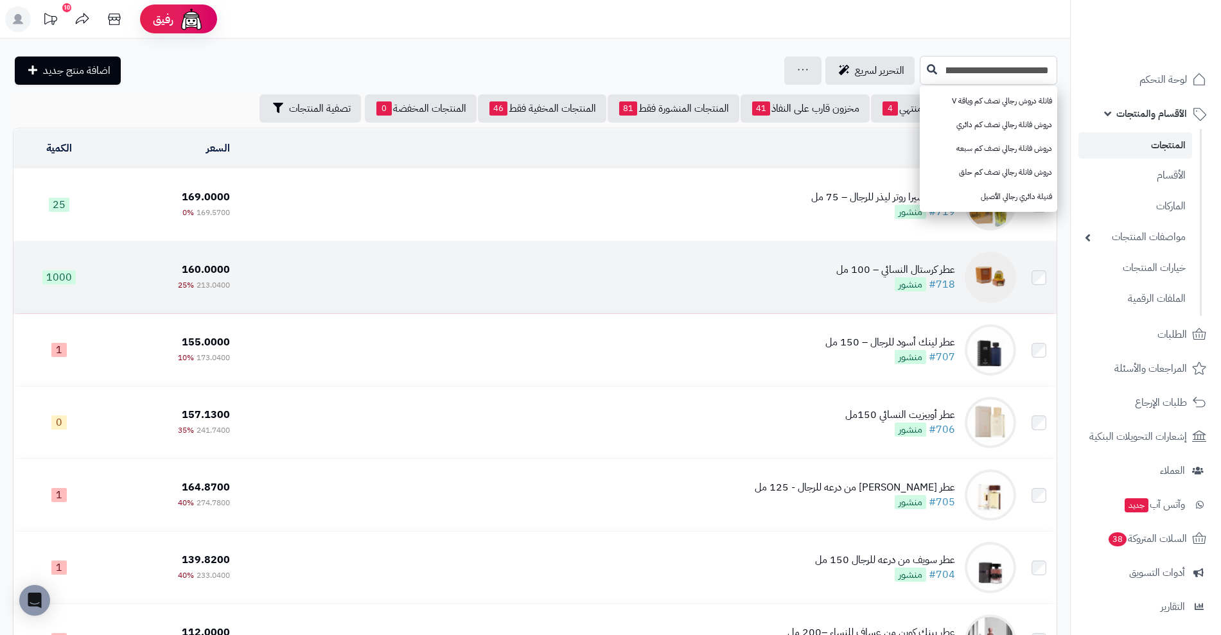
scroll to position [0, -39]
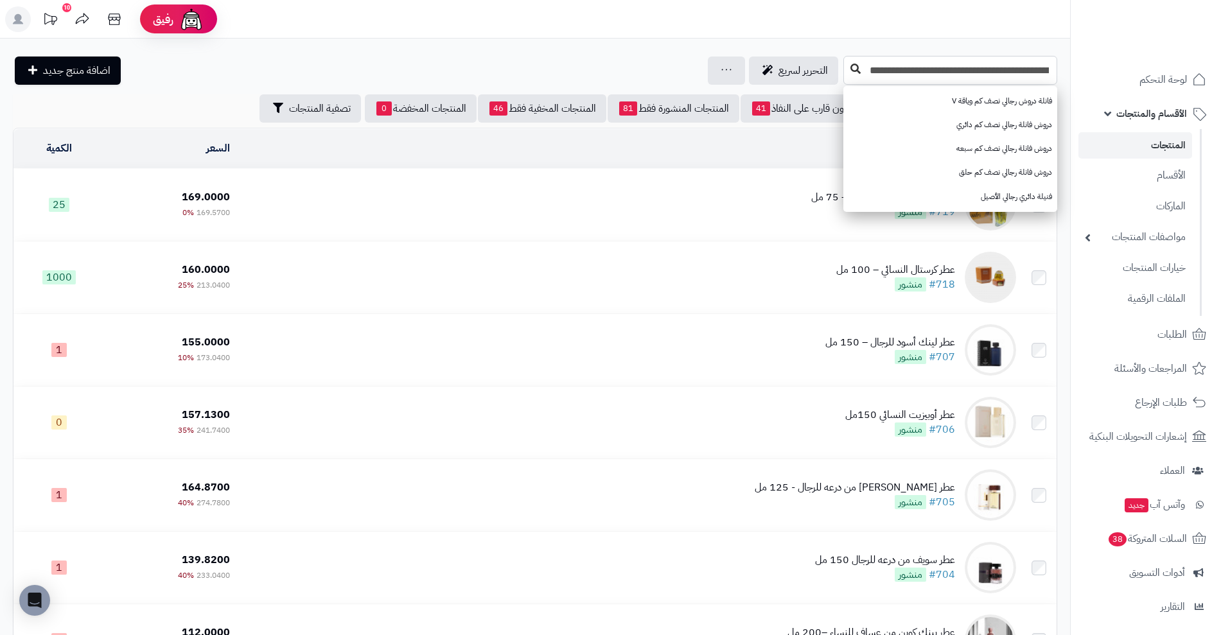
type input "**********"
click at [853, 69] on icon at bounding box center [855, 69] width 10 height 10
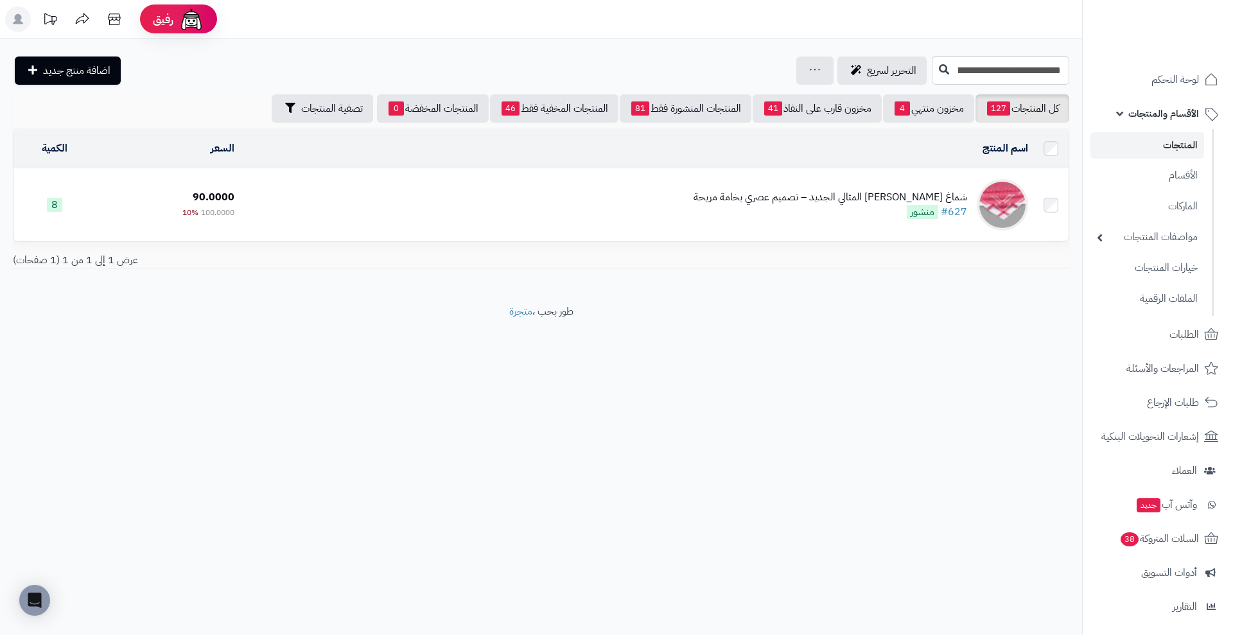
click at [925, 190] on div "شماغ [PERSON_NAME] المثالي الجديد – تصميم عصري بخامة مريحة" at bounding box center [830, 197] width 274 height 15
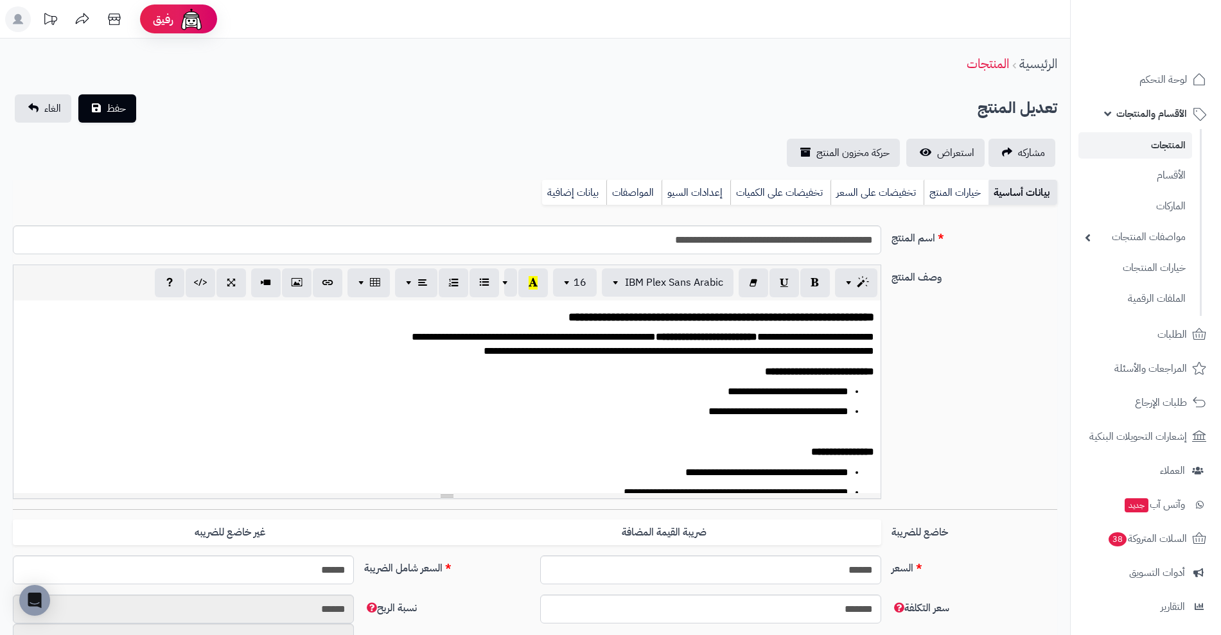
scroll to position [327, 0]
click at [935, 194] on link "خيارات المنتج" at bounding box center [955, 193] width 65 height 26
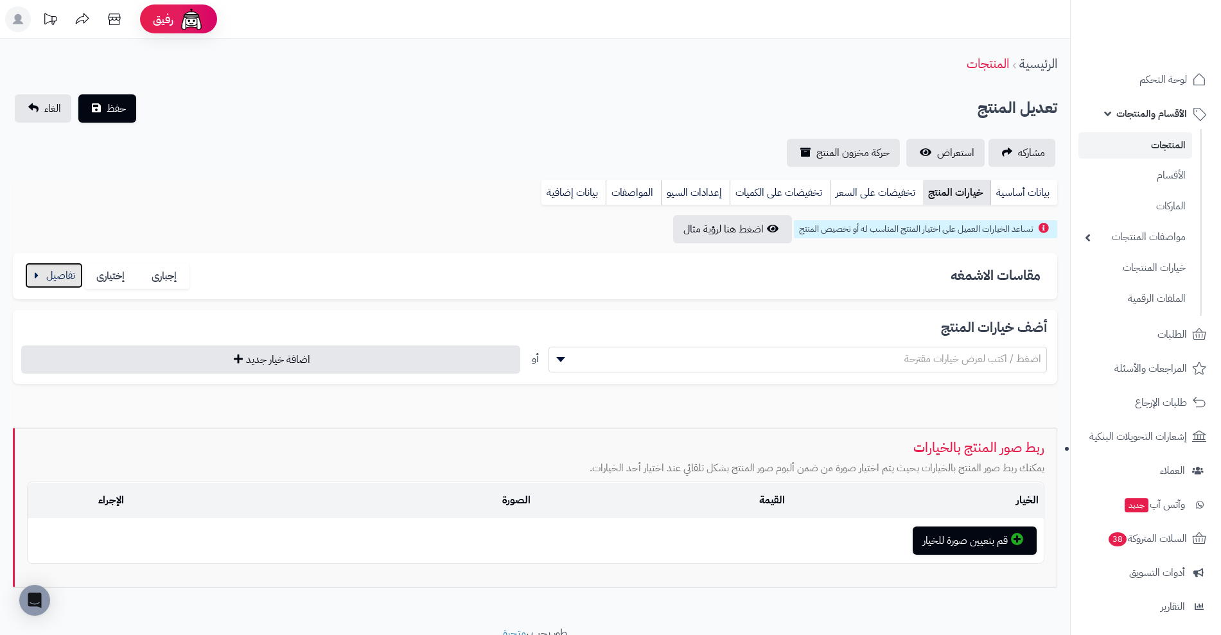
click at [47, 275] on button "button" at bounding box center [54, 276] width 58 height 26
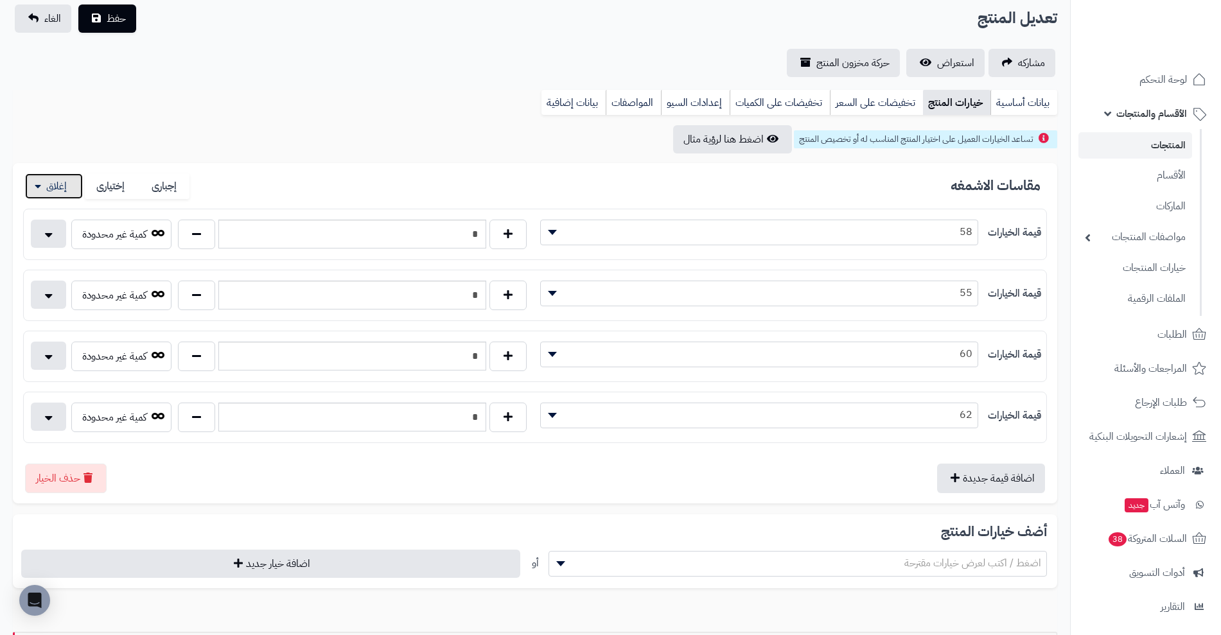
scroll to position [94, 0]
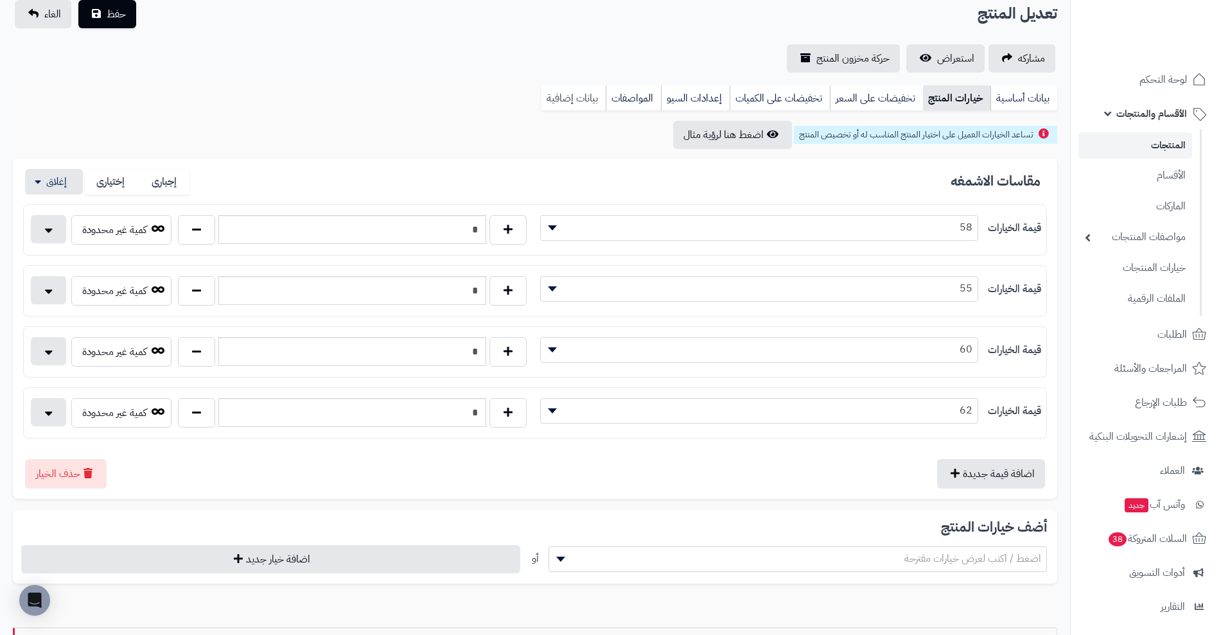
click at [581, 100] on link "بيانات إضافية" at bounding box center [573, 98] width 64 height 26
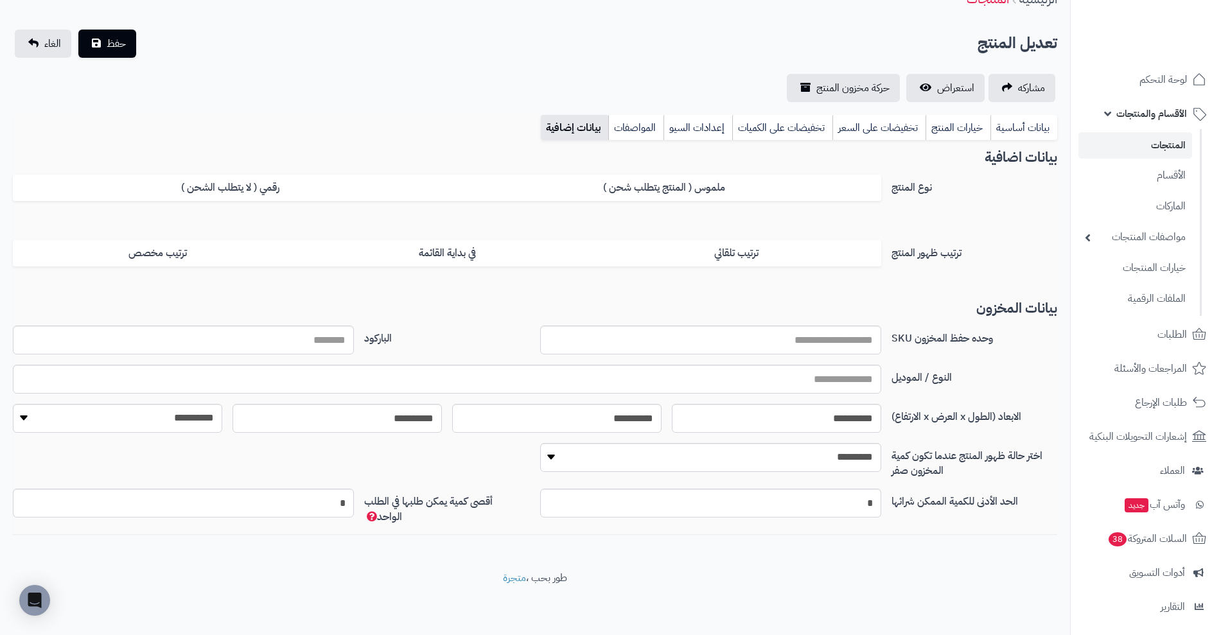
scroll to position [65, 0]
click at [655, 126] on link "المواصفات" at bounding box center [635, 128] width 55 height 26
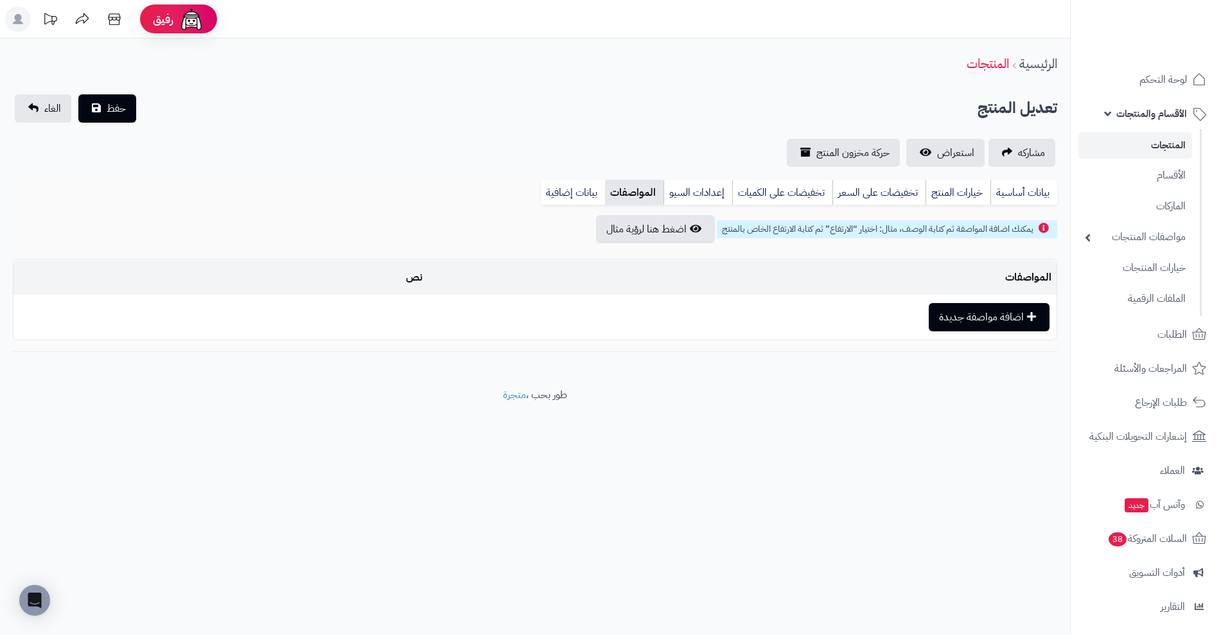
scroll to position [0, 0]
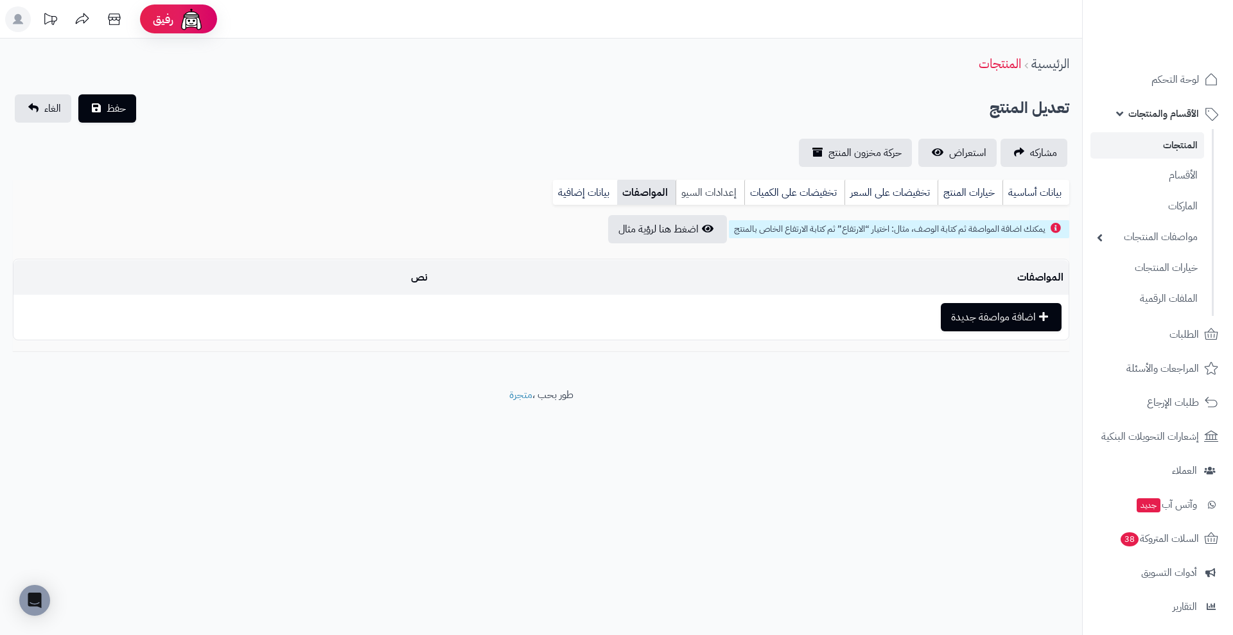
click at [716, 188] on link "إعدادات السيو" at bounding box center [709, 193] width 69 height 26
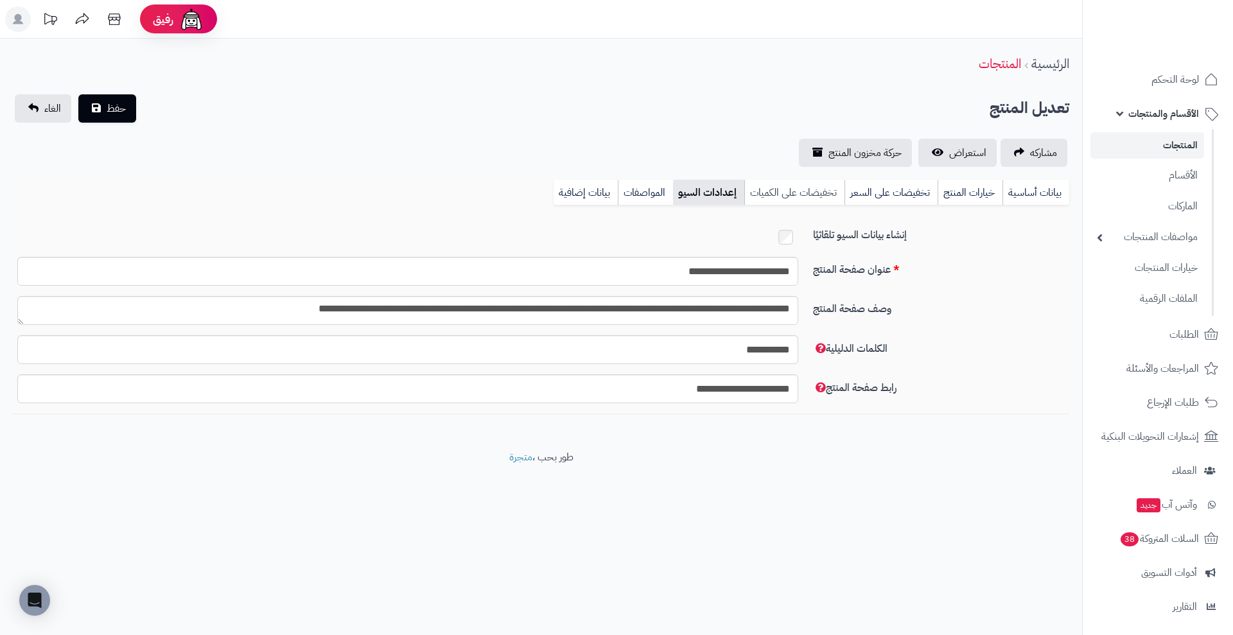
click at [785, 184] on link "تخفيضات على الكميات" at bounding box center [794, 193] width 100 height 26
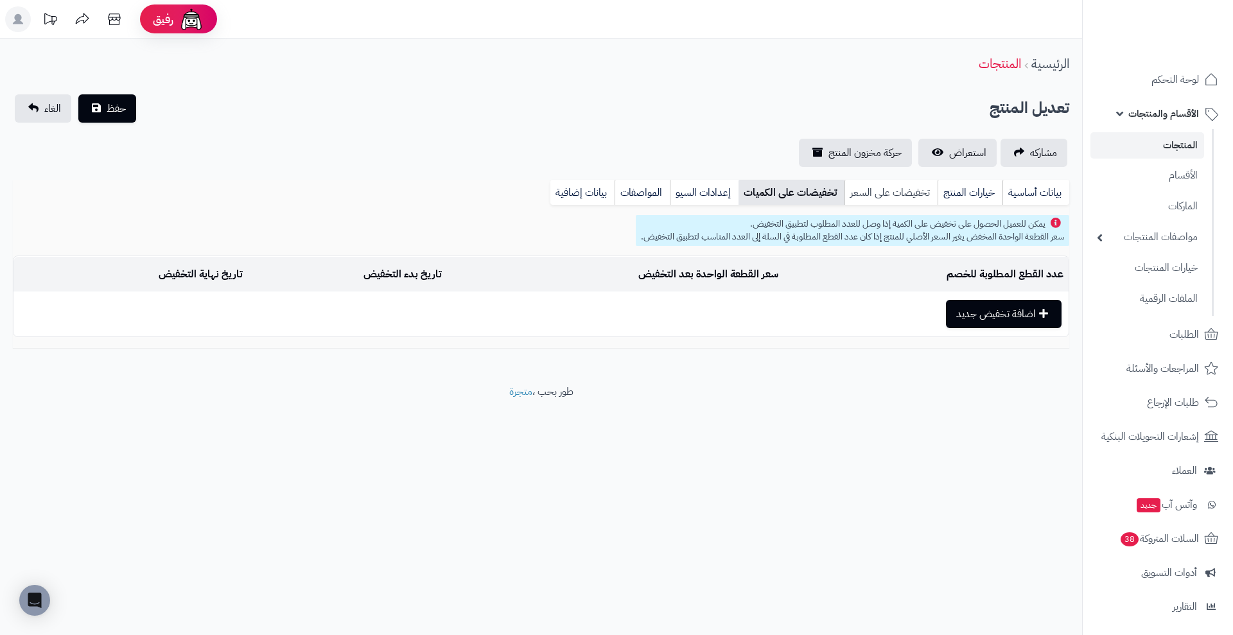
click at [898, 188] on link "تخفيضات على السعر" at bounding box center [890, 193] width 93 height 26
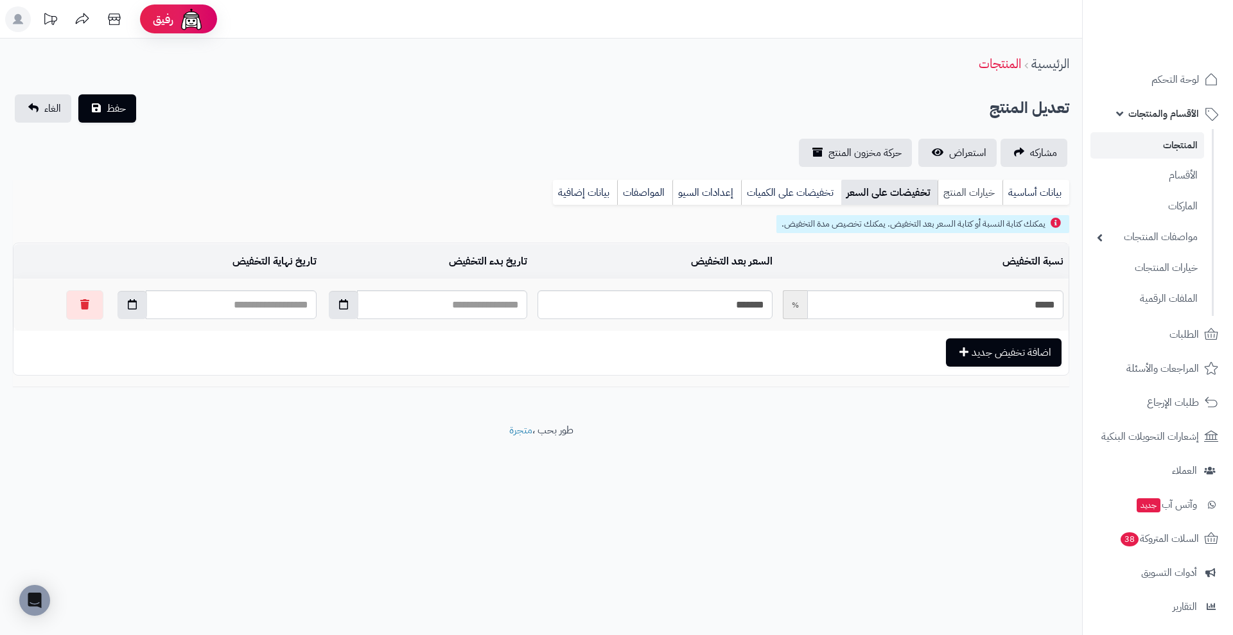
click at [979, 195] on link "خيارات المنتج" at bounding box center [969, 193] width 65 height 26
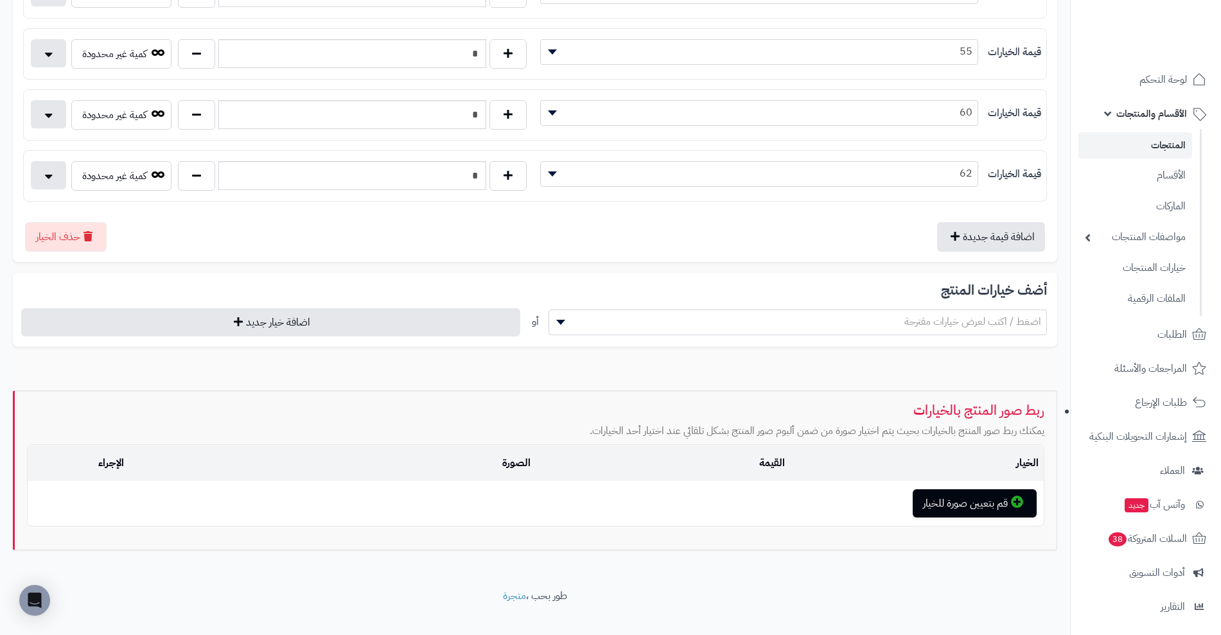
scroll to position [349, 0]
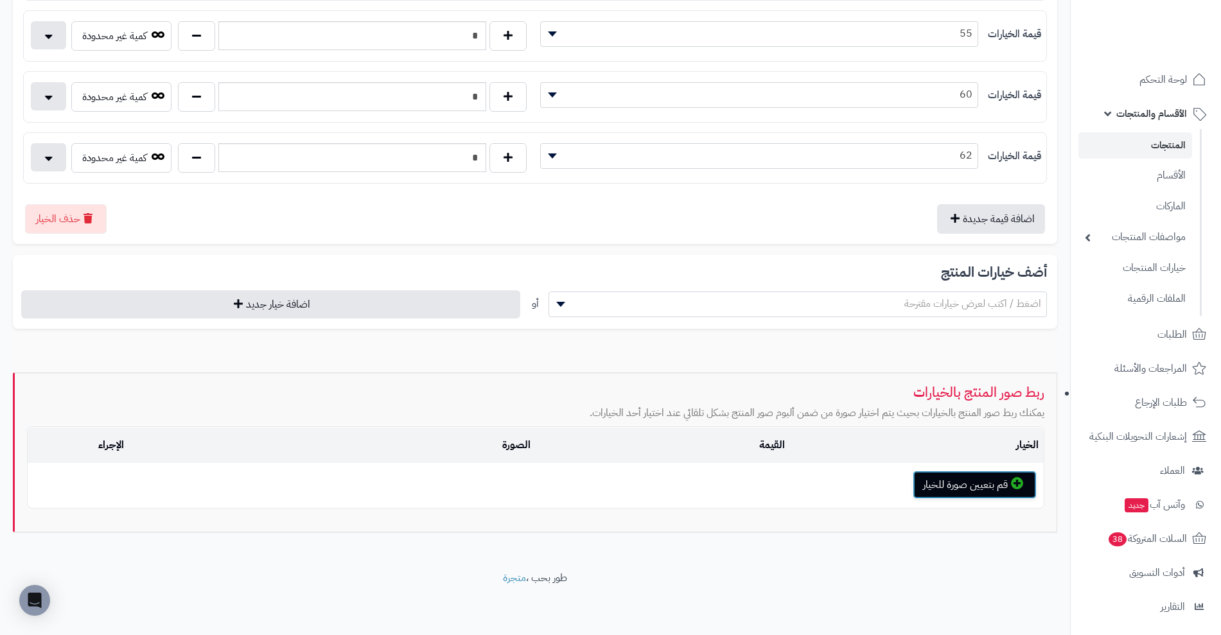
click at [992, 488] on button "قم بتعيين صورة للخيار" at bounding box center [974, 485] width 124 height 28
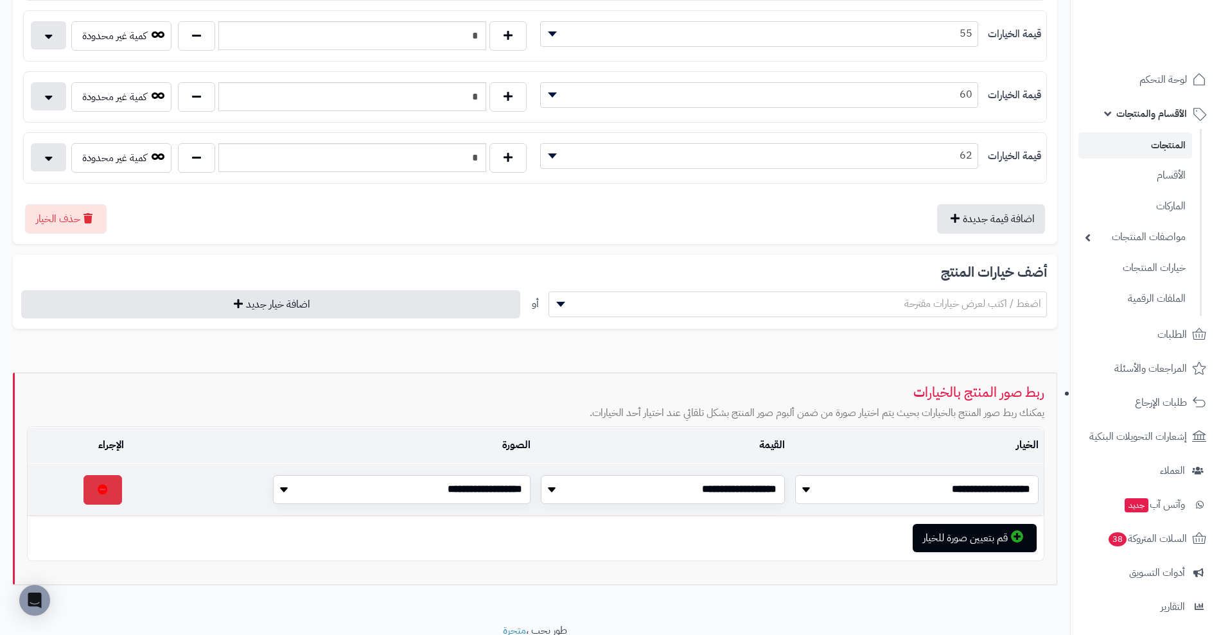
click at [992, 488] on select "**********" at bounding box center [917, 489] width 244 height 29
select select "**"
click at [795, 475] on select "**********" at bounding box center [917, 489] width 244 height 29
click at [738, 491] on select "**********" at bounding box center [663, 489] width 244 height 29
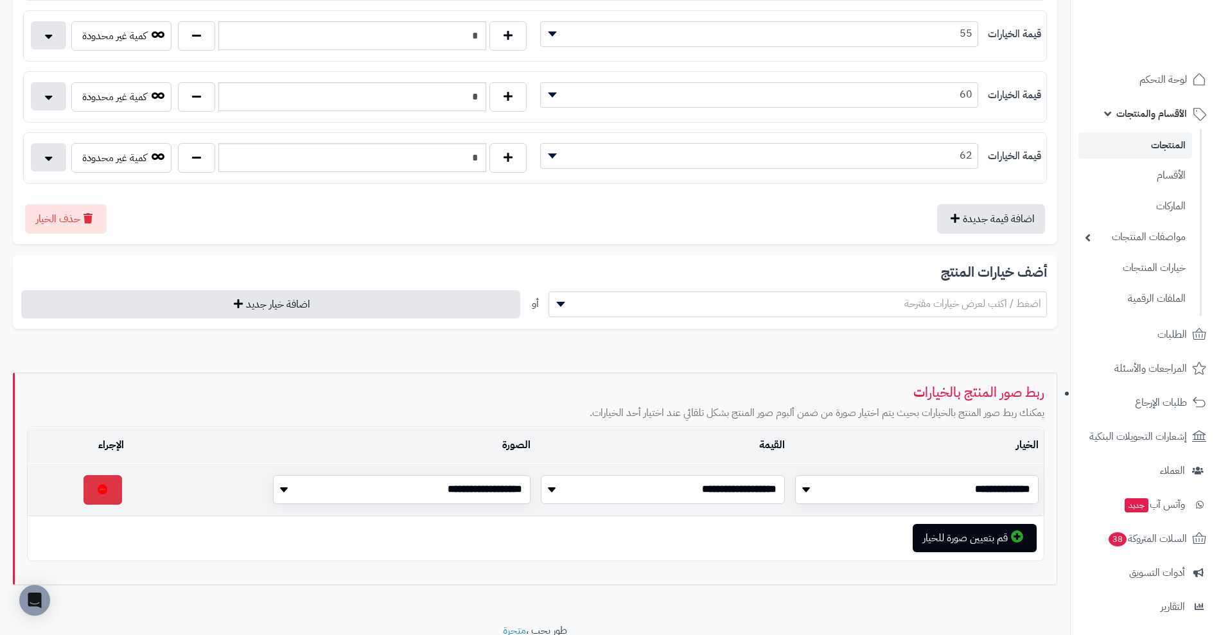
click at [738, 491] on select "**********" at bounding box center [663, 489] width 244 height 29
click at [665, 514] on td "**********" at bounding box center [662, 490] width 254 height 52
drag, startPoint x: 496, startPoint y: 478, endPoint x: 505, endPoint y: 493, distance: 17.6
click at [505, 493] on select "**********" at bounding box center [401, 489] width 257 height 29
click at [593, 541] on td "قم بتعيين صورة للخيار" at bounding box center [536, 538] width 1016 height 44
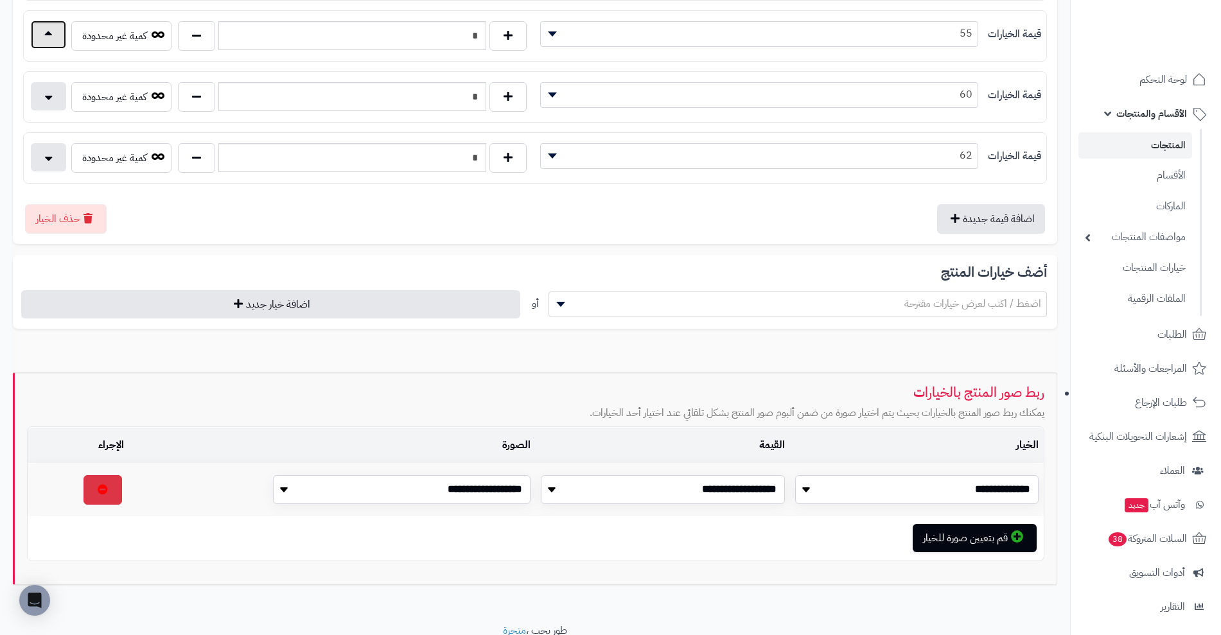
click at [48, 37] on button "button" at bounding box center [48, 35] width 35 height 28
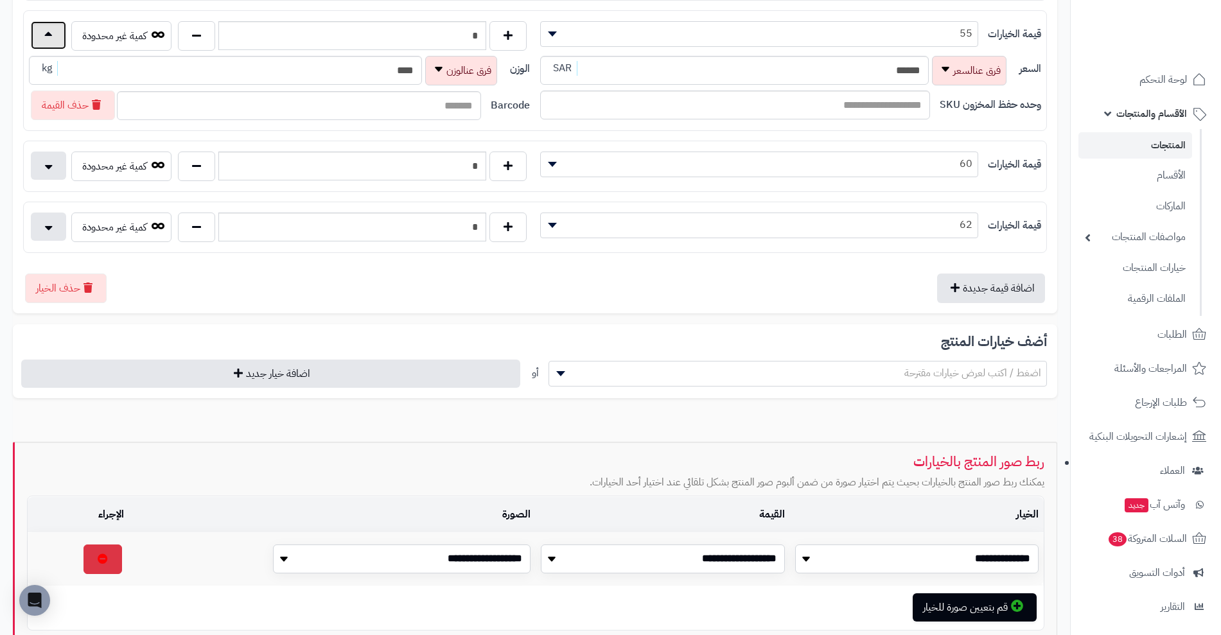
scroll to position [0, 0]
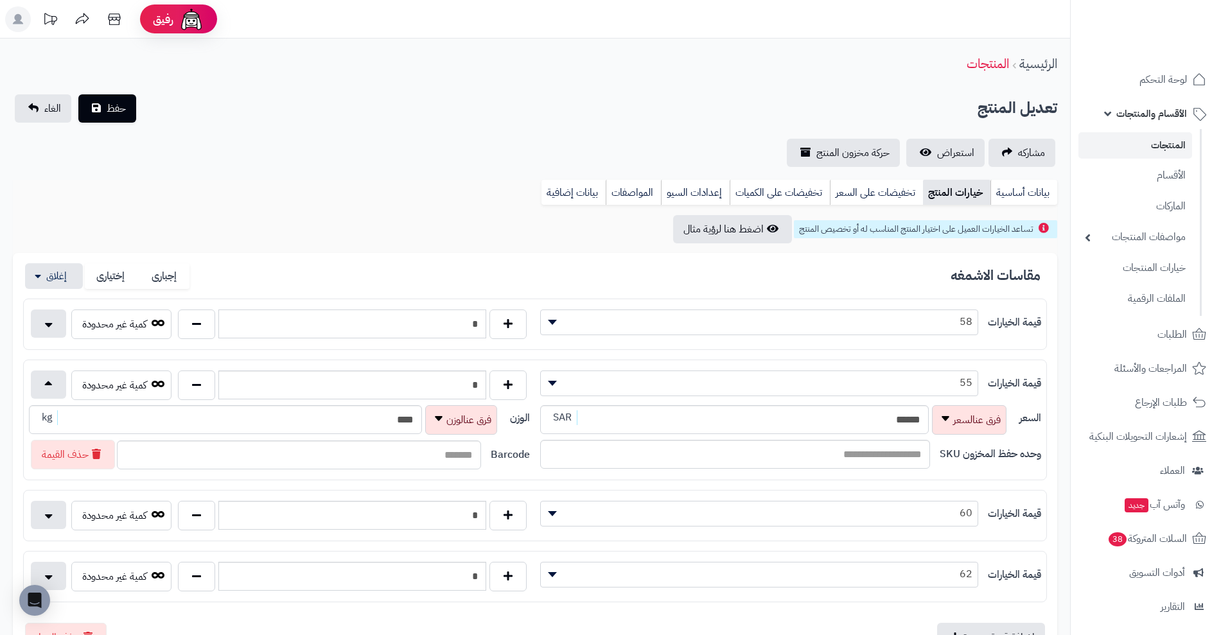
click at [469, 317] on input "*" at bounding box center [352, 323] width 268 height 29
type input "*"
click at [452, 504] on input "*" at bounding box center [352, 515] width 268 height 29
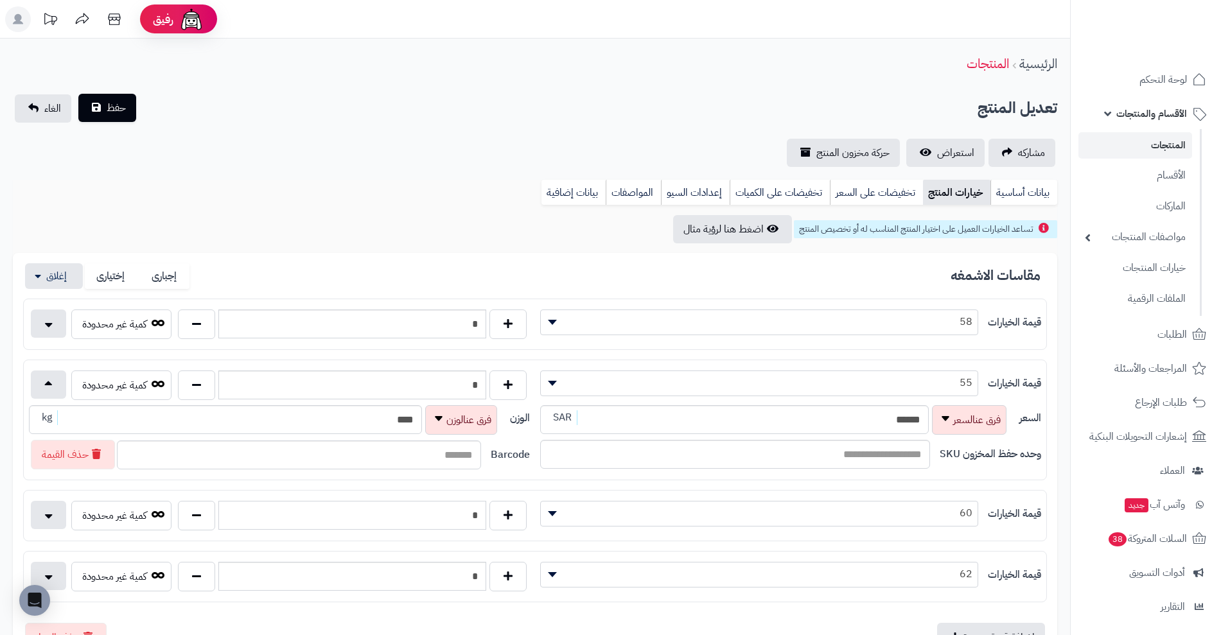
type input "*"
click at [119, 114] on span "حفظ" at bounding box center [116, 107] width 19 height 15
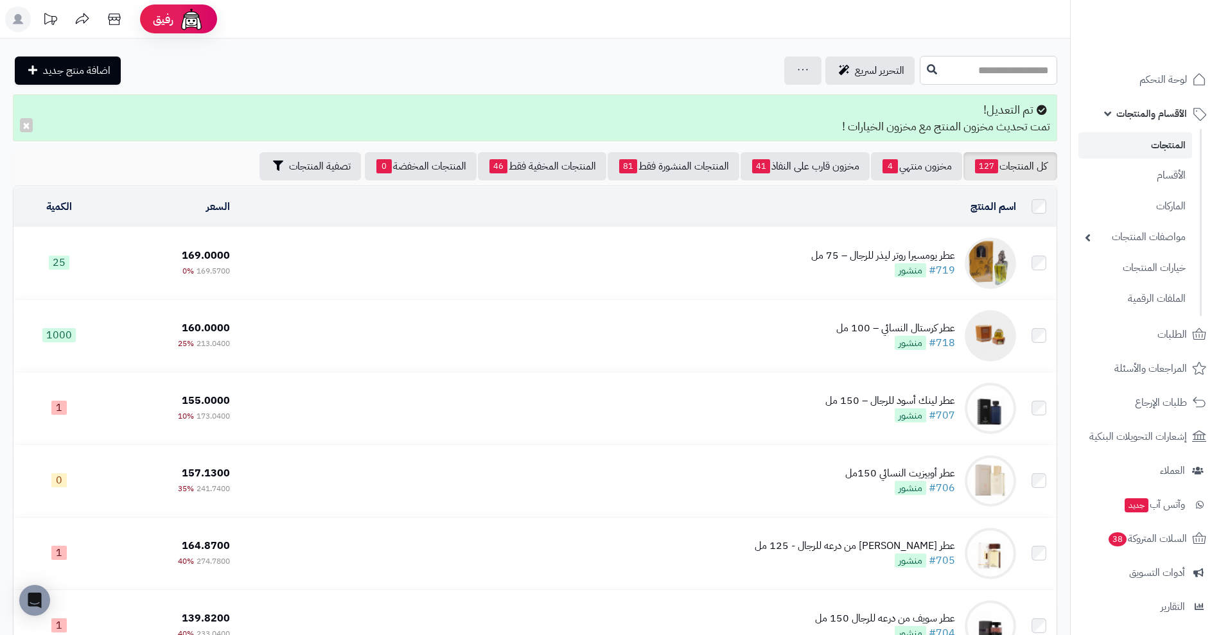
click at [1020, 78] on input "text" at bounding box center [987, 70] width 137 height 29
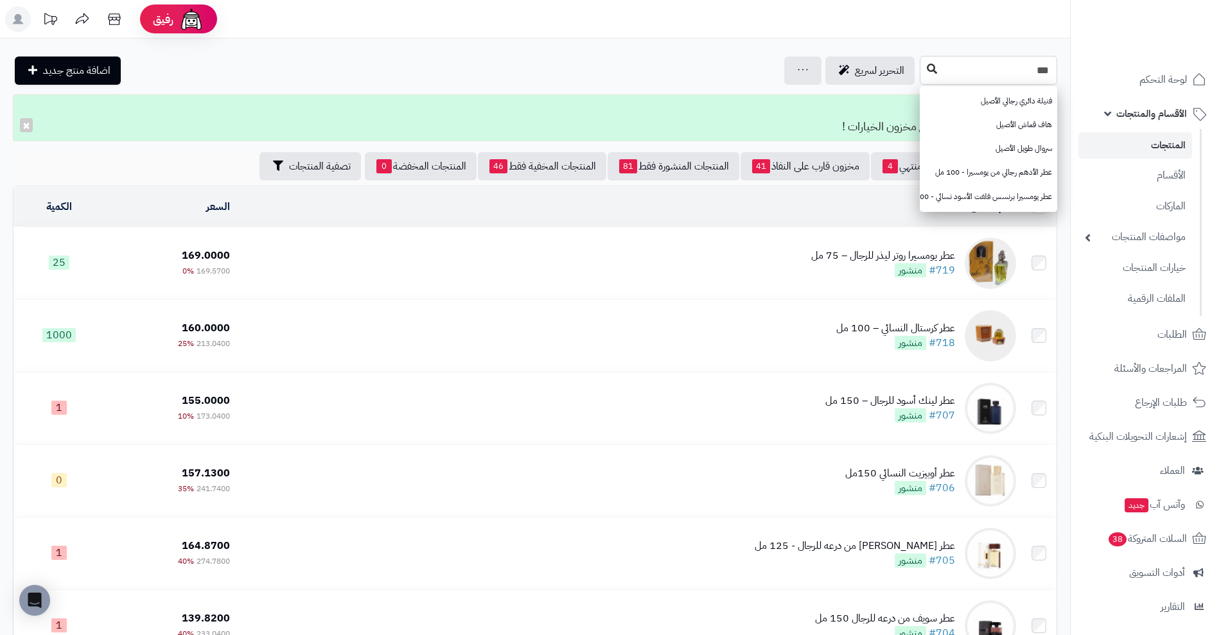
type input "***"
click at [922, 63] on button at bounding box center [931, 69] width 19 height 24
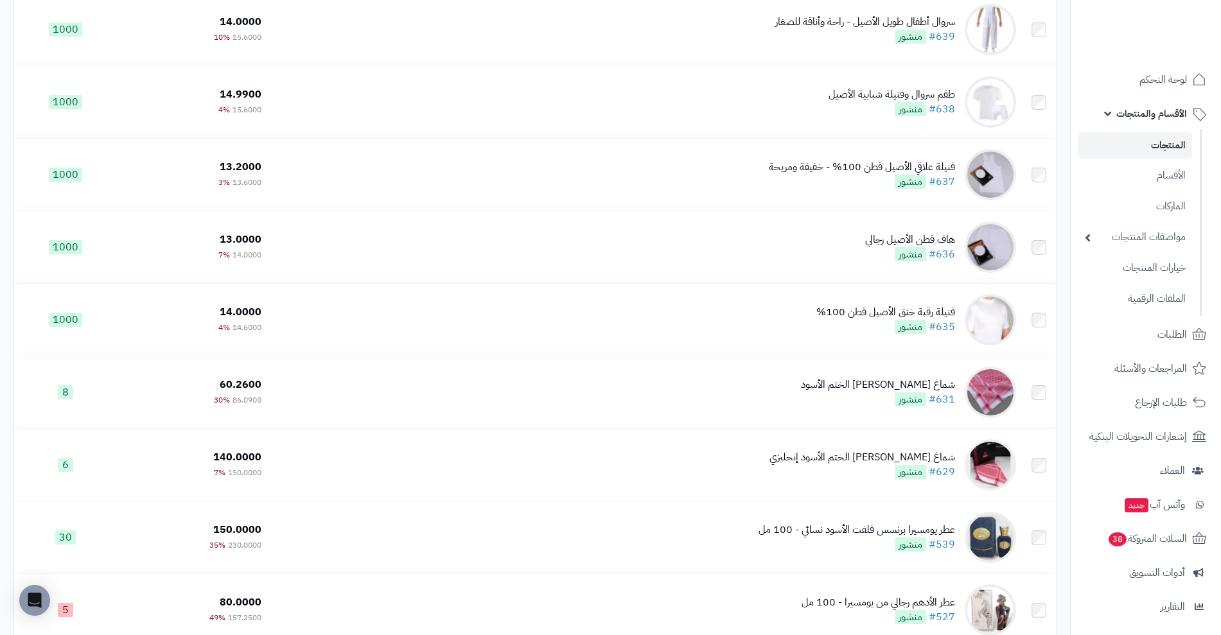
scroll to position [408, 0]
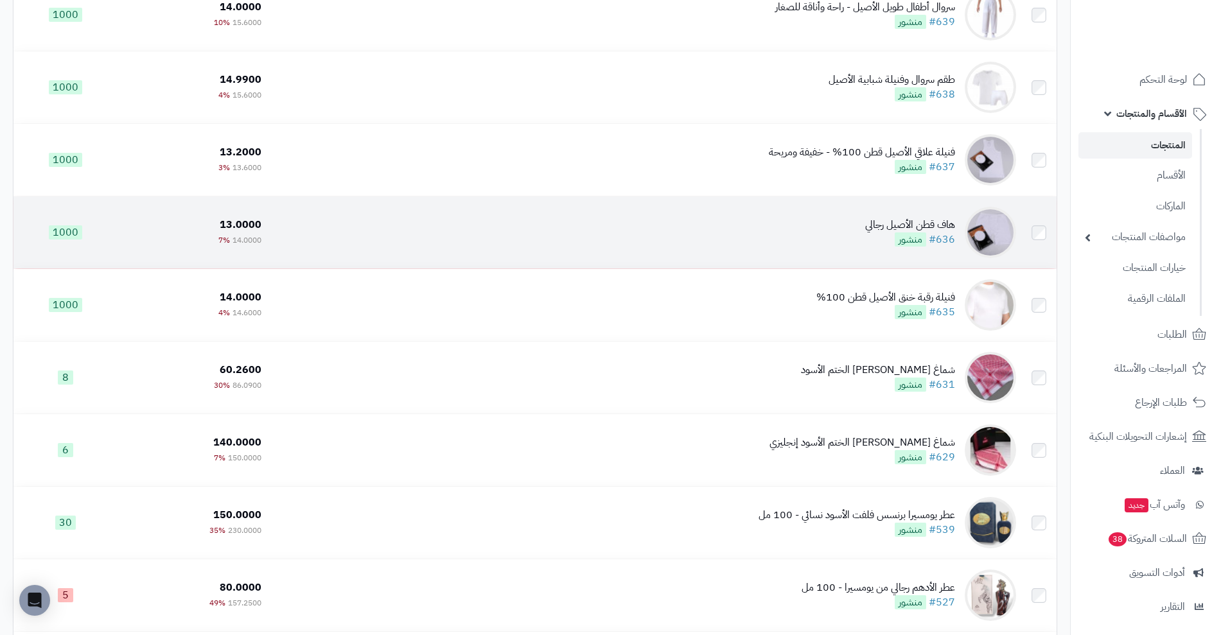
click at [921, 218] on div "هاف قطن الأصيل رجالي" at bounding box center [910, 225] width 90 height 15
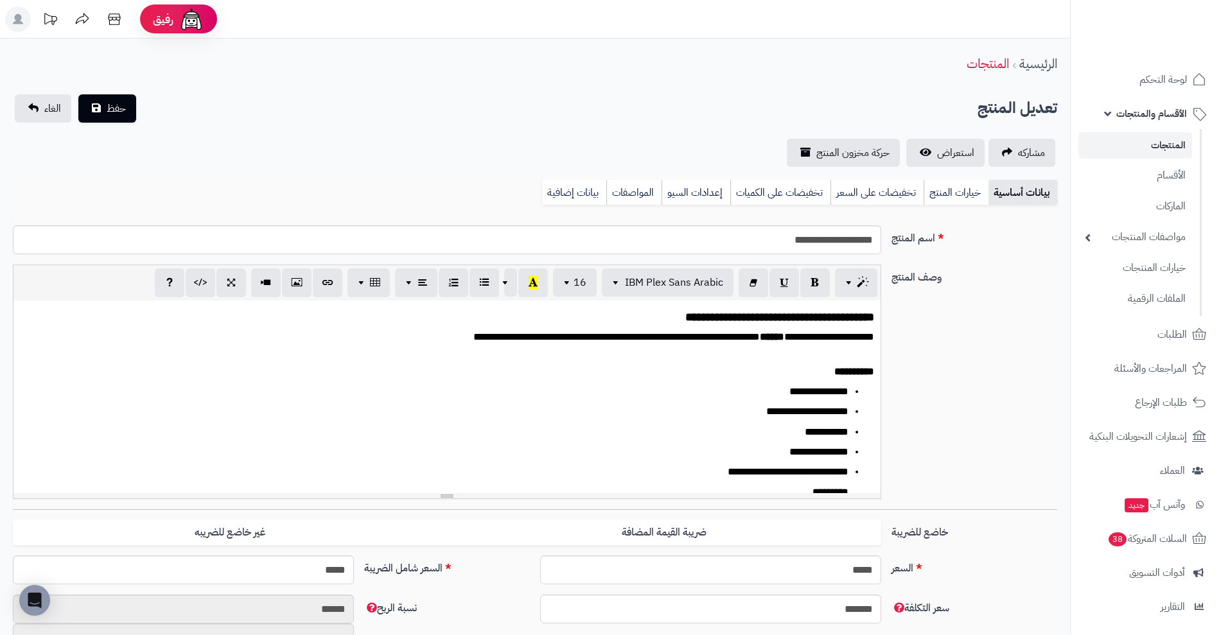
scroll to position [600, 0]
click at [951, 189] on link "خيارات المنتج" at bounding box center [955, 193] width 65 height 26
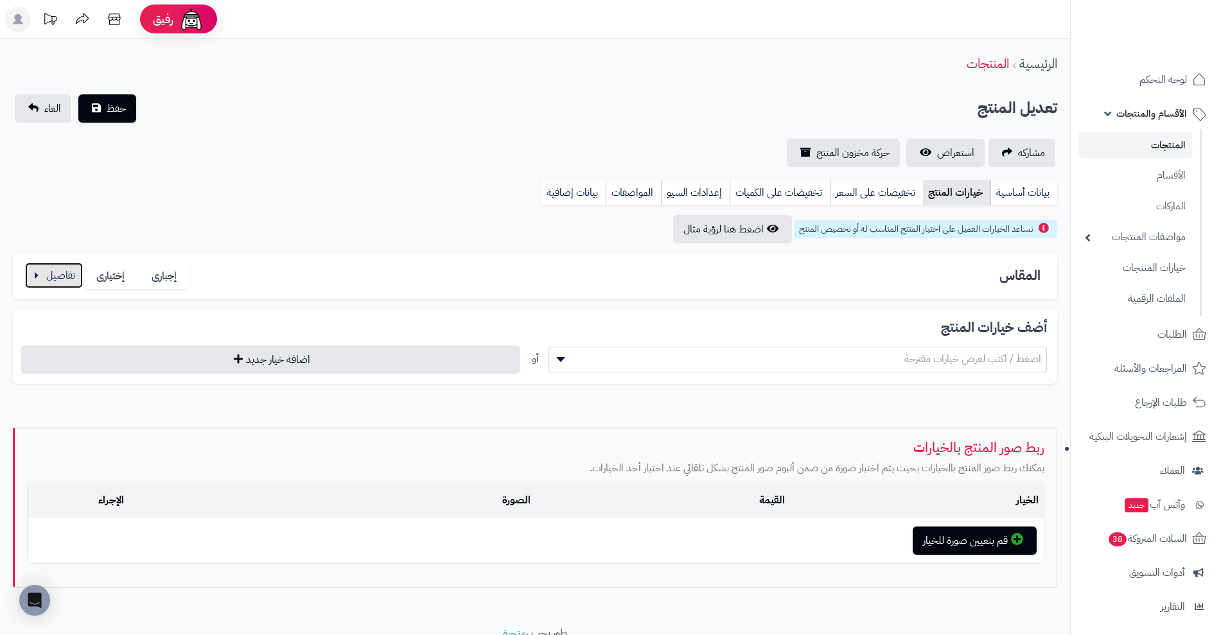
click at [56, 263] on button "button" at bounding box center [54, 276] width 58 height 26
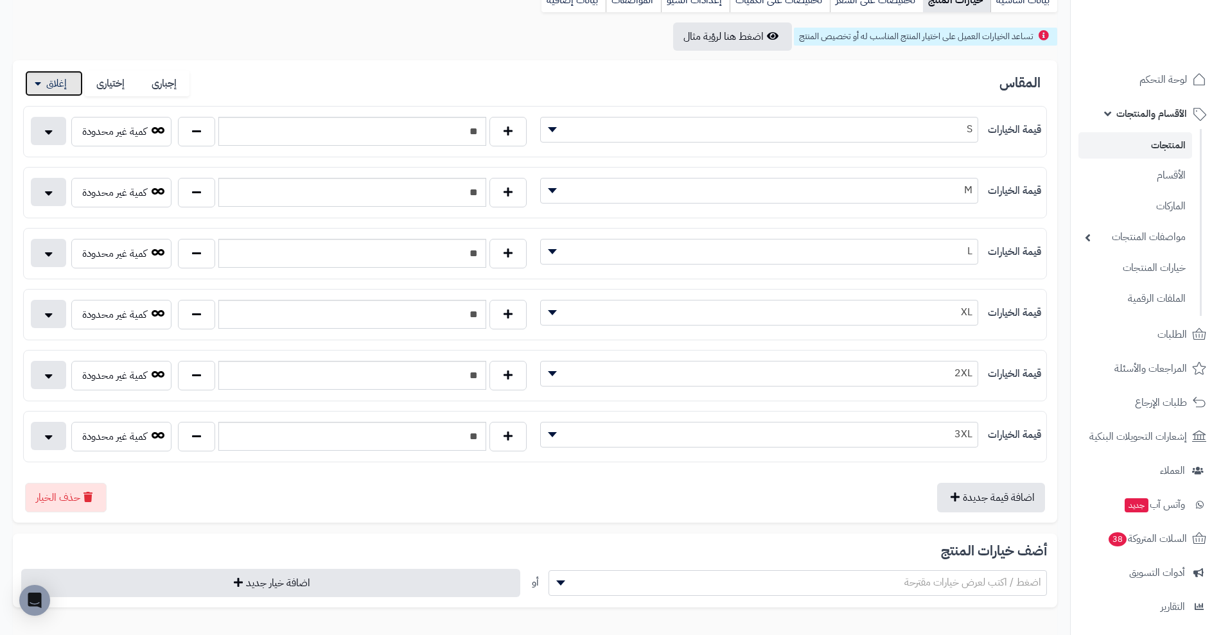
scroll to position [190, 0]
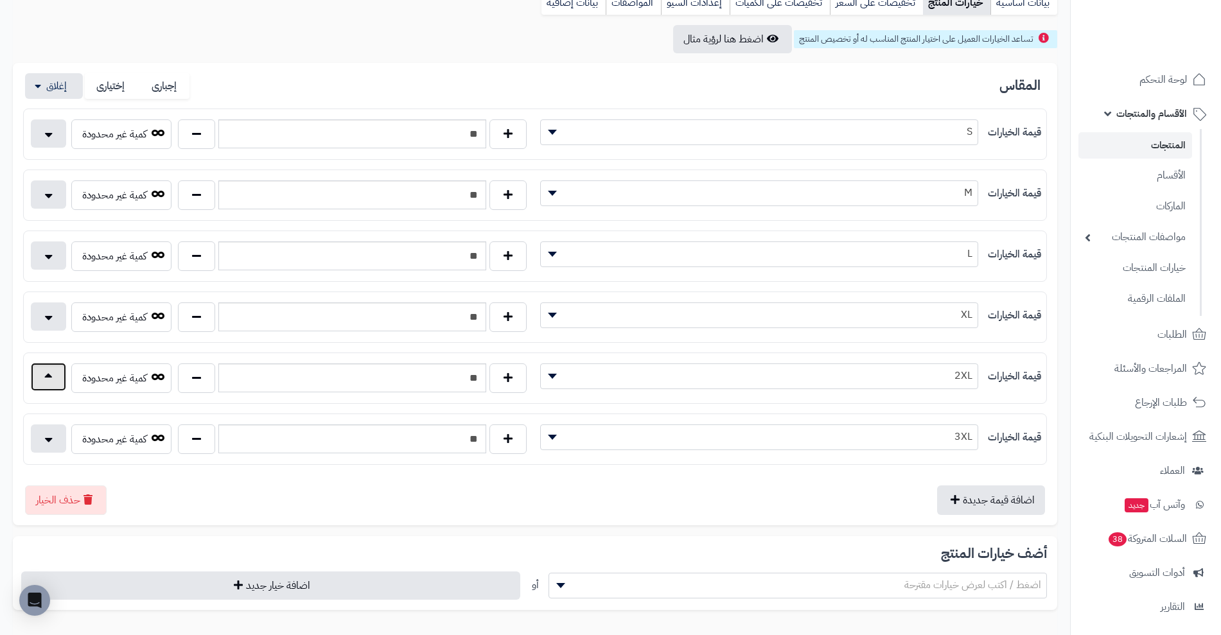
click at [46, 385] on button "button" at bounding box center [48, 377] width 35 height 28
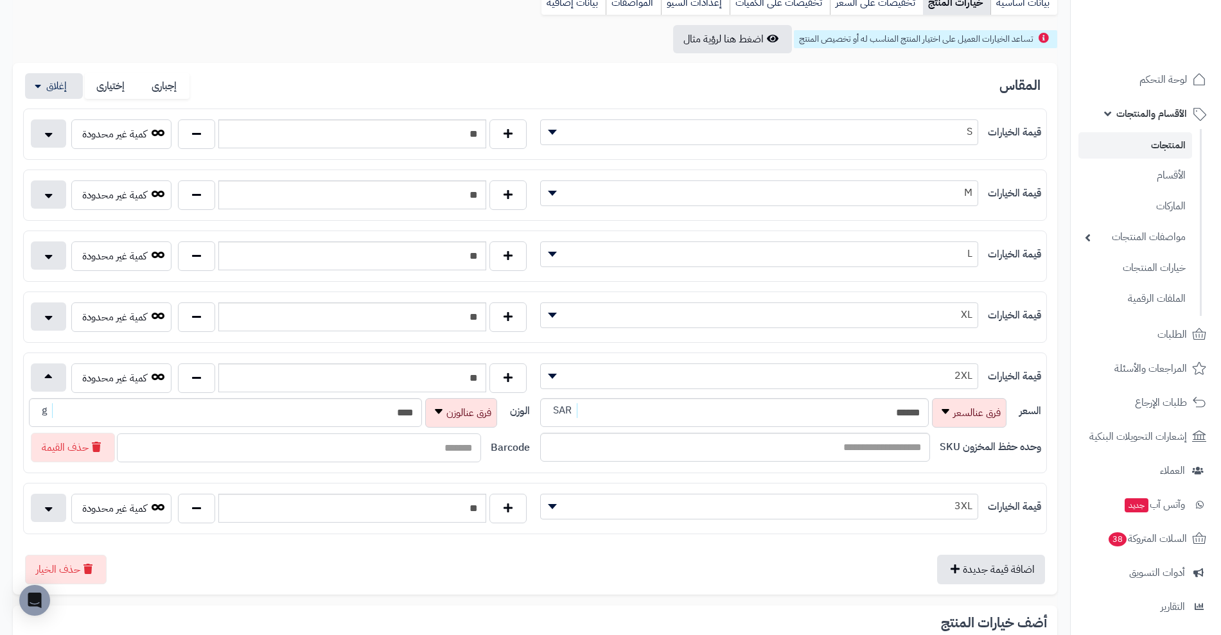
click at [450, 451] on input "text" at bounding box center [299, 447] width 364 height 29
type input "**********"
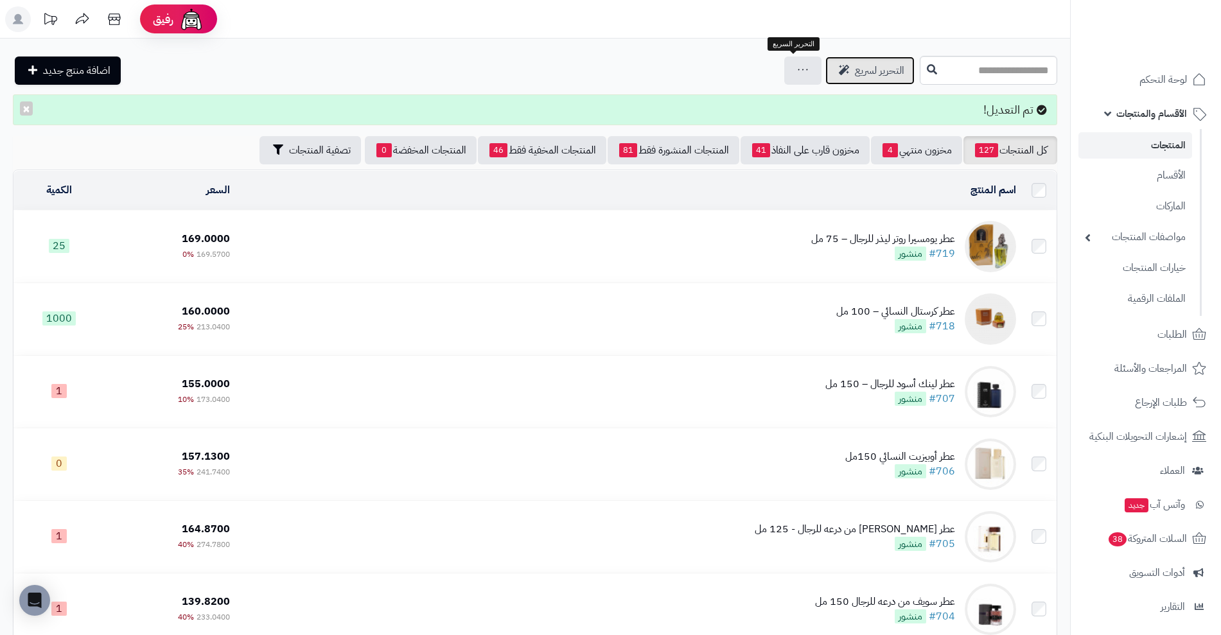
click at [855, 73] on span "التحرير لسريع" at bounding box center [879, 70] width 49 height 15
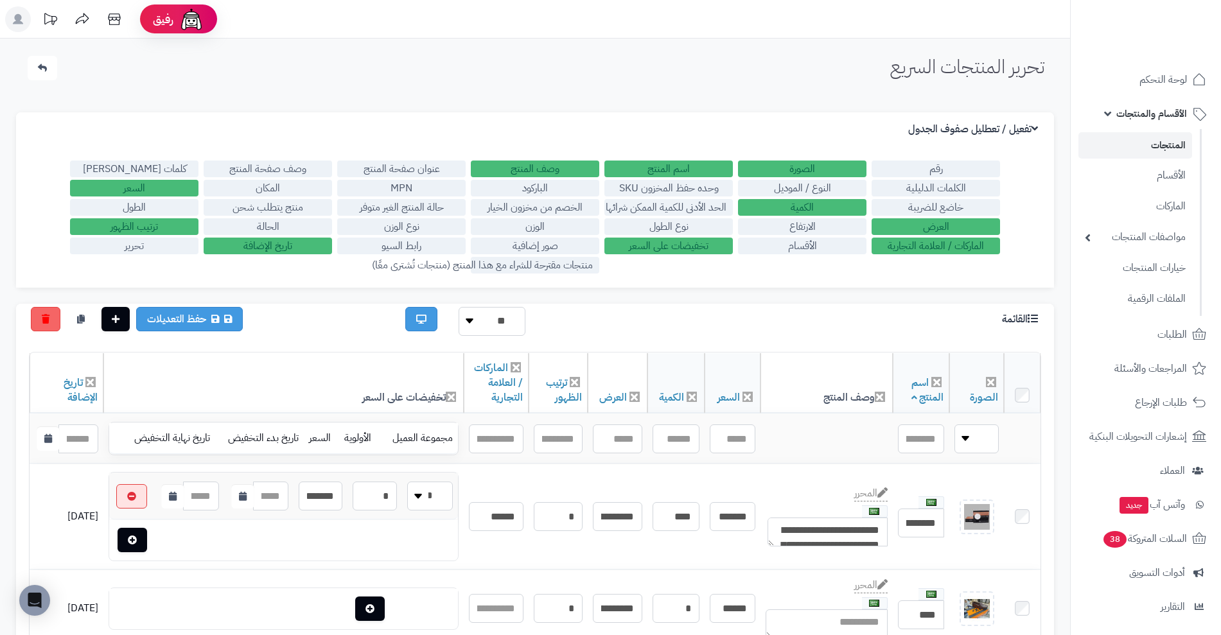
click at [1151, 148] on link "المنتجات" at bounding box center [1135, 145] width 114 height 26
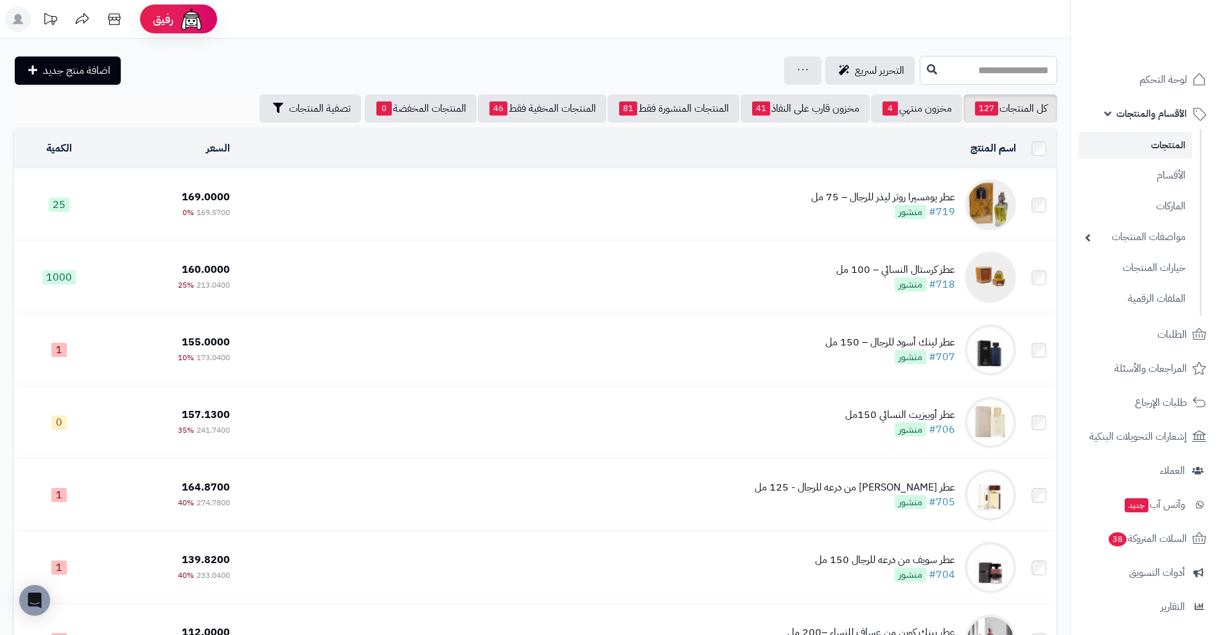
click at [959, 64] on input "text" at bounding box center [987, 70] width 137 height 29
click at [959, 64] on input "**********" at bounding box center [987, 70] width 137 height 29
type input "**********"
click at [926, 64] on icon at bounding box center [931, 69] width 10 height 10
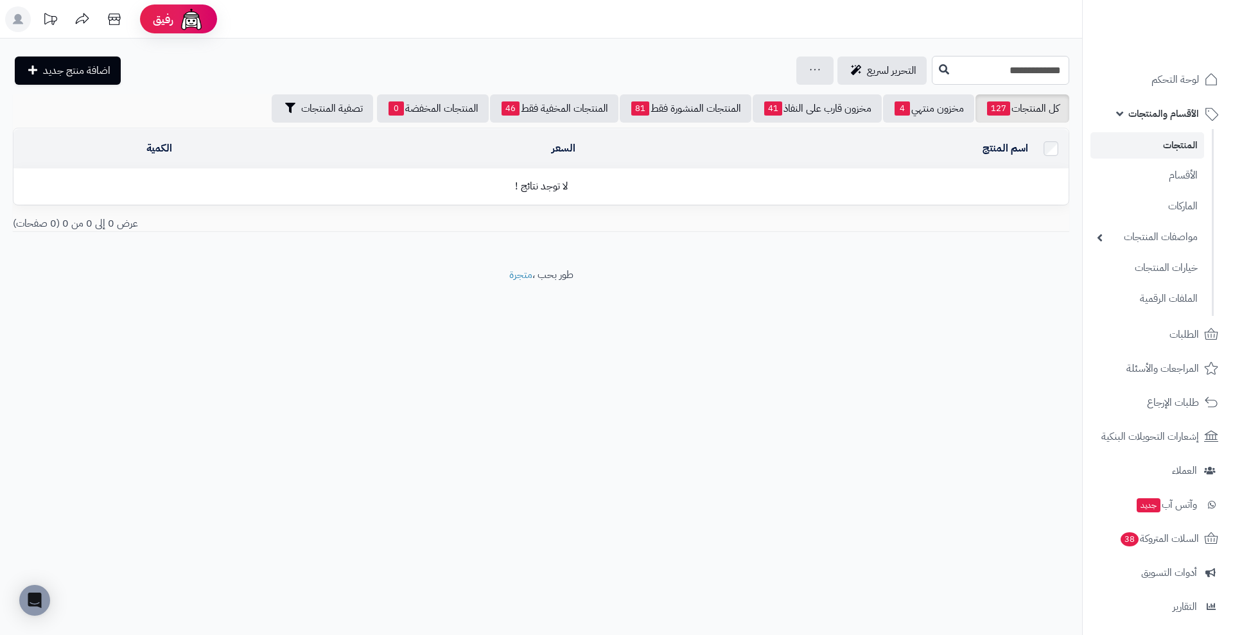
click at [932, 67] on input "**********" at bounding box center [1000, 70] width 137 height 29
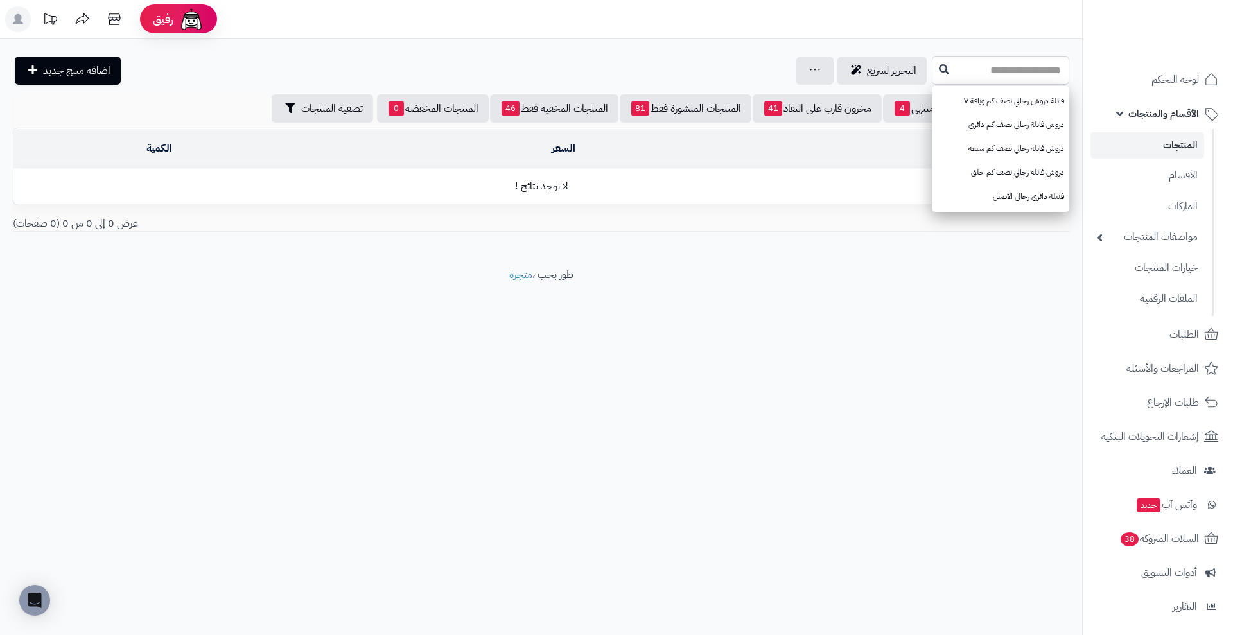
click at [968, 316] on footer "طور بحب ، متجرة" at bounding box center [541, 300] width 1082 height 64
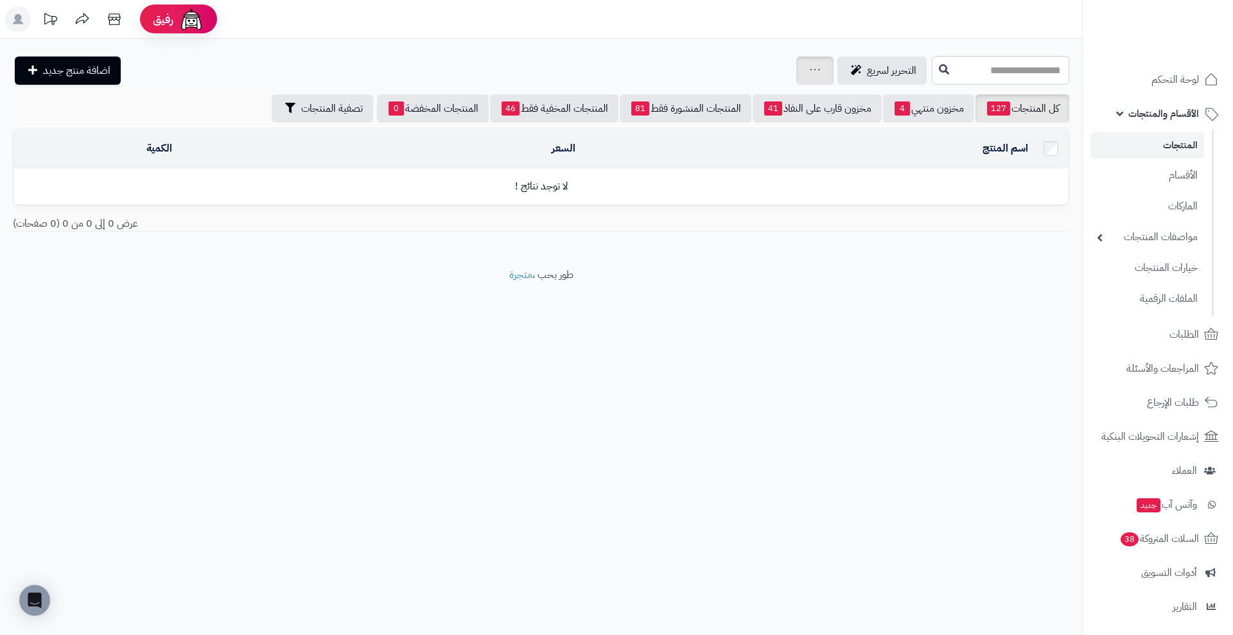
click at [796, 67] on div "جرد مخزون المنتجات جرد مخزون الخيارات فقط تعديل أسعار المنتجات الملصقات تصدير ا…" at bounding box center [814, 70] width 37 height 28
click at [796, 64] on div "جرد مخزون المنتجات جرد مخزون الخيارات فقط تعديل أسعار المنتجات الملصقات تصدير ا…" at bounding box center [814, 70] width 37 height 28
click at [796, 69] on div "جرد مخزون المنتجات جرد مخزون الخيارات فقط تعديل أسعار المنتجات الملصقات تصدير ا…" at bounding box center [814, 70] width 37 height 28
click at [796, 63] on div "جرد مخزون المنتجات جرد مخزون الخيارات فقط تعديل أسعار المنتجات الملصقات تصدير ا…" at bounding box center [814, 70] width 37 height 28
click at [867, 69] on span "التحرير لسريع" at bounding box center [891, 70] width 49 height 15
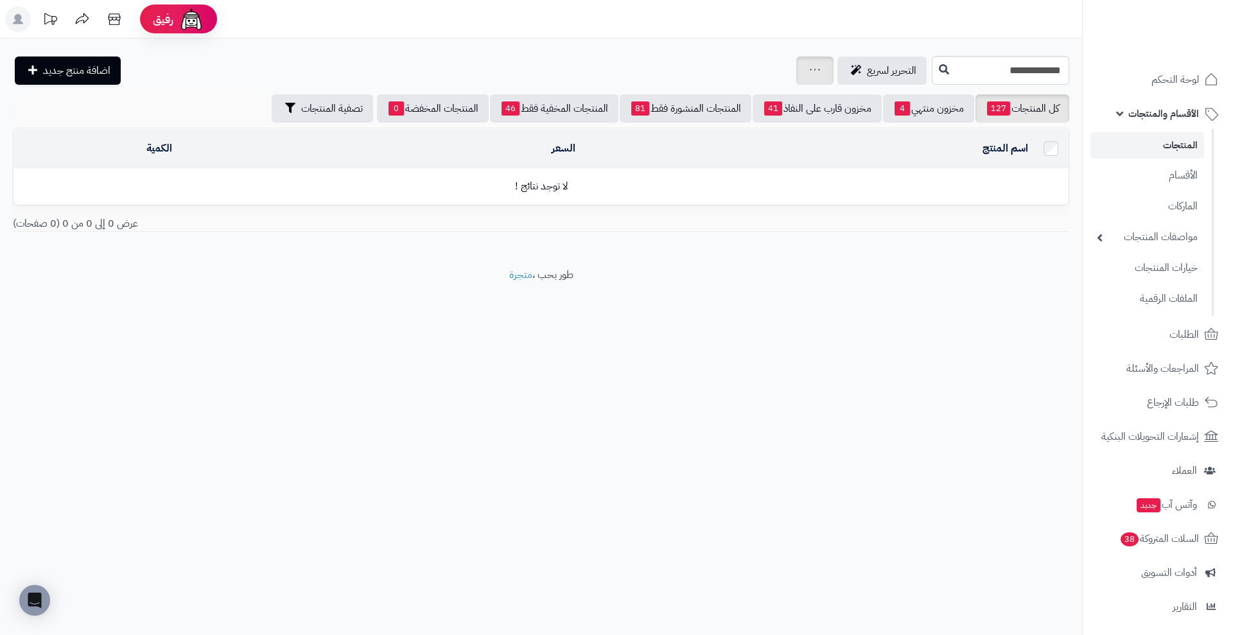
click at [796, 68] on div "جرد مخزون المنتجات جرد مخزون الخيارات فقط تعديل أسعار المنتجات الملصقات تصدير ا…" at bounding box center [814, 70] width 37 height 28
click at [810, 63] on link at bounding box center [815, 70] width 10 height 15
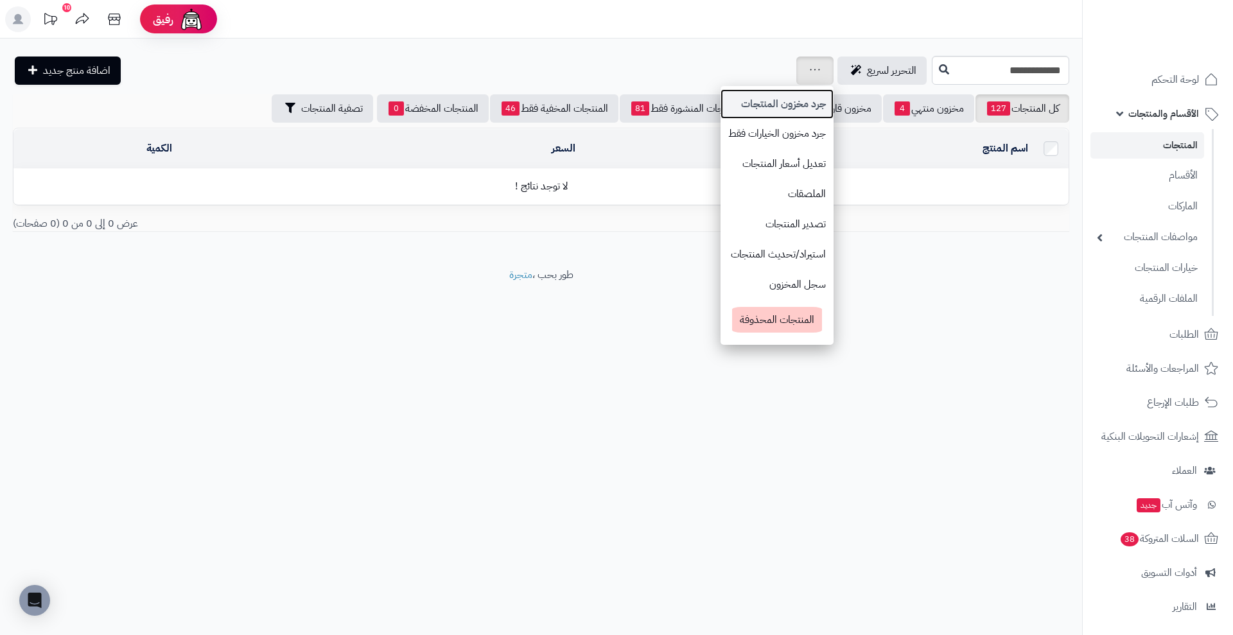
click at [728, 104] on link "جرد مخزون المنتجات" at bounding box center [776, 104] width 113 height 30
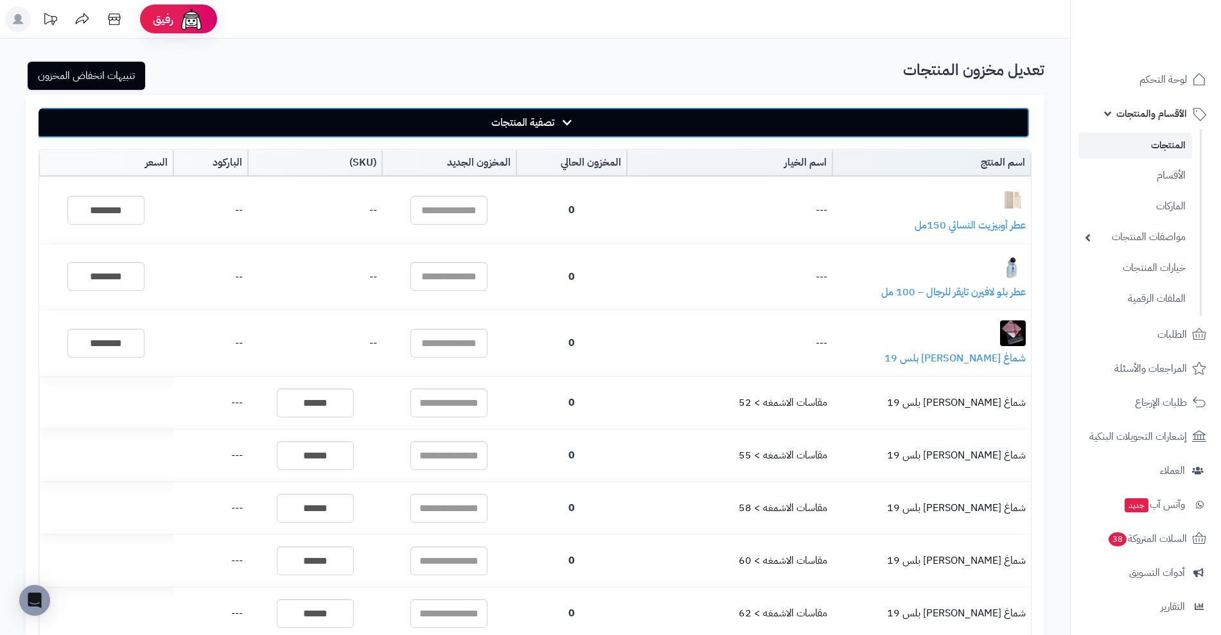
click at [682, 116] on button "تصفية المنتجات" at bounding box center [533, 122] width 993 height 31
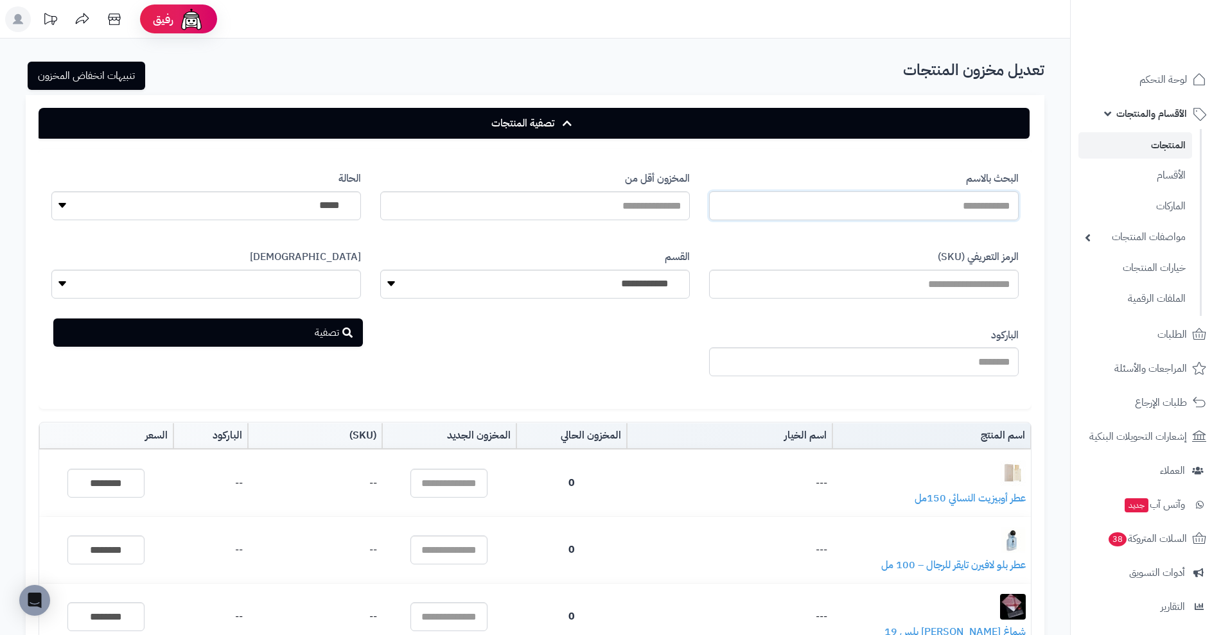
click at [856, 216] on input "البحث بالاسم" at bounding box center [863, 205] width 309 height 29
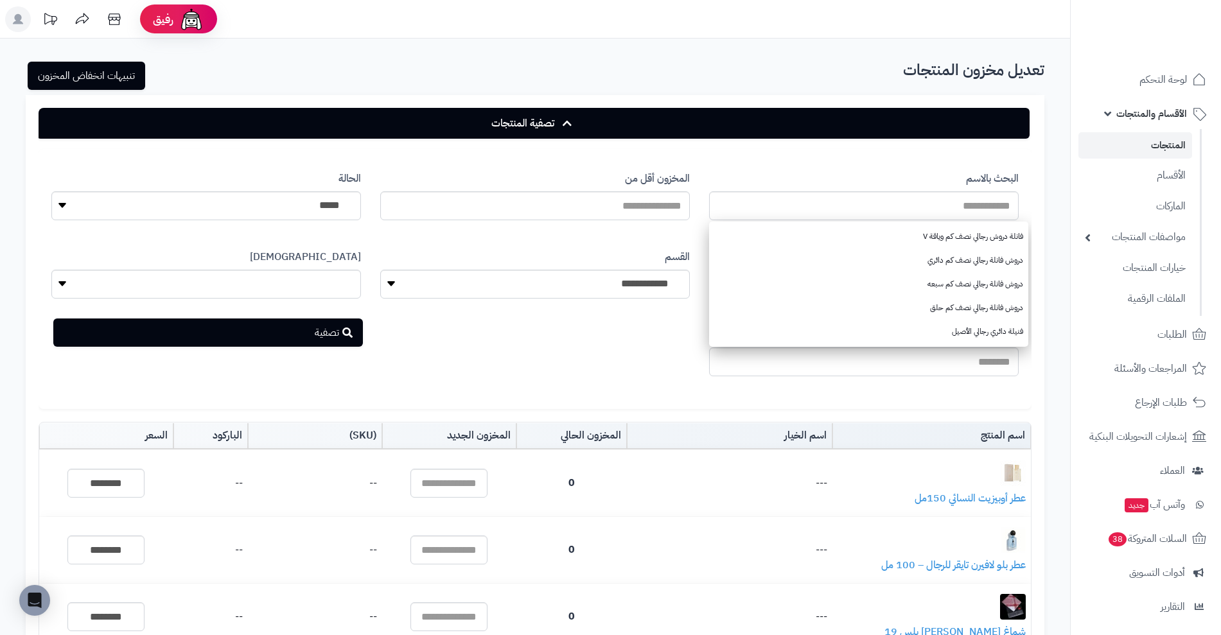
click at [623, 346] on div "**********" at bounding box center [535, 279] width 986 height 235
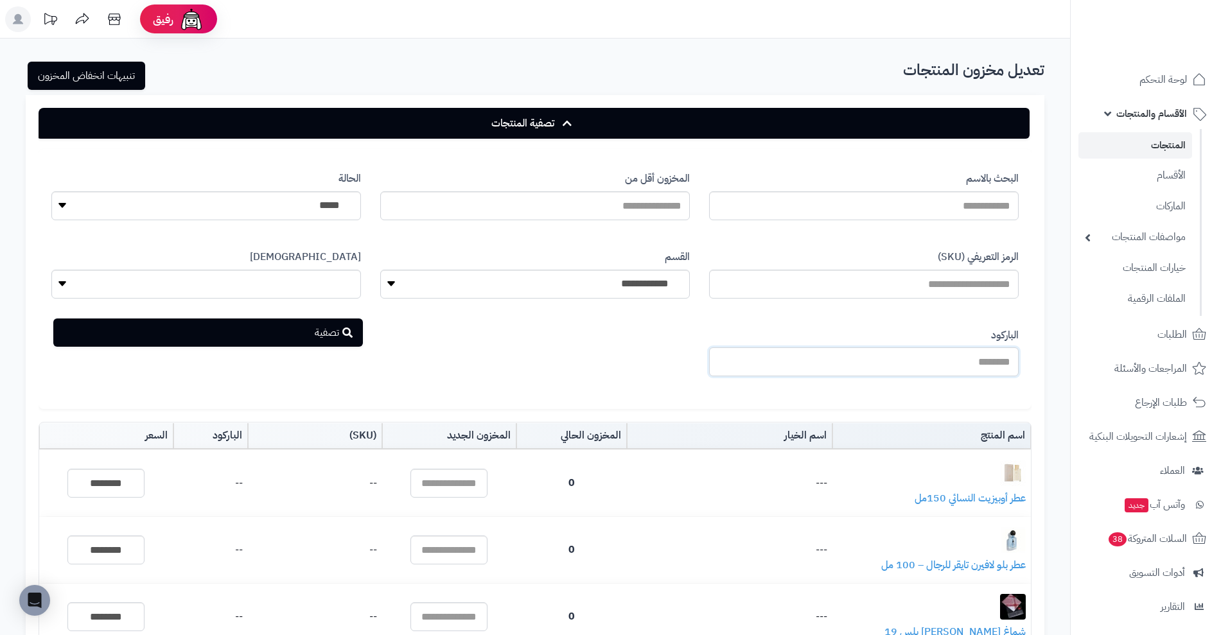
click at [855, 364] on input "الباركود" at bounding box center [863, 361] width 309 height 29
type input "**********"
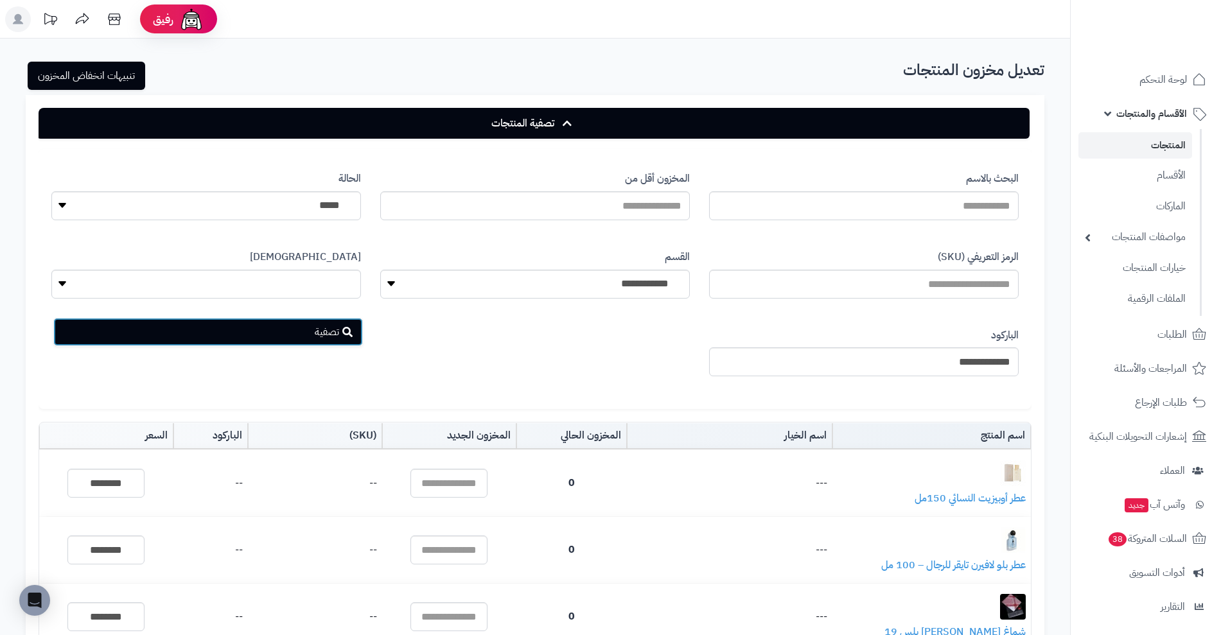
click at [338, 324] on button "تصفية" at bounding box center [207, 332] width 309 height 28
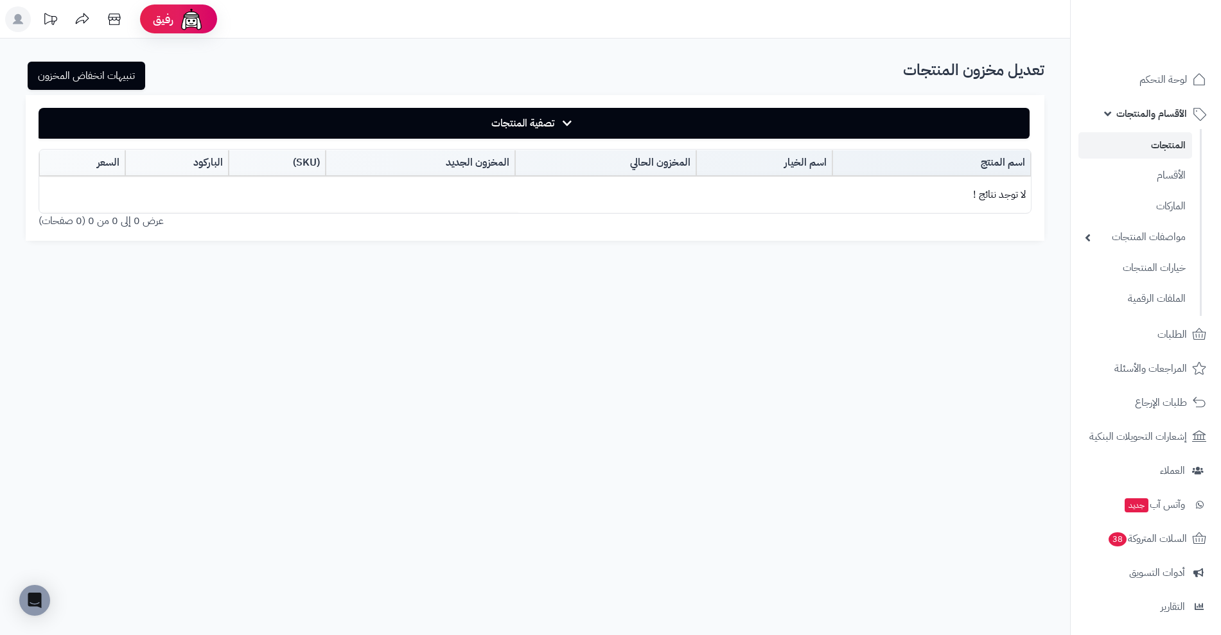
click at [1166, 143] on link "المنتجات" at bounding box center [1135, 145] width 114 height 26
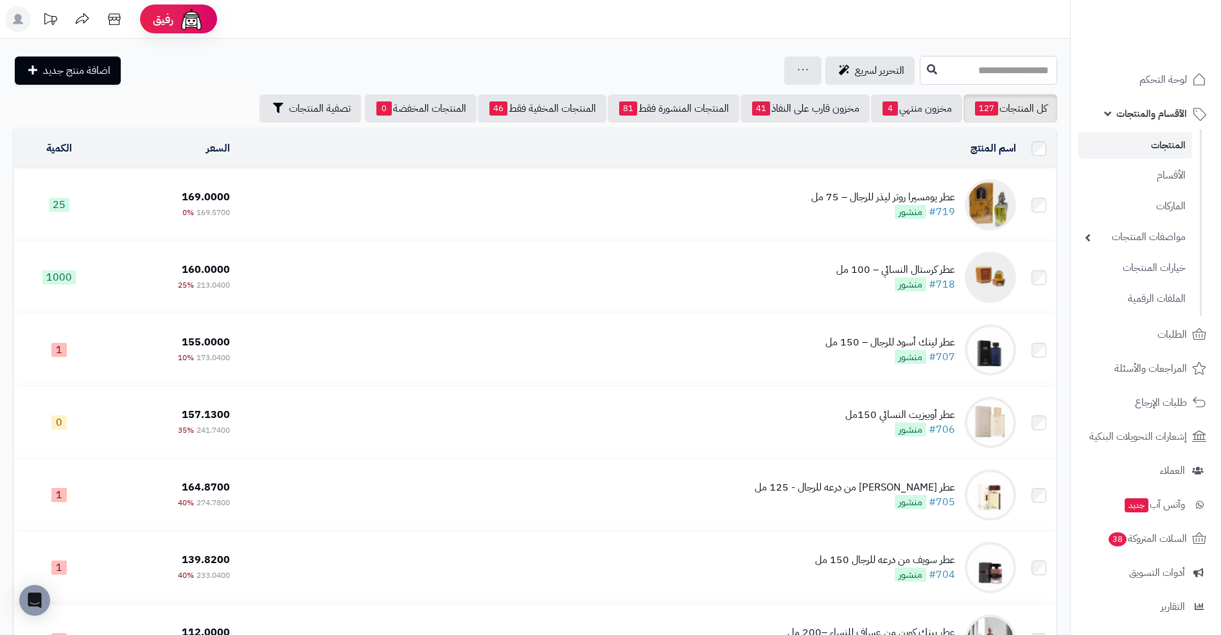
click at [1014, 73] on input "text" at bounding box center [987, 70] width 137 height 29
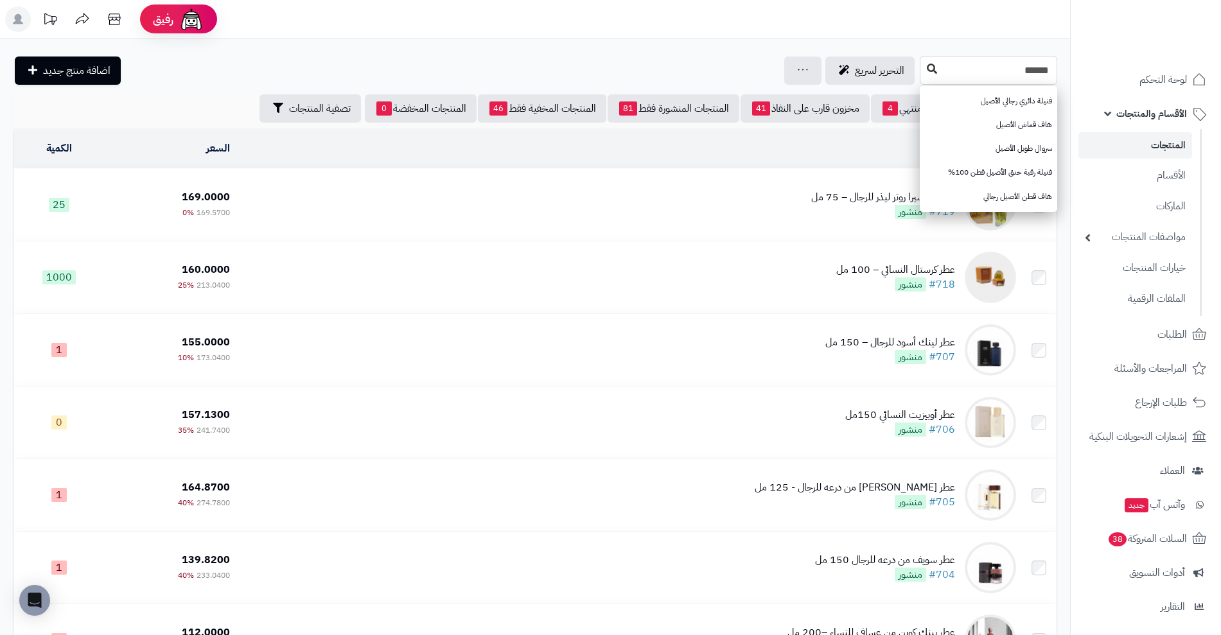
type input "******"
click at [926, 64] on icon at bounding box center [931, 69] width 10 height 10
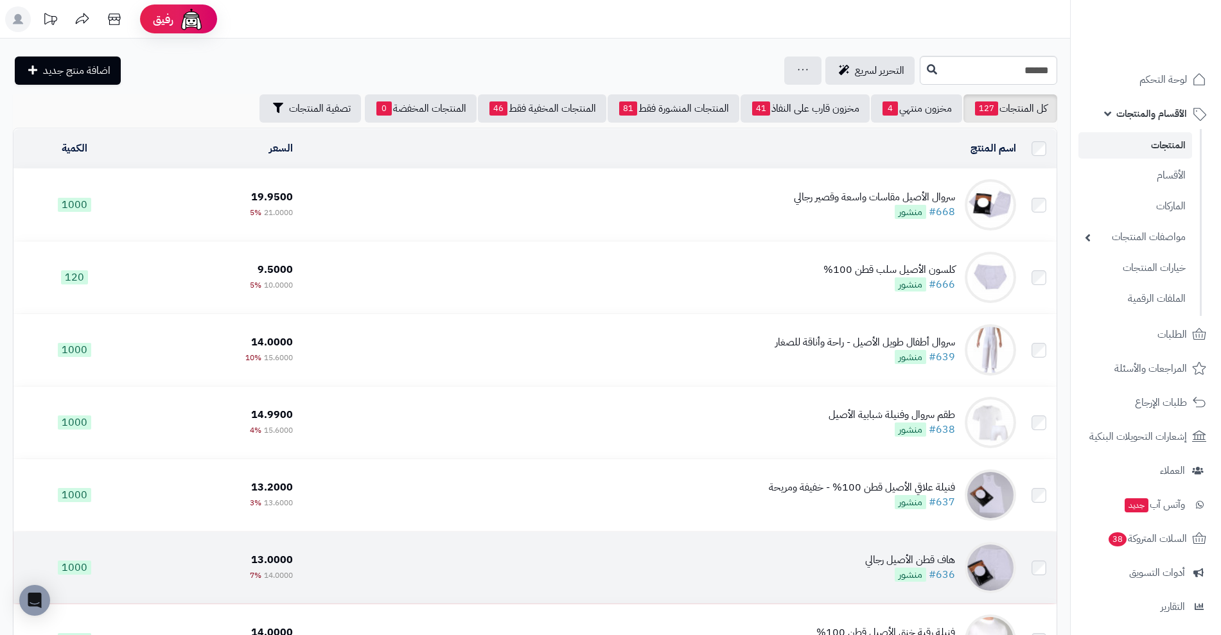
click div "هاف قطن الأصيل رجالي"
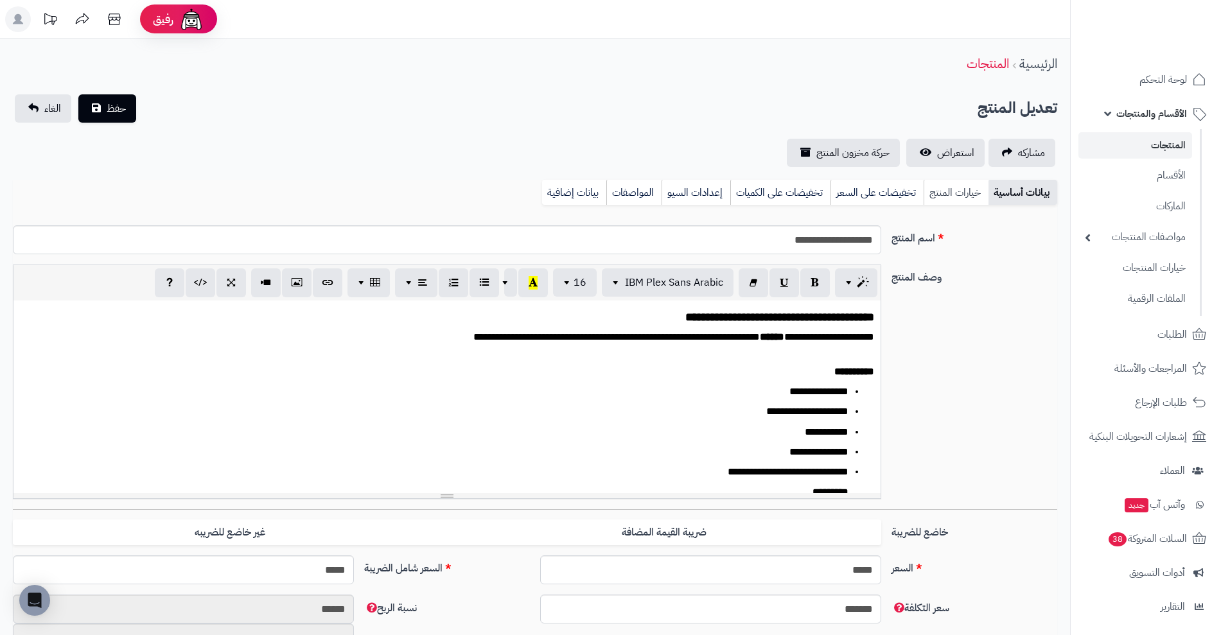
scroll to position [600, 0]
click at [957, 191] on link "خيارات المنتج" at bounding box center [955, 193] width 65 height 26
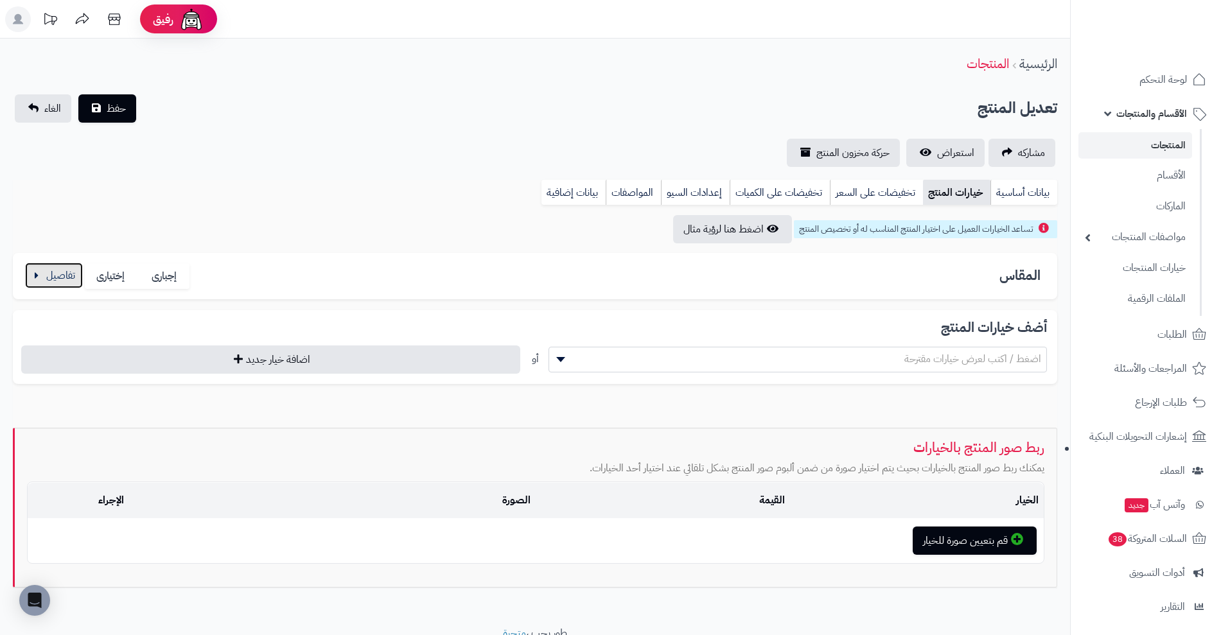
click at [69, 286] on button "button" at bounding box center [54, 276] width 58 height 26
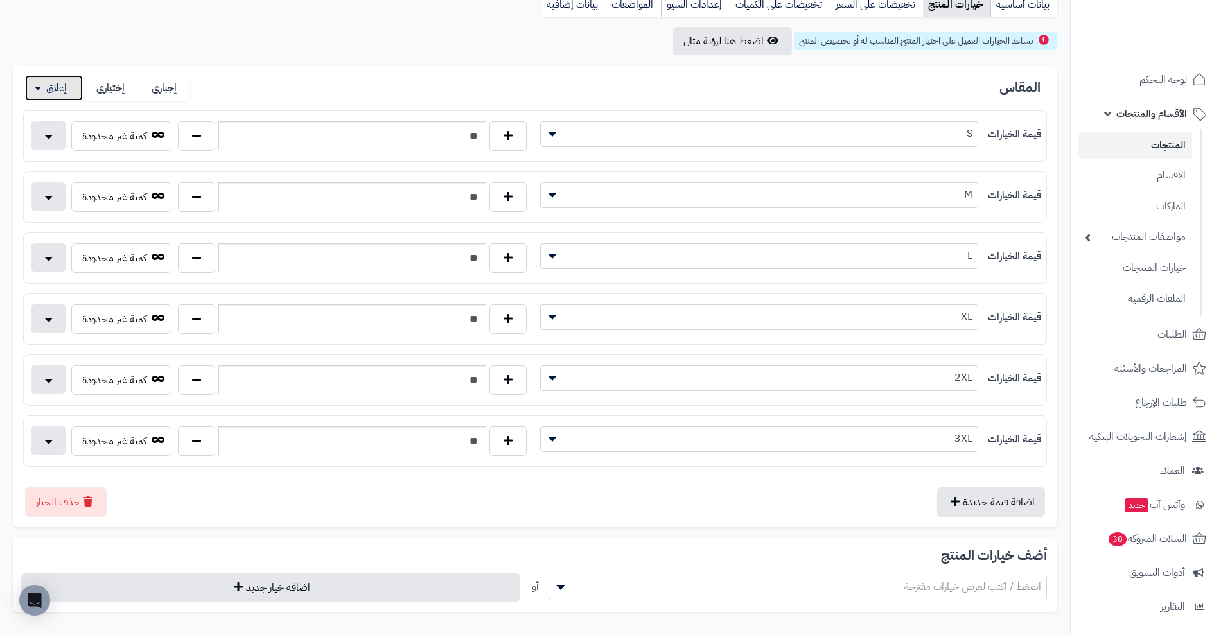
scroll to position [258, 0]
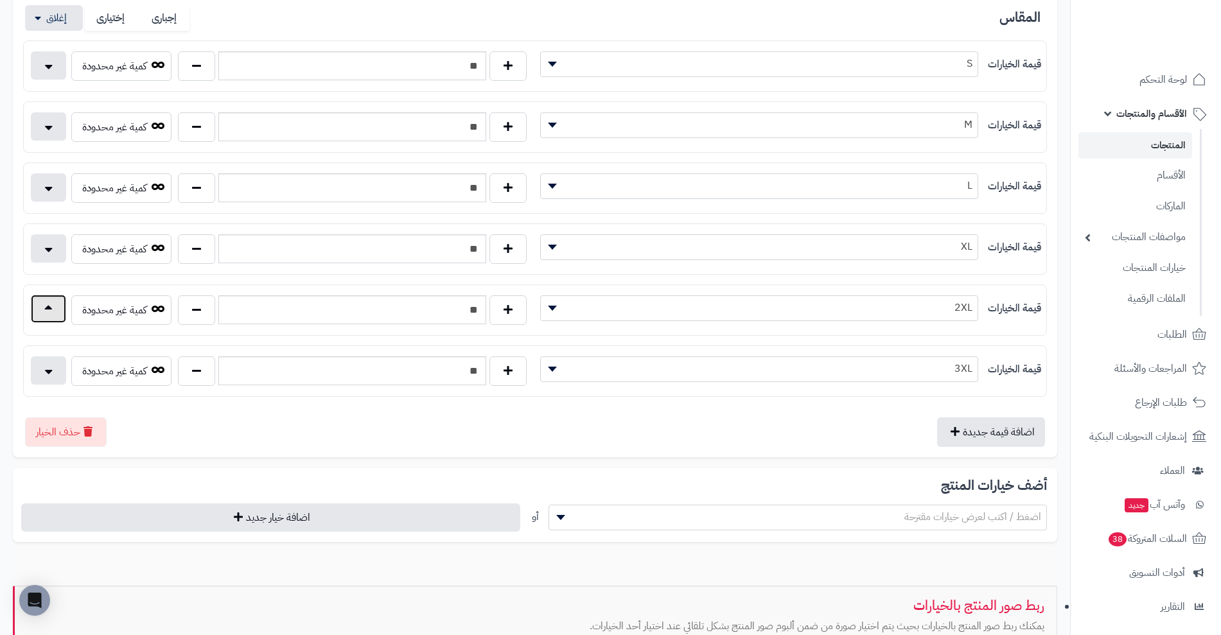
click at [48, 309] on button "button" at bounding box center [48, 309] width 35 height 28
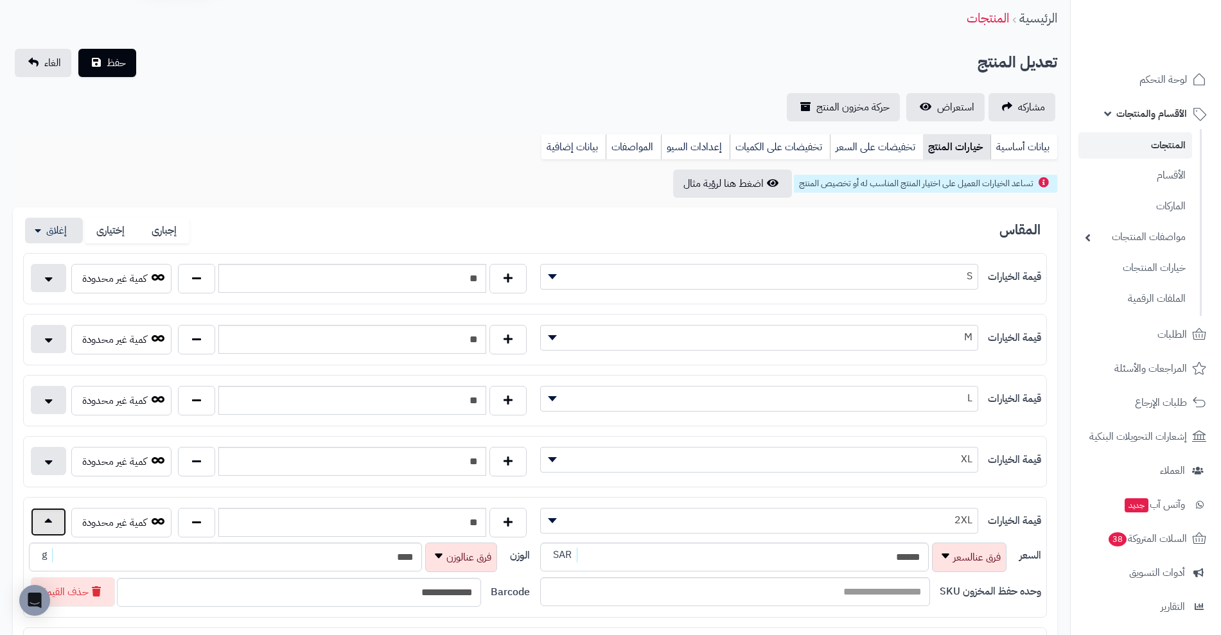
scroll to position [0, 0]
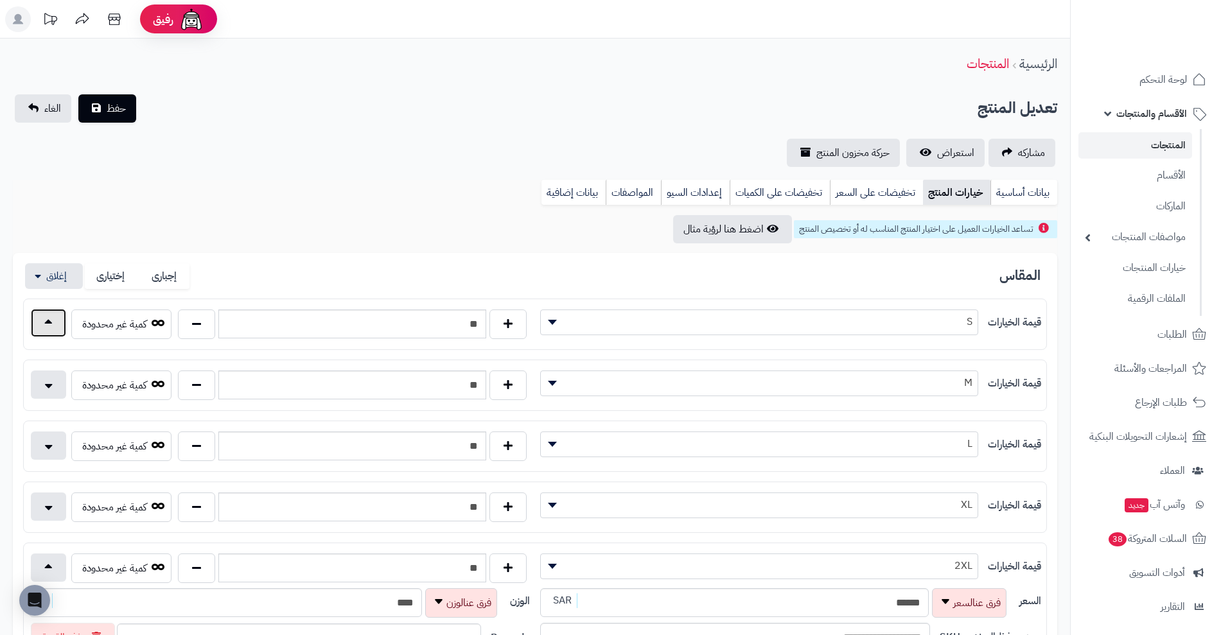
click at [58, 318] on button "button" at bounding box center [48, 323] width 35 height 28
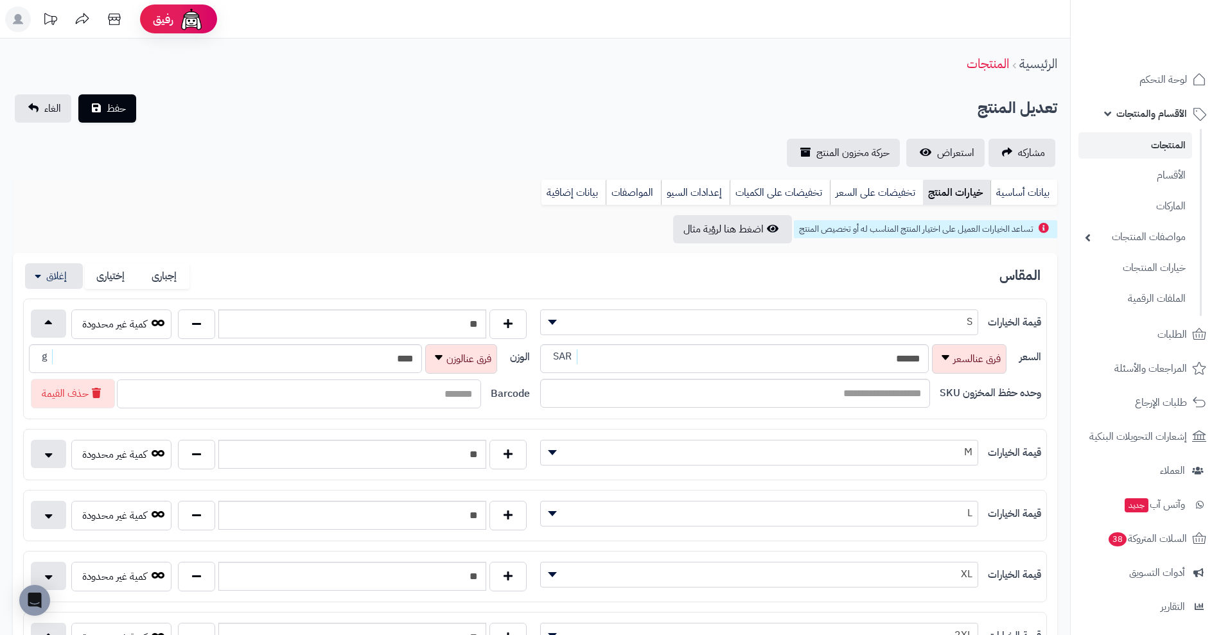
click at [440, 395] on input "text" at bounding box center [299, 393] width 364 height 29
type input "**********"
click at [78, 94] on button "حفظ" at bounding box center [107, 108] width 58 height 28
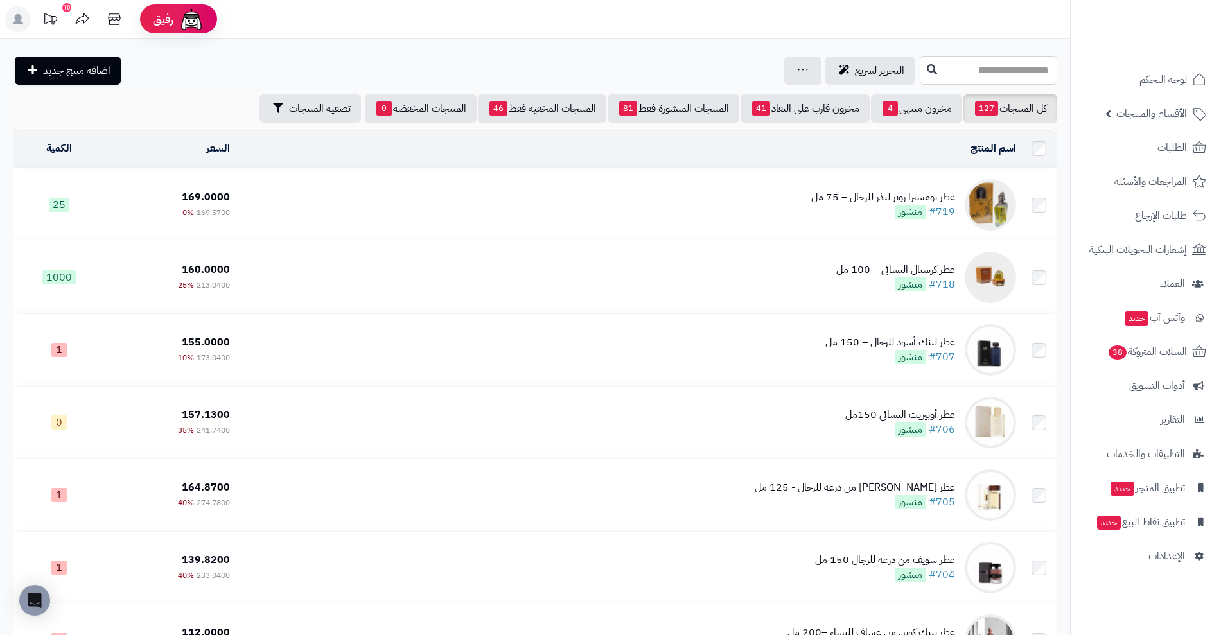
click at [943, 67] on input "text" at bounding box center [987, 70] width 137 height 29
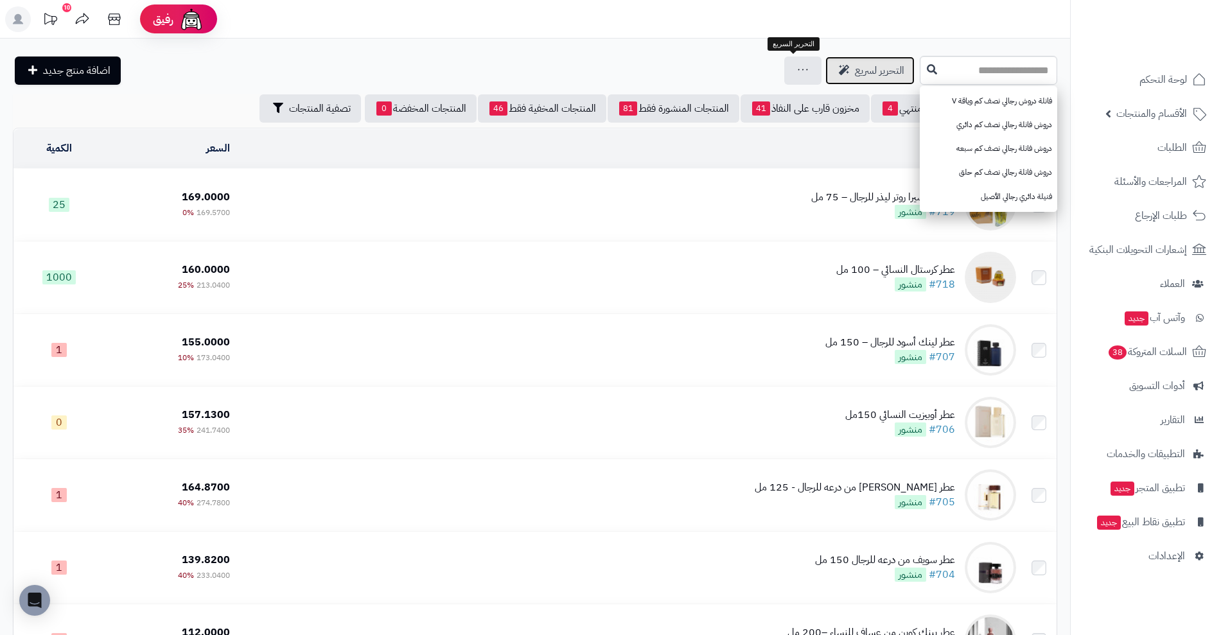
drag, startPoint x: 943, startPoint y: 67, endPoint x: 756, endPoint y: 60, distance: 187.0
click at [825, 60] on link "التحرير لسريع" at bounding box center [869, 70] width 89 height 28
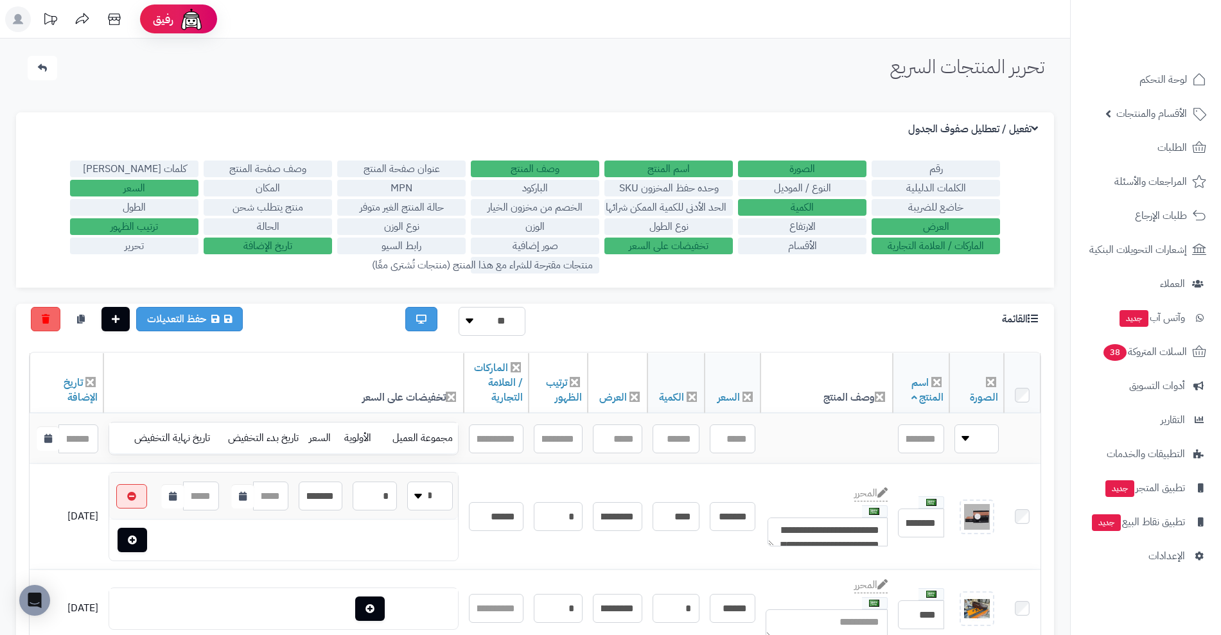
click at [146, 241] on label "تحرير" at bounding box center [134, 246] width 128 height 17
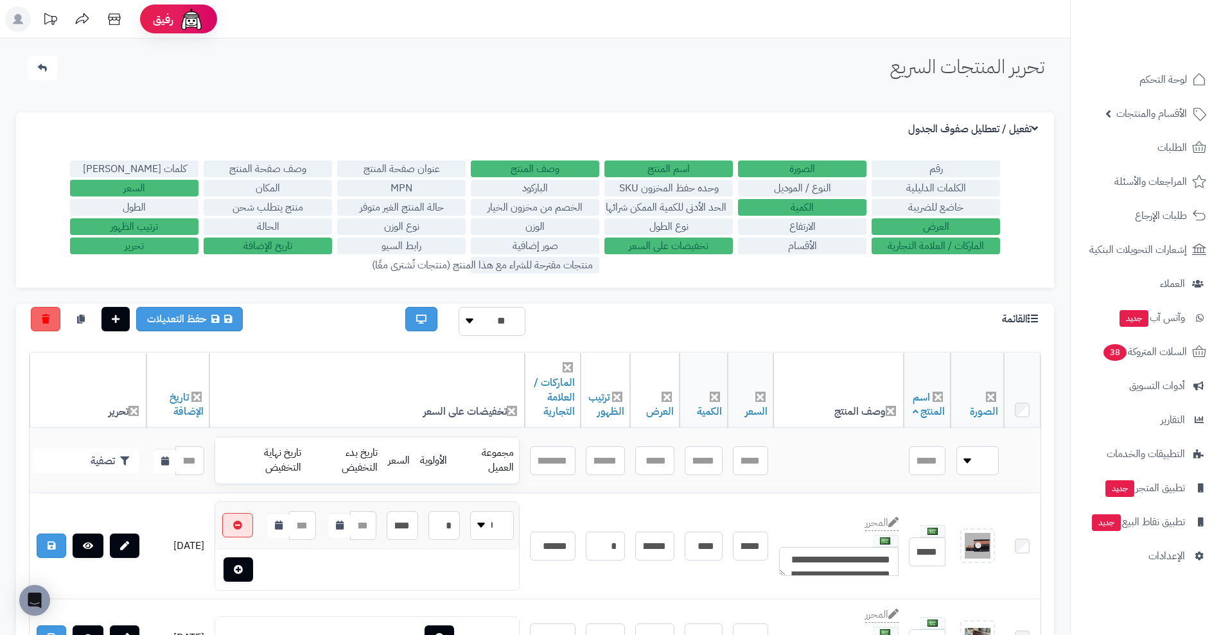
click at [146, 241] on label "تحرير" at bounding box center [134, 246] width 128 height 17
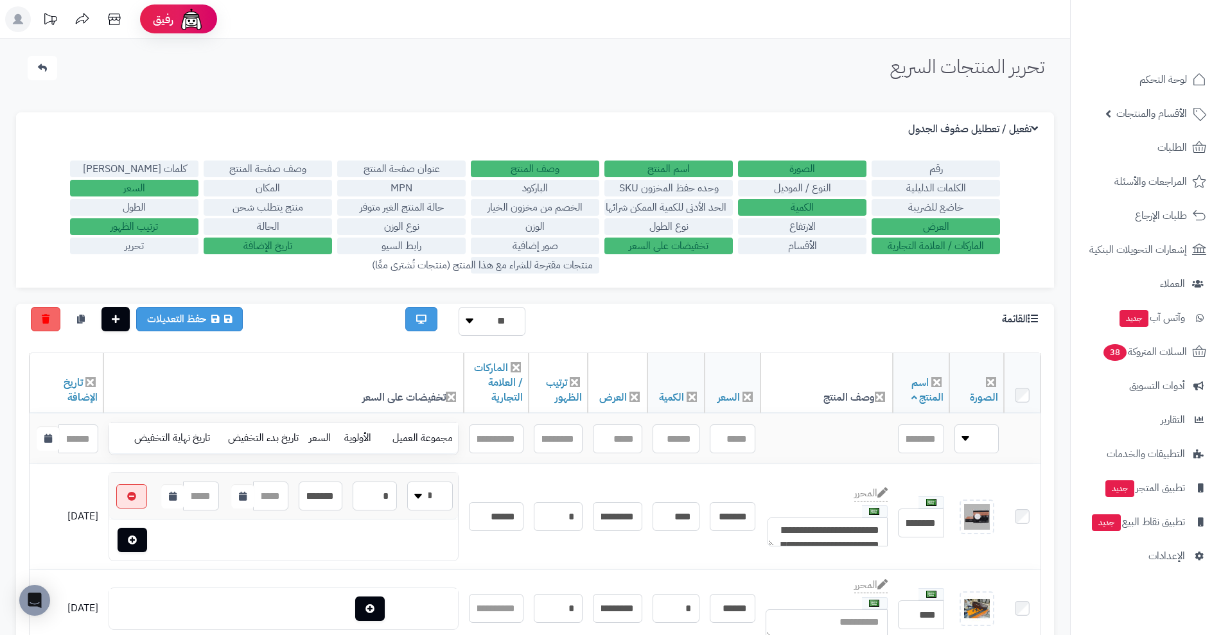
click at [919, 169] on label "رقم" at bounding box center [935, 169] width 128 height 17
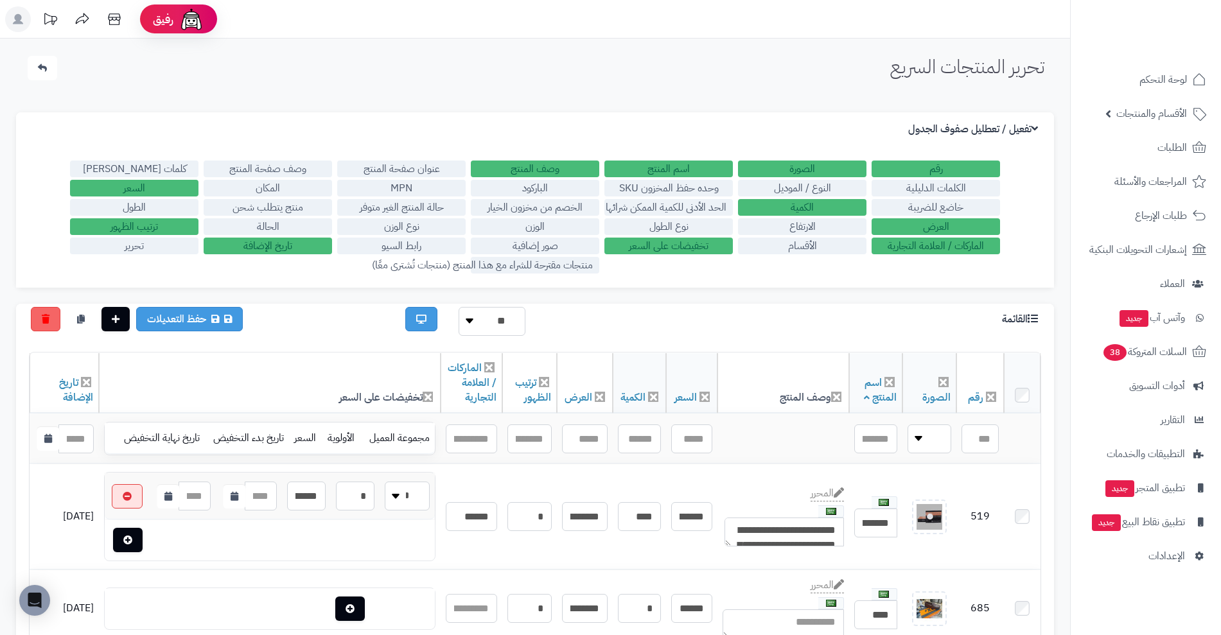
click at [919, 169] on label "رقم" at bounding box center [935, 169] width 128 height 17
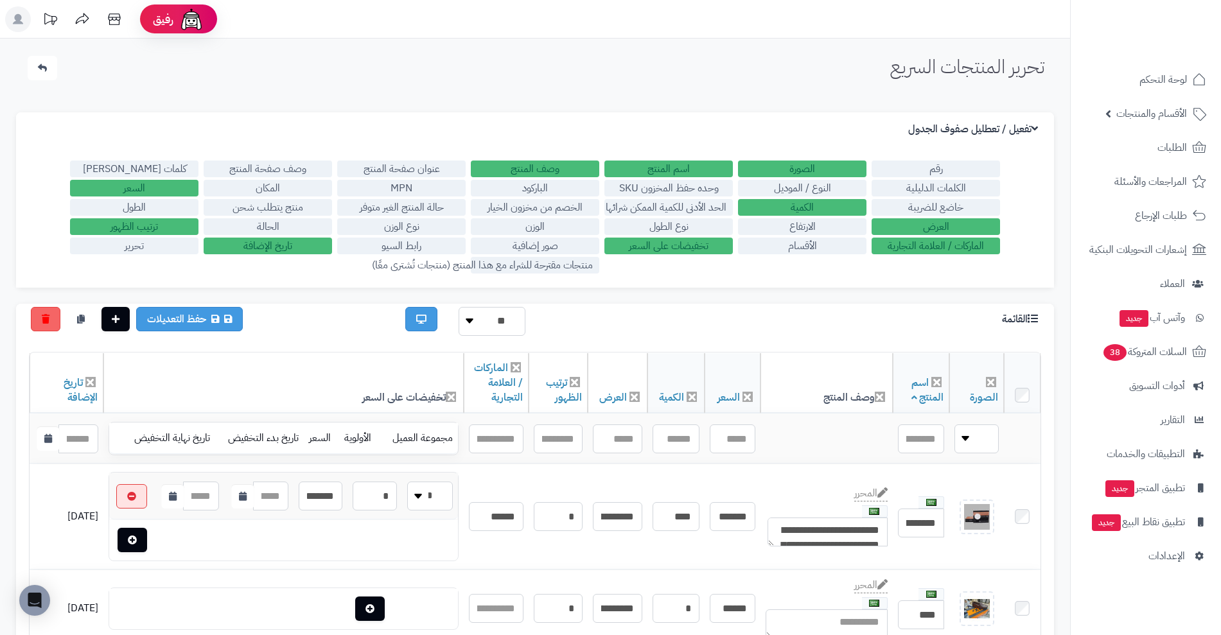
click at [542, 193] on label "الباركود" at bounding box center [535, 188] width 128 height 17
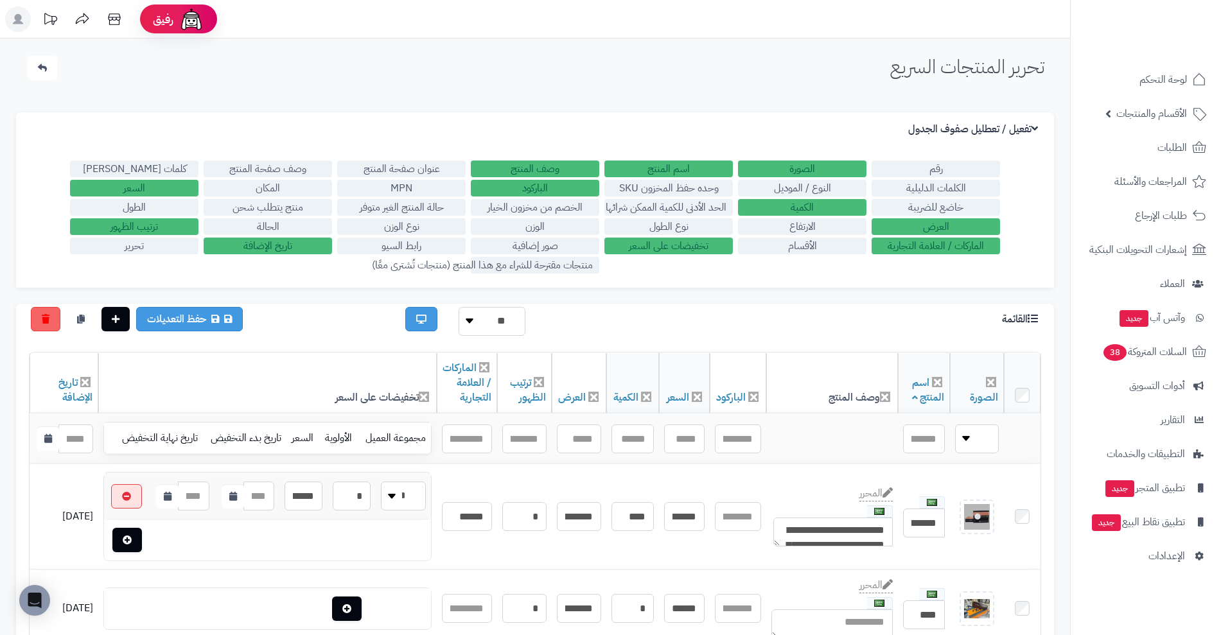
click at [801, 182] on label "النوع / الموديل" at bounding box center [802, 188] width 128 height 17
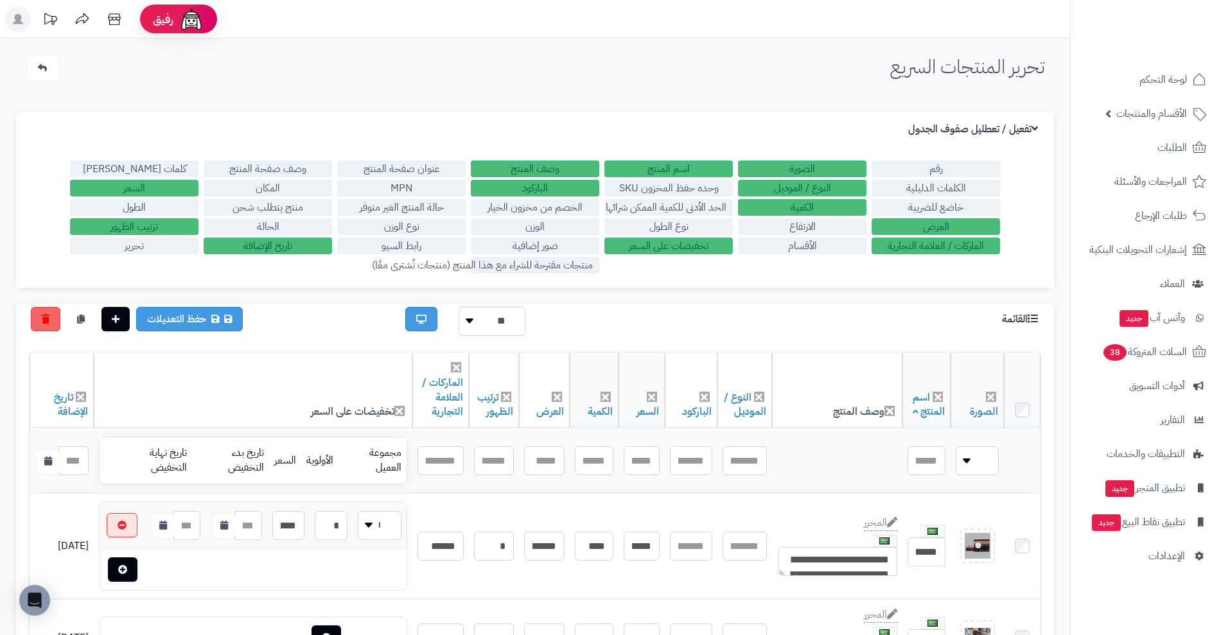
click at [801, 182] on label "النوع / الموديل" at bounding box center [802, 188] width 128 height 17
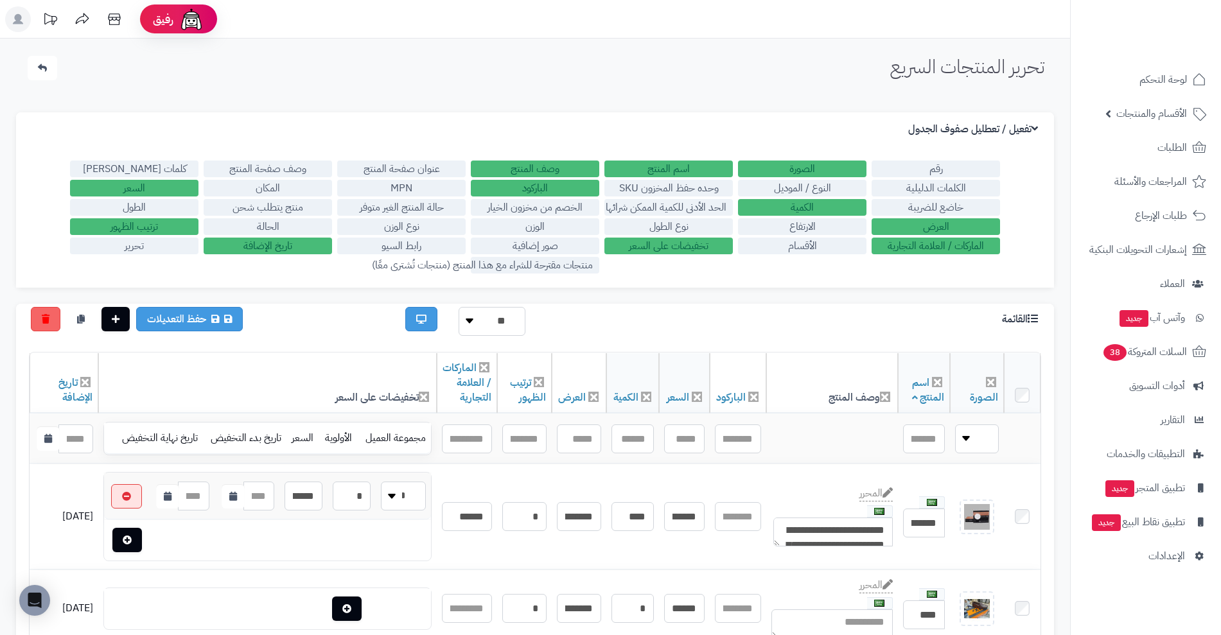
click at [709, 187] on label "وحده حفظ المخزون SKU" at bounding box center [668, 188] width 128 height 17
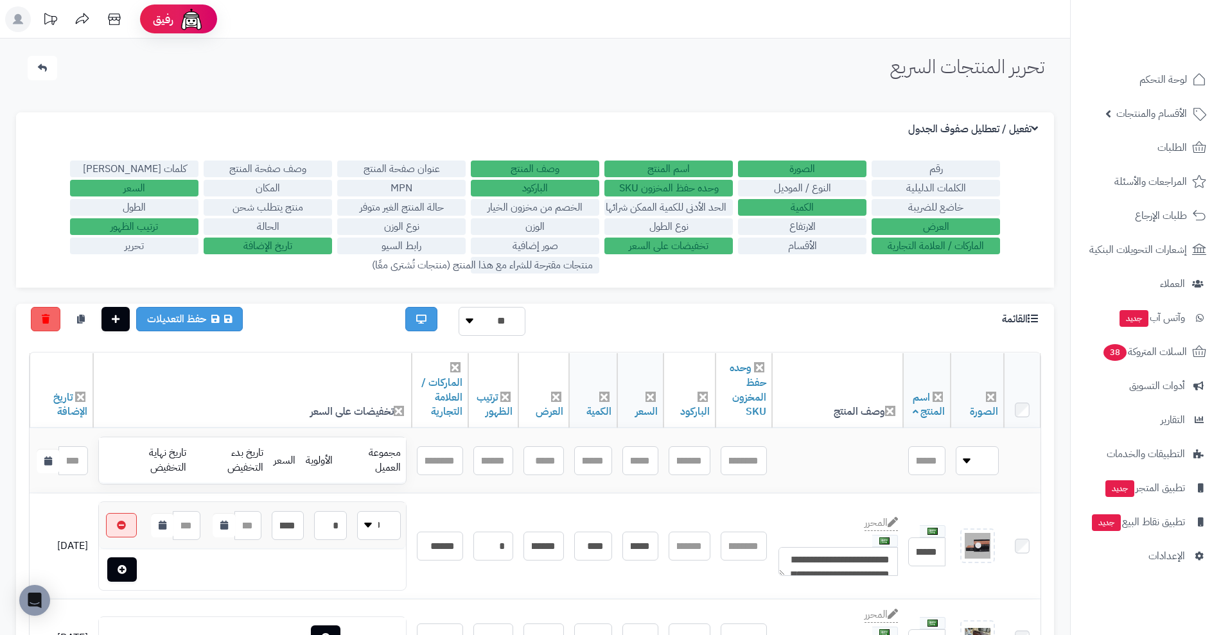
click at [709, 187] on label "وحده حفظ المخزون SKU" at bounding box center [668, 188] width 128 height 17
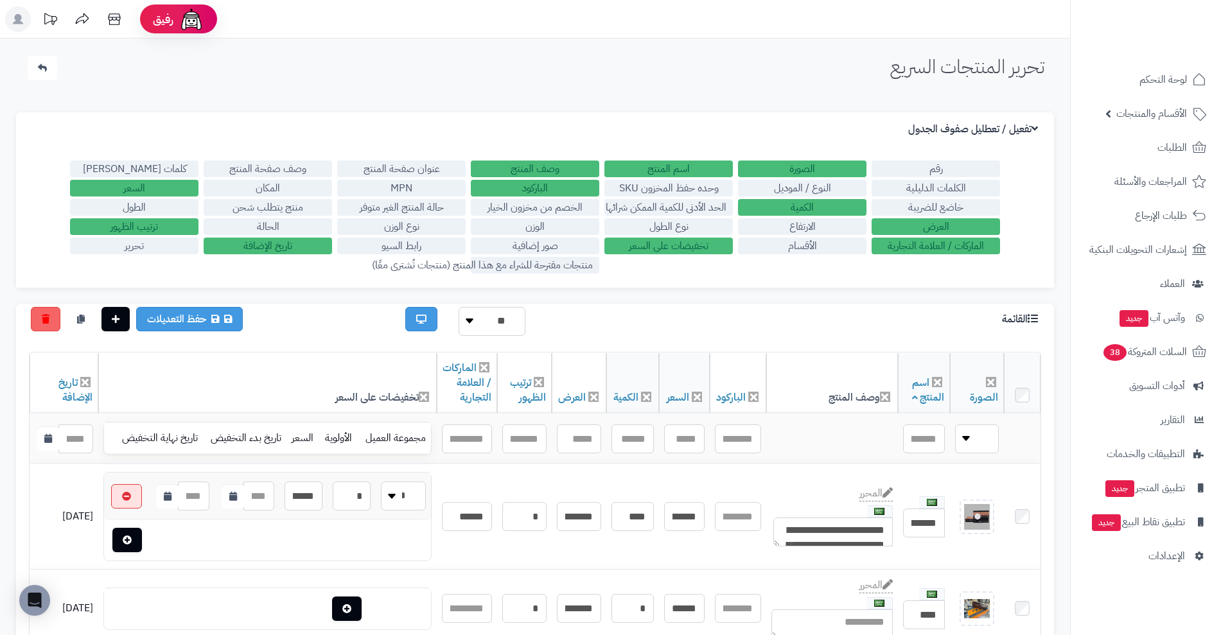
click at [426, 171] on label "عنوان صفحة المنتج" at bounding box center [401, 169] width 128 height 17
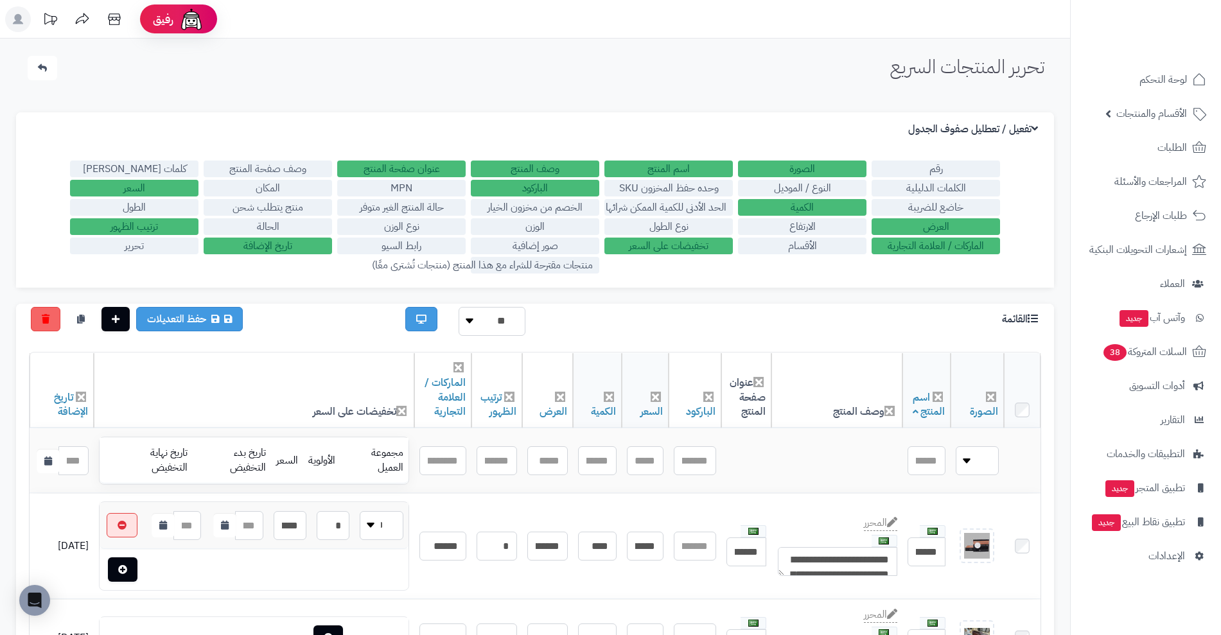
click at [426, 171] on label "عنوان صفحة المنتج" at bounding box center [401, 169] width 128 height 17
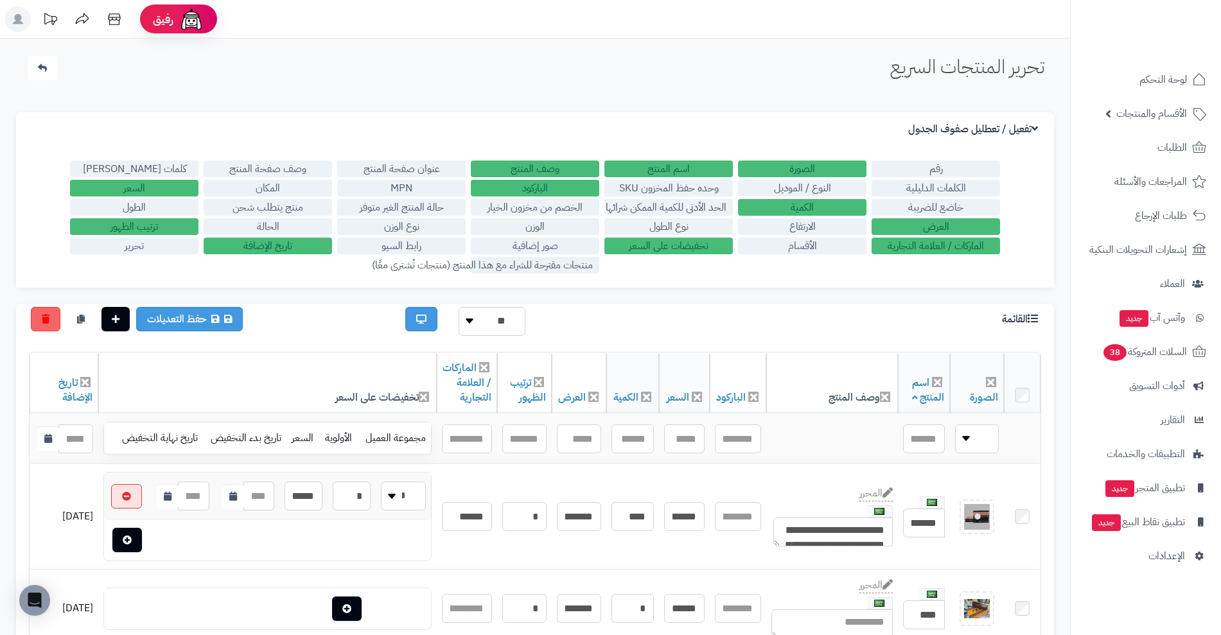
click at [295, 172] on label "وصف صفحة المنتج" at bounding box center [268, 169] width 128 height 17
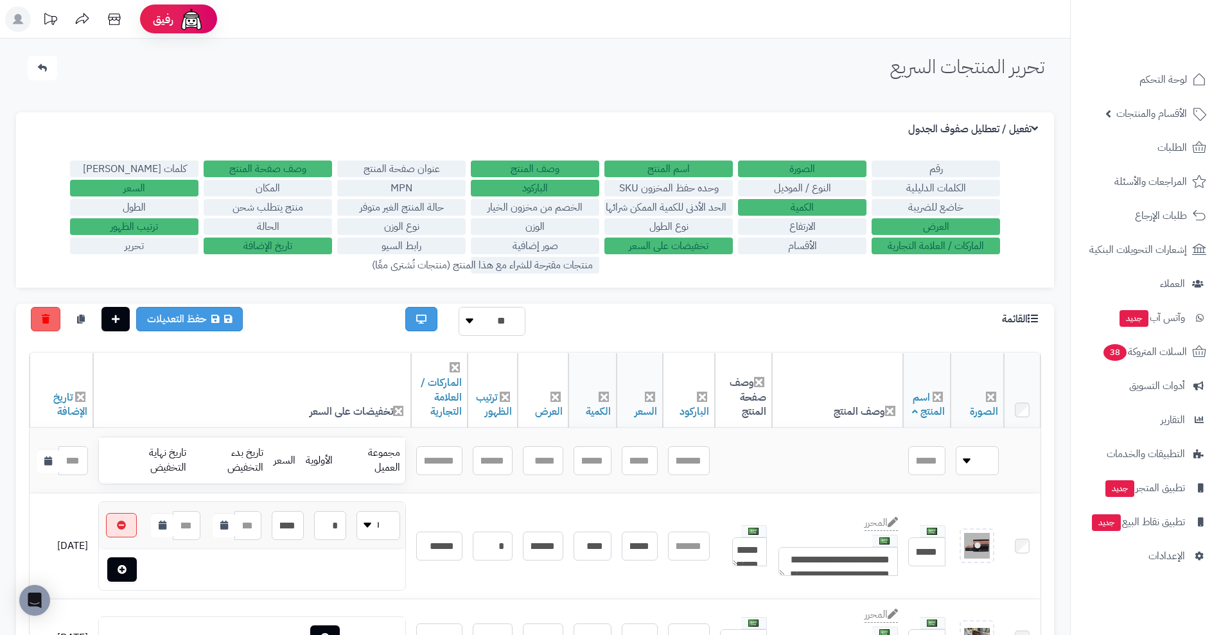
click at [295, 172] on label "وصف صفحة المنتج" at bounding box center [268, 169] width 128 height 17
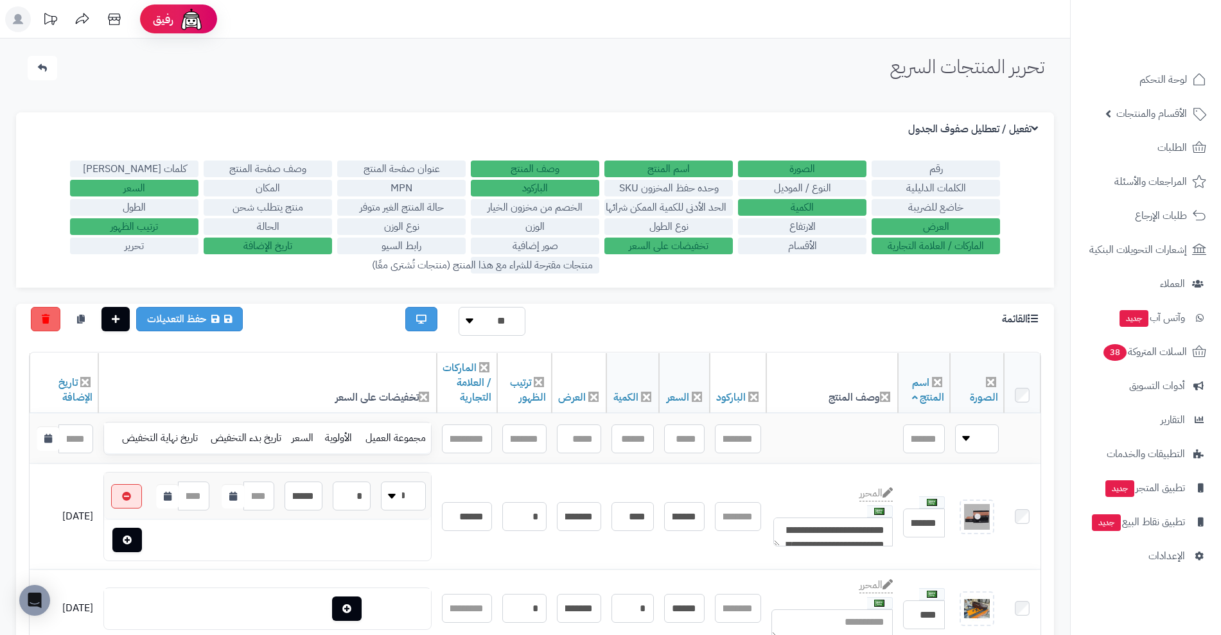
click at [686, 238] on label "تخفيضات على السعر" at bounding box center [668, 246] width 128 height 17
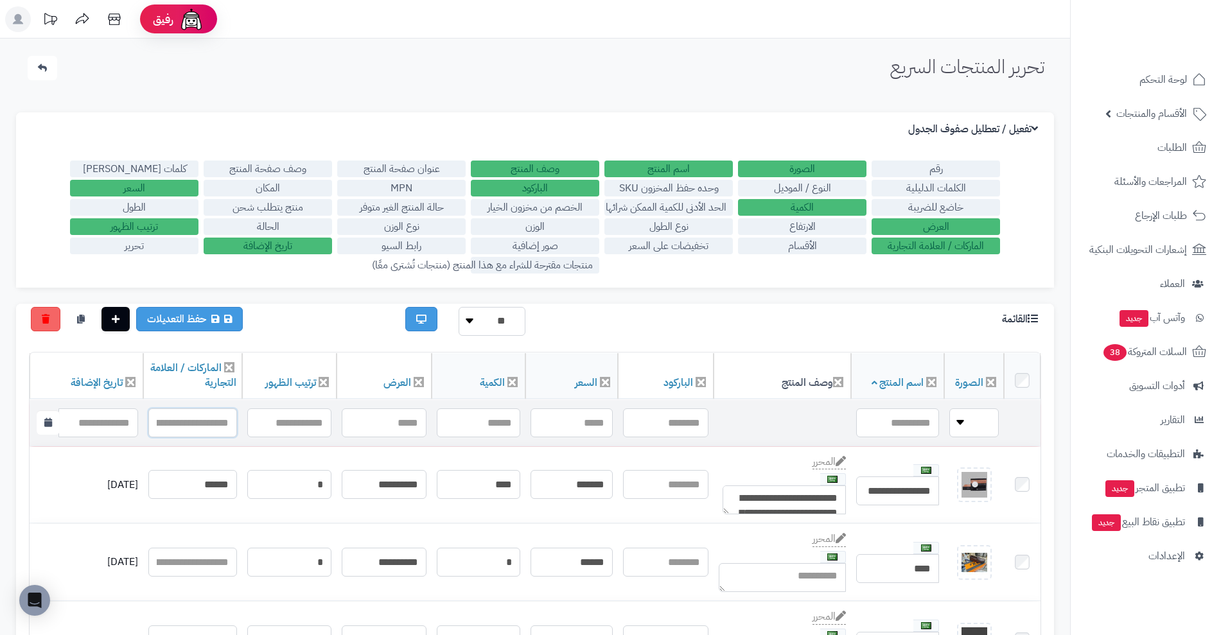
click at [209, 422] on input "text" at bounding box center [192, 422] width 88 height 29
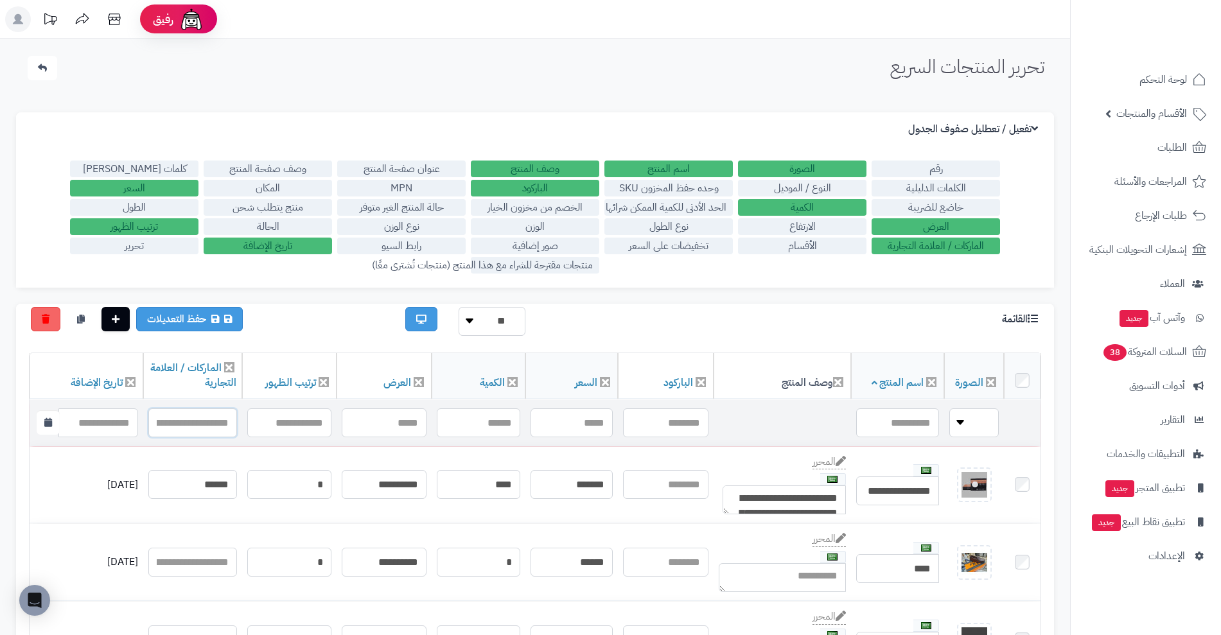
click at [207, 423] on input "text" at bounding box center [192, 422] width 88 height 29
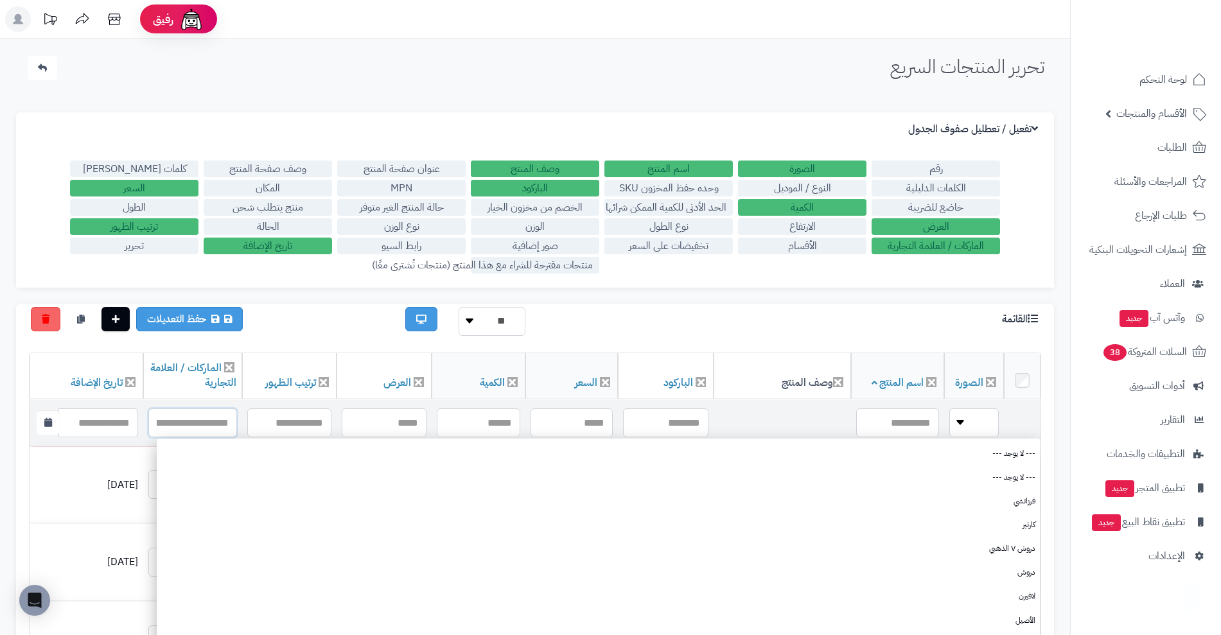
click at [207, 423] on input "text" at bounding box center [192, 422] width 88 height 29
click at [219, 428] on input "text" at bounding box center [192, 422] width 88 height 29
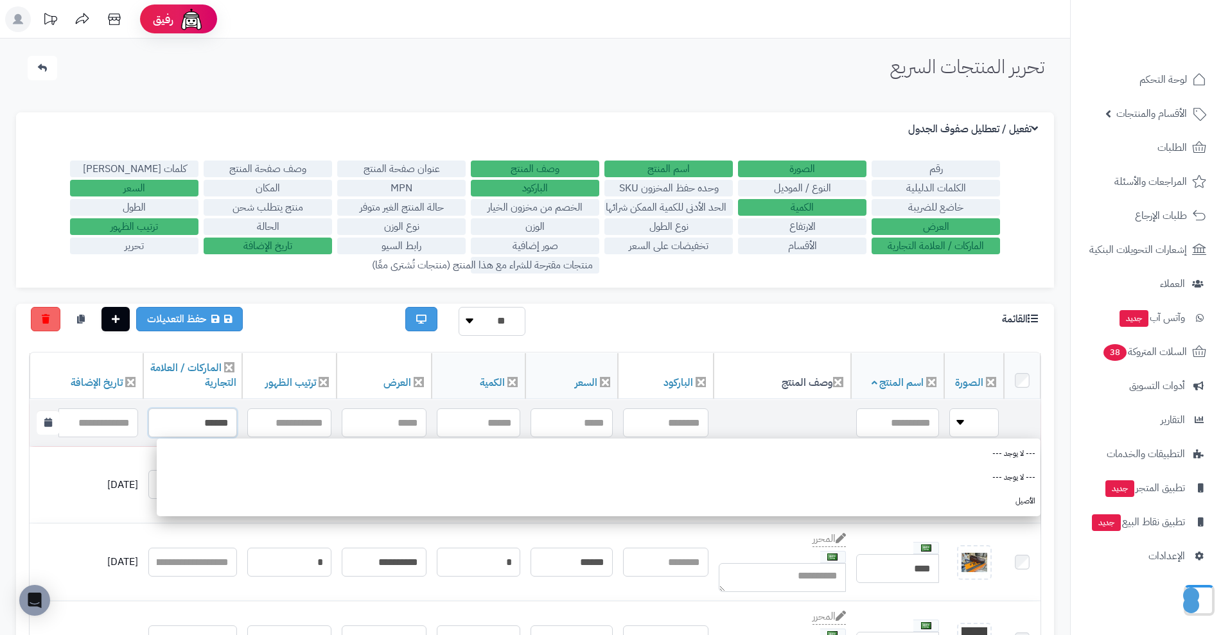
click at [188, 426] on input "******" at bounding box center [192, 422] width 88 height 29
type input "******"
click at [188, 426] on input "******" at bounding box center [192, 422] width 88 height 29
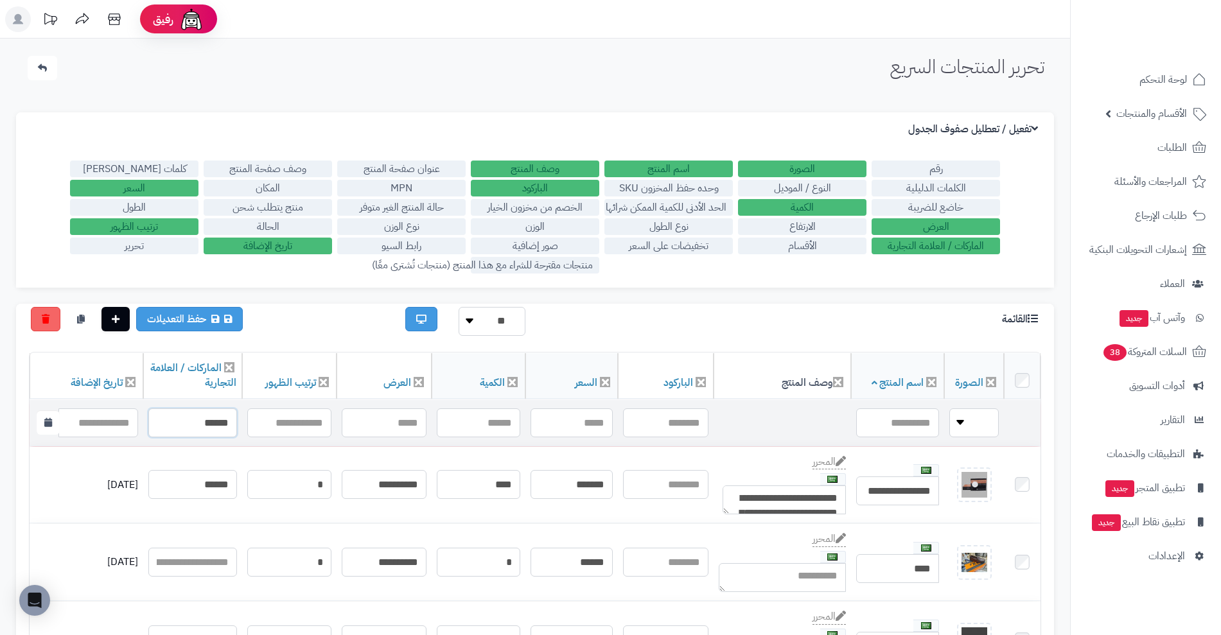
click at [202, 430] on input "******" at bounding box center [192, 422] width 88 height 29
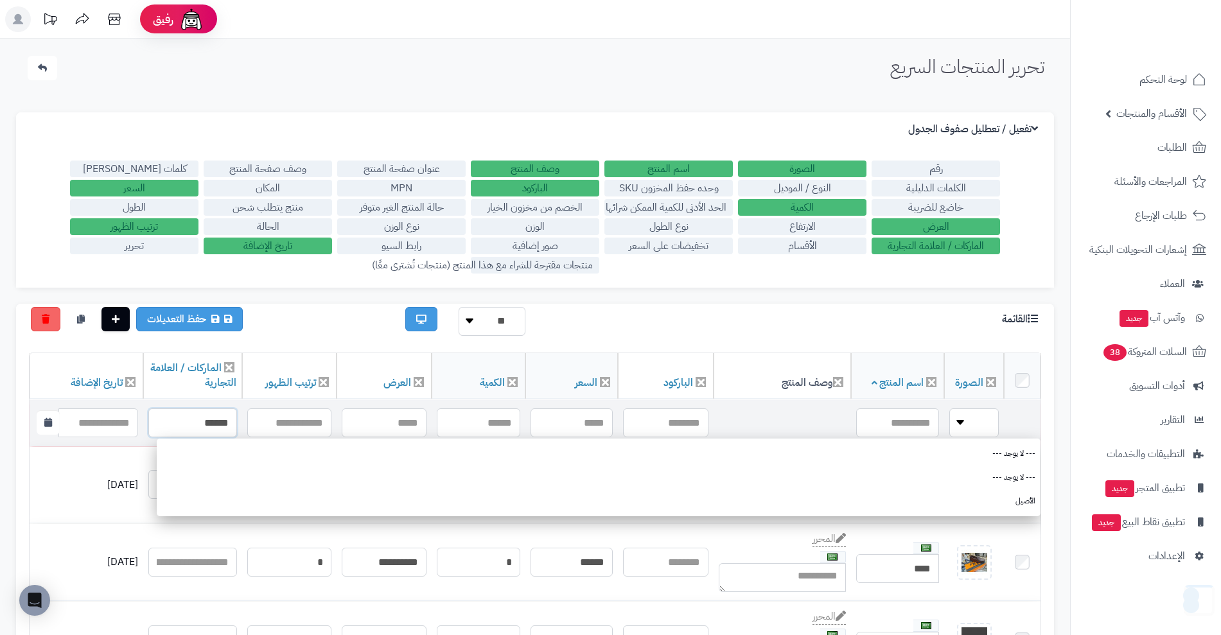
click at [202, 430] on input "******" at bounding box center [192, 422] width 88 height 29
click at [203, 361] on link "الماركات / العلامة التجارية" at bounding box center [193, 375] width 86 height 30
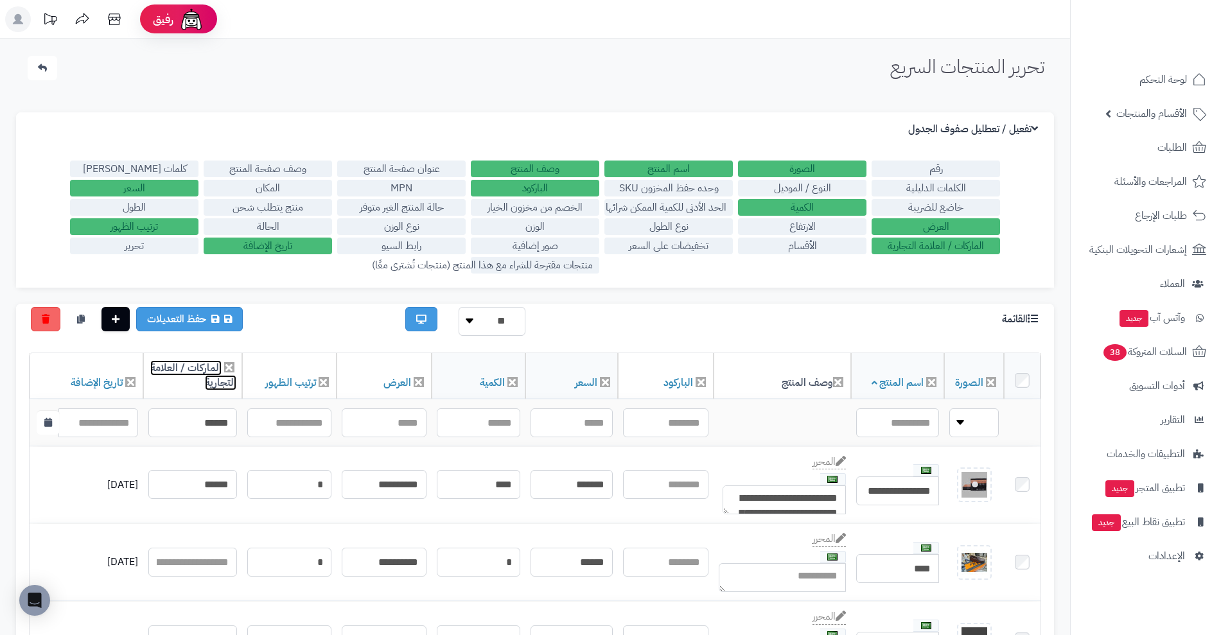
click at [203, 361] on link "الماركات / العلامة التجارية" at bounding box center [193, 375] width 86 height 30
click at [204, 365] on link "الماركات / العلامة التجارية" at bounding box center [193, 375] width 86 height 30
click at [483, 316] on select "** ** **" at bounding box center [491, 321] width 67 height 29
click at [959, 205] on label "خاضع للضريبة" at bounding box center [935, 207] width 128 height 17
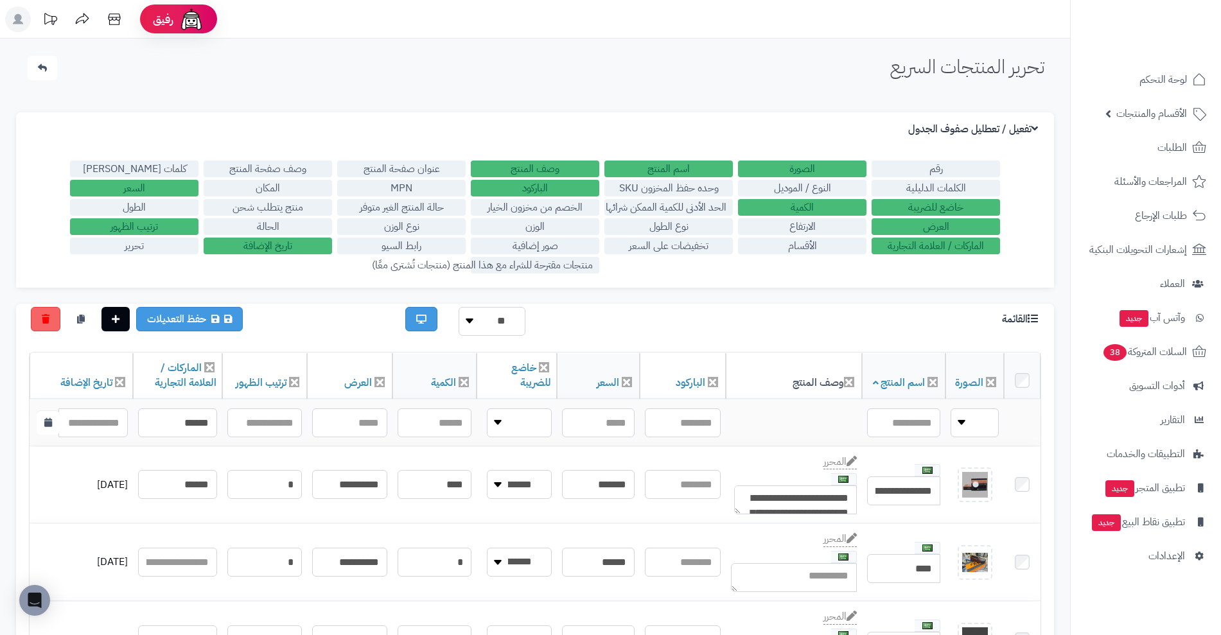
click at [959, 205] on label "خاضع للضريبة" at bounding box center [935, 207] width 128 height 17
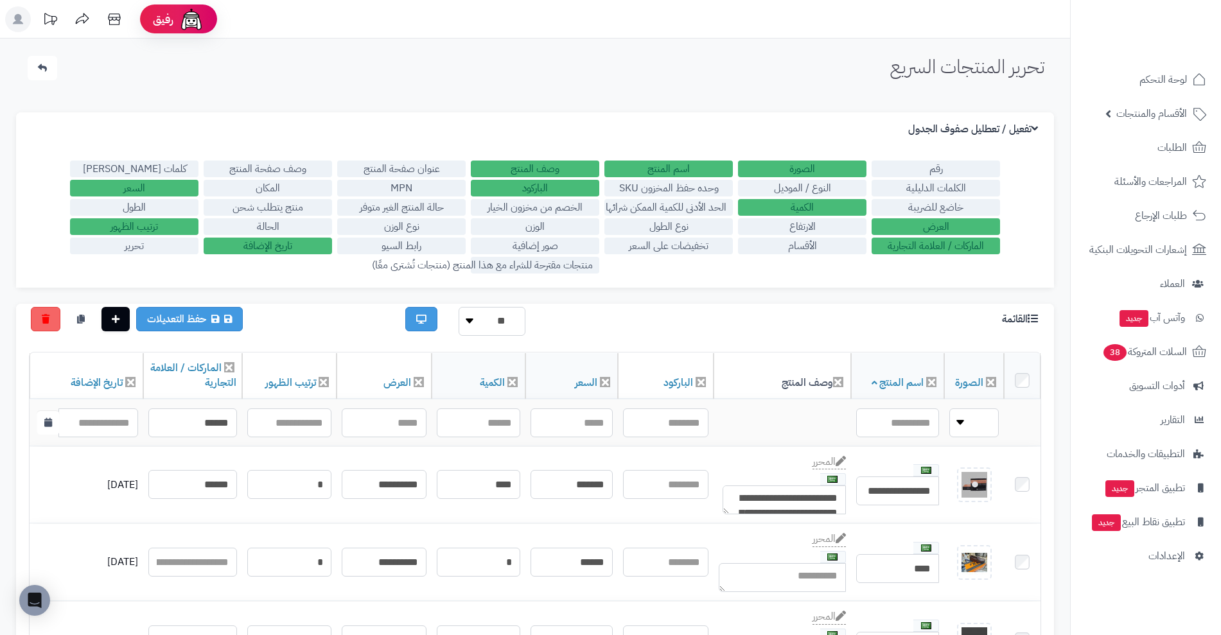
click at [417, 168] on label "عنوان صفحة المنتج" at bounding box center [401, 169] width 128 height 17
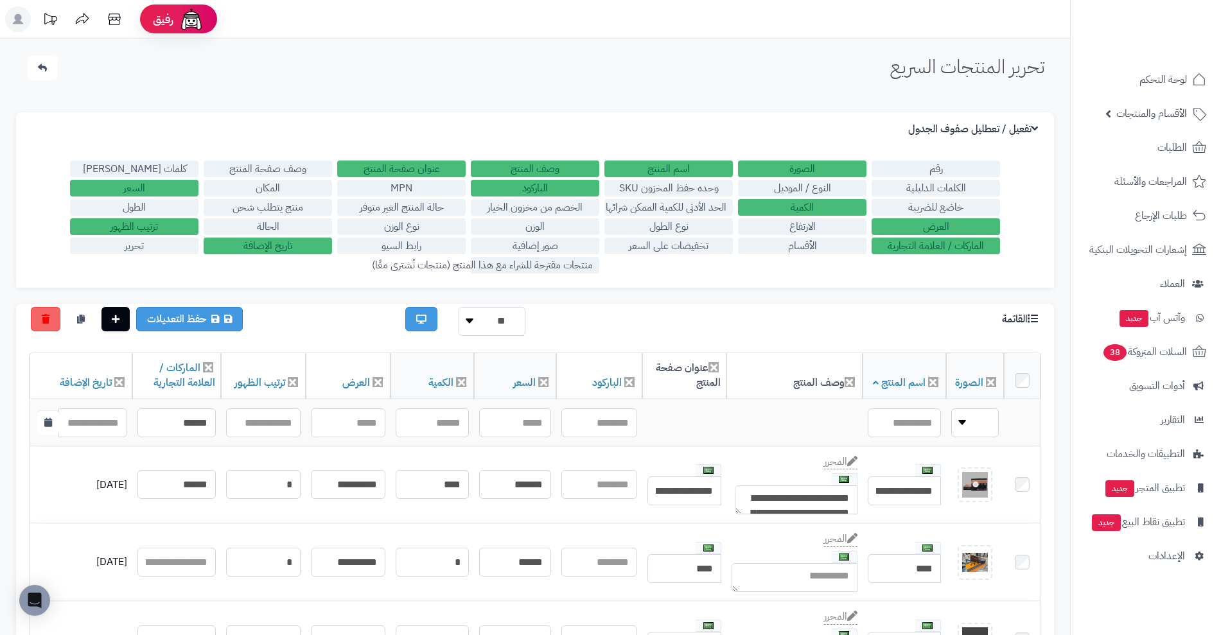
click at [417, 168] on label "عنوان صفحة المنتج" at bounding box center [401, 169] width 128 height 17
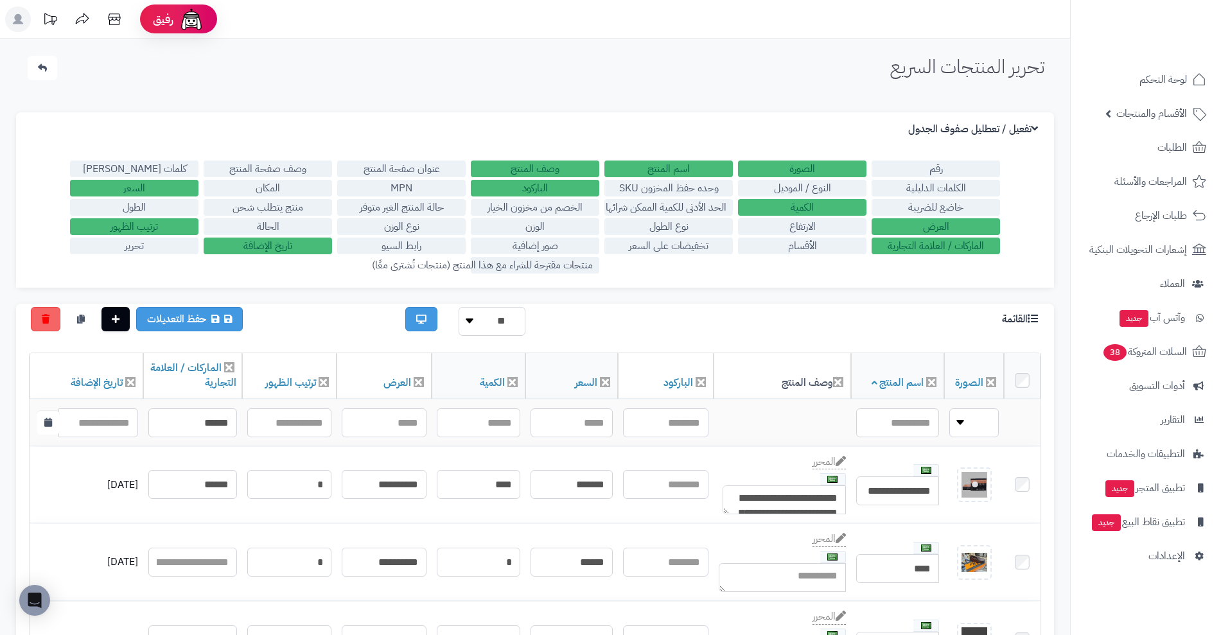
click at [818, 191] on label "النوع / الموديل" at bounding box center [802, 188] width 128 height 17
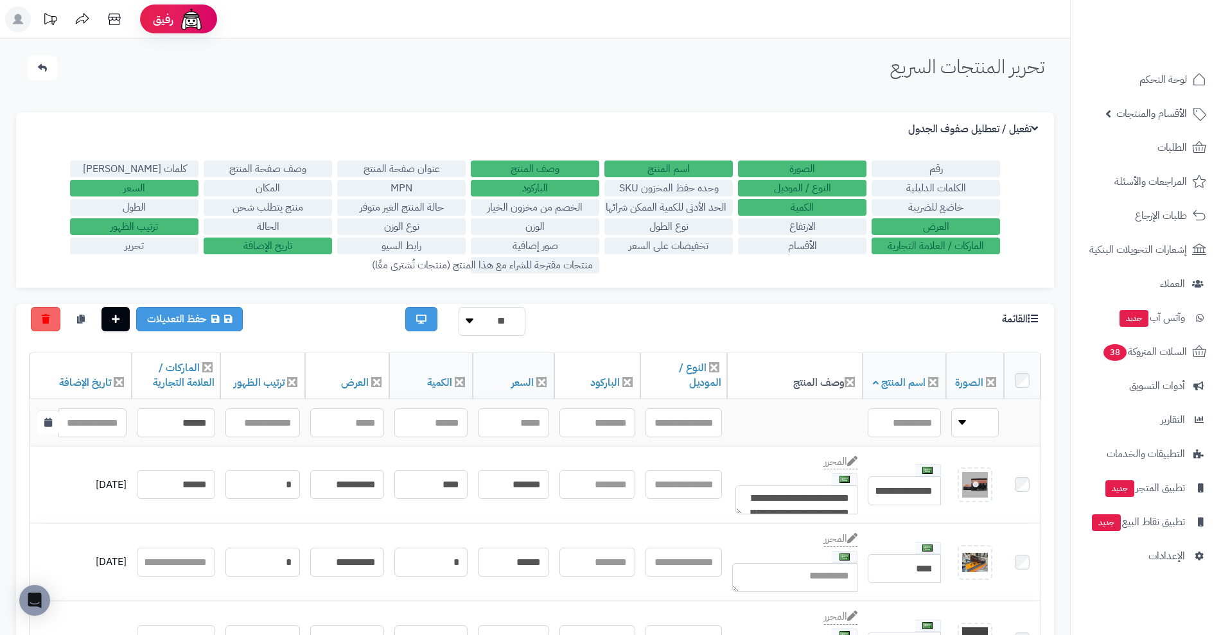
click at [818, 191] on label "النوع / الموديل" at bounding box center [802, 188] width 128 height 17
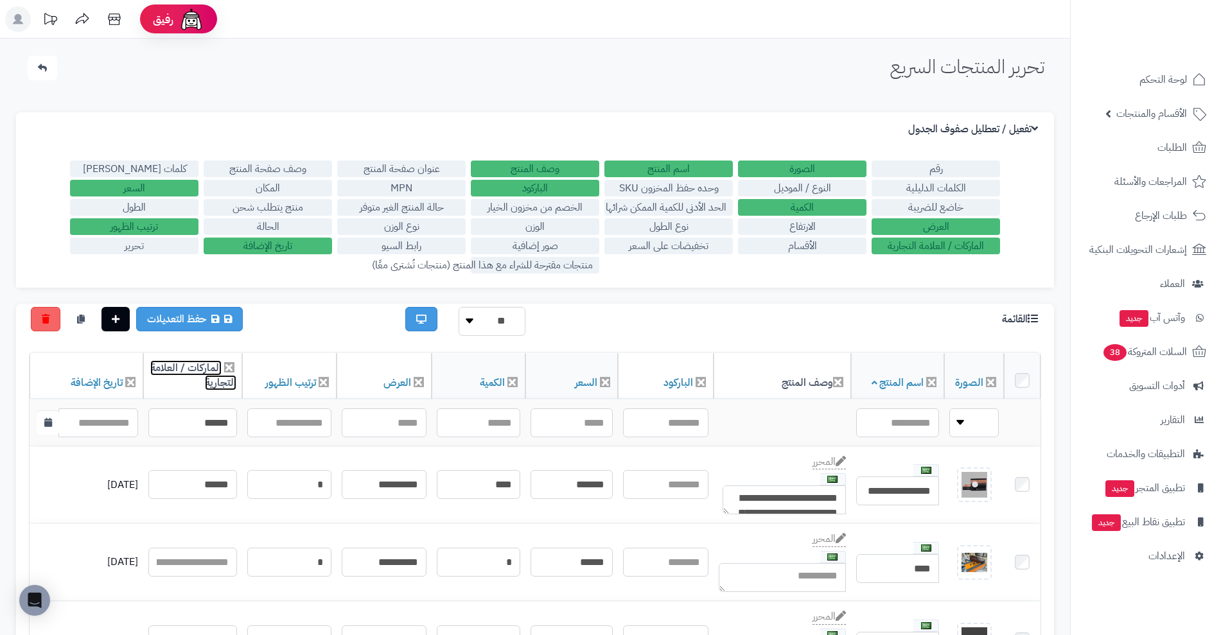
click at [204, 363] on link "الماركات / العلامة التجارية" at bounding box center [193, 375] width 86 height 30
click at [1029, 321] on icon at bounding box center [1032, 318] width 10 height 10
click at [1029, 316] on icon at bounding box center [1032, 318] width 10 height 10
click at [482, 325] on select "** ** **" at bounding box center [491, 321] width 67 height 29
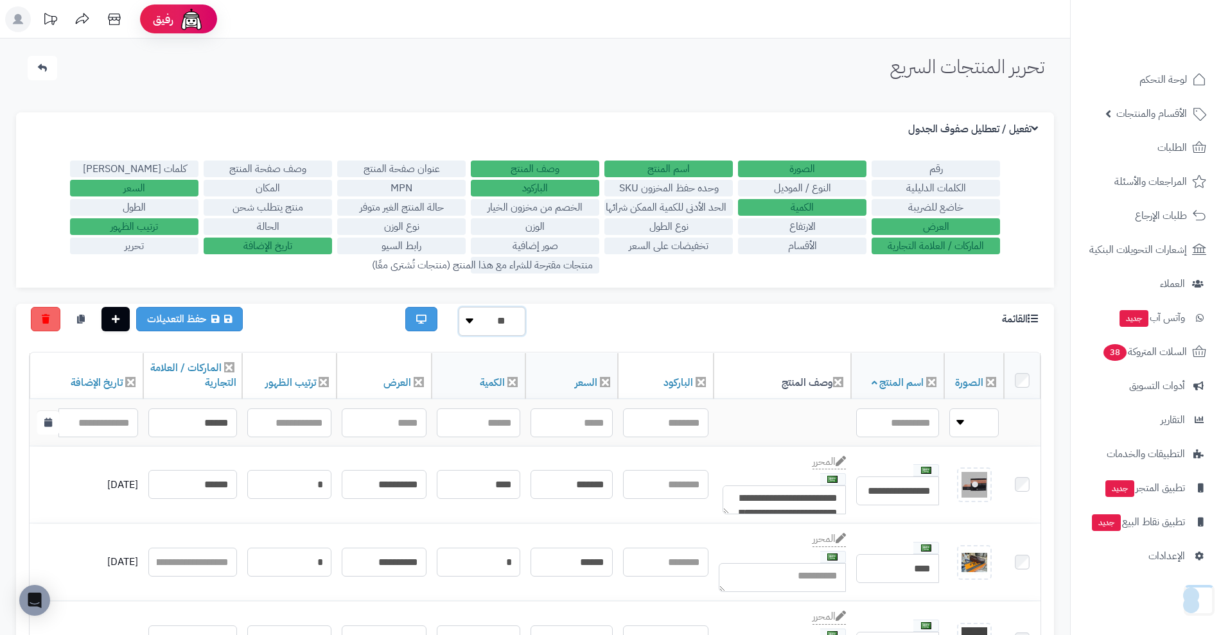
click at [482, 325] on select "** ** **" at bounding box center [491, 321] width 67 height 29
click at [613, 315] on div "القائمة ** ** ** حفظ التعديلات" at bounding box center [534, 321] width 1031 height 29
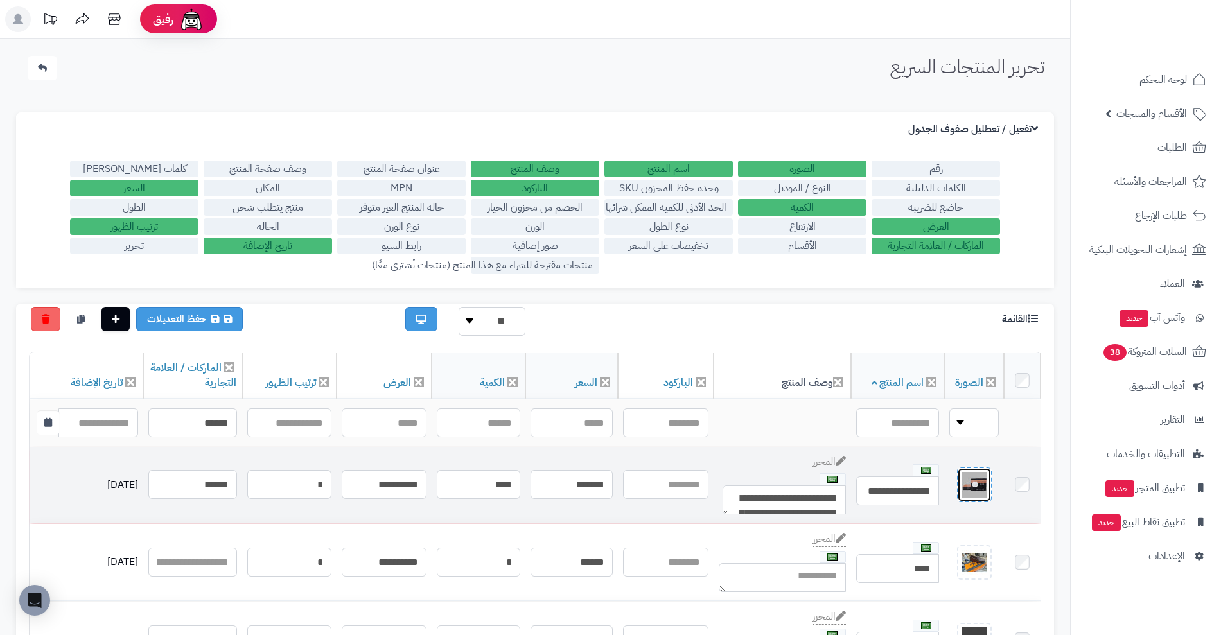
click at [977, 480] on img at bounding box center [974, 485] width 26 height 26
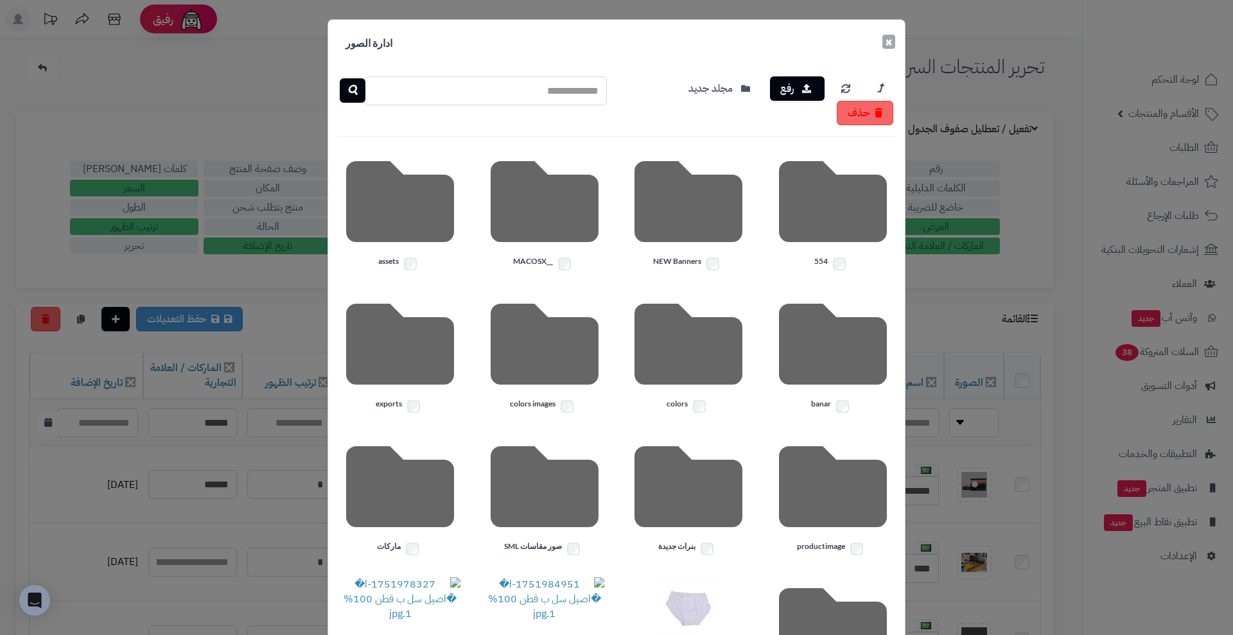
click at [895, 39] on button "×" at bounding box center [888, 42] width 13 height 14
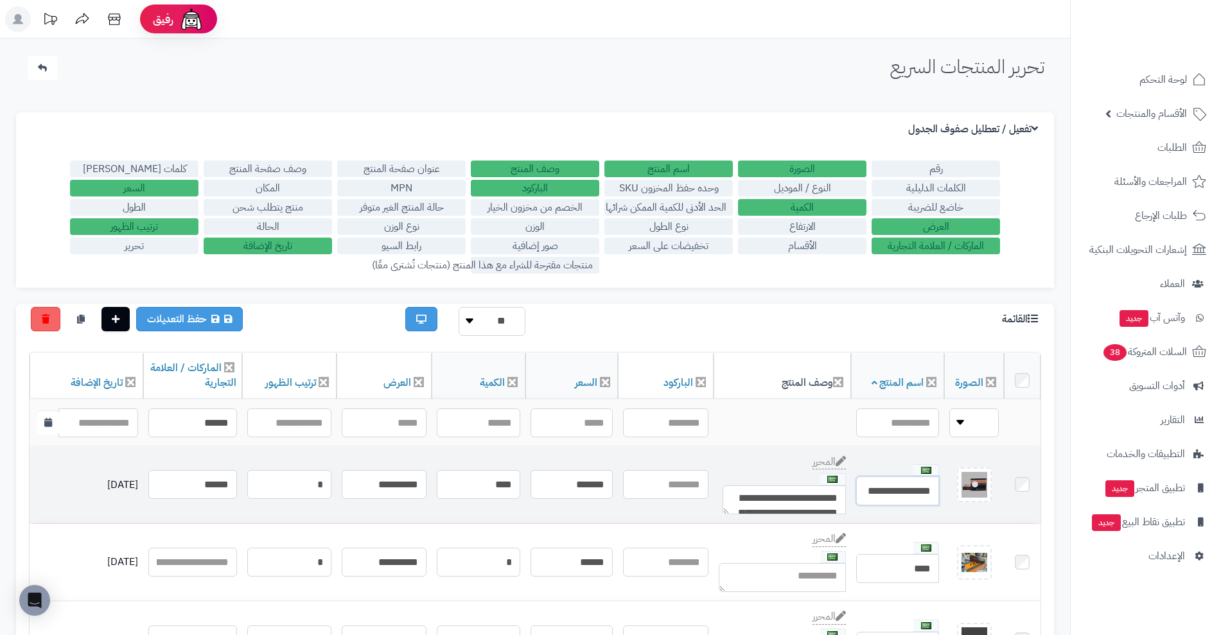
click at [879, 487] on input "**********" at bounding box center [897, 490] width 83 height 29
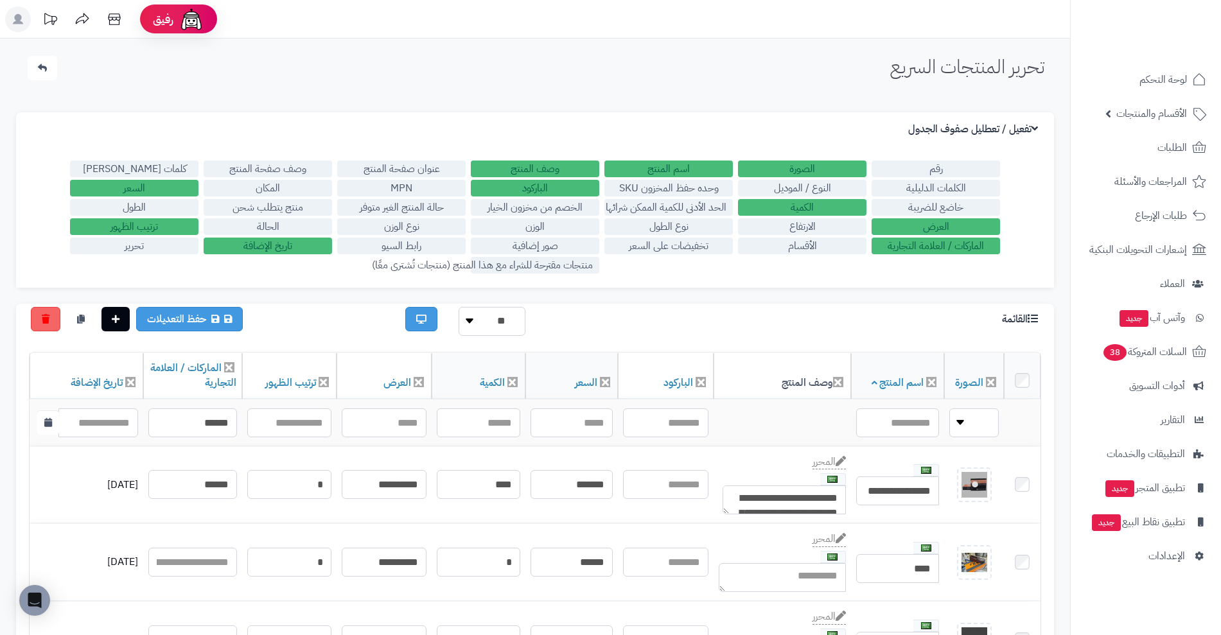
click at [187, 238] on label "تحرير" at bounding box center [134, 246] width 128 height 17
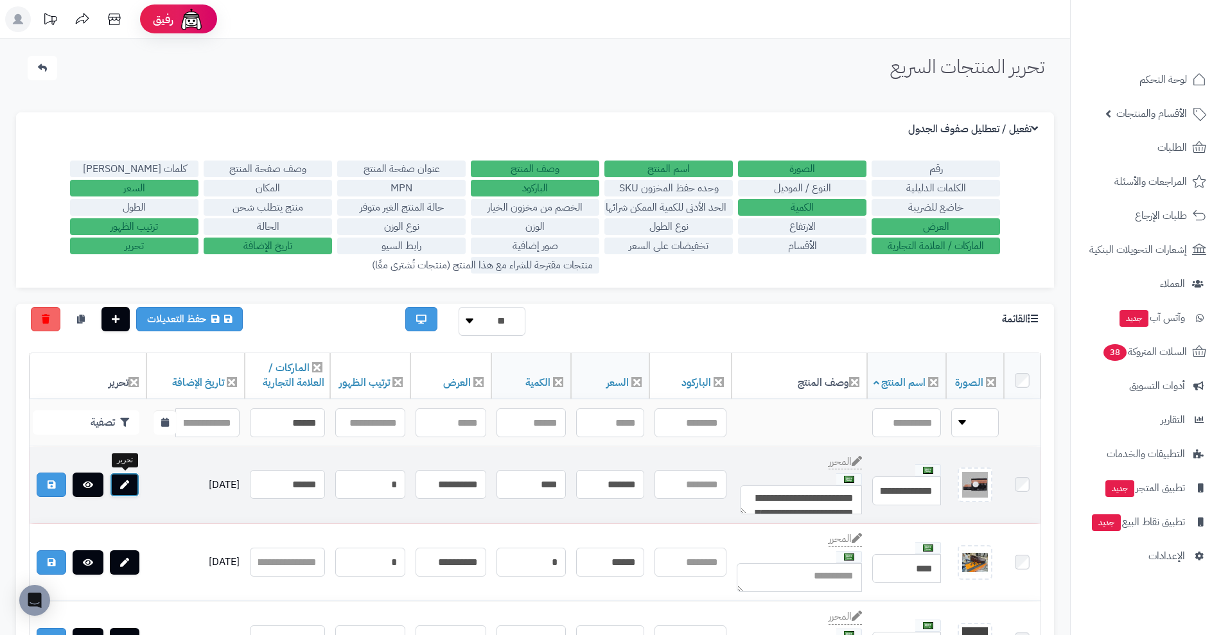
click at [132, 477] on link at bounding box center [125, 485] width 30 height 24
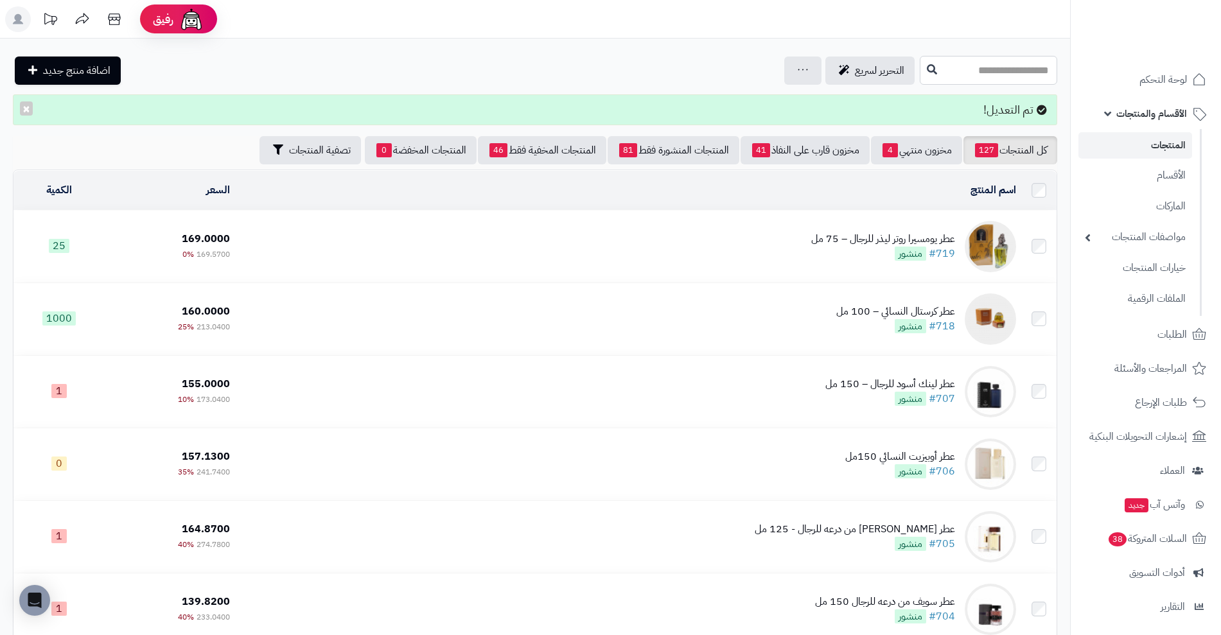
click at [937, 70] on input "text" at bounding box center [987, 70] width 137 height 29
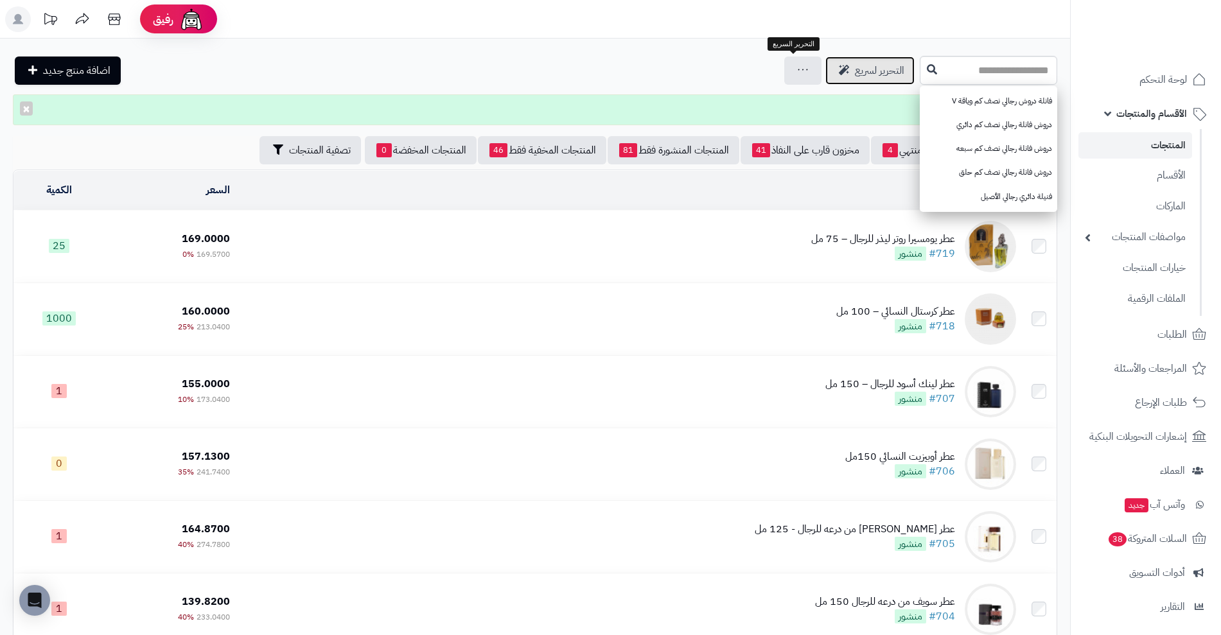
click at [855, 69] on span "التحرير لسريع" at bounding box center [879, 70] width 49 height 15
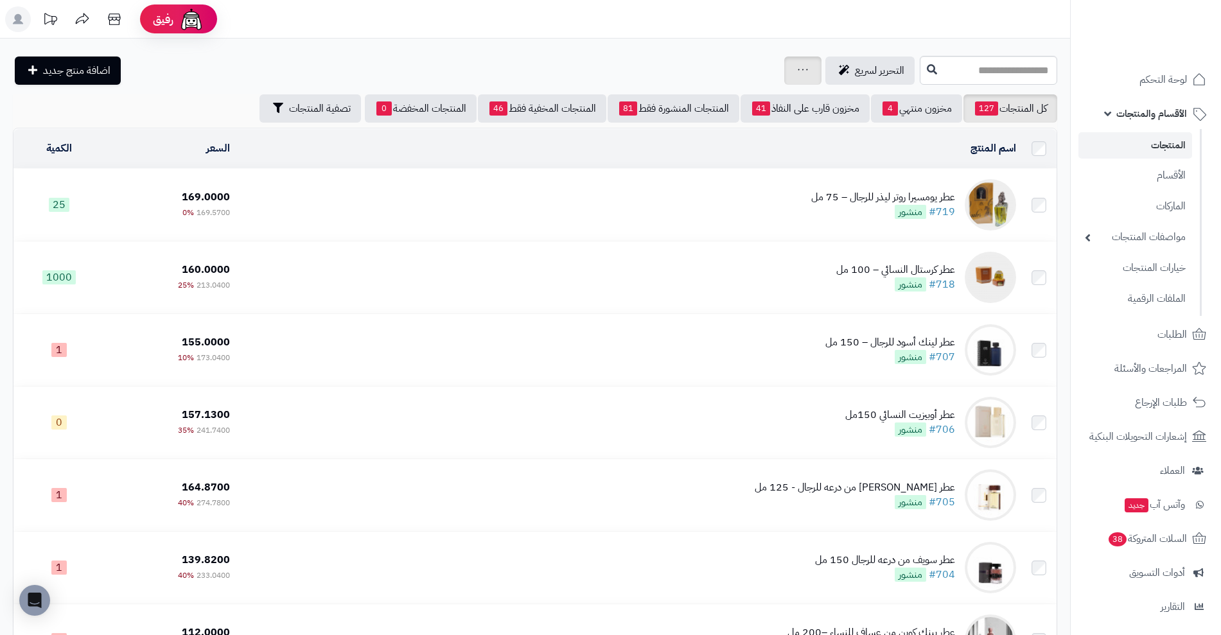
click at [797, 65] on icon at bounding box center [802, 69] width 10 height 8
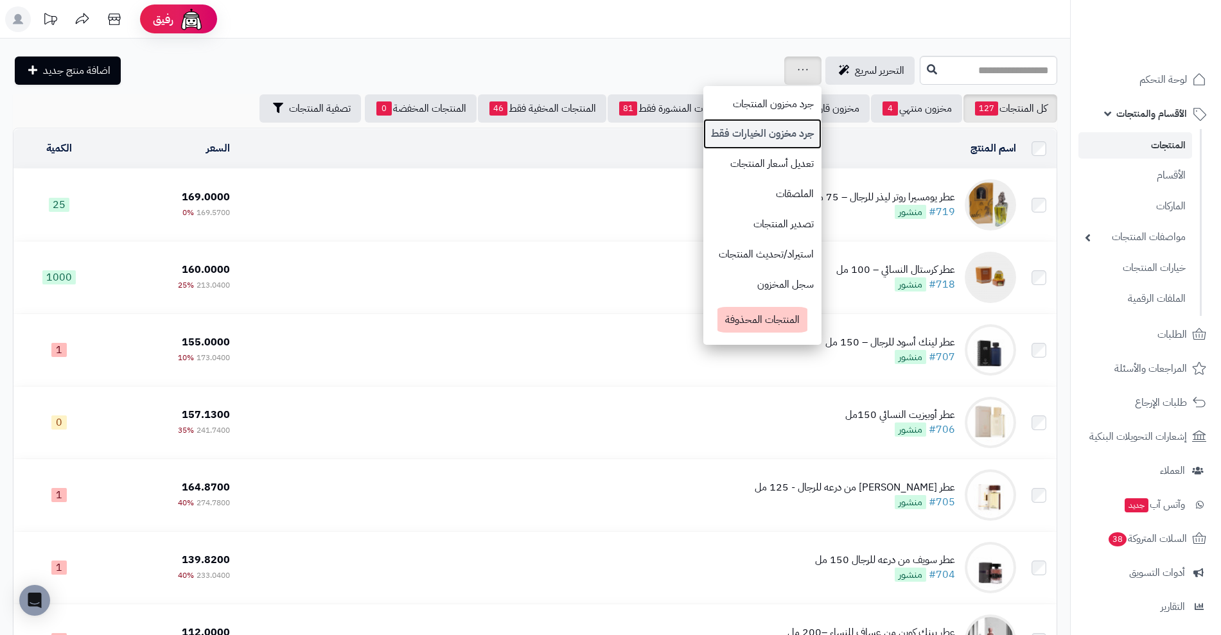
click at [703, 141] on link "جرد مخزون الخيارات فقط" at bounding box center [762, 134] width 118 height 30
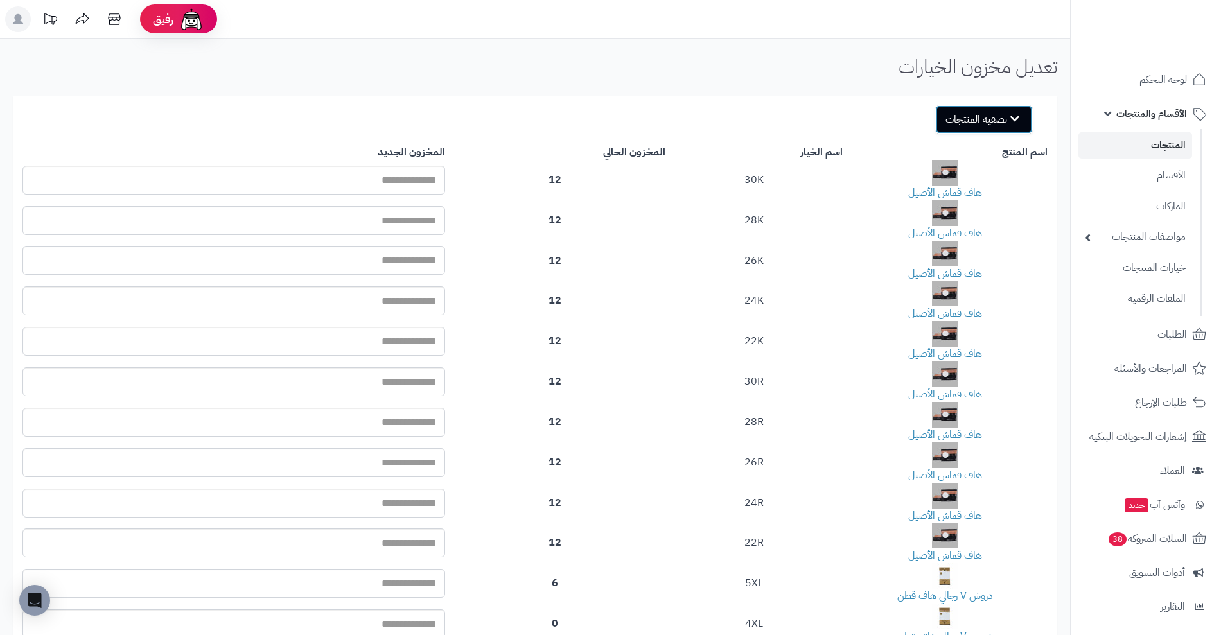
click at [978, 124] on button "تصفية المنتجات" at bounding box center [984, 119] width 98 height 28
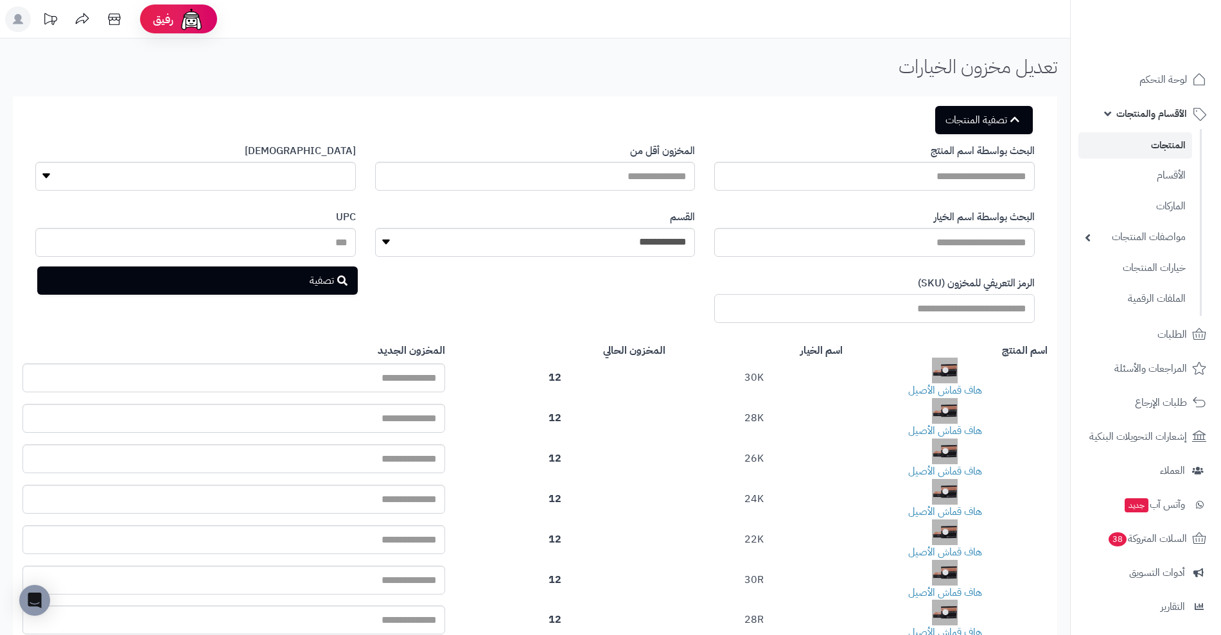
click at [830, 318] on input "الرمز التعريفي للمخزون (SKU)" at bounding box center [874, 308] width 320 height 29
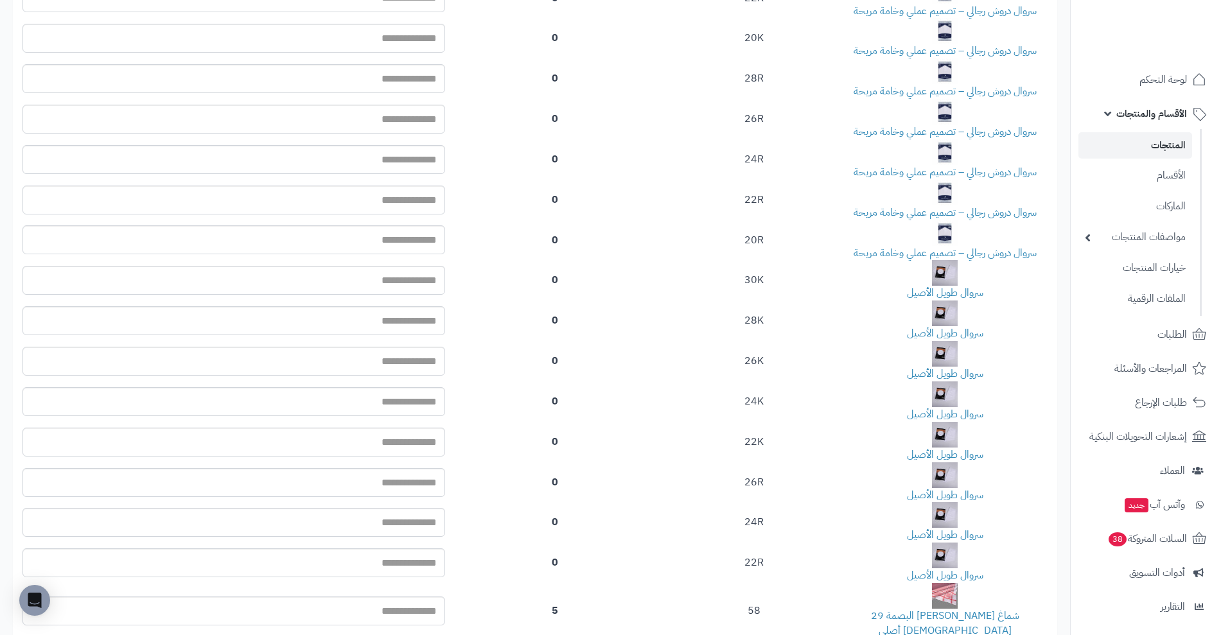
scroll to position [3896, 0]
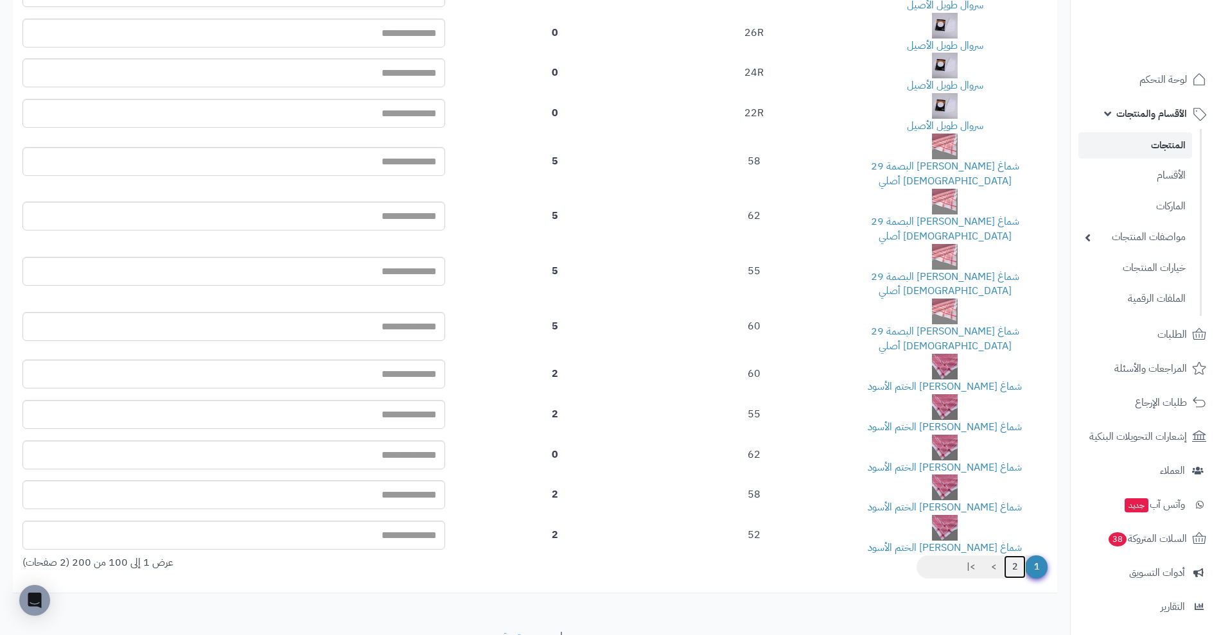
click at [1016, 555] on link "2" at bounding box center [1015, 566] width 22 height 23
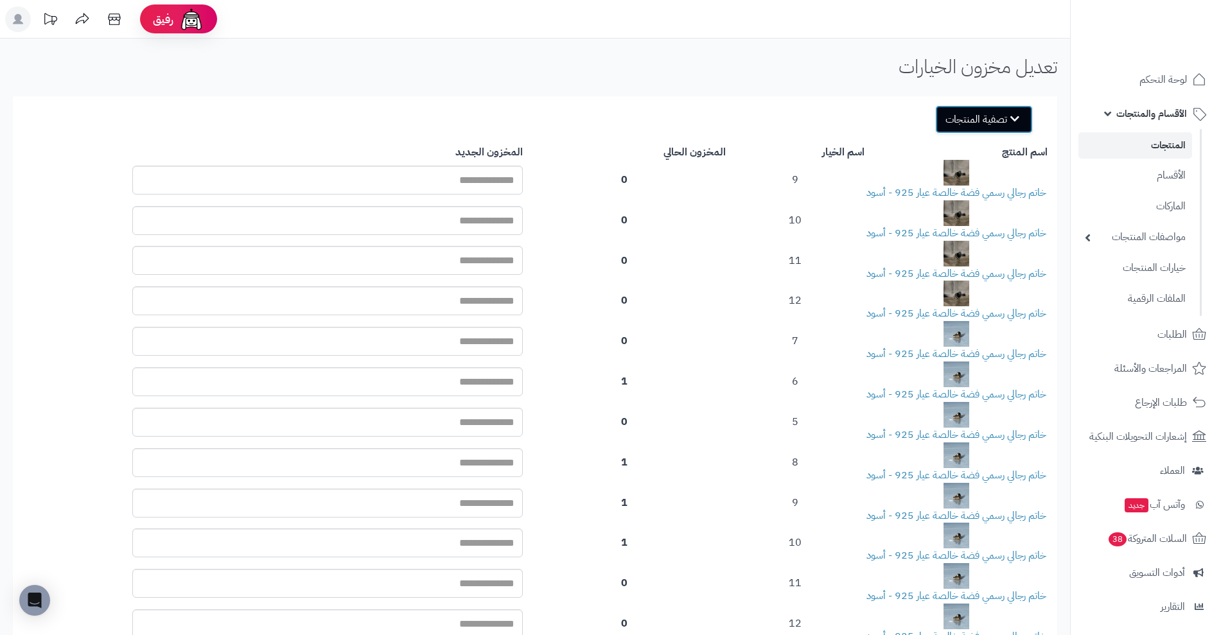
click at [1003, 114] on button "تصفية المنتجات" at bounding box center [984, 119] width 98 height 28
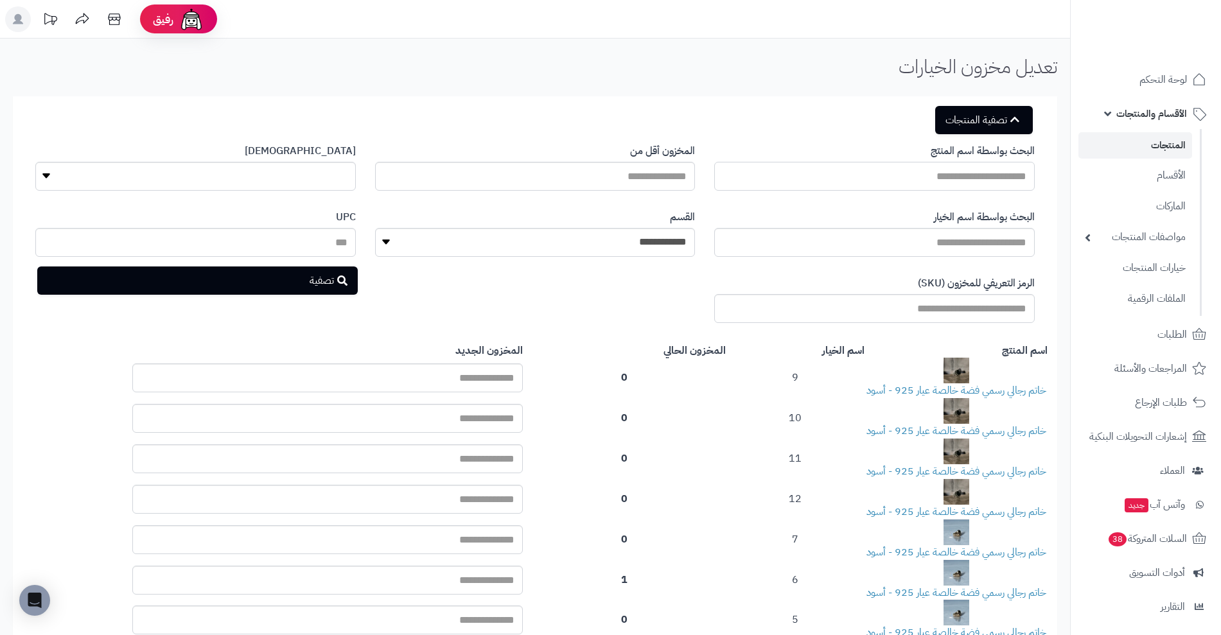
click at [1001, 177] on input "البحث بواسطة اسم المنتج" at bounding box center [874, 176] width 320 height 29
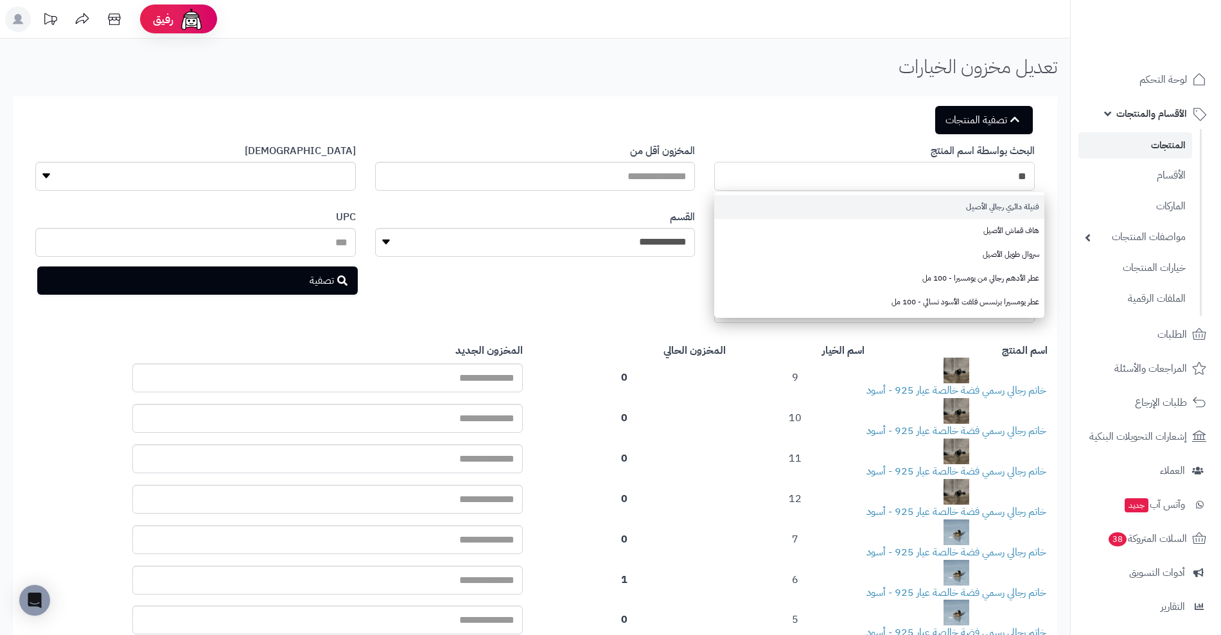
type input "*"
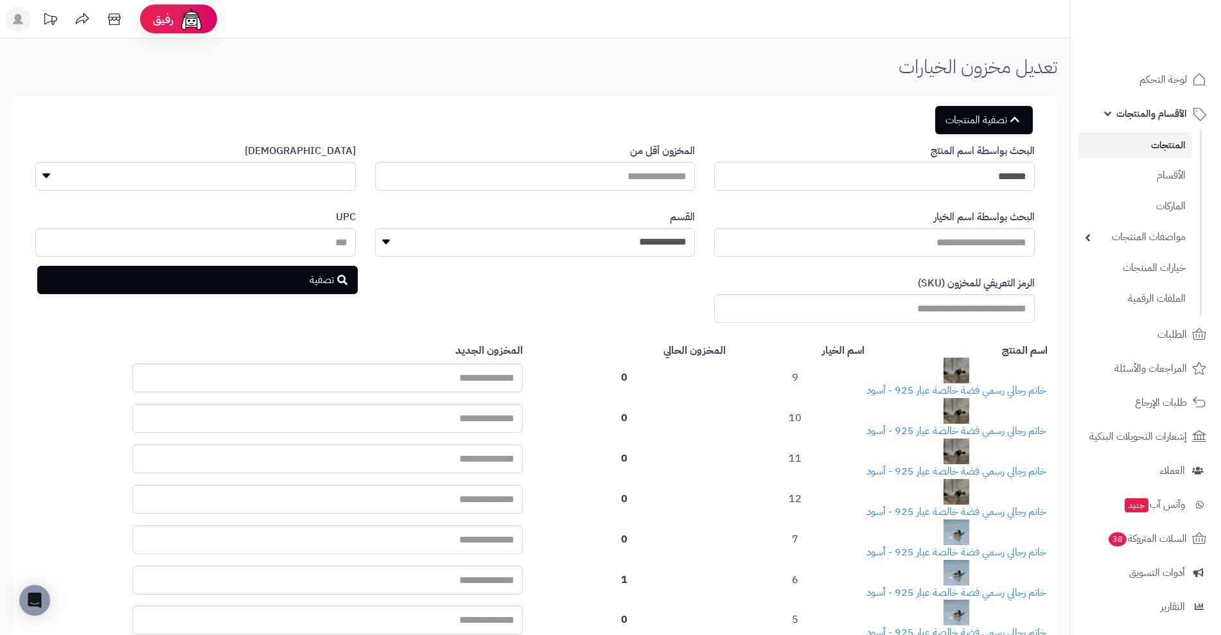
type input "*******"
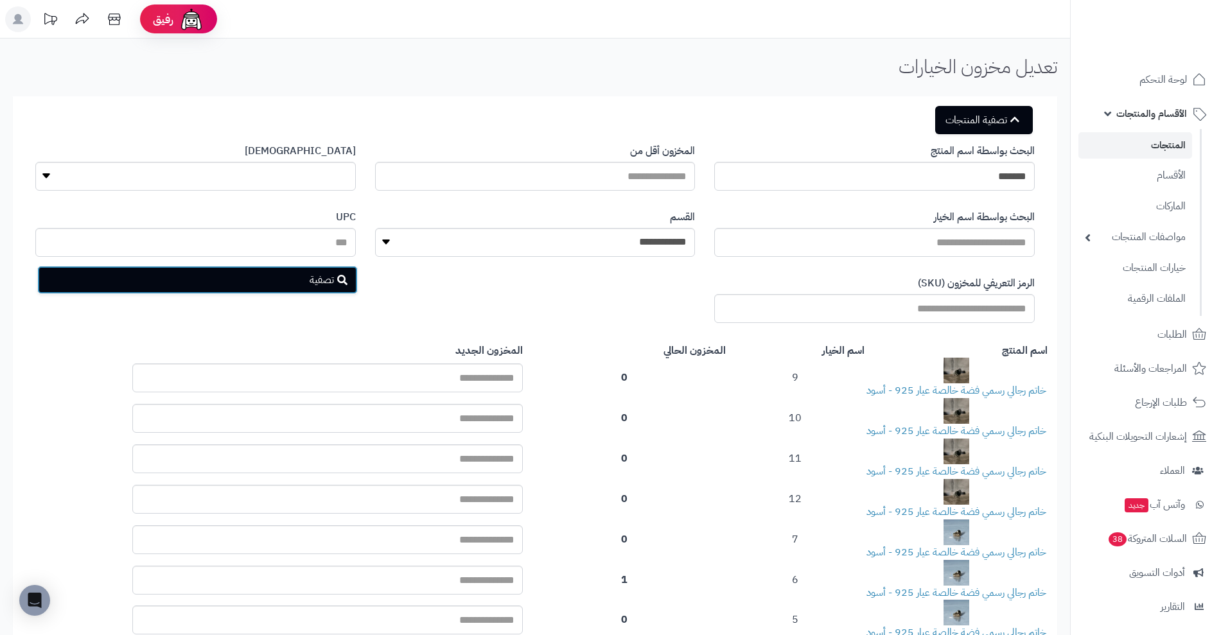
click at [322, 284] on button "تصفية" at bounding box center [197, 280] width 320 height 28
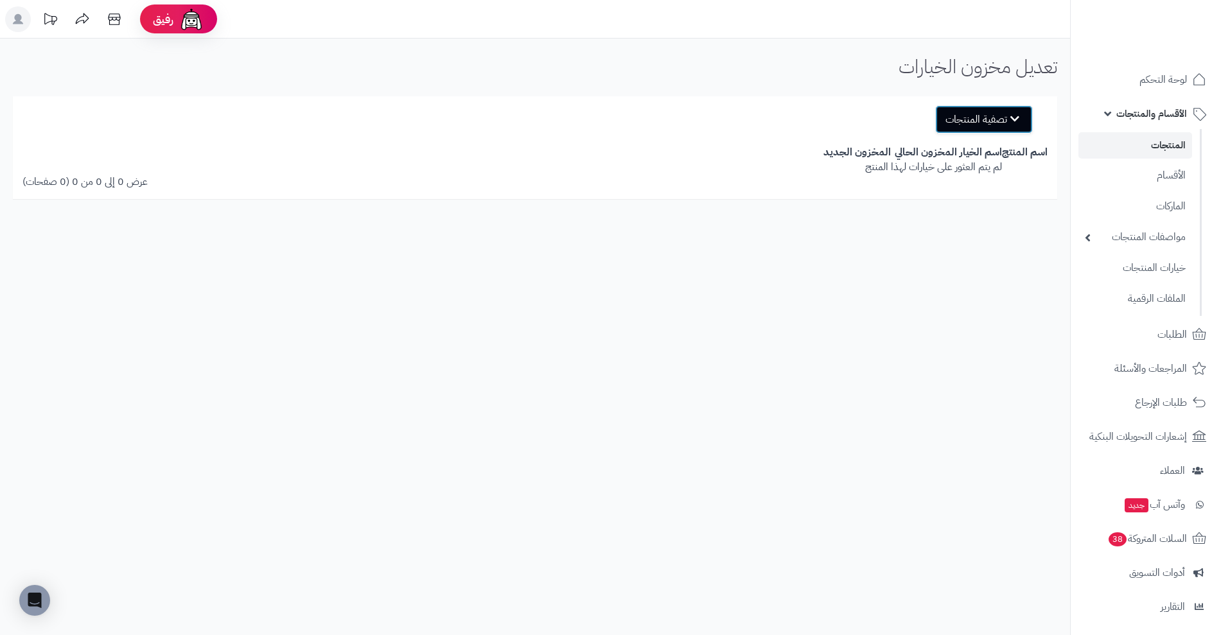
click at [998, 128] on button "تصفية المنتجات" at bounding box center [984, 119] width 98 height 28
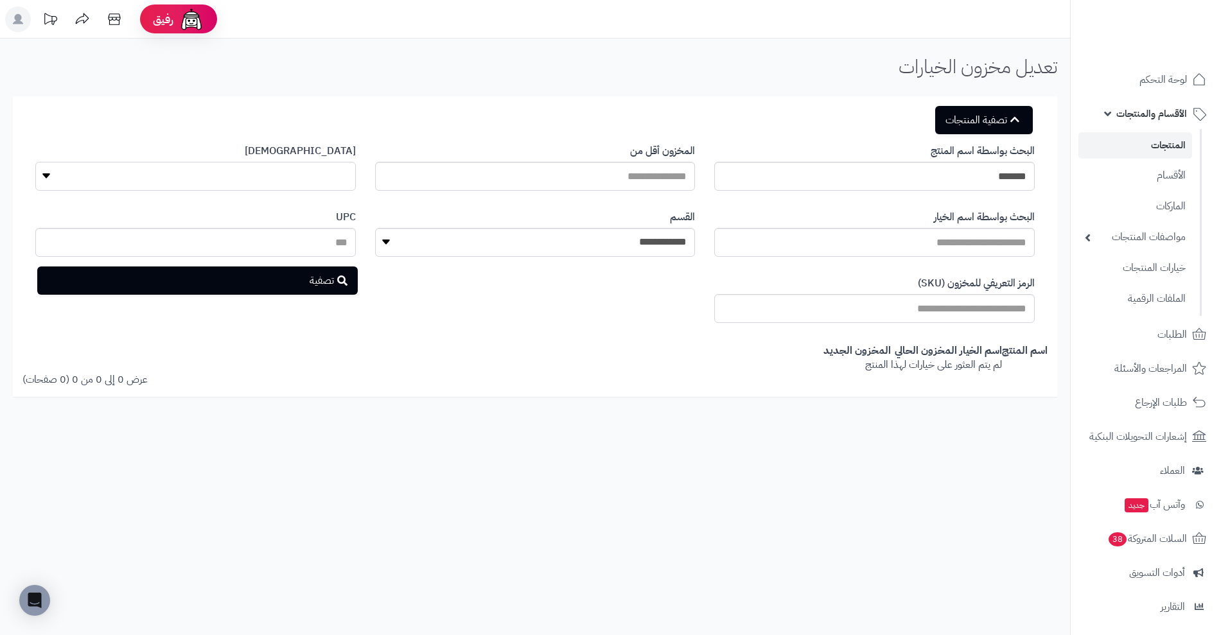
click at [344, 173] on select "**********" at bounding box center [195, 176] width 320 height 29
select select "**"
click at [35, 162] on select "**********" at bounding box center [195, 176] width 320 height 29
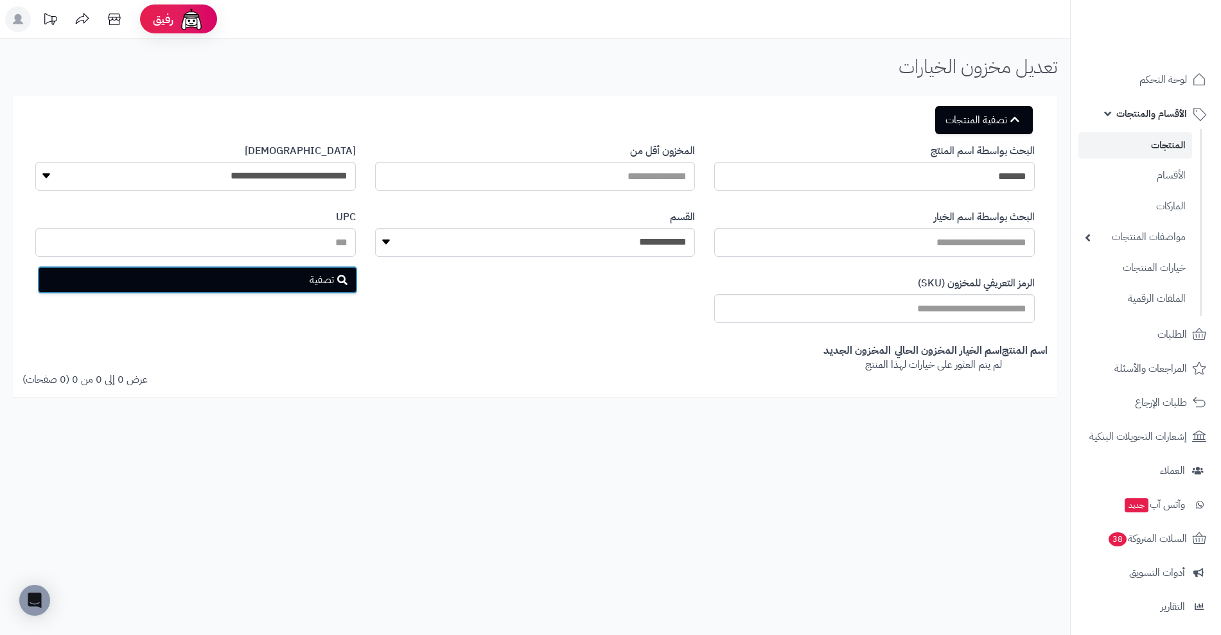
click at [225, 285] on button "تصفية" at bounding box center [197, 280] width 320 height 28
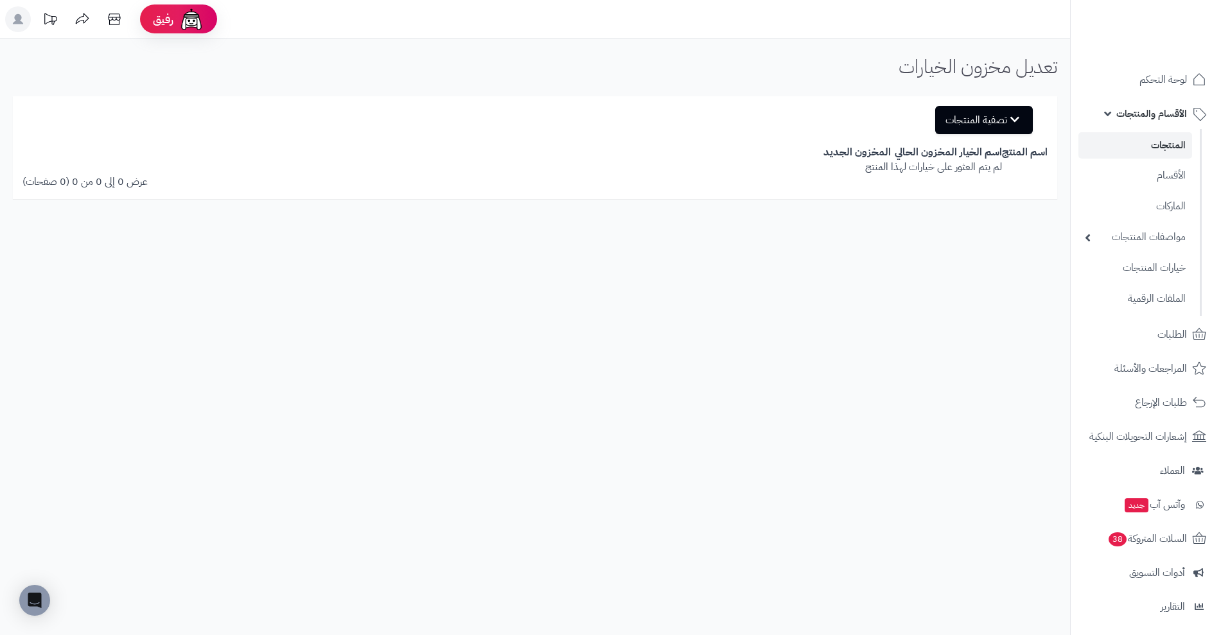
click at [1162, 108] on span "الأقسام والمنتجات" at bounding box center [1151, 114] width 71 height 18
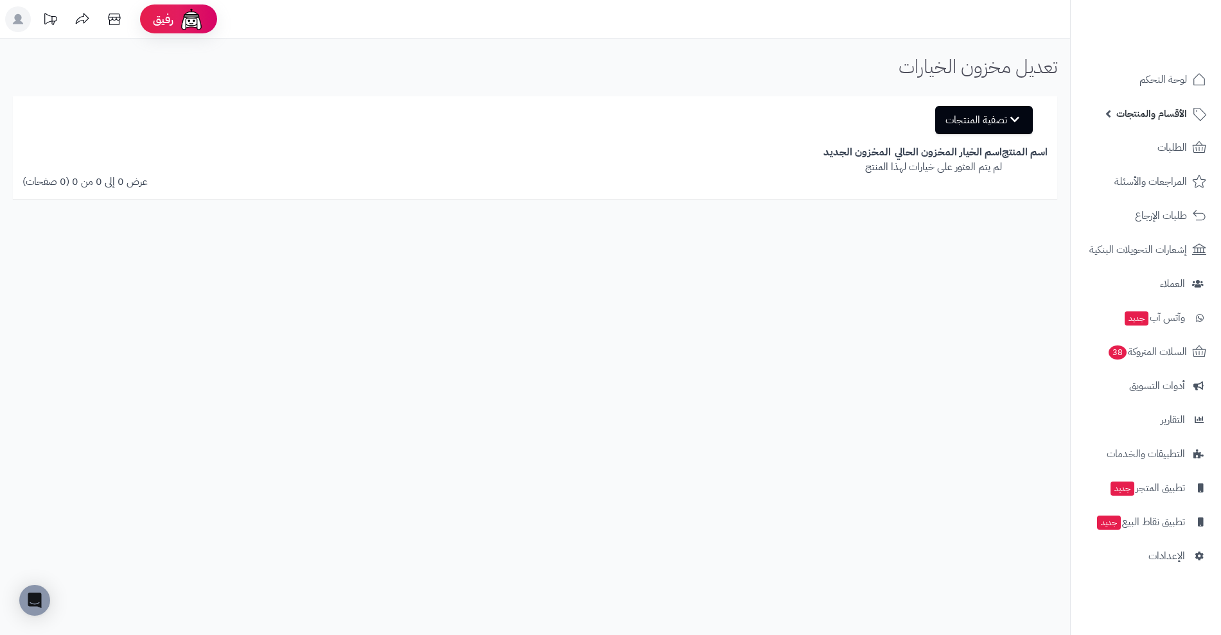
click at [1178, 110] on span "الأقسام والمنتجات" at bounding box center [1151, 114] width 71 height 18
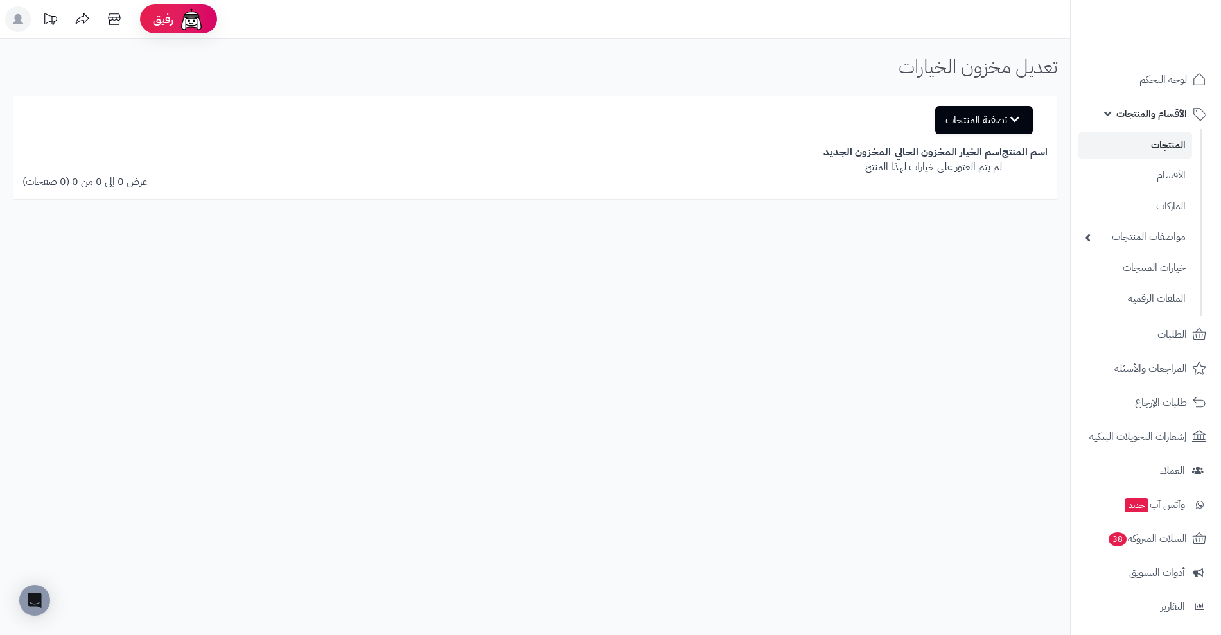
click at [1161, 141] on link "المنتجات" at bounding box center [1135, 145] width 114 height 26
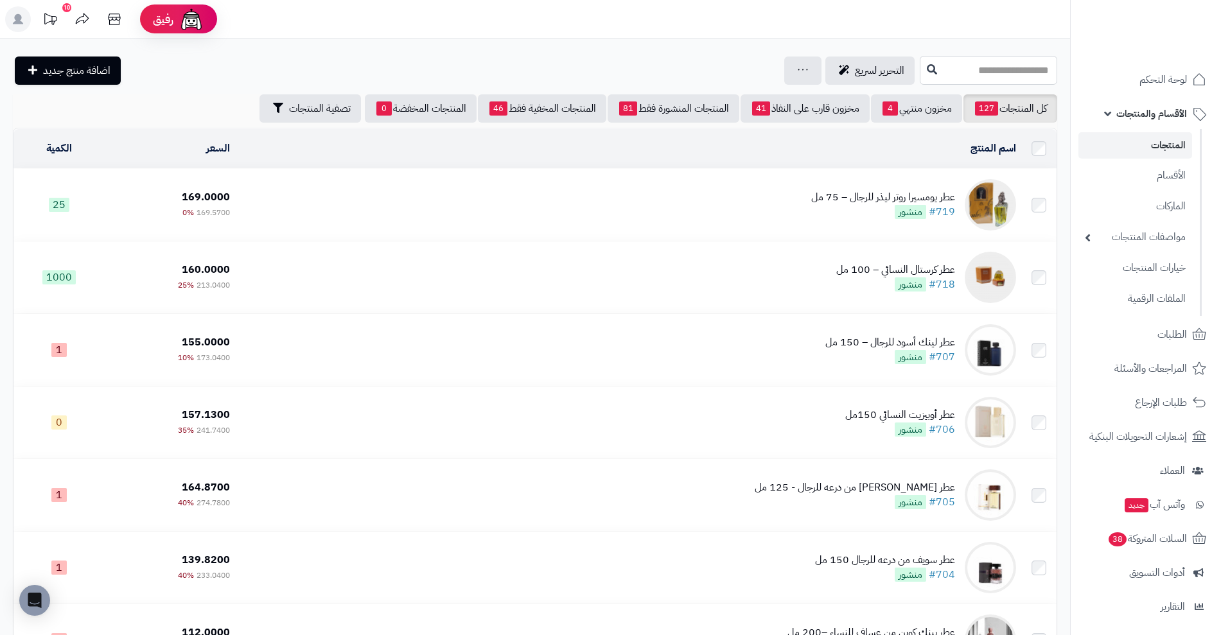
click at [1029, 67] on input "text" at bounding box center [987, 70] width 137 height 29
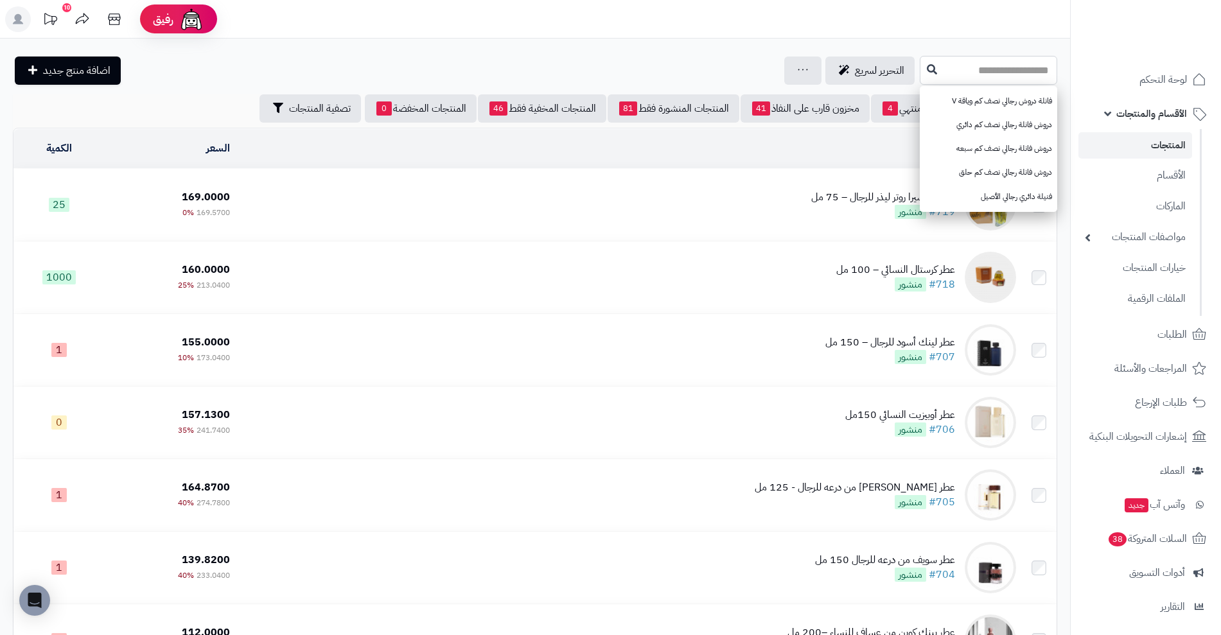
paste input "**********"
type input "**********"
click at [922, 67] on button at bounding box center [931, 69] width 19 height 24
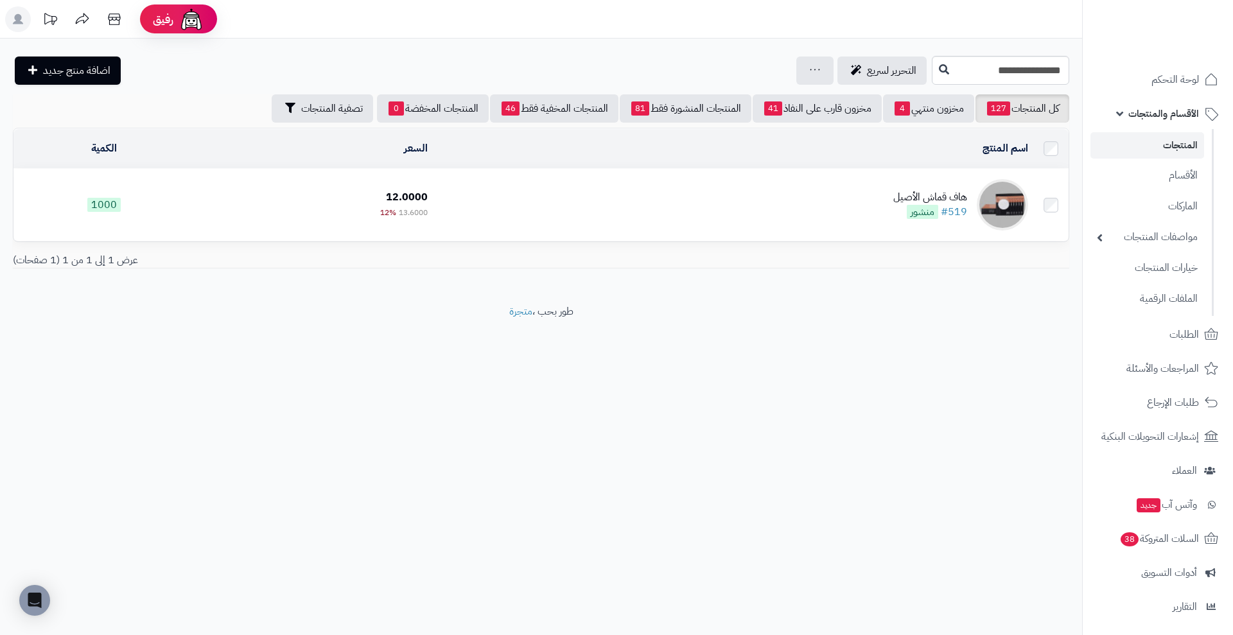
click at [942, 196] on div "هاف قماش الأصيل" at bounding box center [930, 197] width 74 height 15
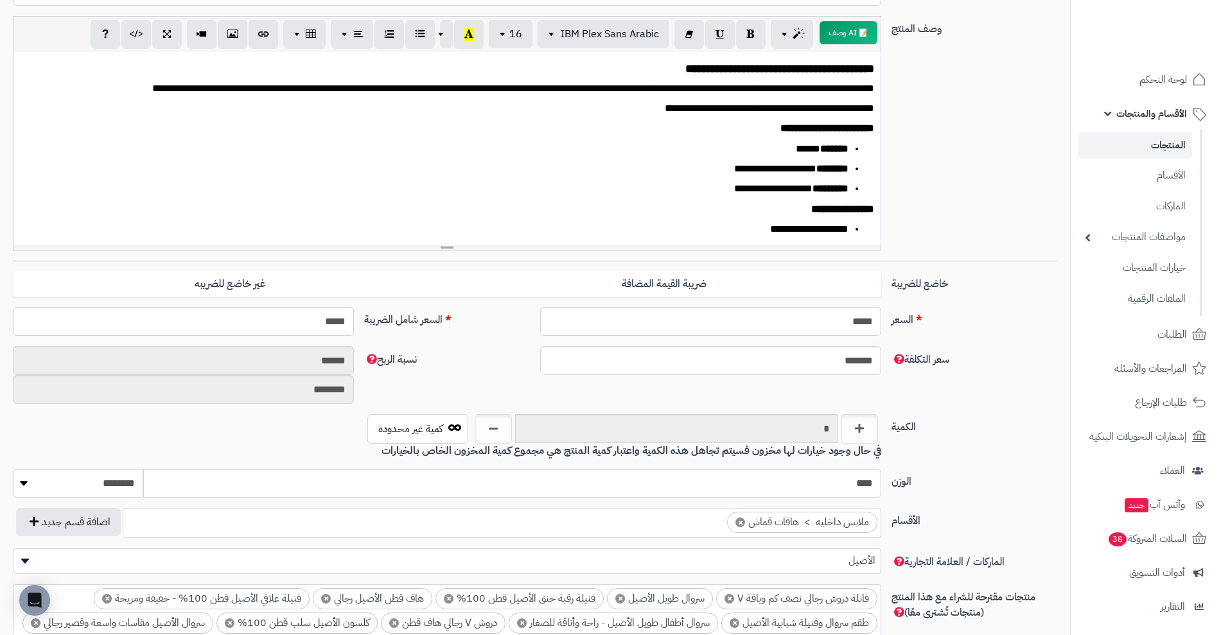
scroll to position [184, 0]
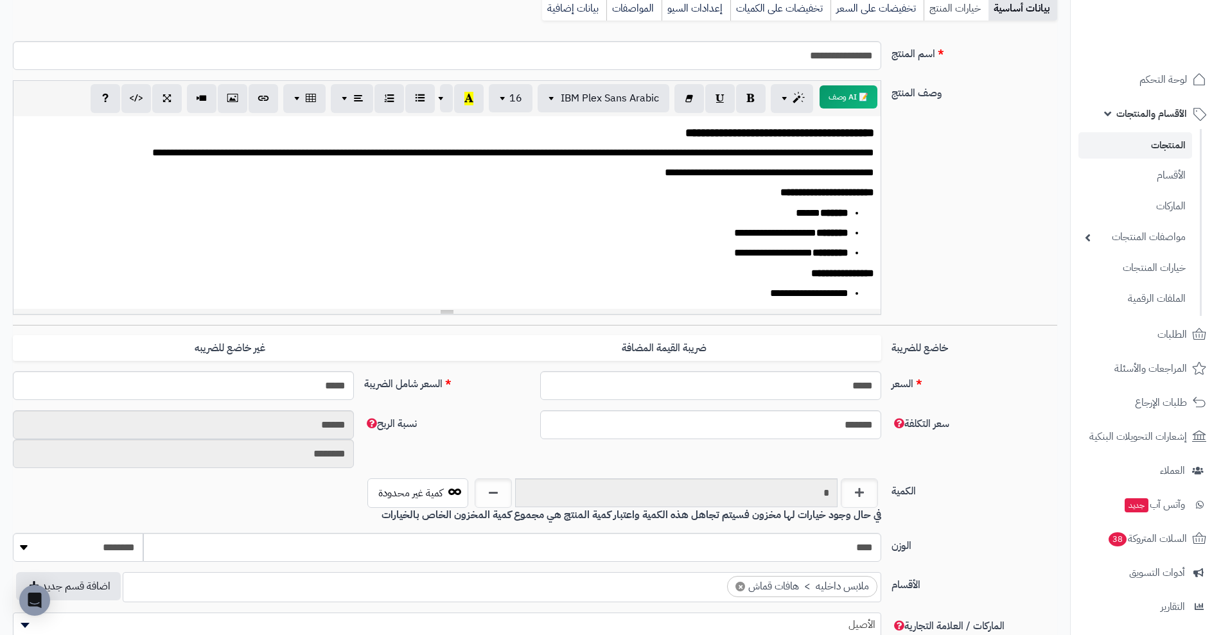
click at [952, 9] on link "خيارات المنتج" at bounding box center [955, 9] width 65 height 26
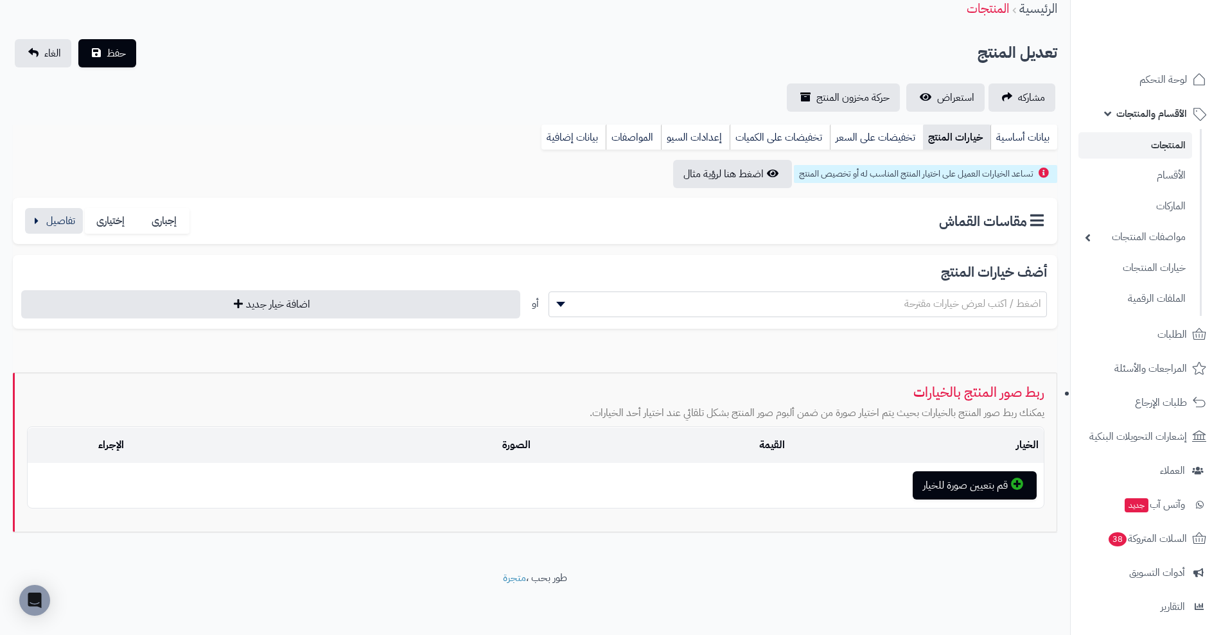
scroll to position [55, 0]
click at [49, 216] on button "button" at bounding box center [54, 220] width 58 height 26
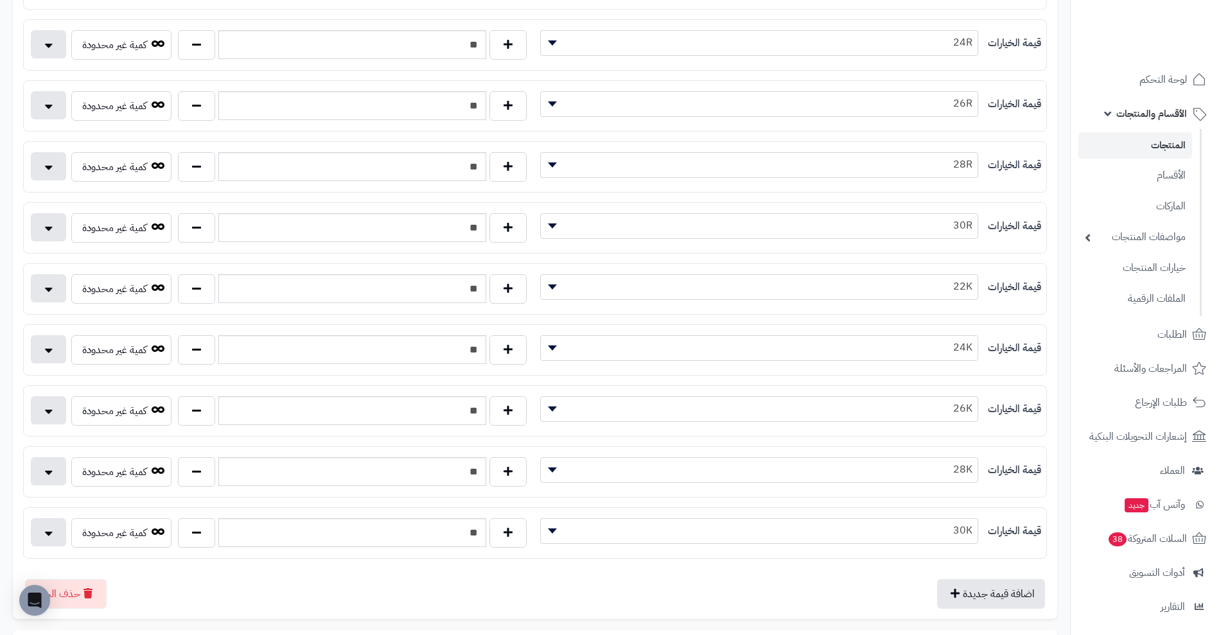
scroll to position [352, 0]
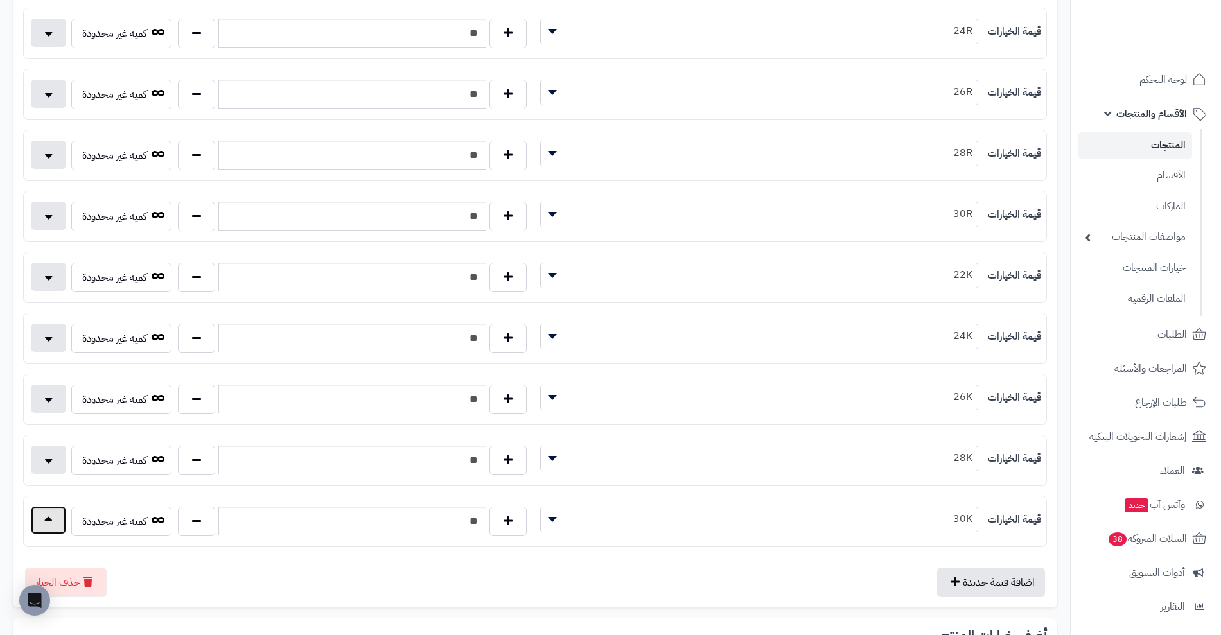
click at [48, 520] on button "button" at bounding box center [48, 520] width 35 height 28
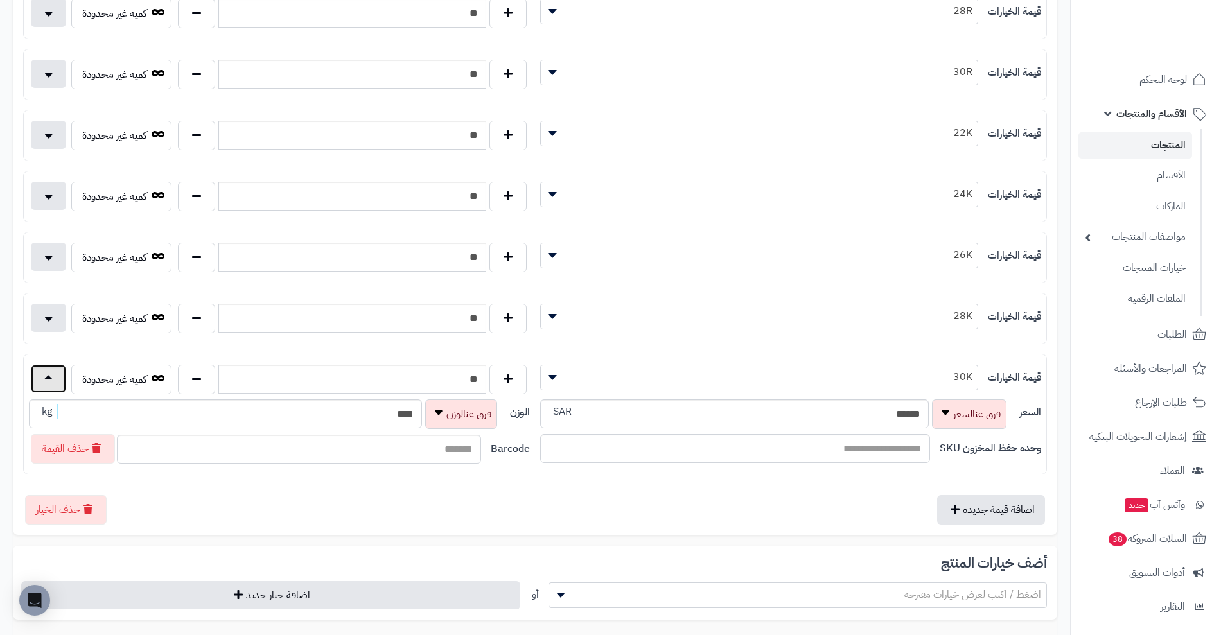
scroll to position [506, 0]
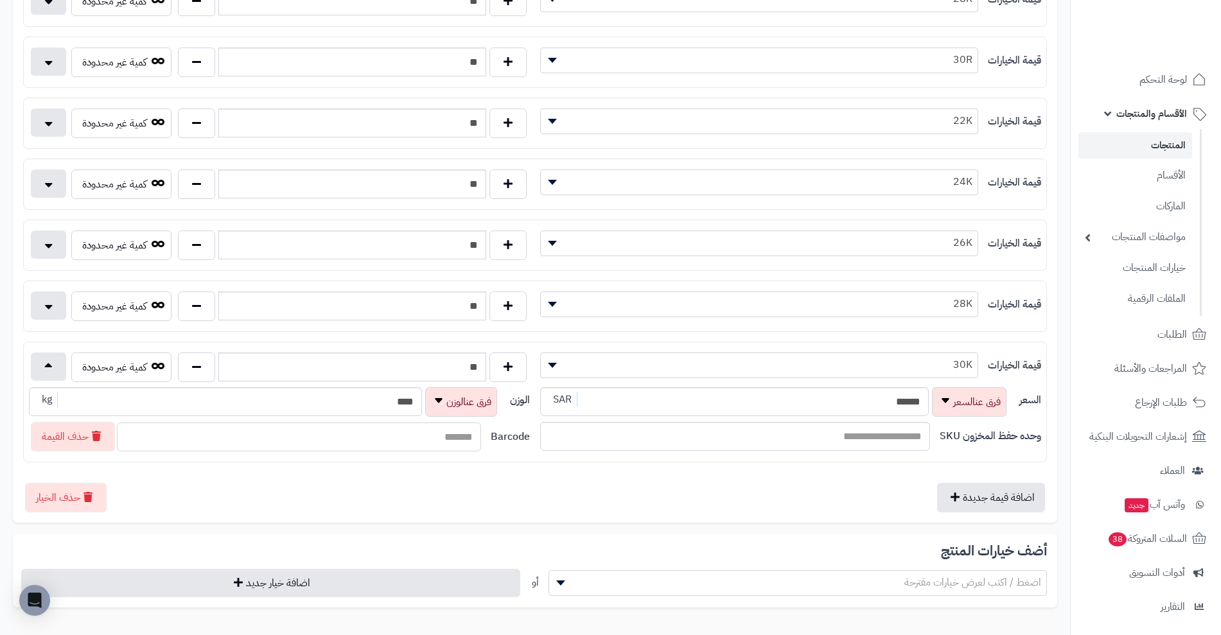
click at [418, 428] on input "text" at bounding box center [299, 436] width 364 height 29
type input "**********"
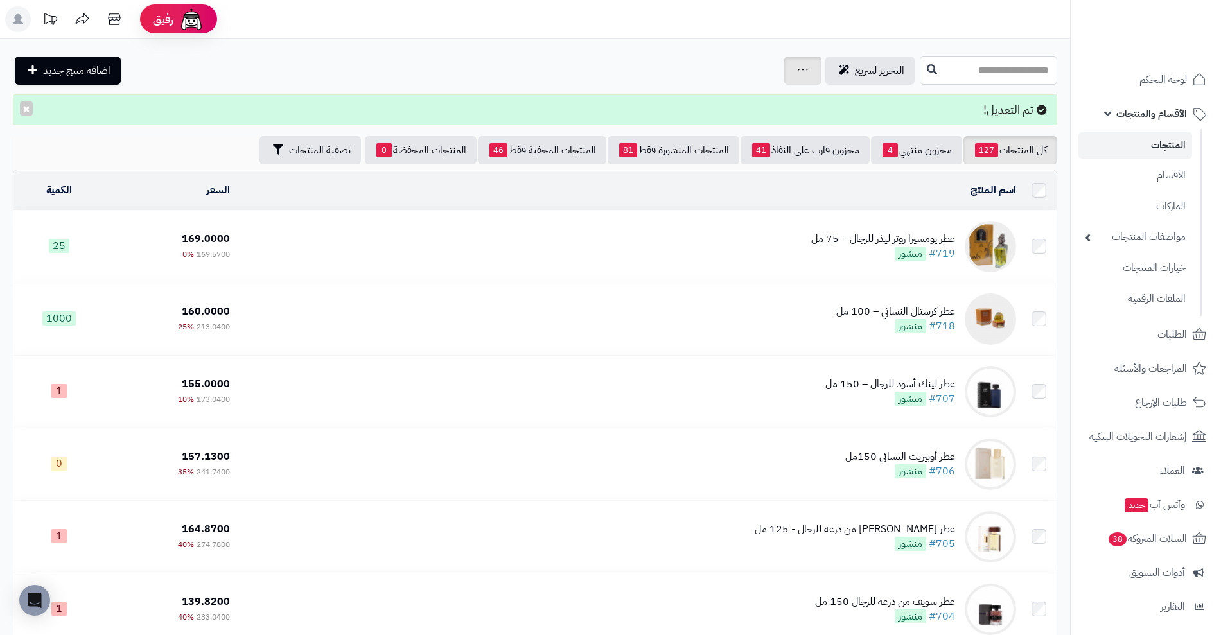
click at [784, 59] on div "جرد مخزون المنتجات جرد مخزون الخيارات فقط تعديل أسعار المنتجات الملصقات تصدير ا…" at bounding box center [802, 70] width 37 height 28
click at [797, 69] on icon at bounding box center [802, 69] width 10 height 8
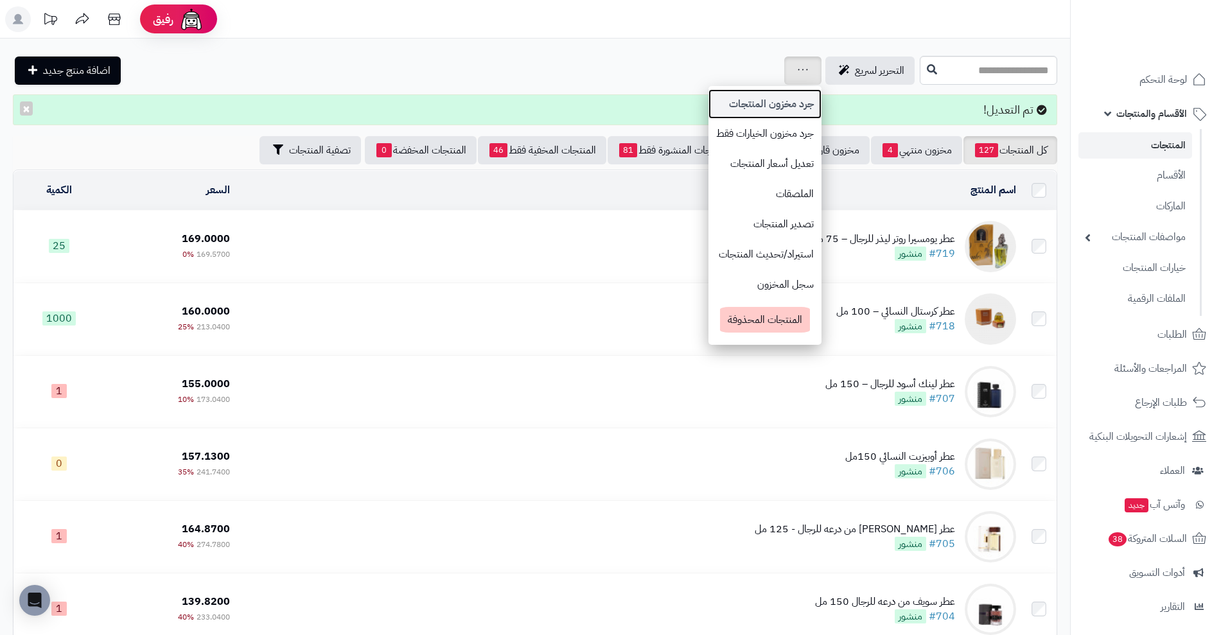
click at [708, 107] on link "جرد مخزون المنتجات" at bounding box center [764, 104] width 113 height 30
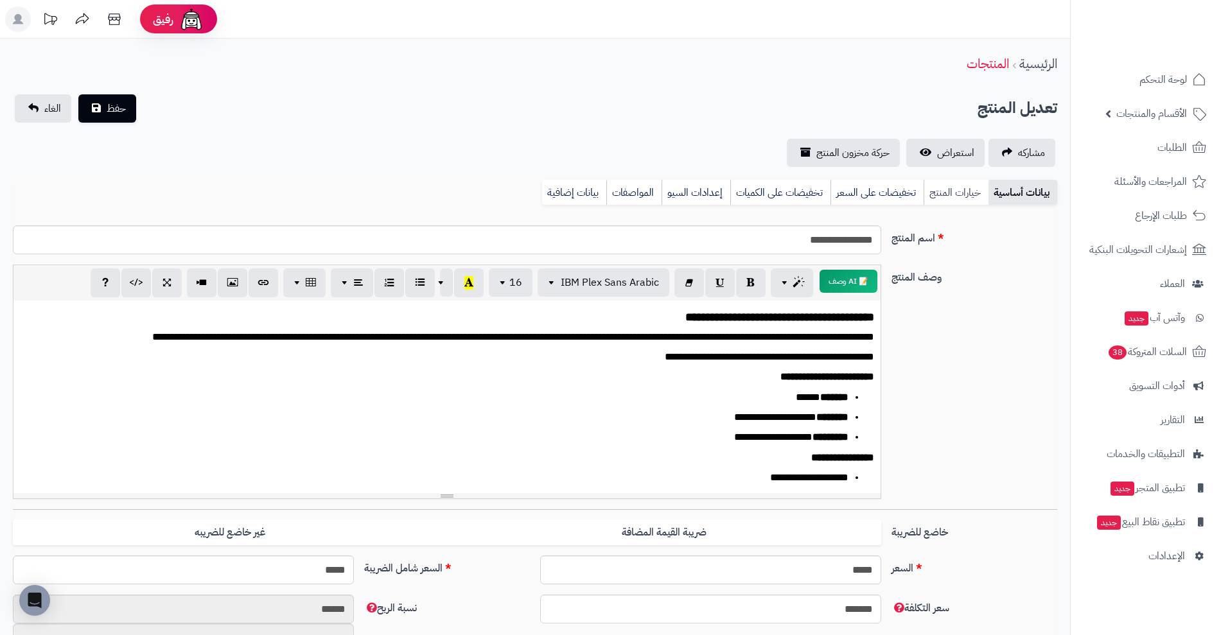
click at [939, 186] on link "خيارات المنتج" at bounding box center [955, 193] width 65 height 26
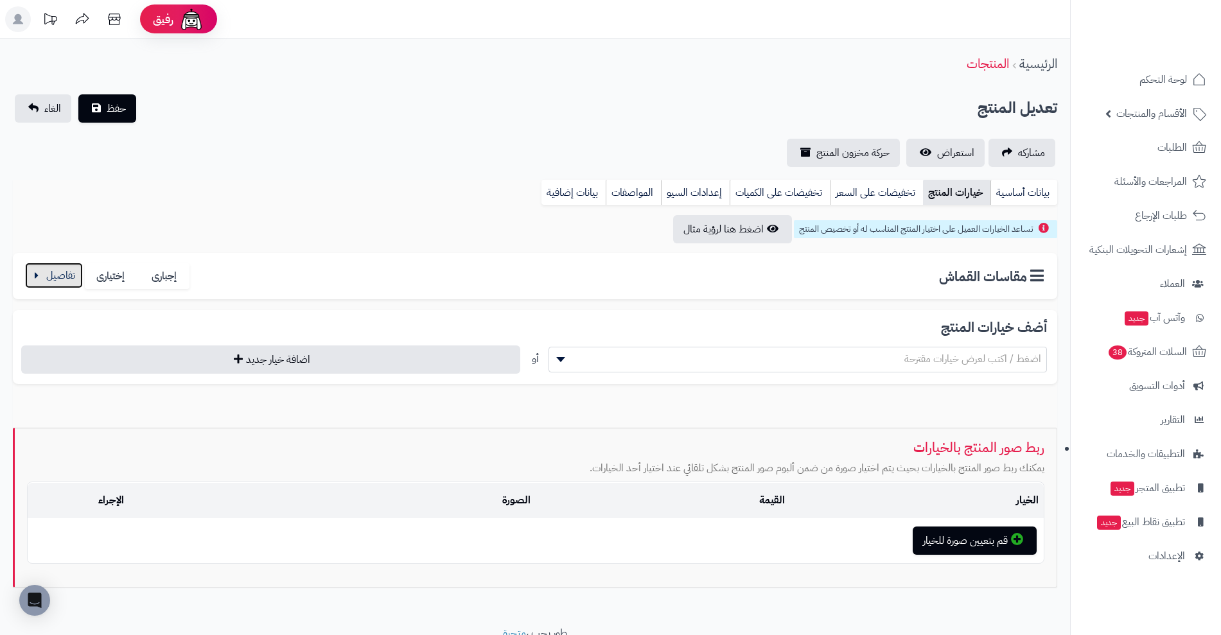
click at [71, 282] on button "button" at bounding box center [54, 276] width 58 height 26
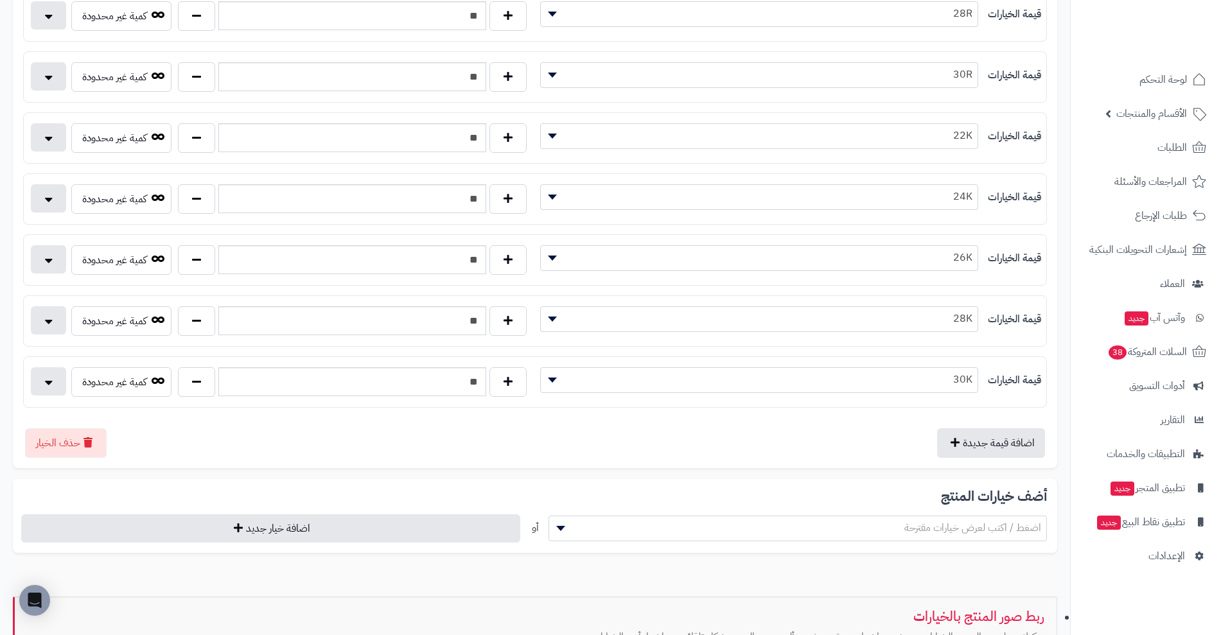
scroll to position [492, 0]
click at [45, 388] on button "button" at bounding box center [48, 379] width 35 height 28
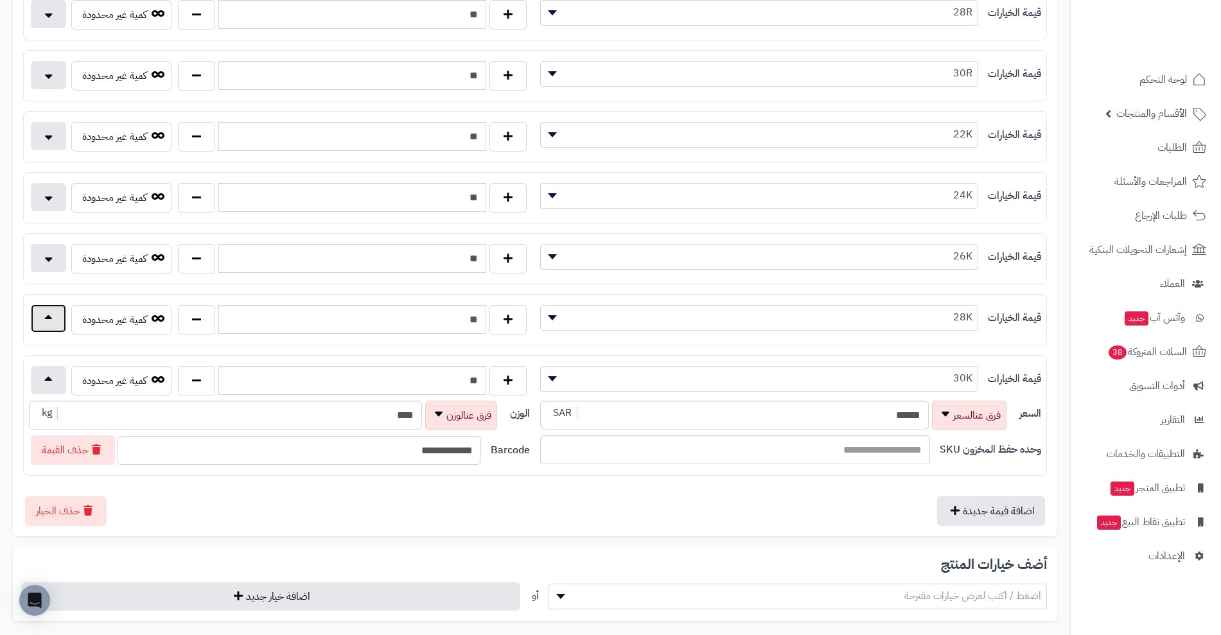
click at [51, 315] on button "button" at bounding box center [48, 318] width 35 height 28
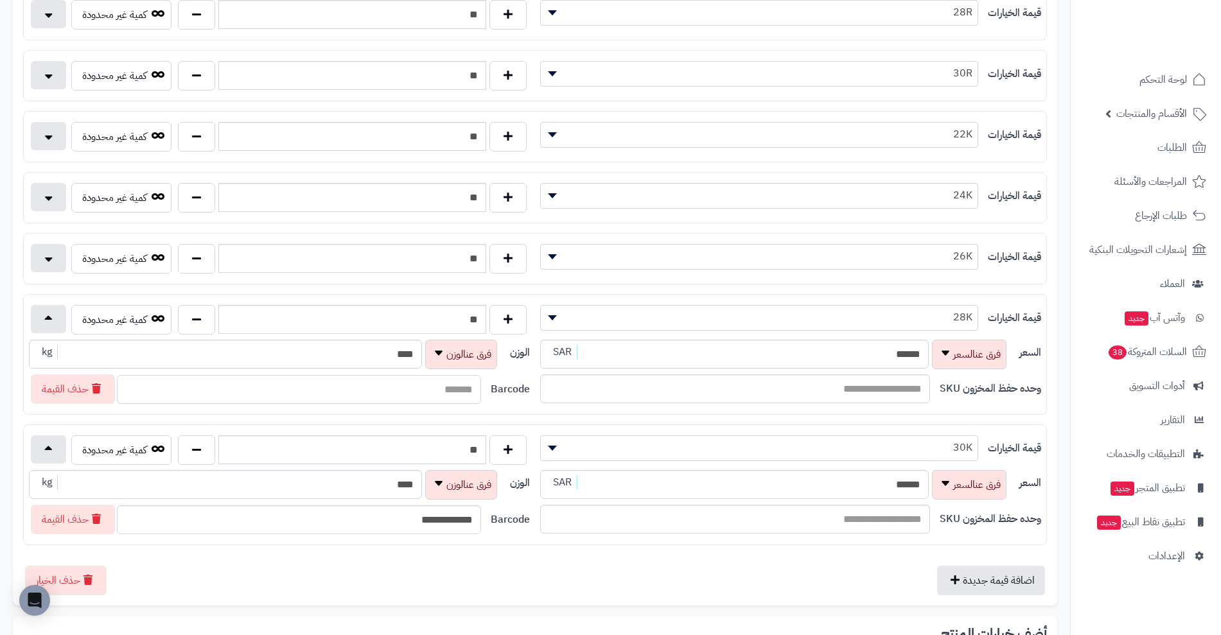
click at [329, 381] on input "text" at bounding box center [299, 389] width 364 height 29
type input "**********"
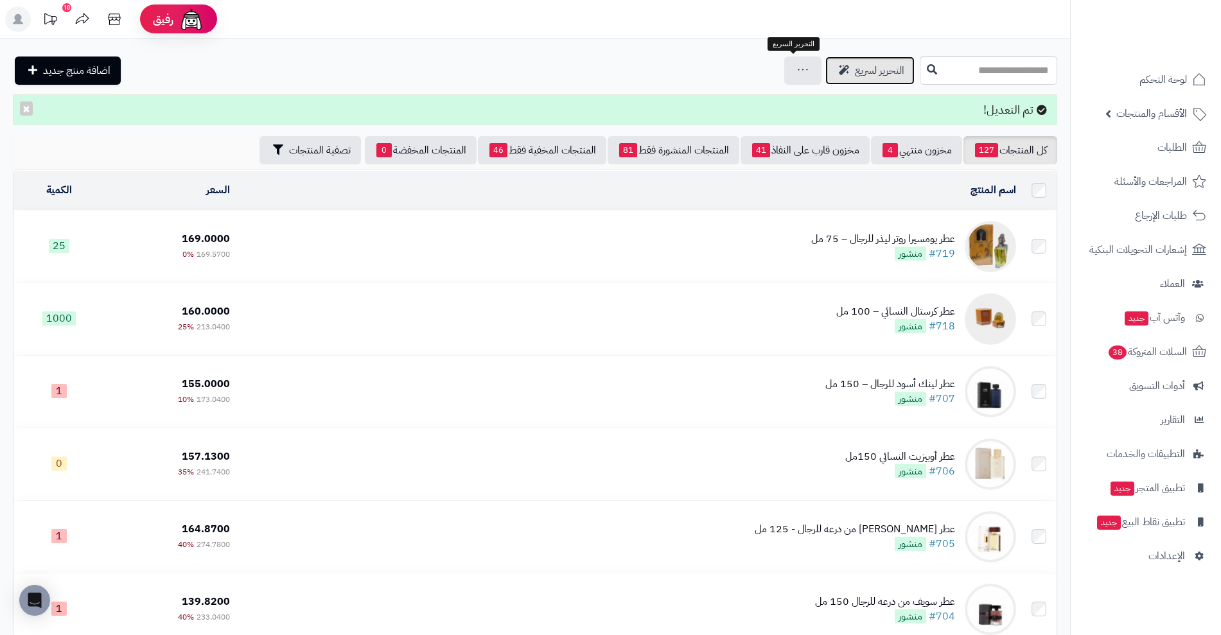
click at [825, 74] on link "التحرير لسريع" at bounding box center [869, 70] width 89 height 28
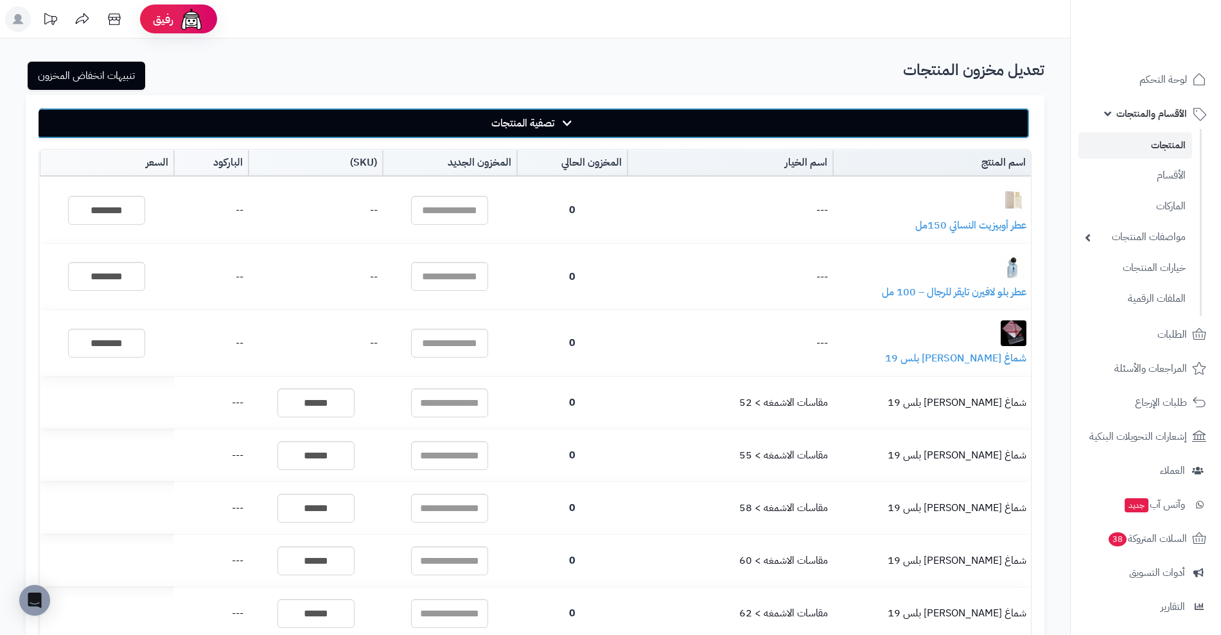
click at [598, 113] on button "تصفية المنتجات" at bounding box center [533, 123] width 993 height 31
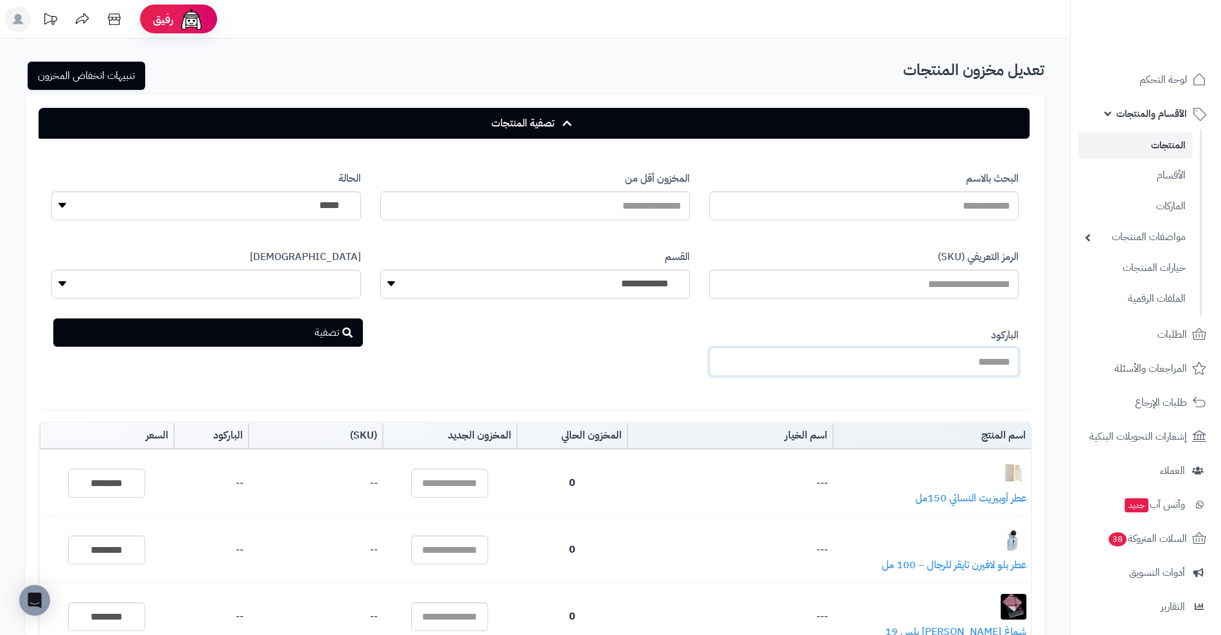
click at [896, 372] on input "الباركود" at bounding box center [863, 361] width 309 height 29
type input "**********"
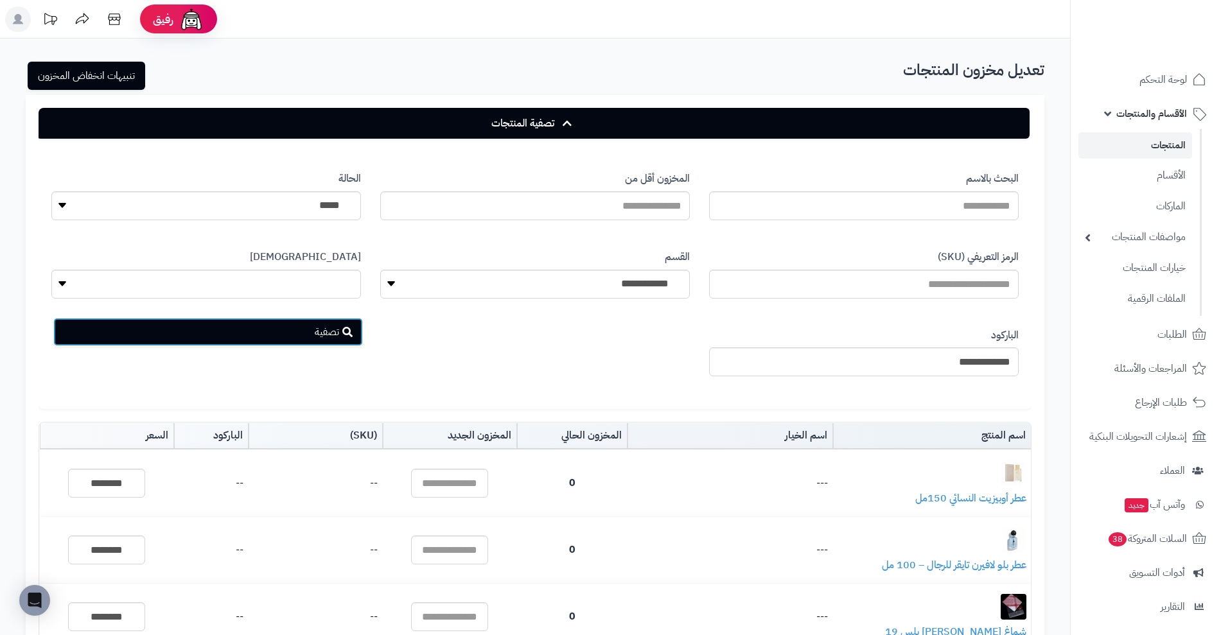
click at [314, 333] on button "تصفية" at bounding box center [207, 332] width 309 height 28
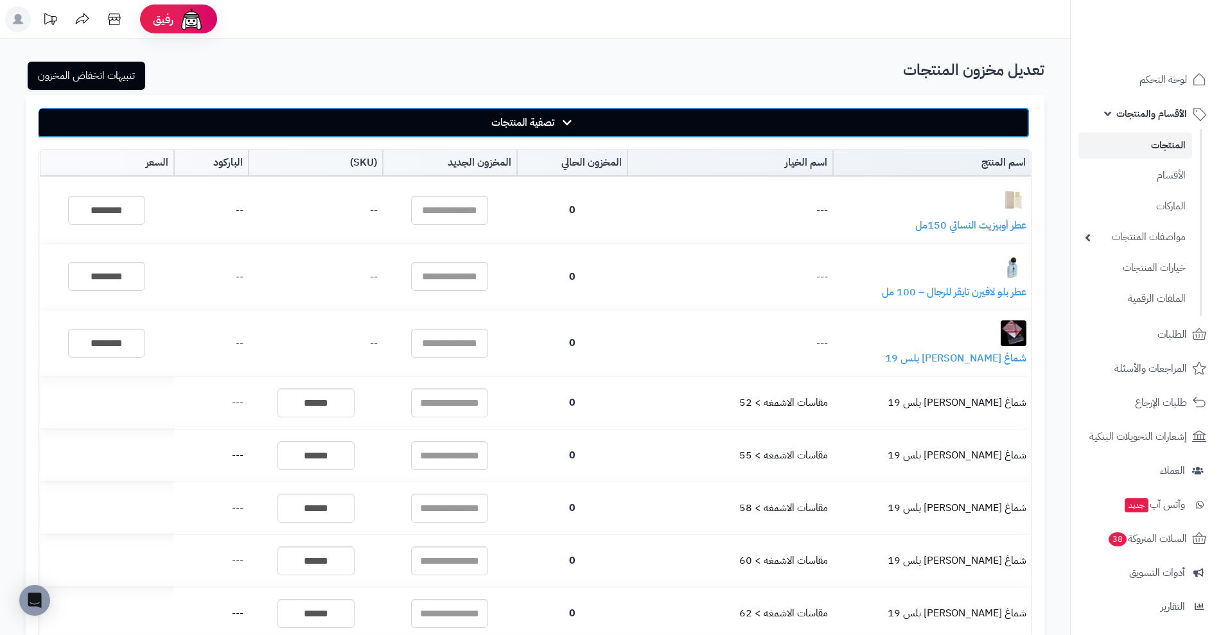
click at [783, 124] on button "تصفية المنتجات" at bounding box center [533, 122] width 993 height 31
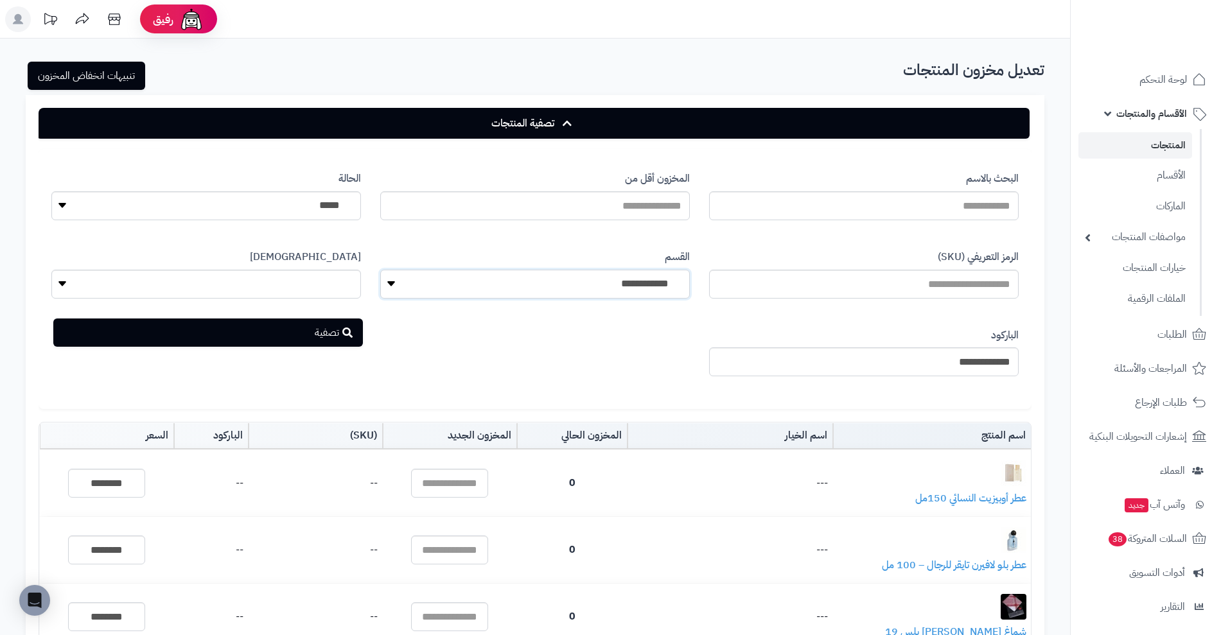
click at [661, 282] on select "**********" at bounding box center [534, 284] width 309 height 29
click at [327, 287] on select "**********" at bounding box center [205, 284] width 309 height 29
select select "**"
click at [51, 270] on select "**********" at bounding box center [205, 284] width 309 height 29
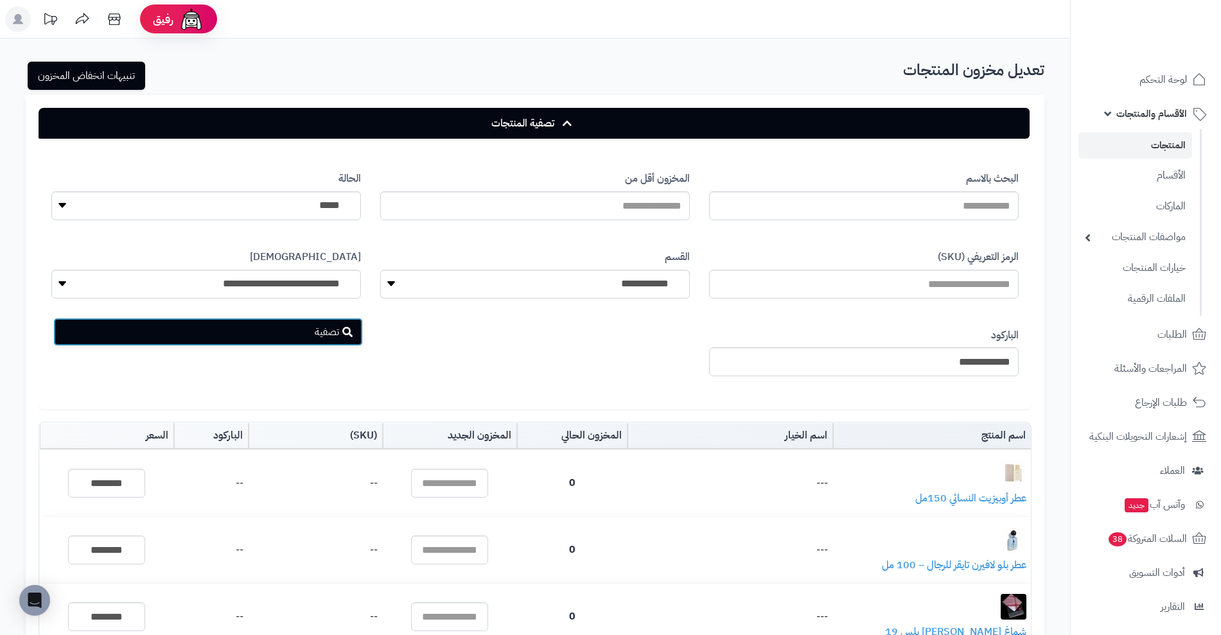
click at [333, 332] on button "تصفية" at bounding box center [207, 332] width 309 height 28
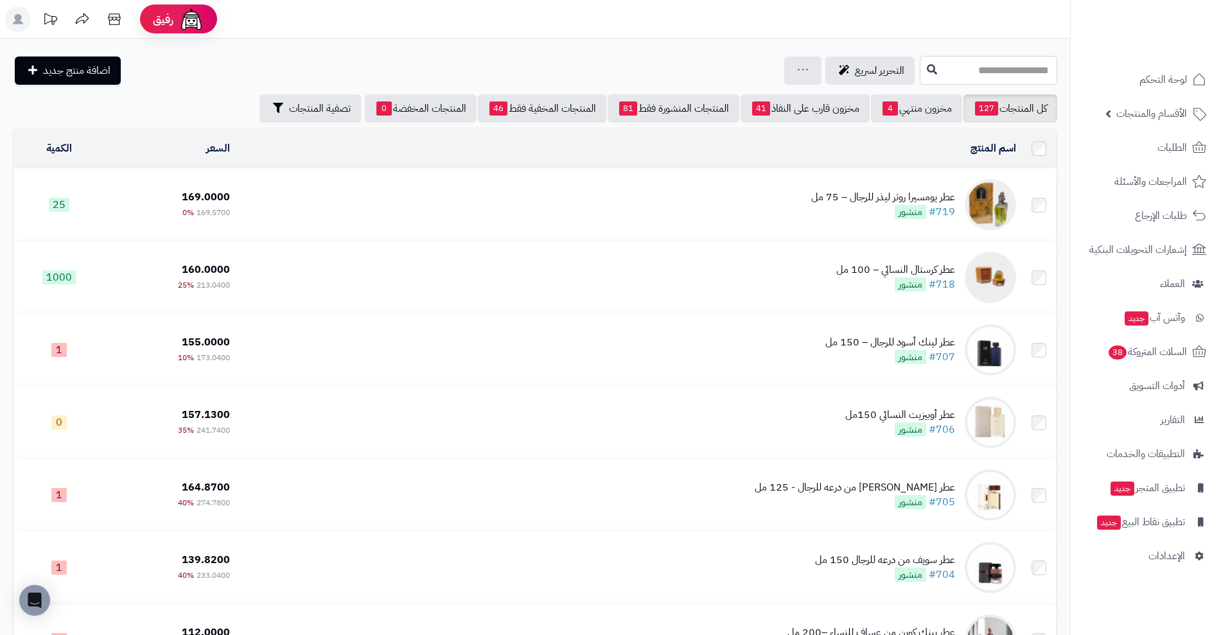
click at [919, 69] on input "text" at bounding box center [987, 70] width 137 height 29
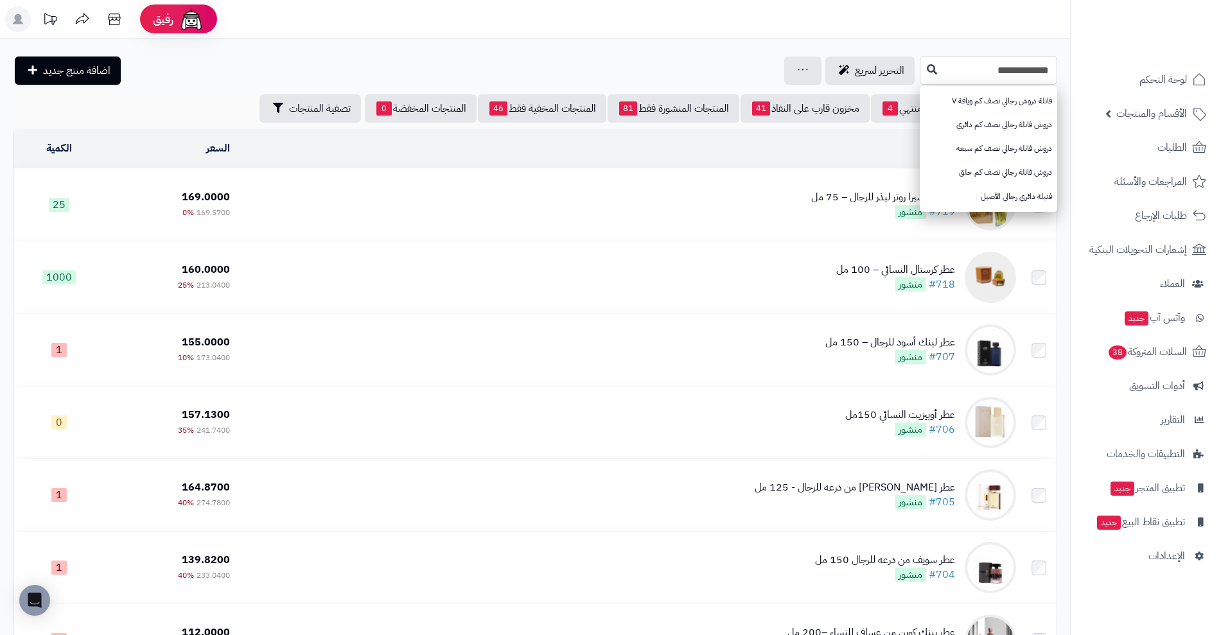
type input "**********"
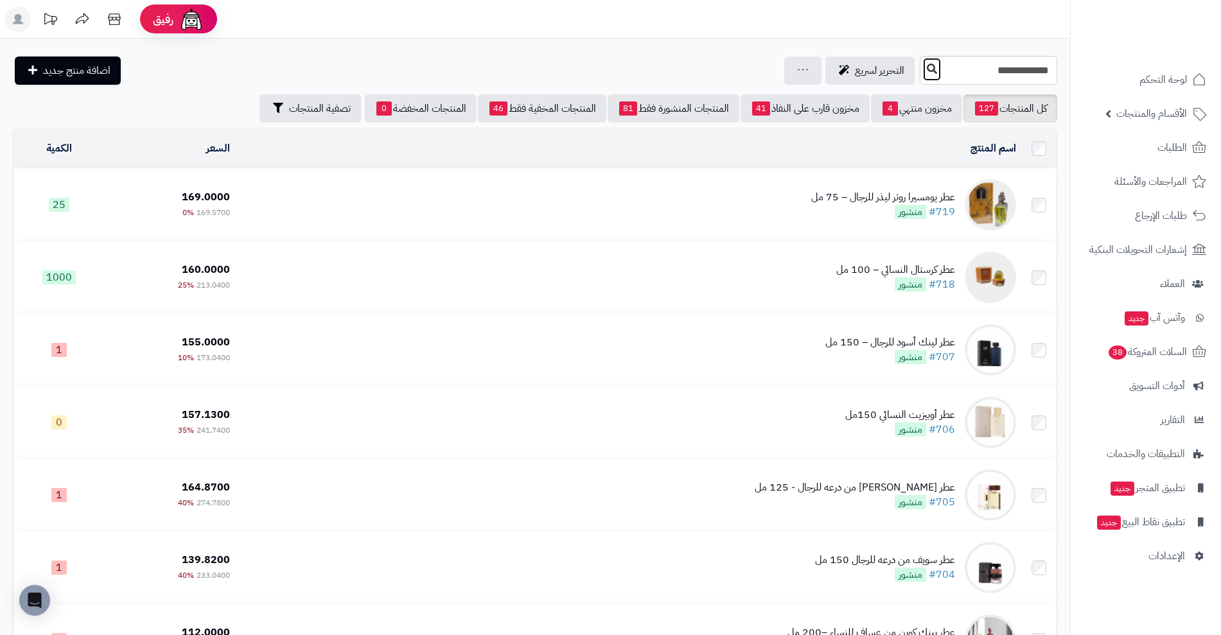
click at [926, 64] on icon at bounding box center [931, 69] width 10 height 10
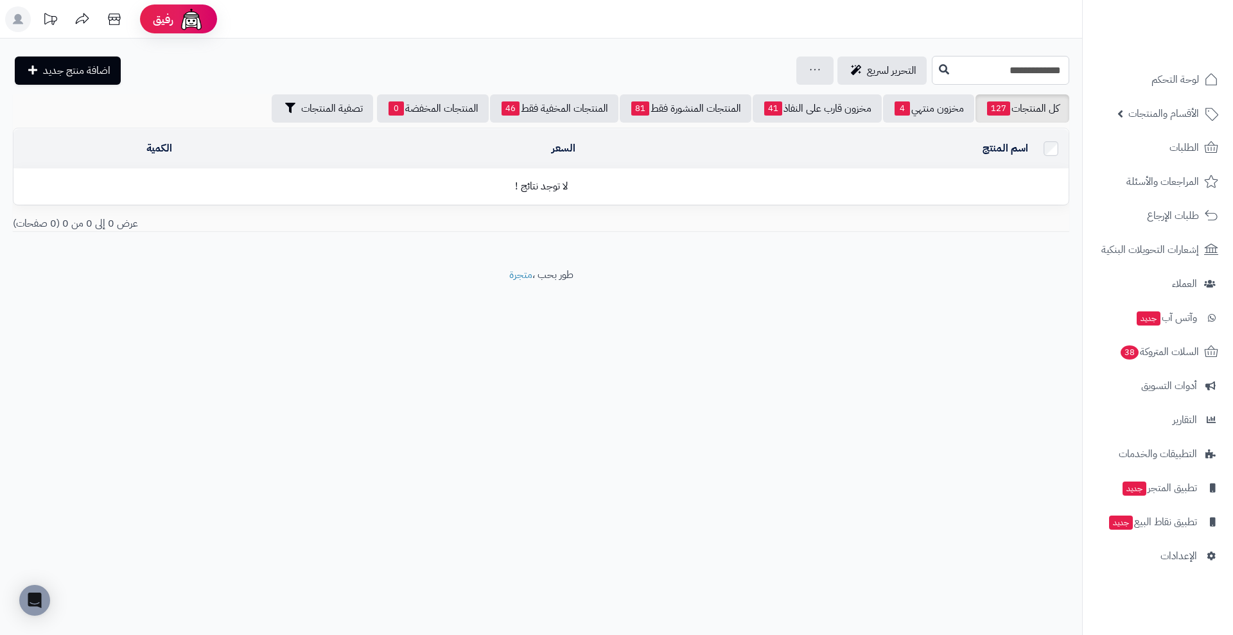
click at [1000, 73] on input "**********" at bounding box center [1000, 70] width 137 height 29
click at [932, 64] on input "**********" at bounding box center [1000, 70] width 137 height 29
click at [796, 65] on div "جرد مخزون المنتجات جرد مخزون الخيارات فقط تعديل أسعار المنتجات الملصقات تصدير ا…" at bounding box center [814, 70] width 37 height 28
click at [315, 104] on span "تصفية المنتجات" at bounding box center [332, 107] width 62 height 15
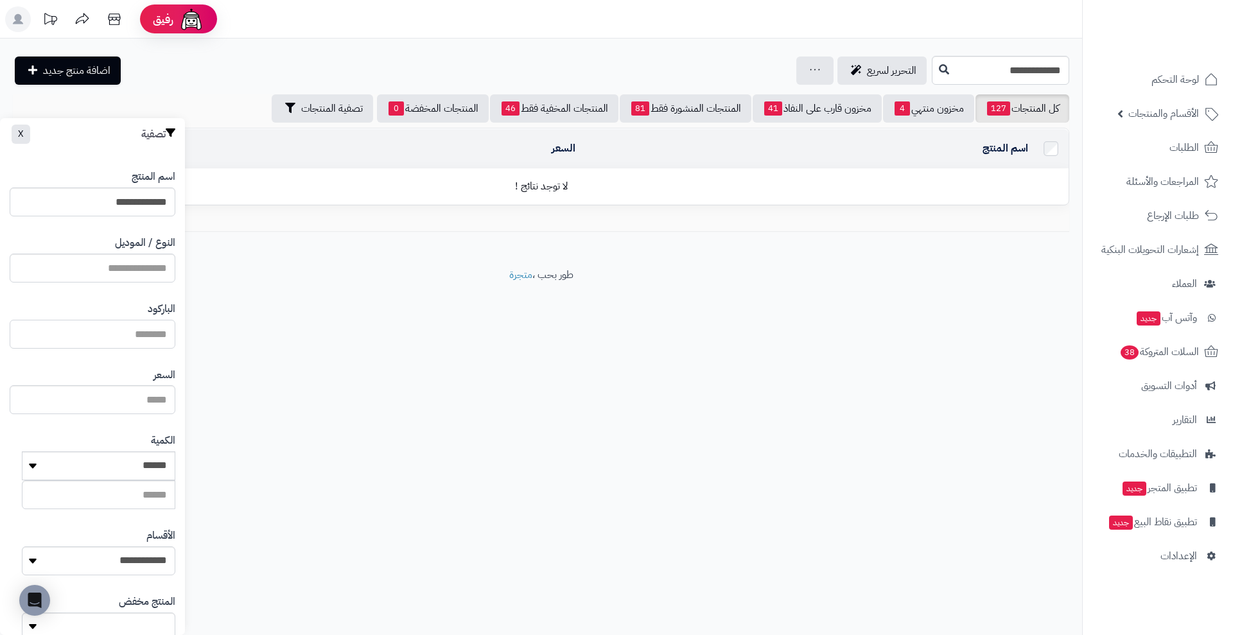
click at [156, 329] on input "الباركود" at bounding box center [93, 334] width 166 height 29
click at [141, 209] on input "**********" at bounding box center [93, 201] width 166 height 29
click at [156, 327] on input "الباركود" at bounding box center [93, 334] width 166 height 29
paste input "**********"
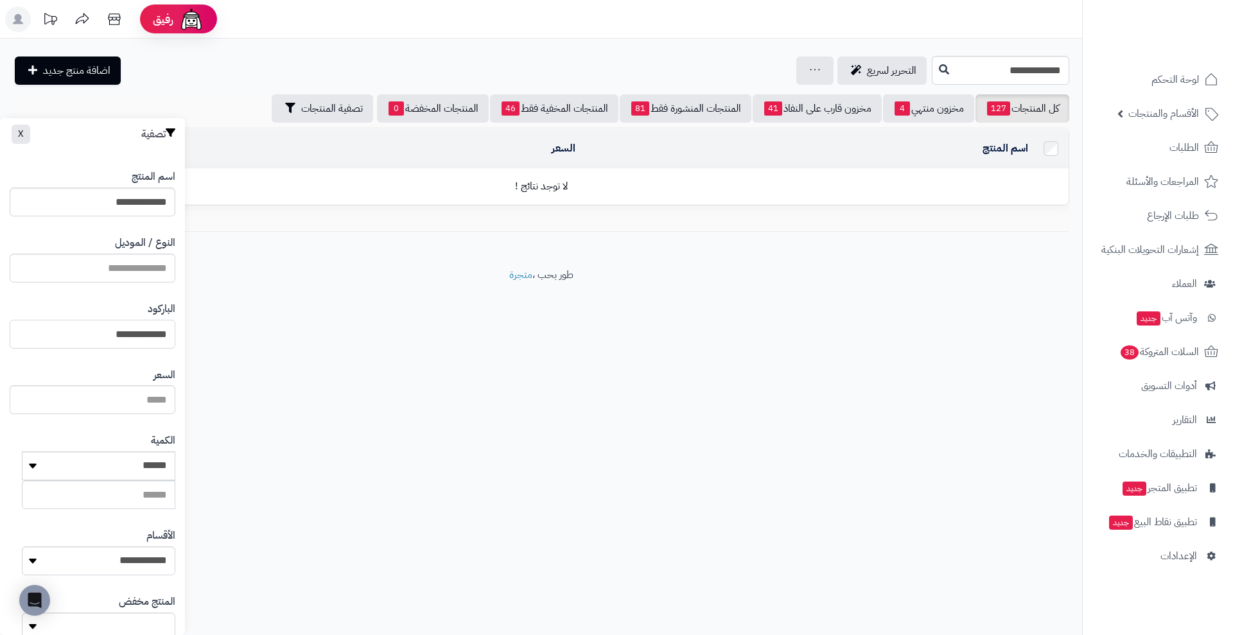
type input "**********"
click at [147, 195] on input "**********" at bounding box center [93, 201] width 166 height 29
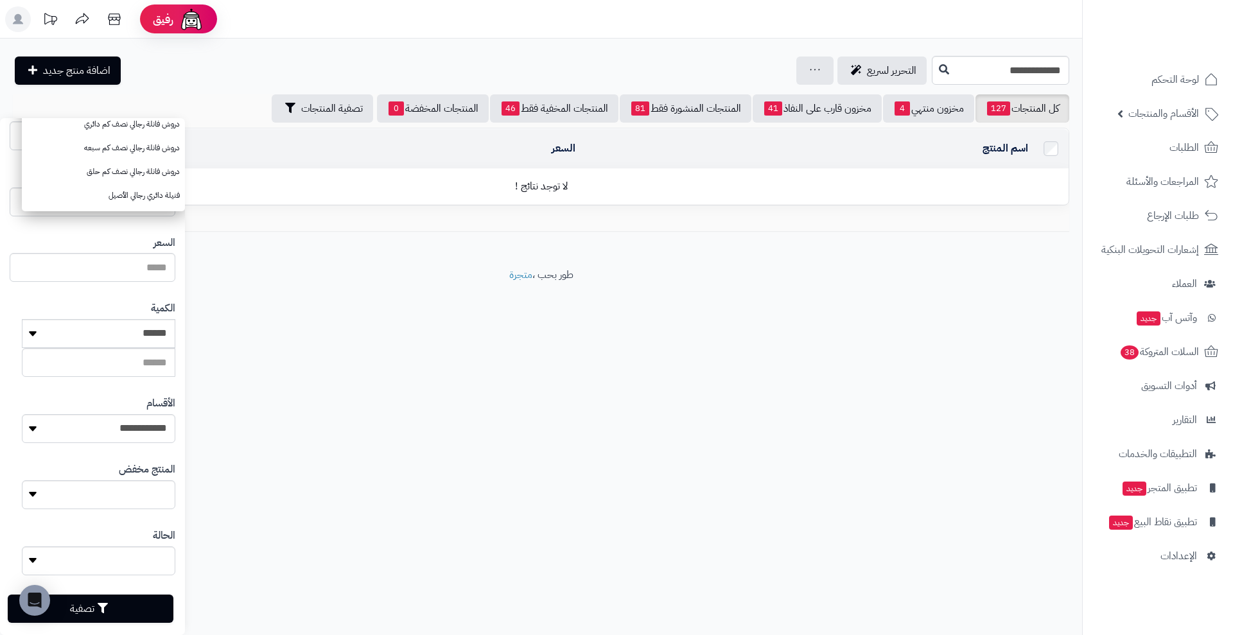
scroll to position [150, 0]
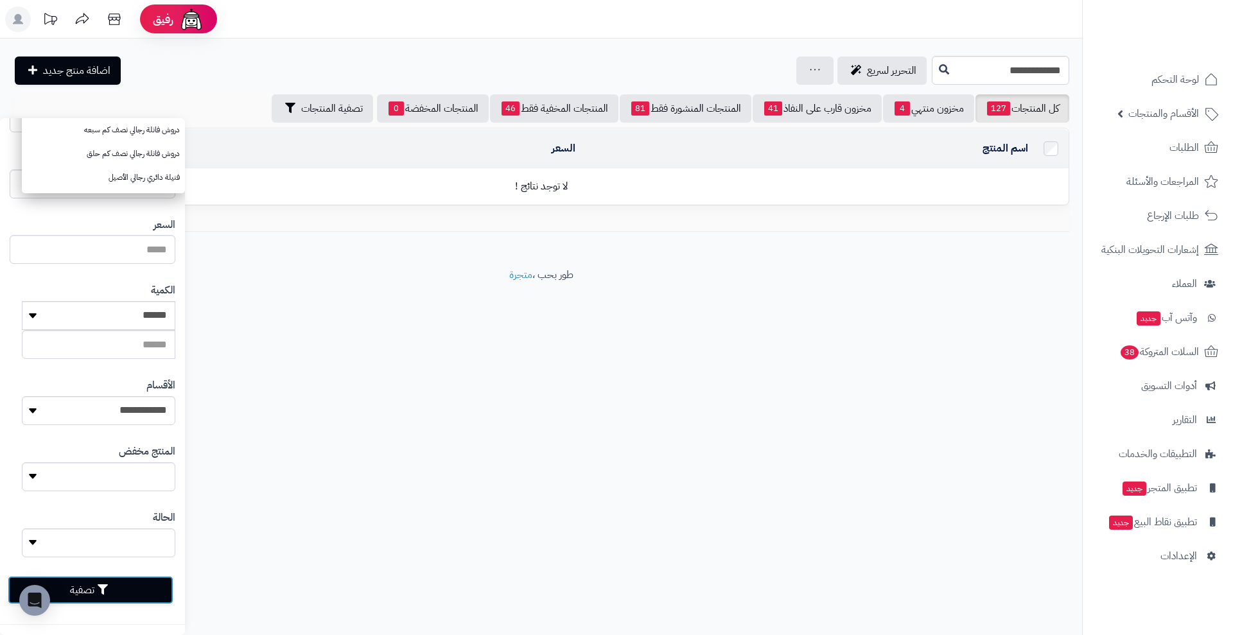
click at [101, 594] on button "تصفية" at bounding box center [91, 590] width 166 height 28
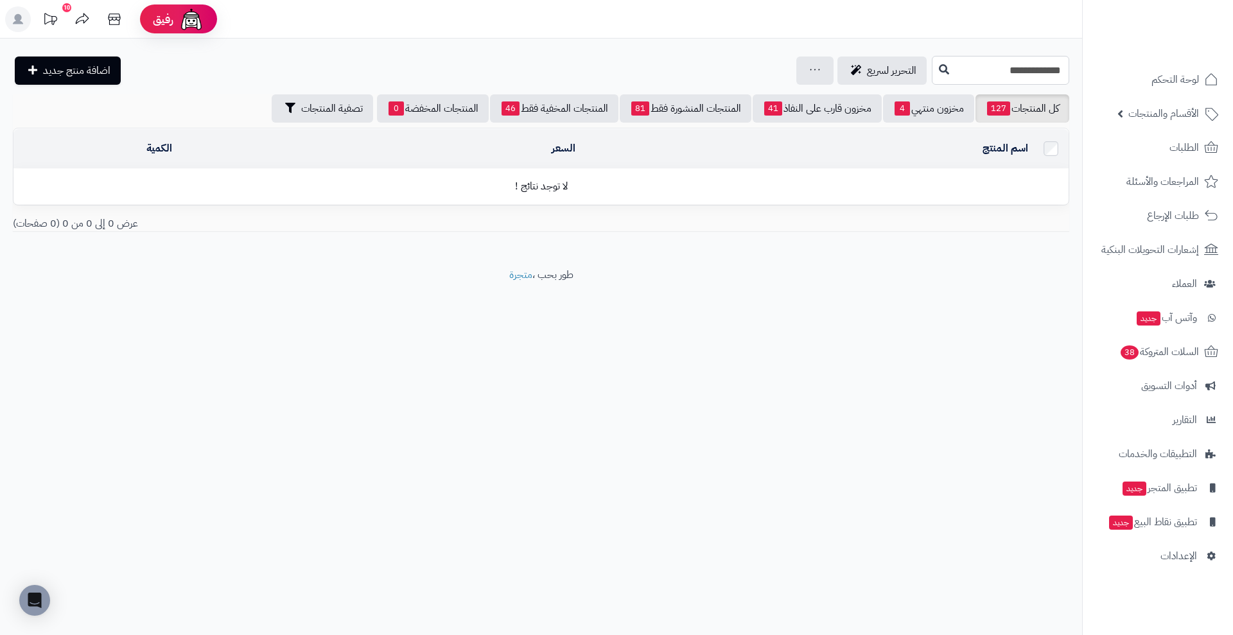
click at [989, 75] on input "**********" at bounding box center [1000, 70] width 137 height 29
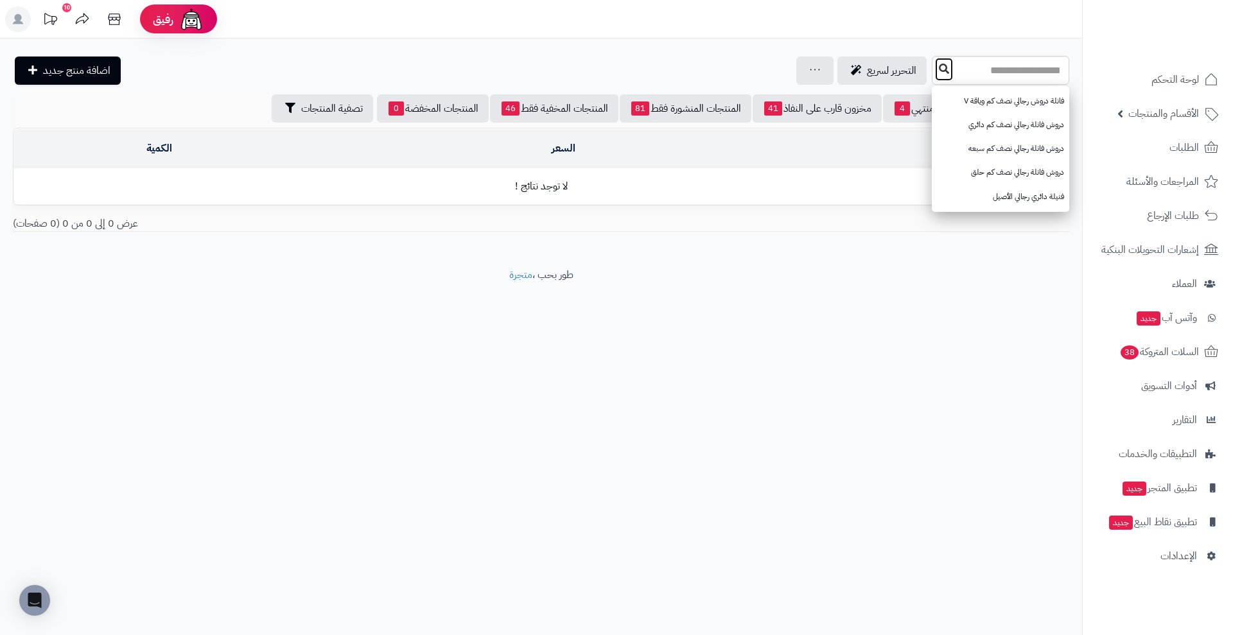
click at [934, 67] on button at bounding box center [943, 69] width 19 height 24
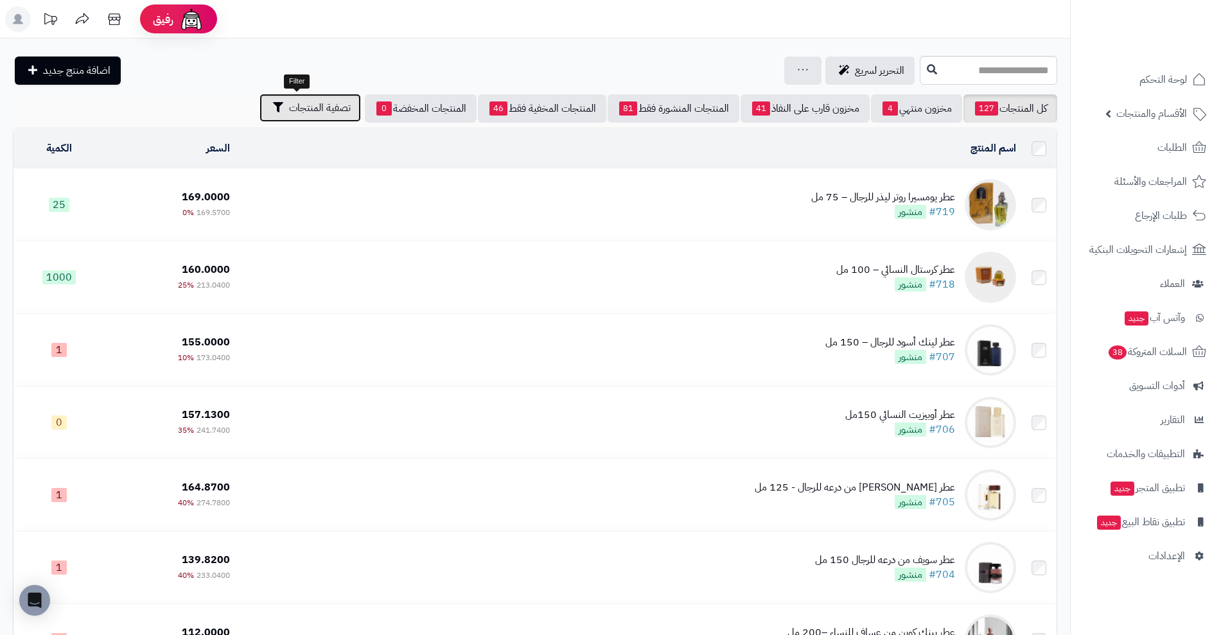
click at [268, 99] on button "تصفية المنتجات" at bounding box center [309, 108] width 101 height 28
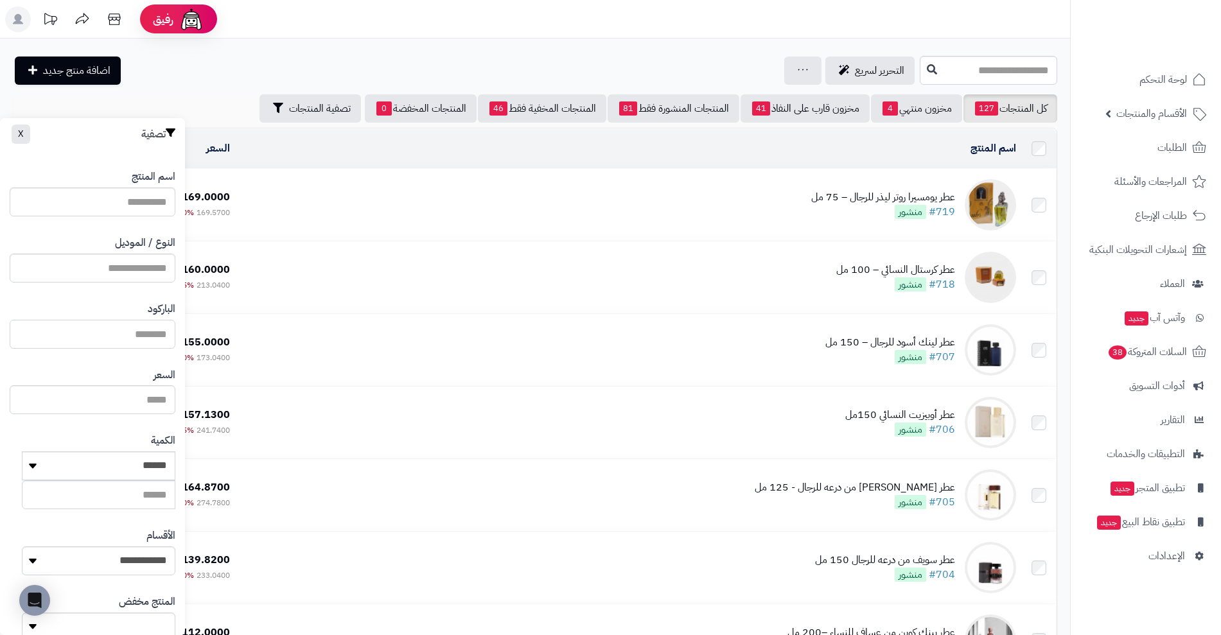
click at [143, 333] on input "الباركود" at bounding box center [93, 334] width 166 height 29
type input "**********"
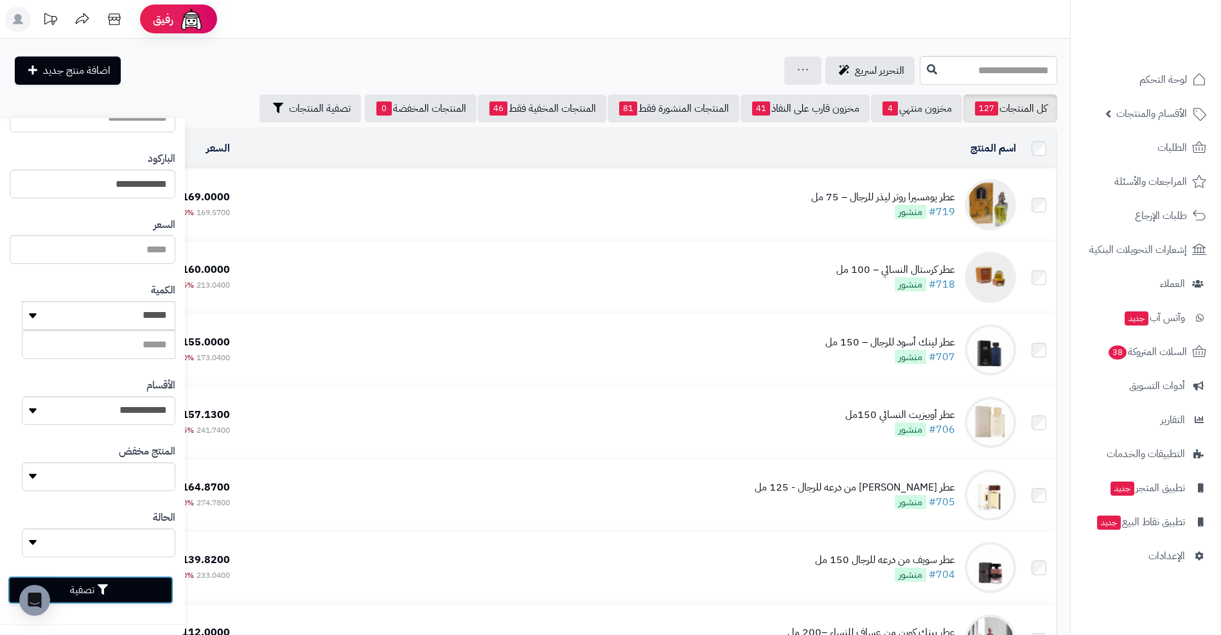
click at [93, 590] on button "تصفية" at bounding box center [91, 590] width 166 height 28
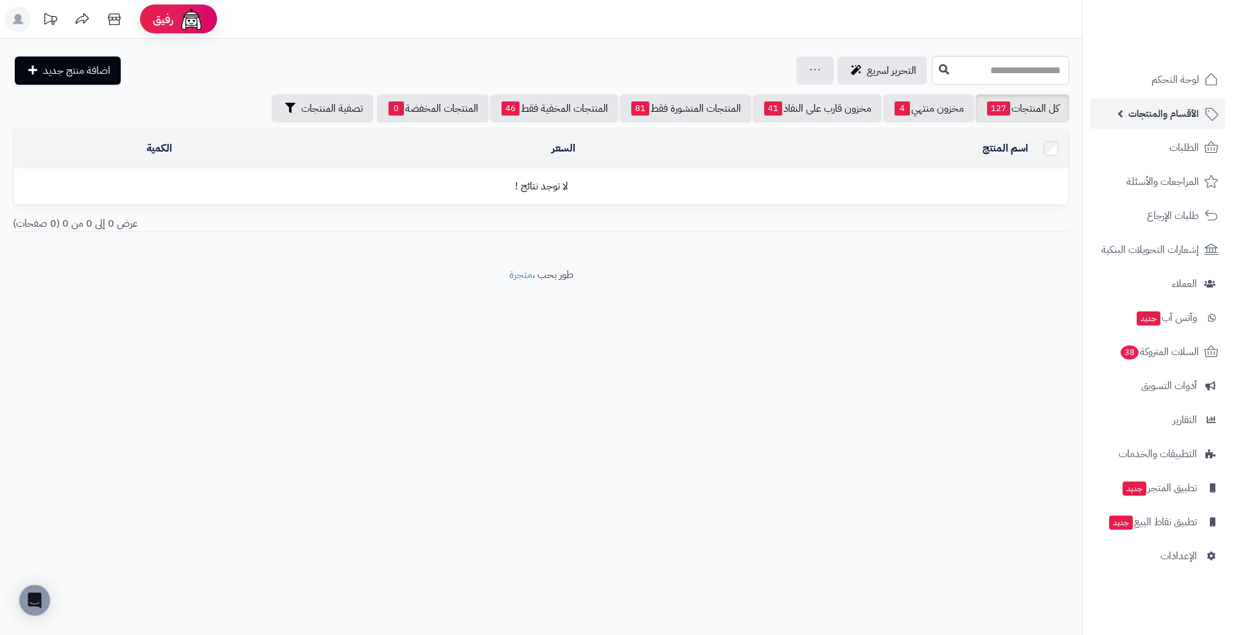
click at [1140, 103] on link "الأقسام والمنتجات" at bounding box center [1157, 113] width 135 height 31
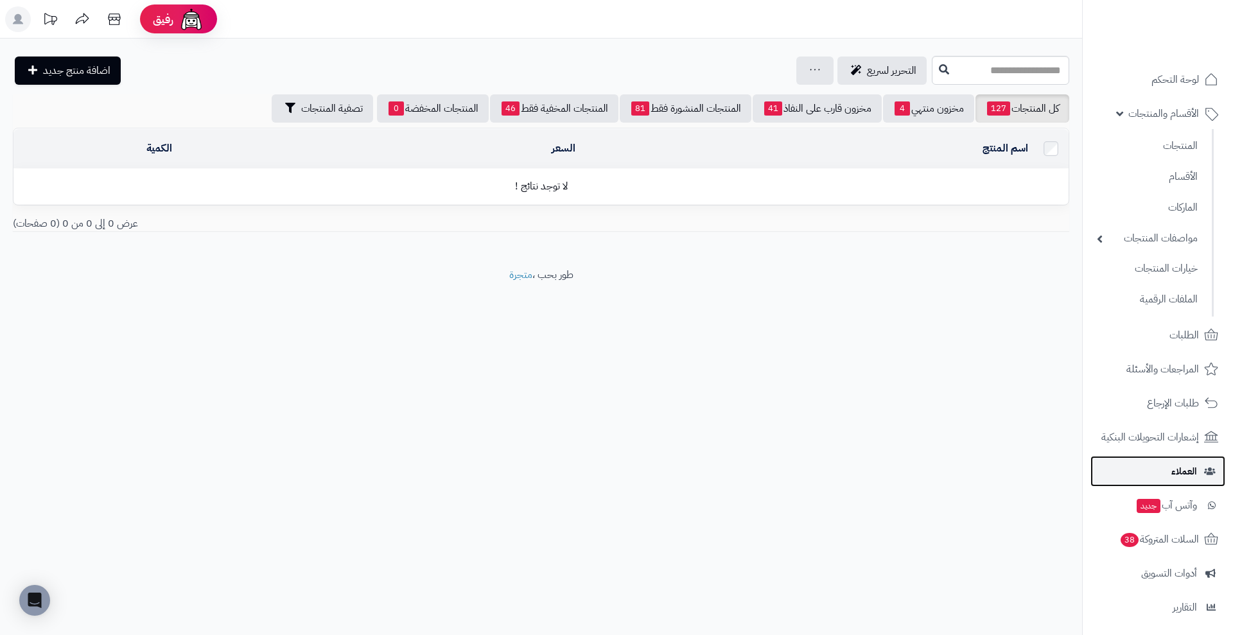
click at [1189, 461] on link "العملاء" at bounding box center [1157, 471] width 135 height 31
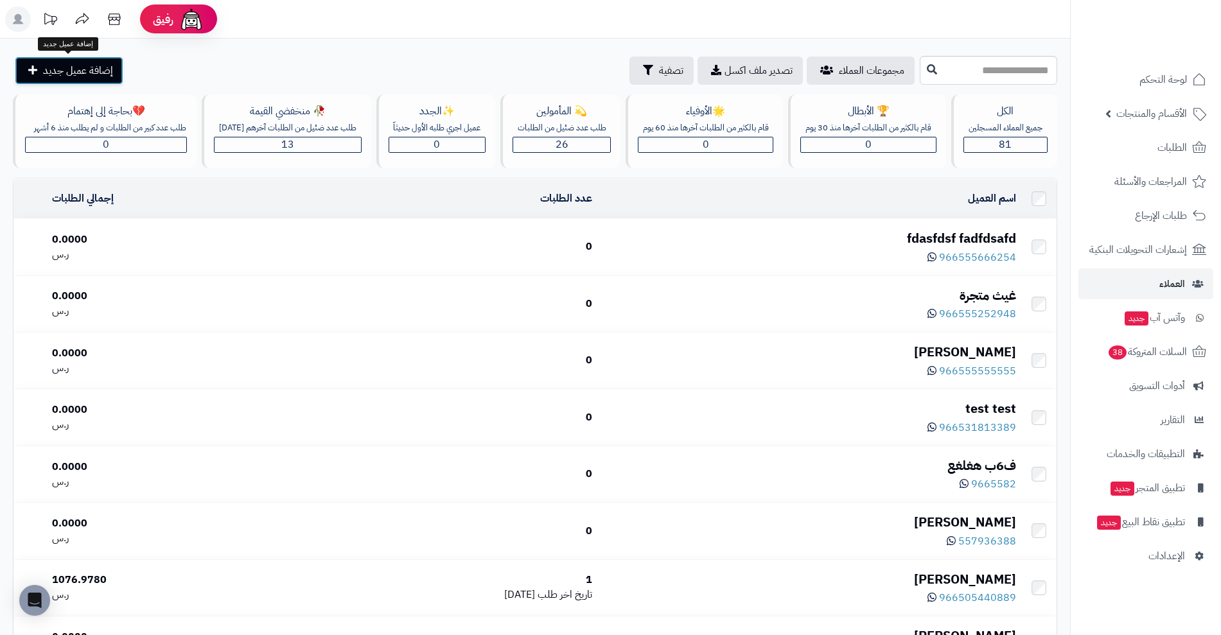
click at [99, 77] on span "إضافة عميل جديد" at bounding box center [78, 70] width 70 height 15
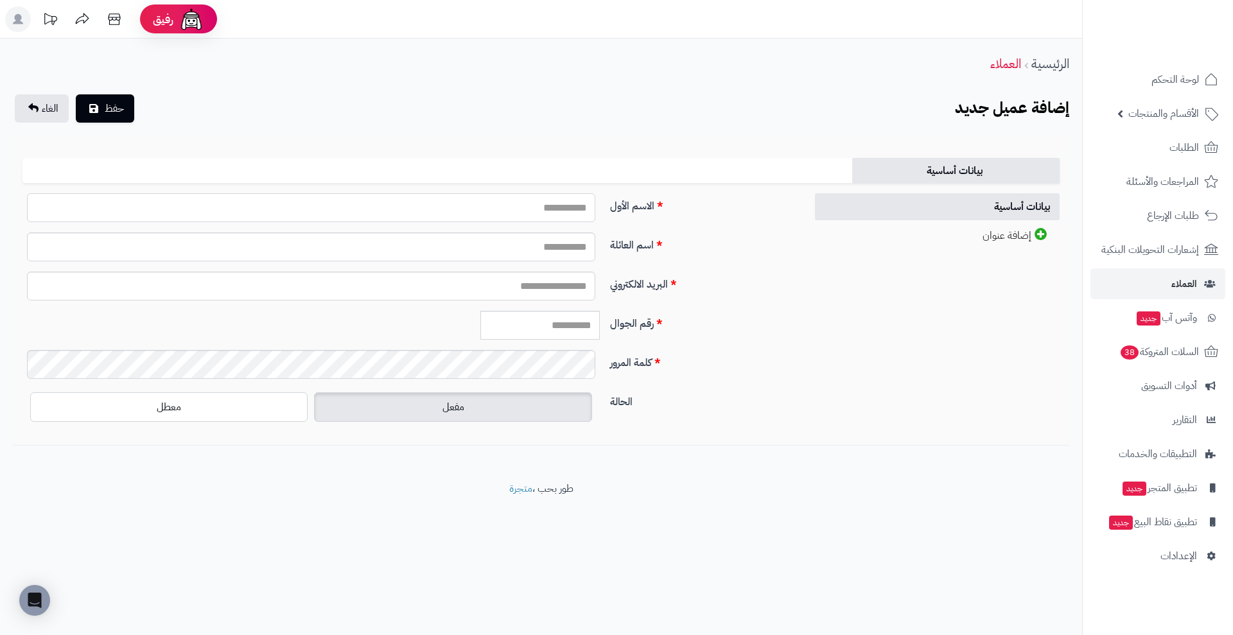
click at [538, 217] on input "الاسم الأول" at bounding box center [311, 207] width 568 height 29
type input "******"
click at [561, 243] on input "اسم العائلة" at bounding box center [311, 246] width 568 height 29
type input "*******"
click at [566, 290] on input "البريد الالكتروني" at bounding box center [311, 286] width 568 height 29
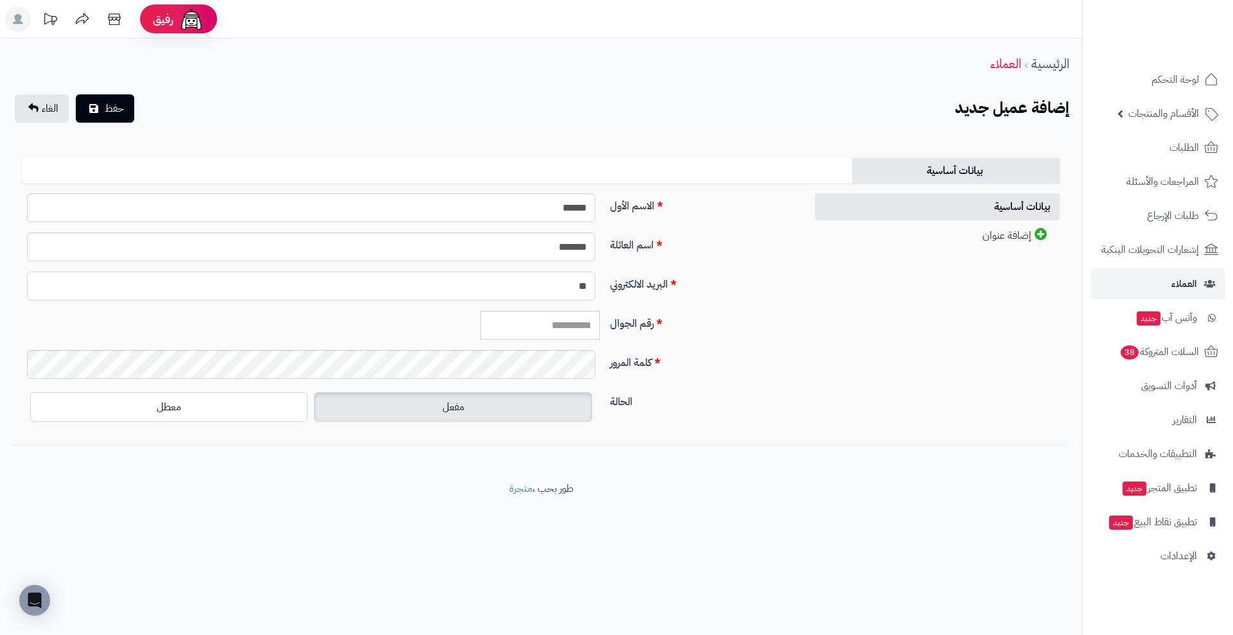
type input "*"
click at [517, 328] on input "رقم الجوال" at bounding box center [539, 325] width 119 height 29
type input "**********"
click at [544, 279] on input "البريد الالكتروني" at bounding box center [311, 286] width 568 height 29
type input "*"
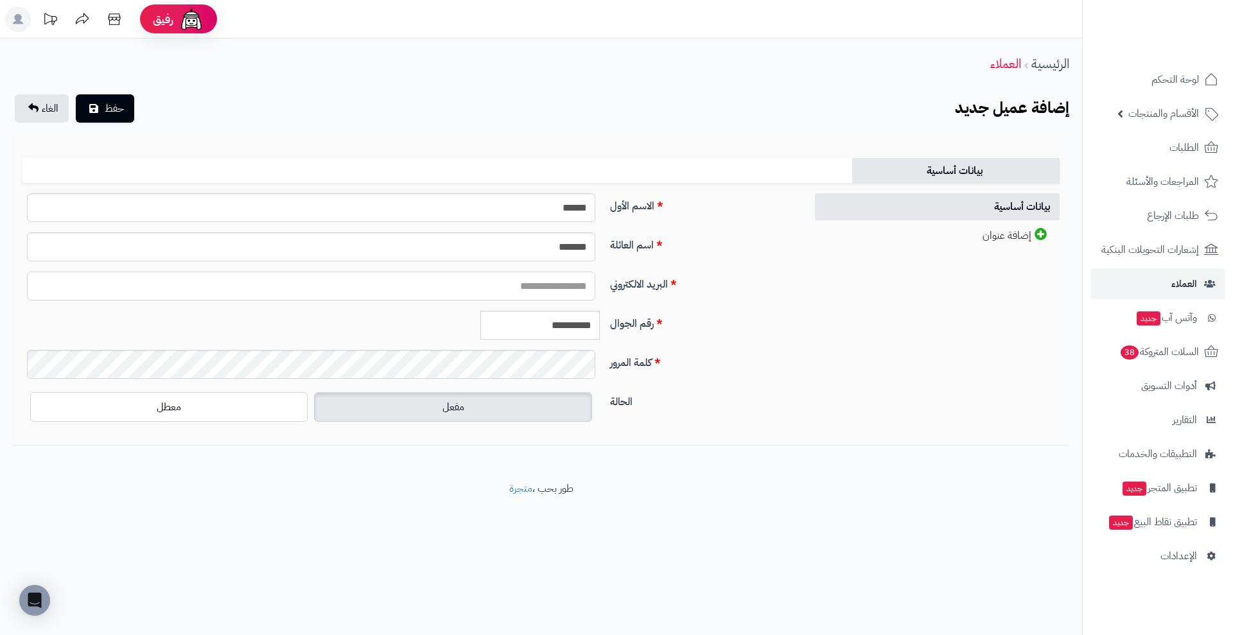
click at [535, 288] on input "البريد الالكتروني" at bounding box center [311, 286] width 568 height 29
paste input "**********"
type input "**********"
click at [114, 103] on span "حفظ" at bounding box center [114, 107] width 19 height 15
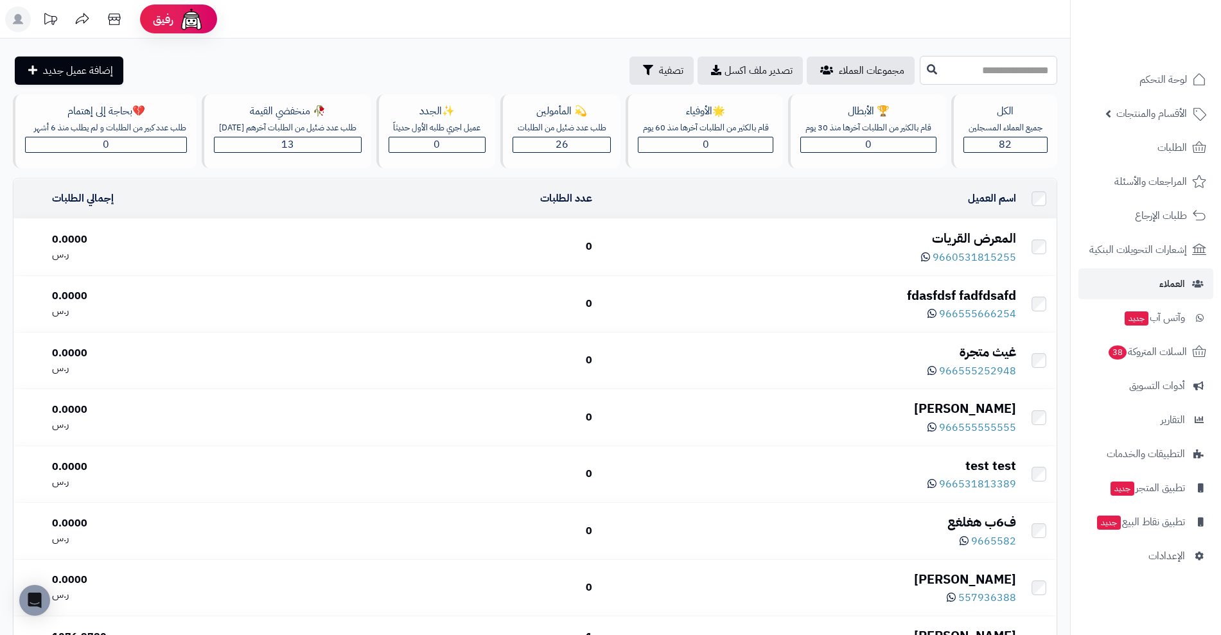
click at [1011, 58] on input "text" at bounding box center [987, 70] width 137 height 29
type input "*"
type input "******"
click at [926, 67] on icon at bounding box center [931, 69] width 10 height 10
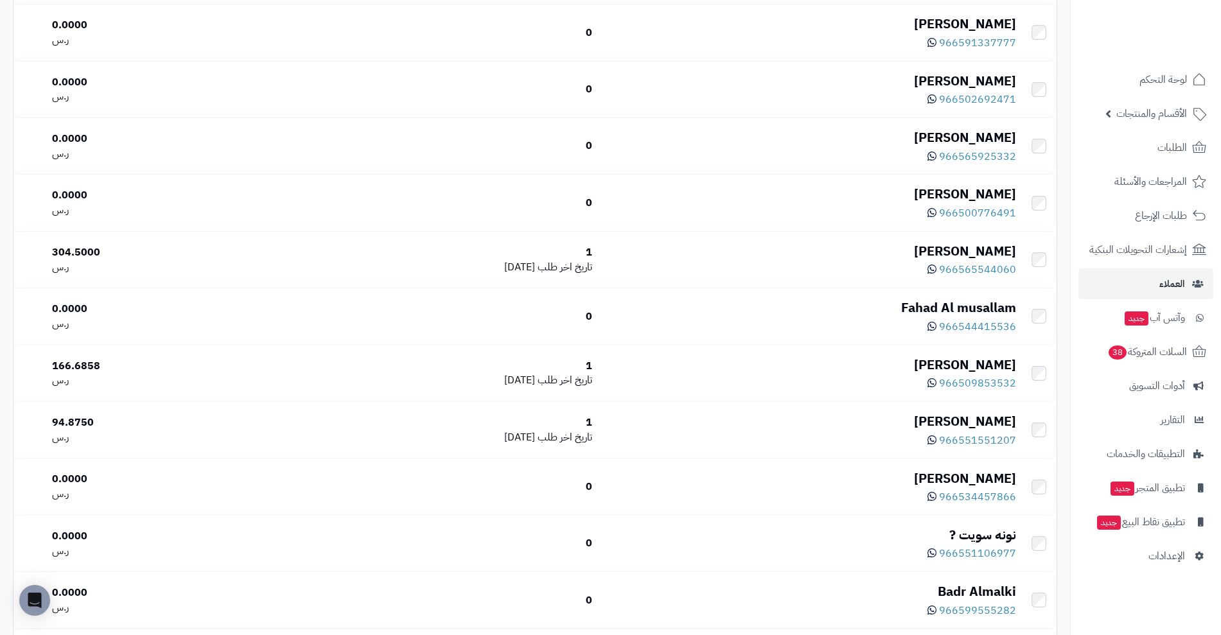
scroll to position [299, 0]
